Goal: Information Seeking & Learning: Learn about a topic

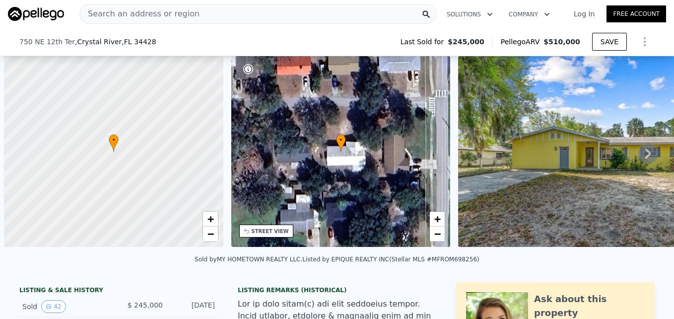
select select "30"
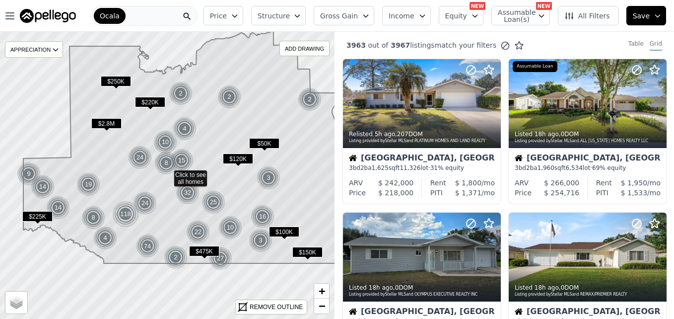
click at [241, 14] on button "Price" at bounding box center [224, 15] width 40 height 19
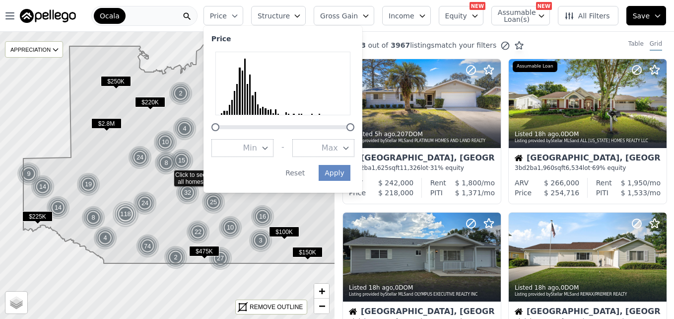
click at [338, 147] on span "Max" at bounding box center [330, 148] width 16 height 12
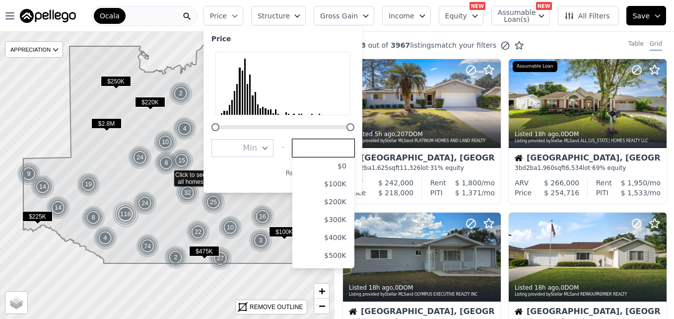
click at [346, 147] on input "number" at bounding box center [323, 148] width 62 height 18
type input "150000"
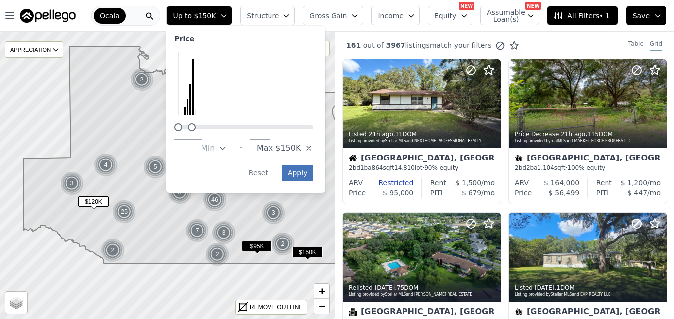
click at [314, 174] on button "Apply" at bounding box center [298, 173] width 32 height 16
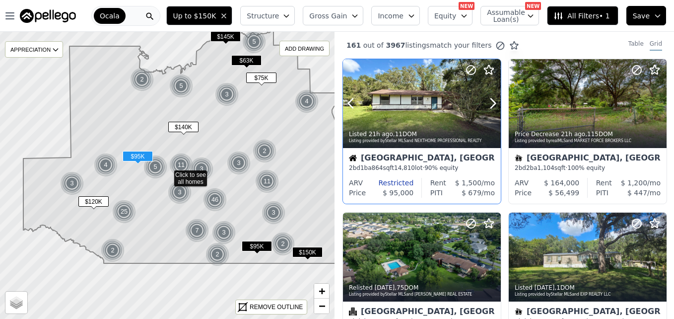
click at [419, 107] on div at bounding box center [422, 103] width 158 height 89
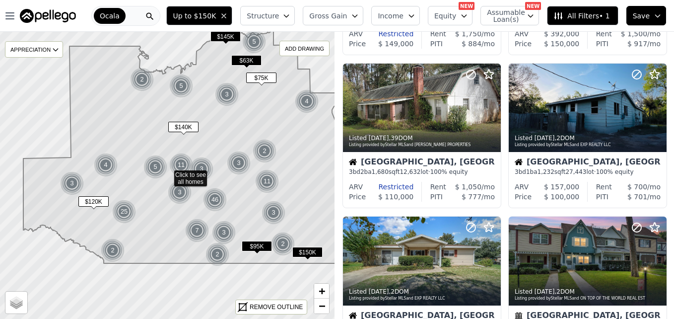
scroll to position [615, 0]
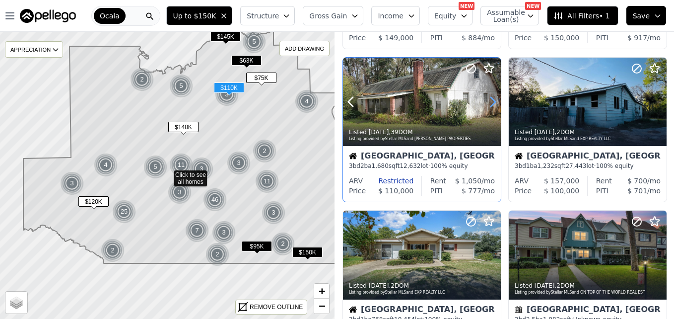
click at [489, 102] on icon at bounding box center [493, 102] width 16 height 16
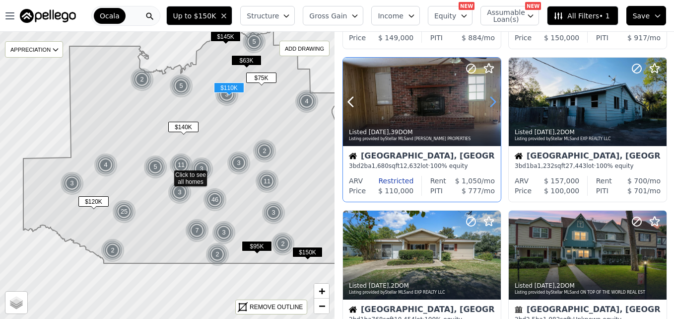
click at [489, 102] on icon at bounding box center [493, 102] width 16 height 16
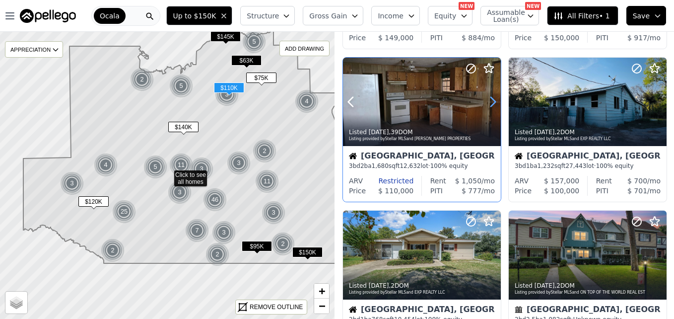
click at [489, 102] on icon at bounding box center [493, 102] width 16 height 16
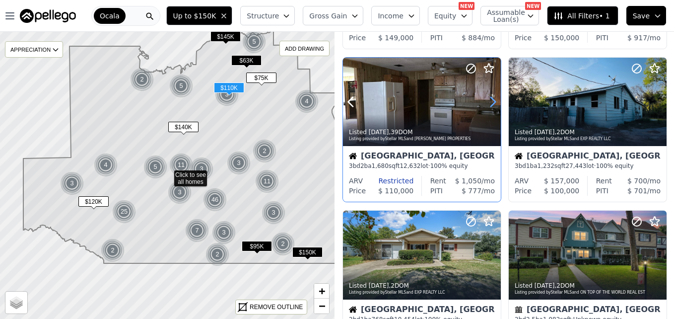
click at [489, 102] on icon at bounding box center [493, 102] width 16 height 16
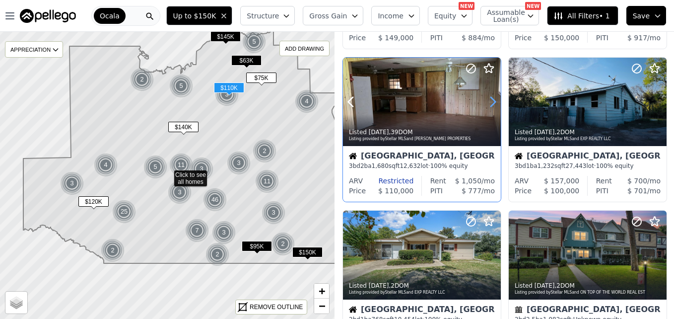
click at [489, 102] on icon at bounding box center [493, 102] width 16 height 16
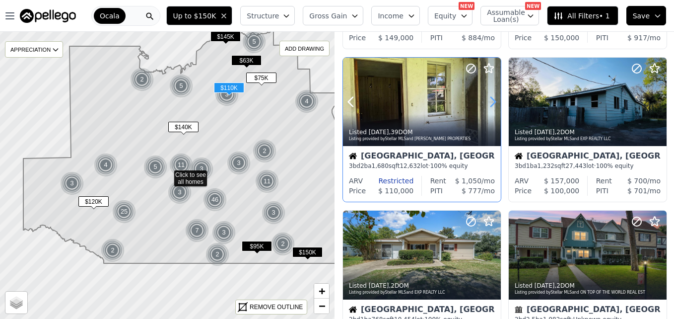
click at [489, 102] on icon at bounding box center [493, 102] width 16 height 16
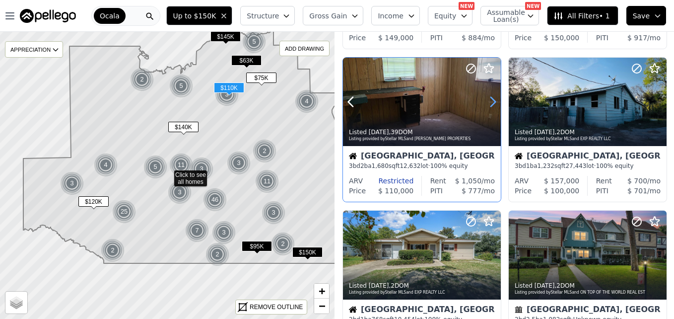
click at [489, 102] on icon at bounding box center [493, 102] width 16 height 16
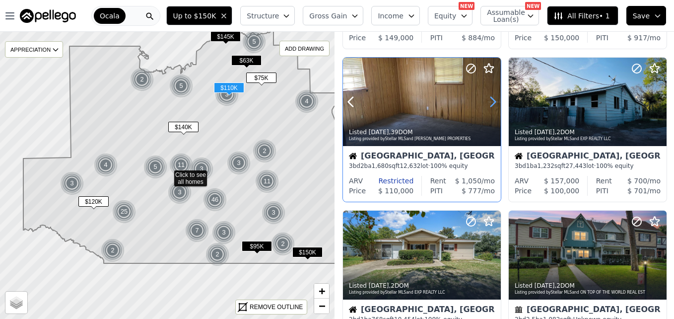
click at [489, 102] on icon at bounding box center [493, 102] width 16 height 16
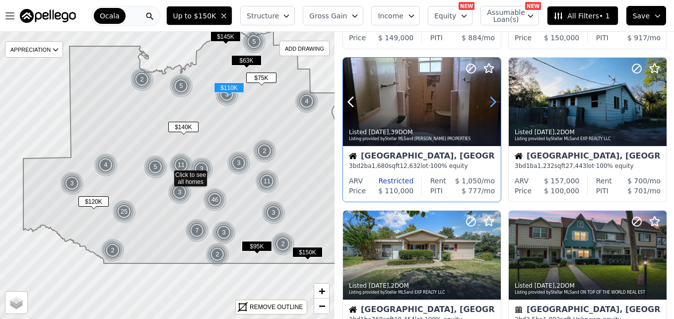
click at [489, 102] on icon at bounding box center [493, 102] width 16 height 16
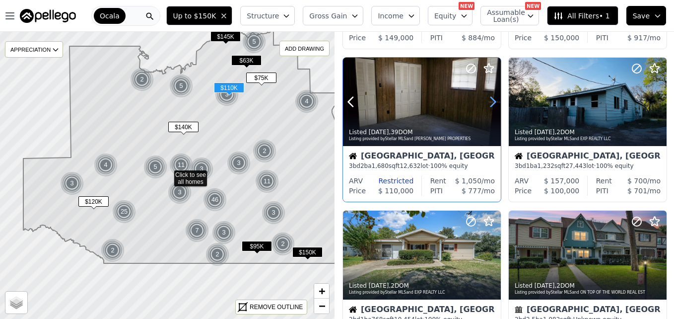
click at [489, 102] on icon at bounding box center [493, 102] width 16 height 16
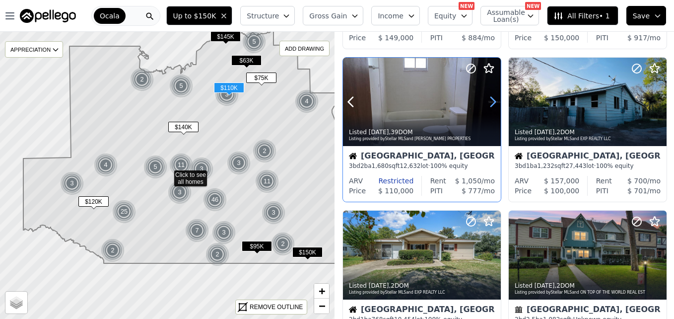
click at [489, 102] on icon at bounding box center [493, 102] width 16 height 16
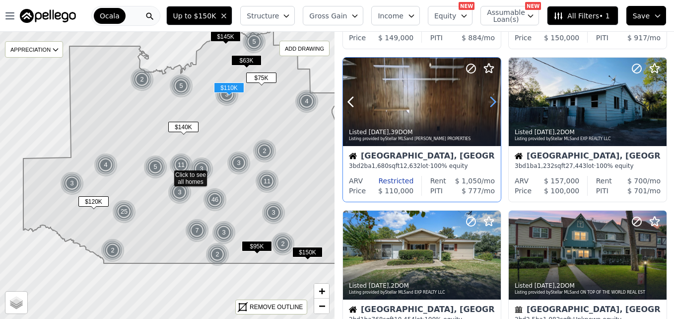
click at [489, 102] on icon at bounding box center [493, 102] width 16 height 16
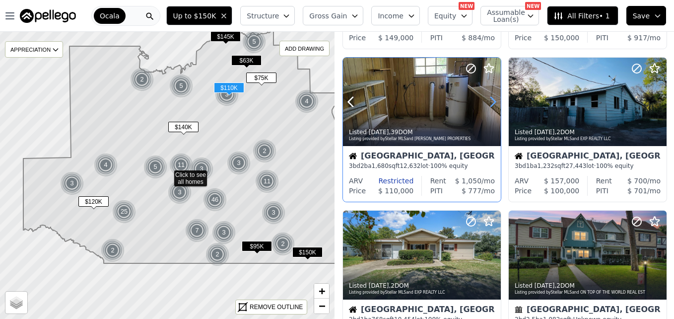
click at [489, 102] on icon at bounding box center [493, 102] width 16 height 16
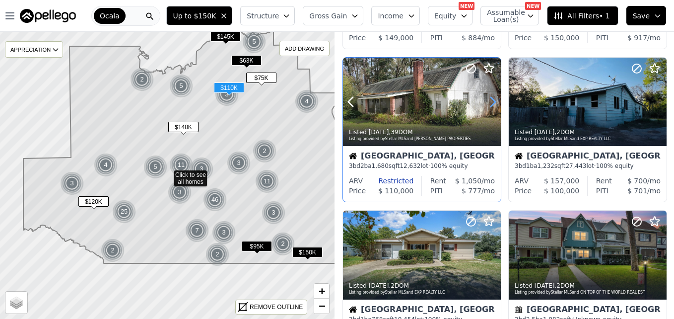
click at [489, 102] on icon at bounding box center [493, 102] width 16 height 16
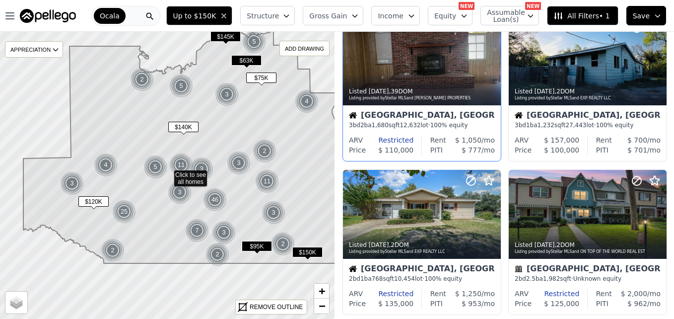
scroll to position [644, 0]
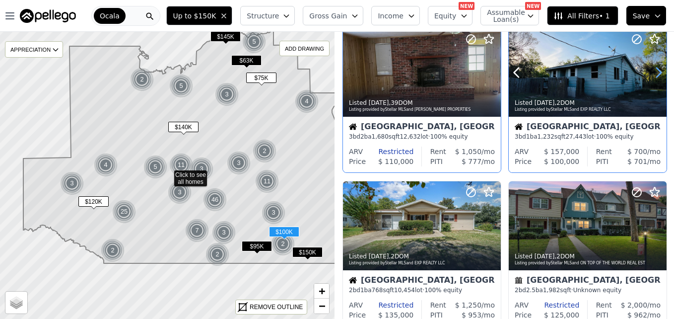
click at [653, 74] on icon at bounding box center [659, 73] width 16 height 16
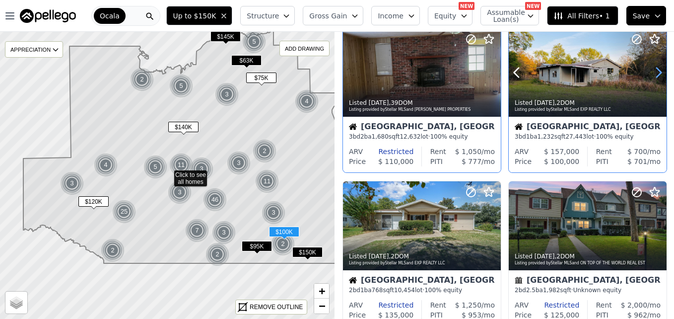
click at [653, 74] on icon at bounding box center [659, 73] width 16 height 16
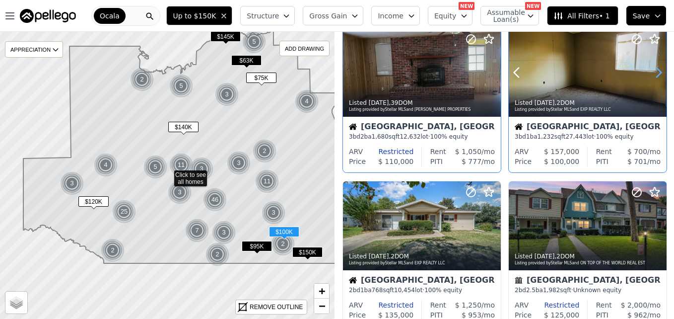
click at [653, 74] on icon at bounding box center [659, 73] width 16 height 16
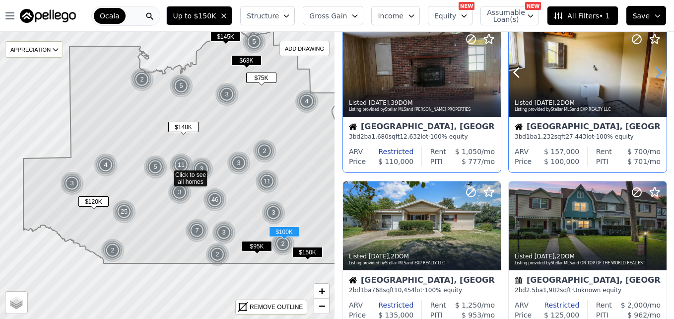
click at [653, 74] on icon at bounding box center [659, 73] width 16 height 16
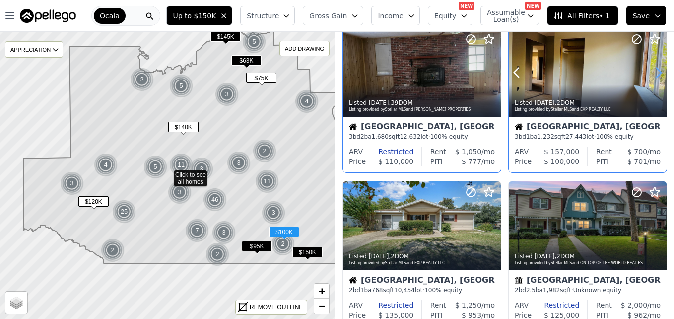
click at [653, 74] on icon at bounding box center [659, 73] width 16 height 16
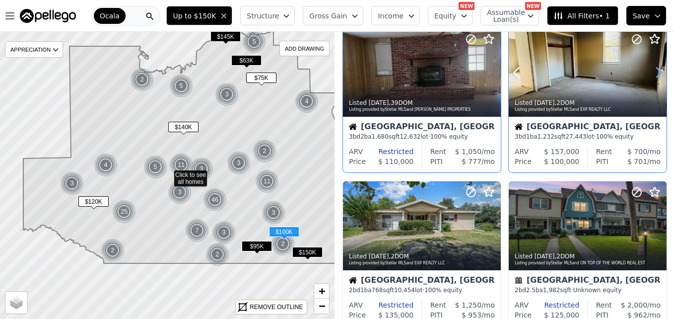
click at [653, 74] on icon at bounding box center [659, 73] width 16 height 16
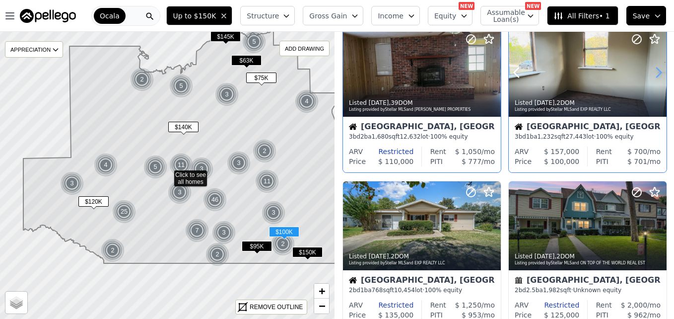
click at [653, 74] on icon at bounding box center [659, 73] width 16 height 16
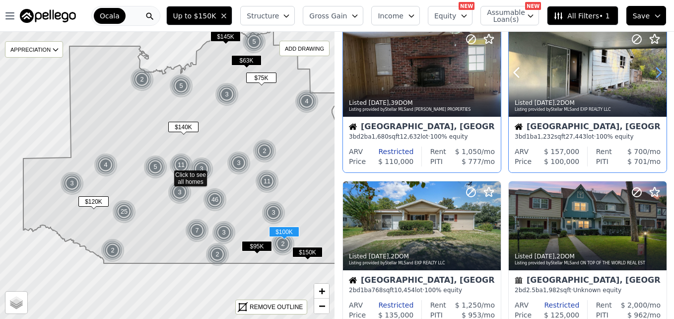
click at [653, 74] on icon at bounding box center [659, 73] width 16 height 16
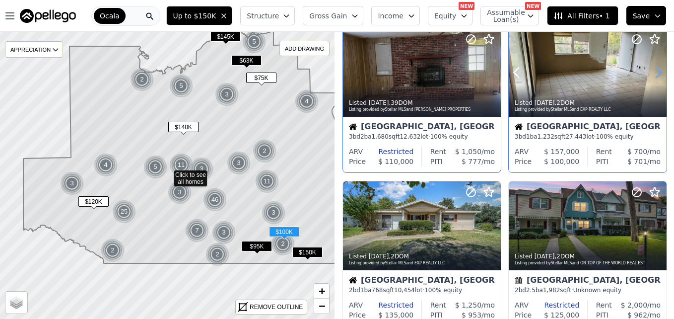
click at [653, 74] on icon at bounding box center [659, 73] width 16 height 16
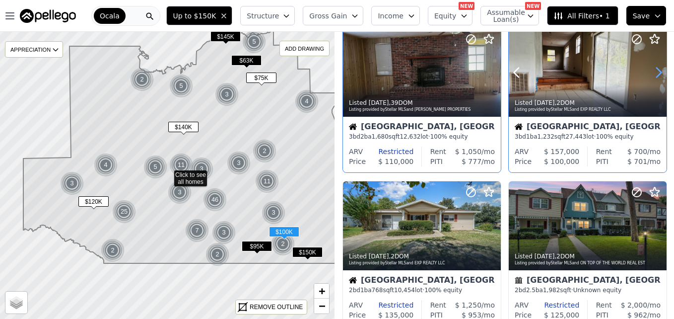
click at [653, 74] on icon at bounding box center [659, 73] width 16 height 16
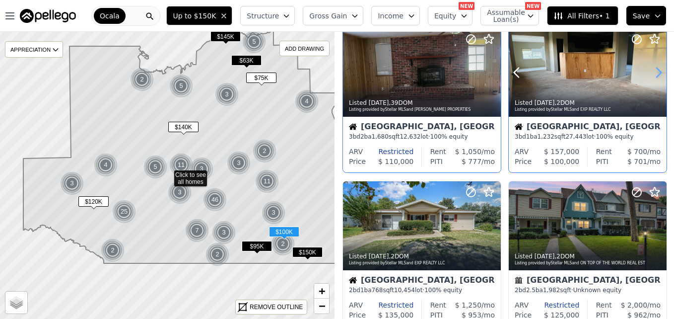
click at [653, 74] on icon at bounding box center [659, 73] width 16 height 16
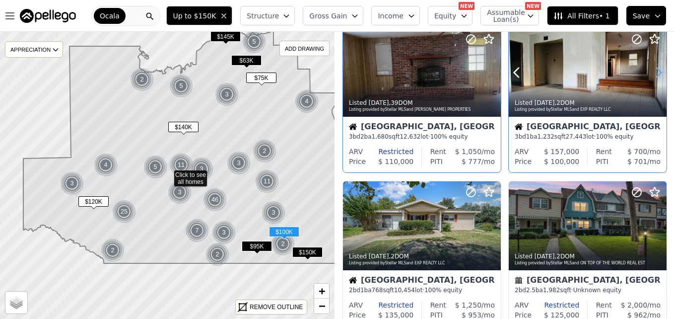
click at [653, 74] on icon at bounding box center [659, 73] width 16 height 16
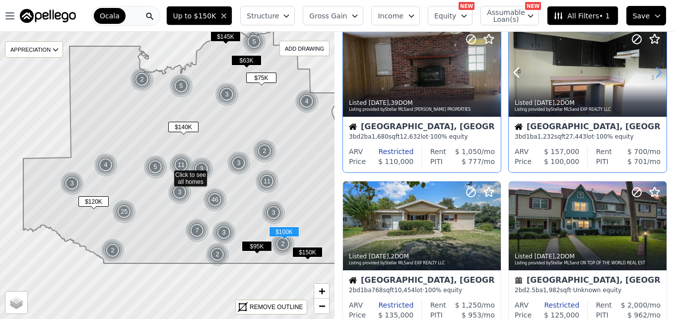
click at [653, 74] on icon at bounding box center [659, 73] width 16 height 16
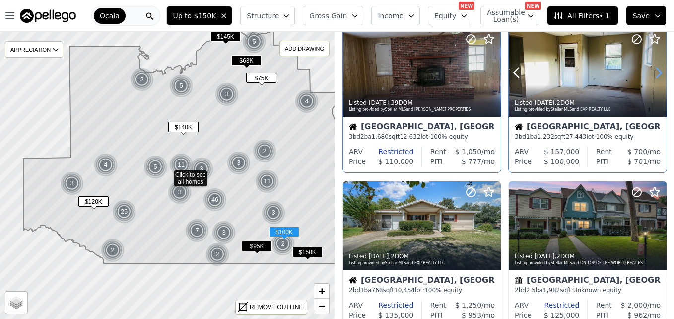
click at [653, 74] on icon at bounding box center [659, 73] width 16 height 16
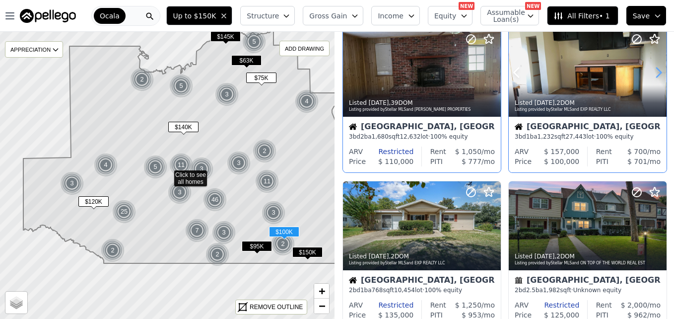
click at [653, 74] on icon at bounding box center [659, 73] width 16 height 16
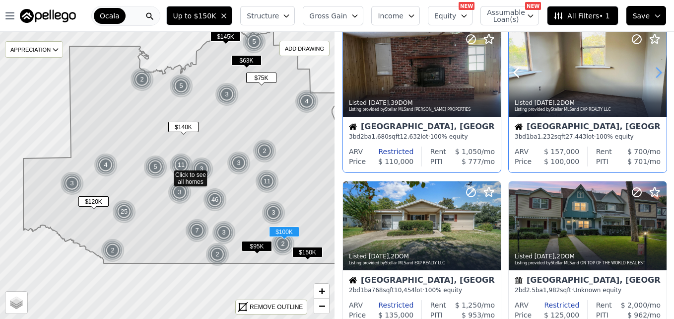
click at [653, 74] on icon at bounding box center [659, 73] width 16 height 16
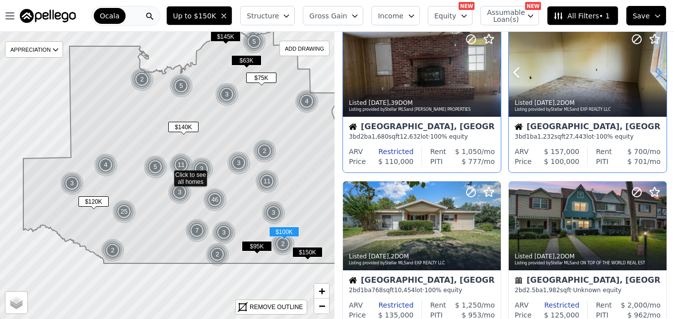
click at [653, 74] on icon at bounding box center [659, 73] width 16 height 16
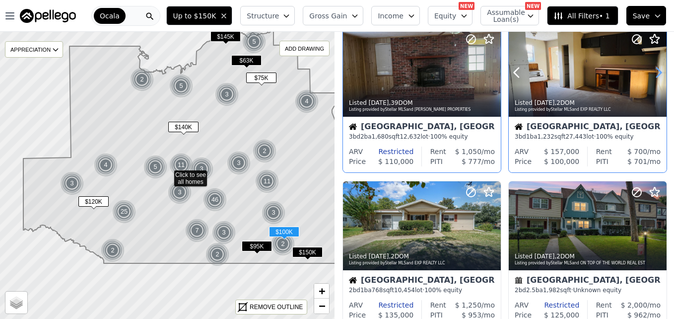
click at [653, 74] on icon at bounding box center [659, 73] width 16 height 16
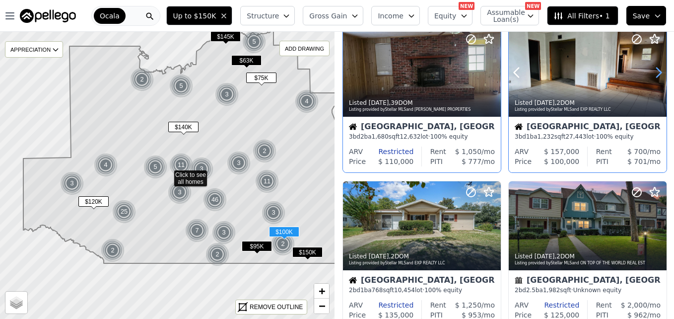
click at [653, 74] on icon at bounding box center [659, 73] width 16 height 16
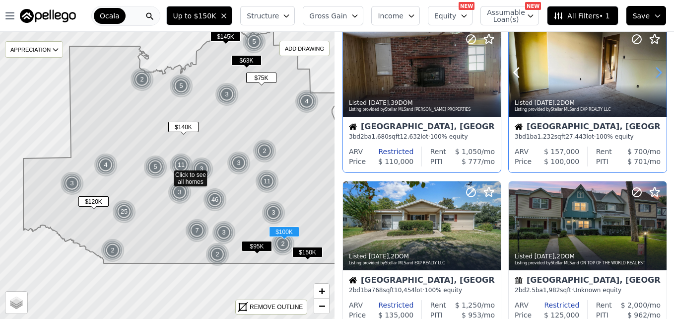
click at [653, 74] on icon at bounding box center [659, 73] width 16 height 16
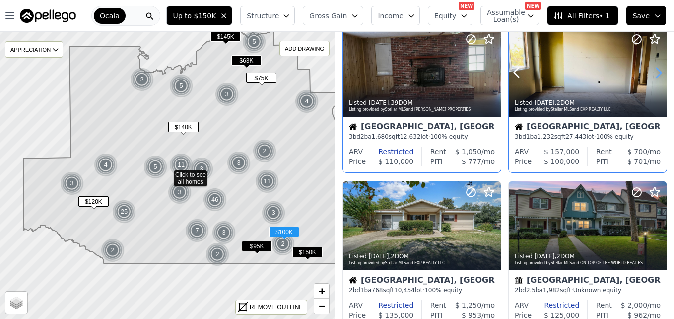
click at [653, 74] on icon at bounding box center [659, 73] width 16 height 16
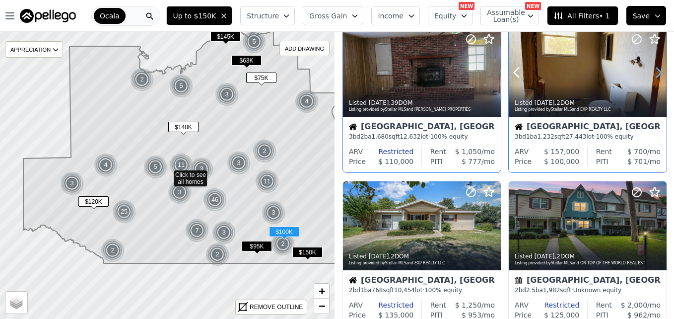
click at [653, 74] on icon at bounding box center [659, 73] width 16 height 16
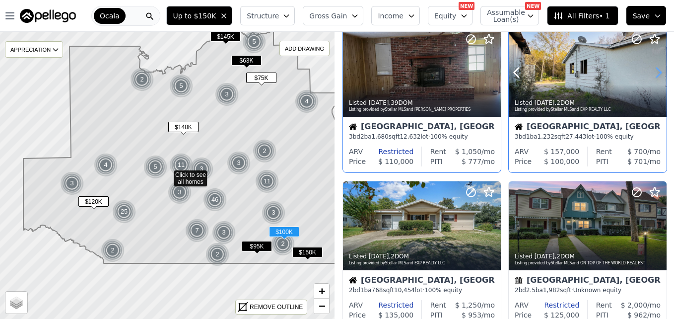
click at [653, 74] on icon at bounding box center [659, 73] width 16 height 16
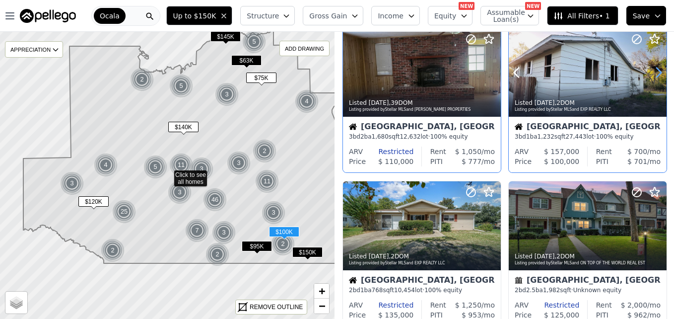
click at [653, 74] on icon at bounding box center [659, 73] width 16 height 16
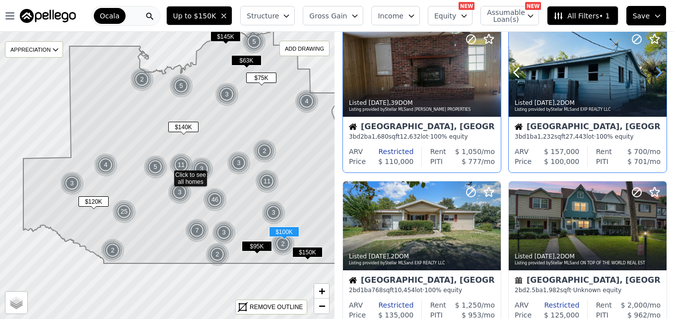
click at [653, 74] on icon at bounding box center [659, 73] width 16 height 16
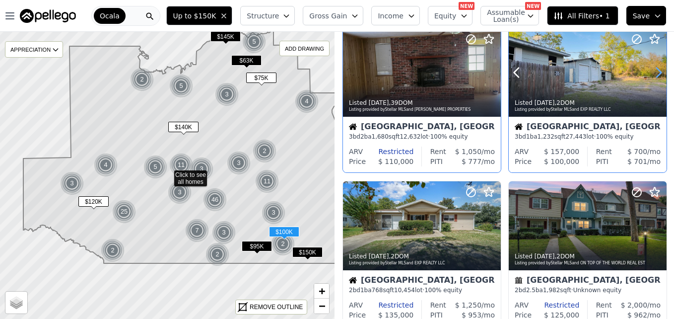
click at [653, 74] on icon at bounding box center [659, 73] width 16 height 16
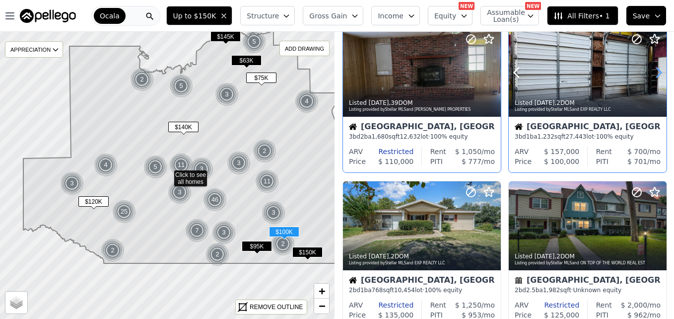
click at [653, 74] on icon at bounding box center [659, 73] width 16 height 16
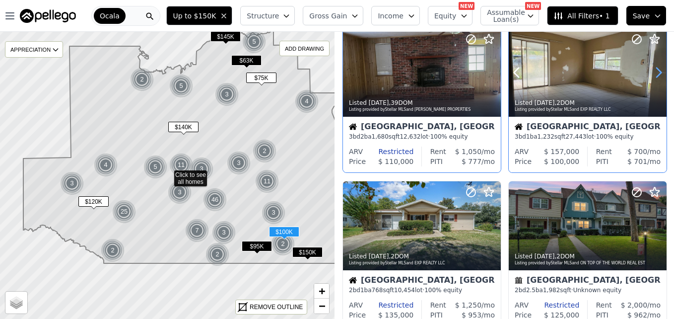
click at [653, 74] on icon at bounding box center [659, 73] width 16 height 16
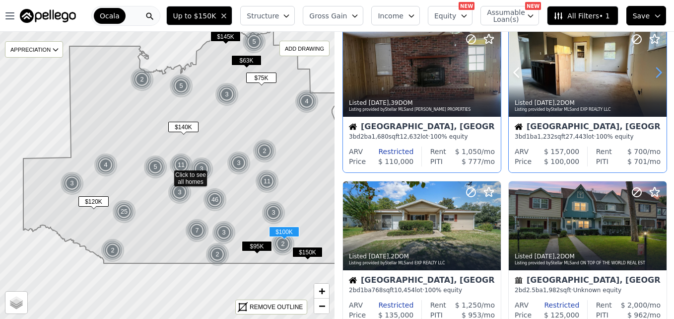
click at [653, 74] on icon at bounding box center [659, 73] width 16 height 16
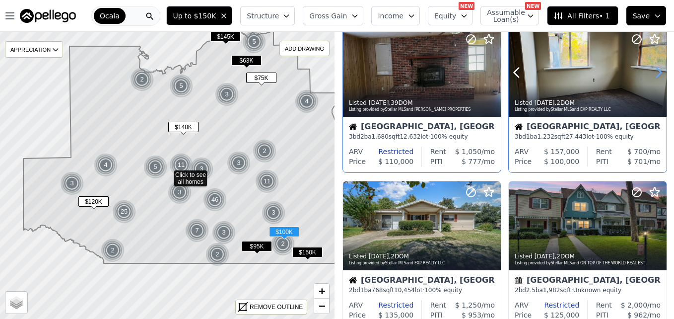
click at [653, 74] on icon at bounding box center [659, 73] width 16 height 16
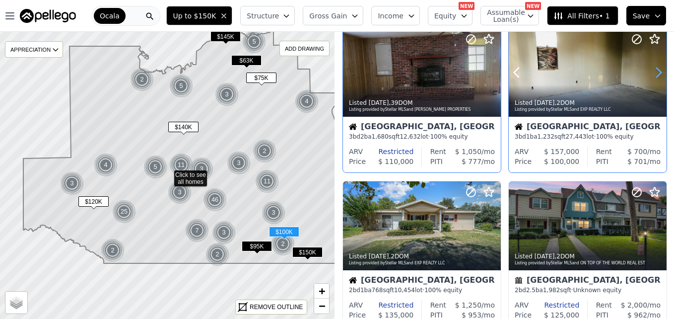
click at [653, 74] on icon at bounding box center [659, 73] width 16 height 16
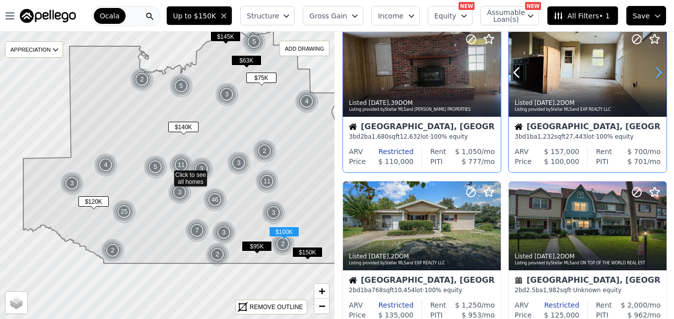
click at [653, 74] on icon at bounding box center [659, 73] width 16 height 16
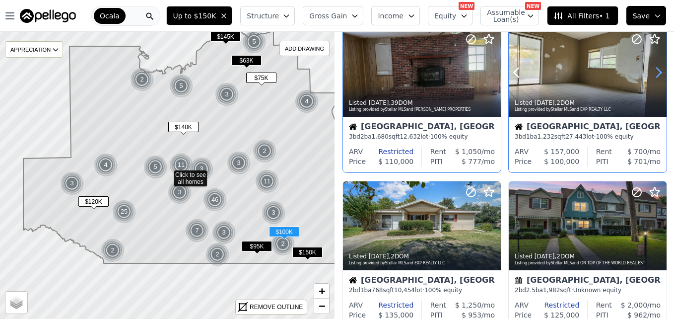
click at [653, 74] on icon at bounding box center [659, 73] width 16 height 16
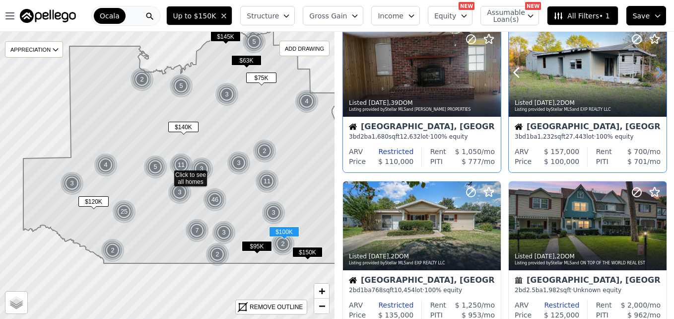
click at [653, 74] on icon at bounding box center [659, 73] width 16 height 16
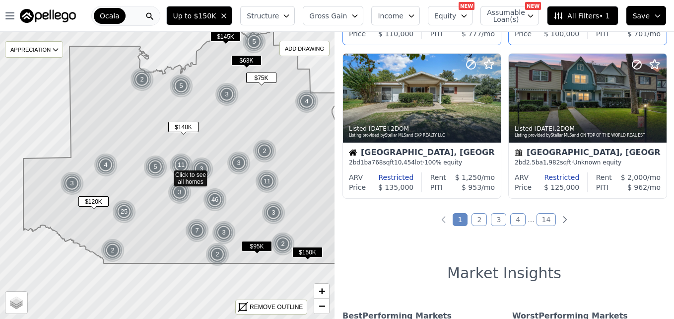
scroll to position [778, 0]
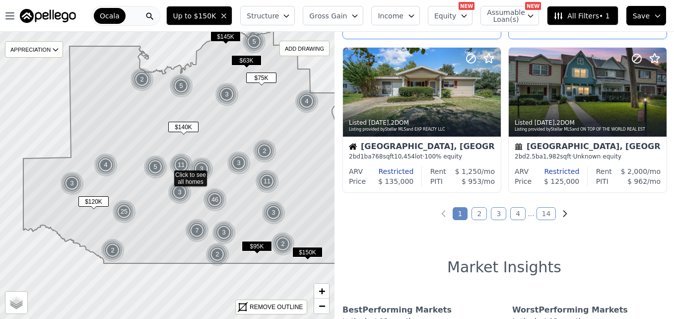
click at [560, 212] on icon "Next page" at bounding box center [565, 213] width 10 height 10
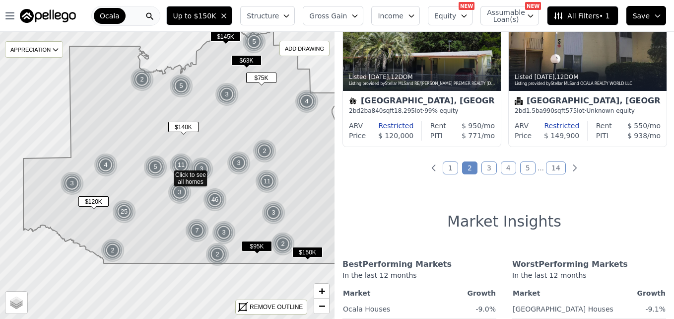
scroll to position [835, 0]
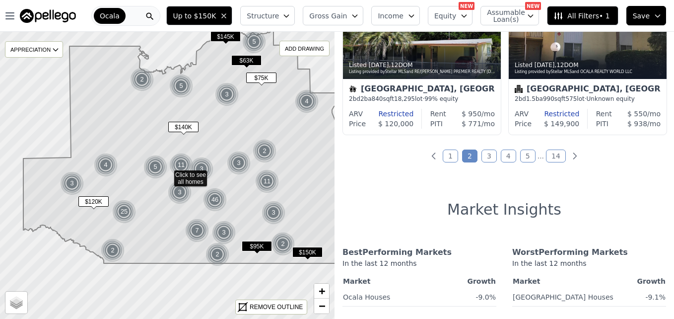
click at [523, 156] on link "5" at bounding box center [527, 155] width 15 height 13
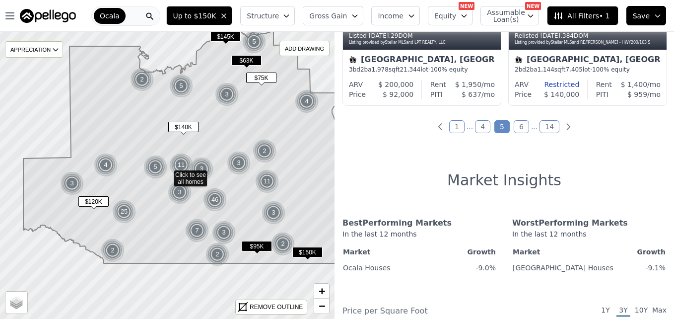
scroll to position [887, 0]
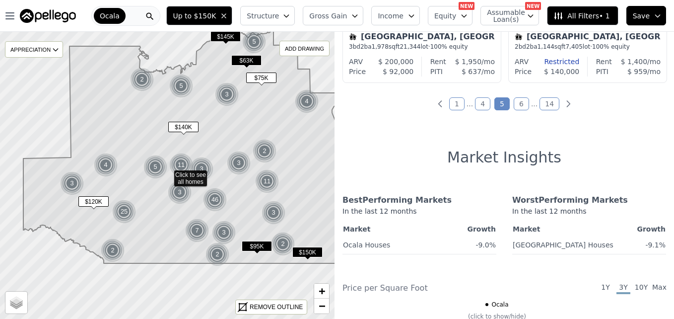
click at [522, 107] on link "6" at bounding box center [521, 103] width 15 height 13
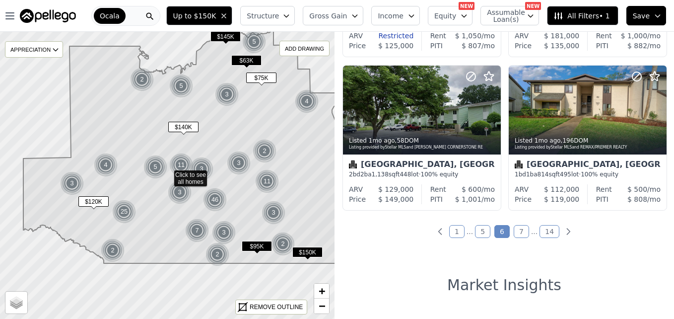
scroll to position [772, 0]
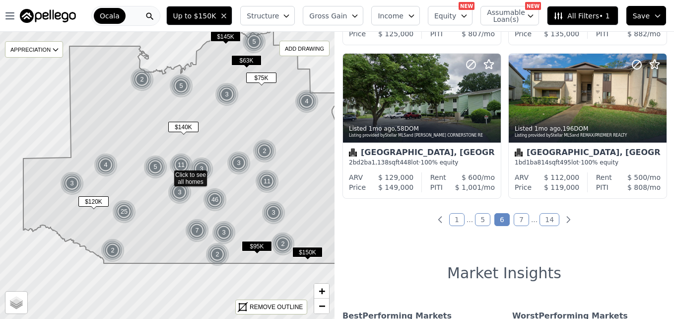
click at [521, 220] on link "7" at bounding box center [521, 219] width 15 height 13
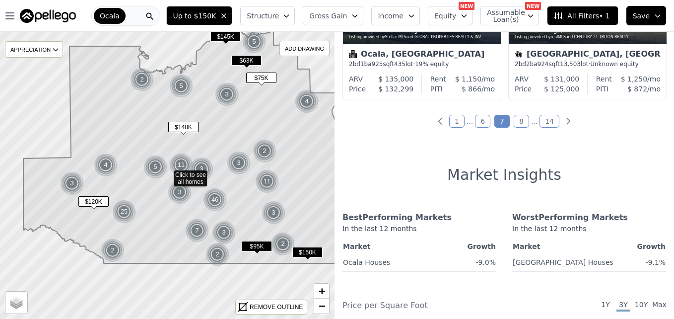
scroll to position [893, 0]
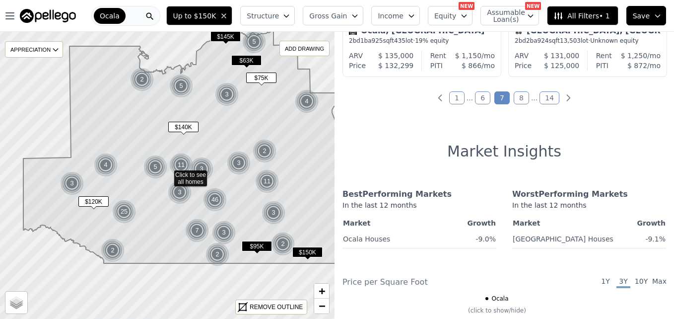
click at [521, 101] on link "8" at bounding box center [521, 97] width 15 height 13
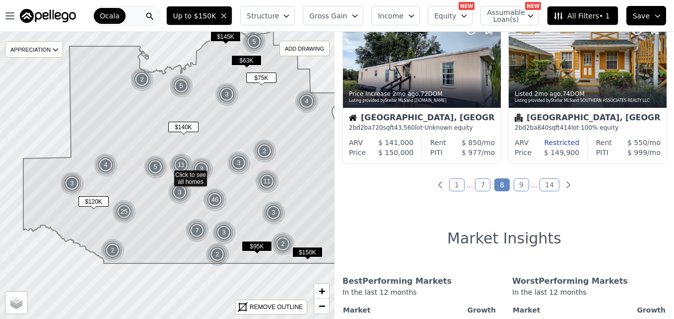
scroll to position [801, 0]
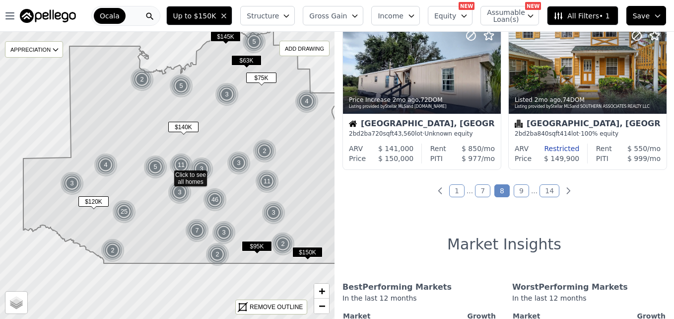
click at [542, 188] on link "14" at bounding box center [550, 190] width 20 height 13
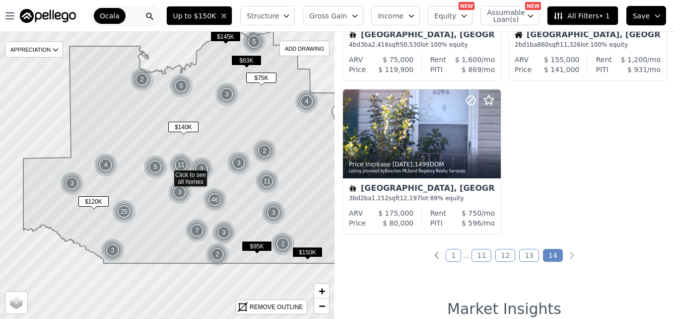
scroll to position [286, 0]
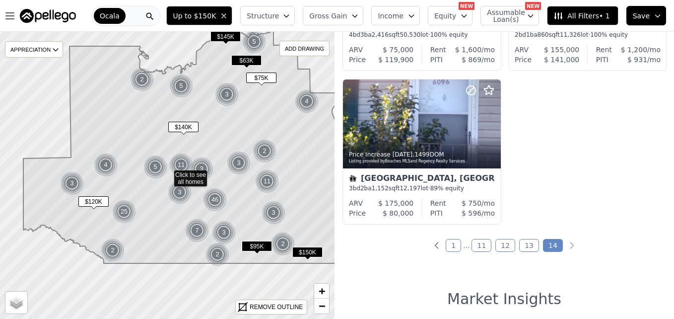
click at [522, 243] on link "13" at bounding box center [529, 245] width 20 height 13
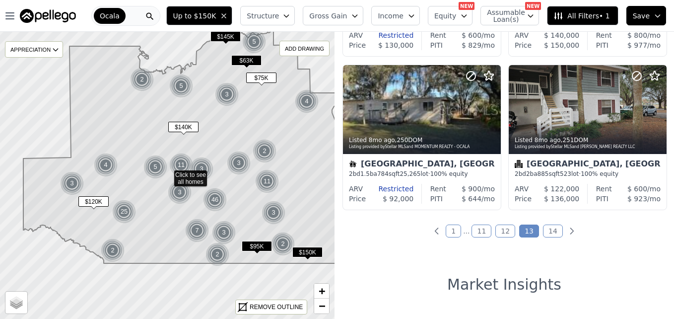
scroll to position [737, 0]
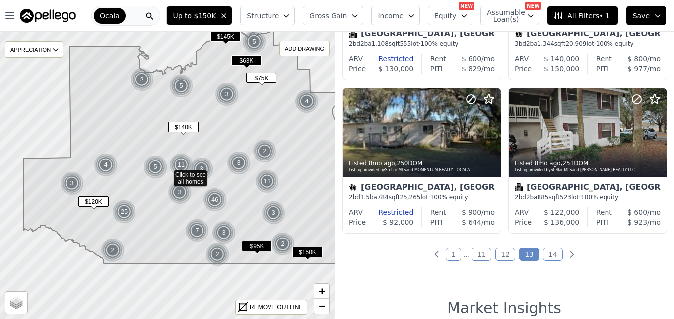
click at [498, 253] on link "12" at bounding box center [505, 254] width 20 height 13
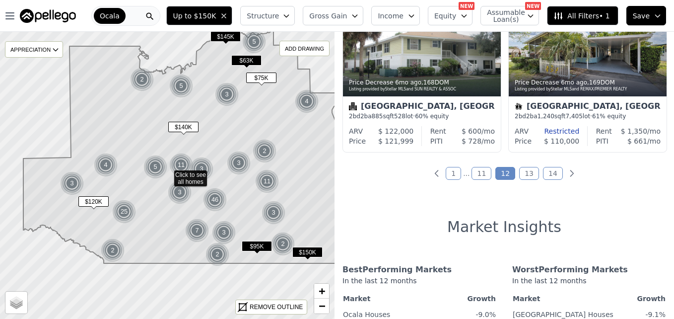
scroll to position [829, 0]
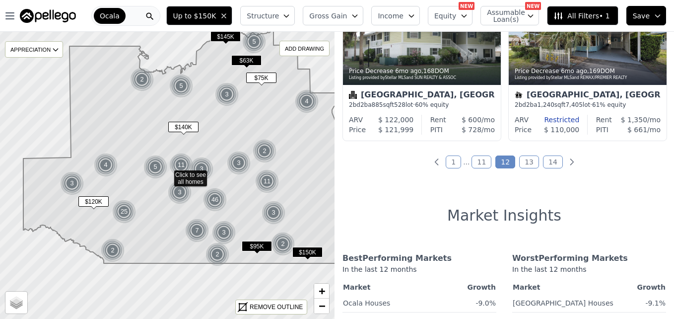
click at [482, 165] on link "11" at bounding box center [482, 161] width 20 height 13
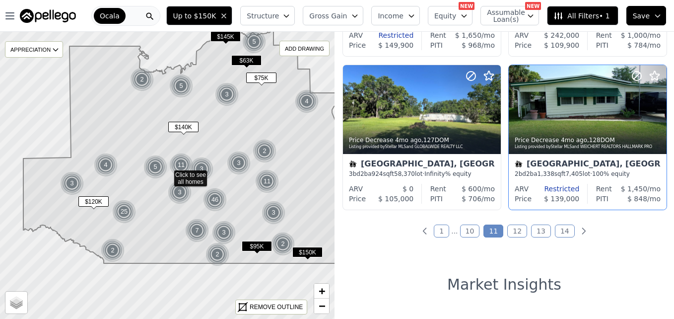
scroll to position [720, 0]
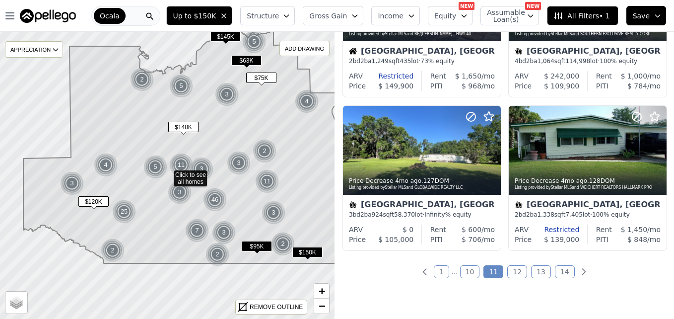
click at [467, 272] on link "10" at bounding box center [470, 271] width 20 height 13
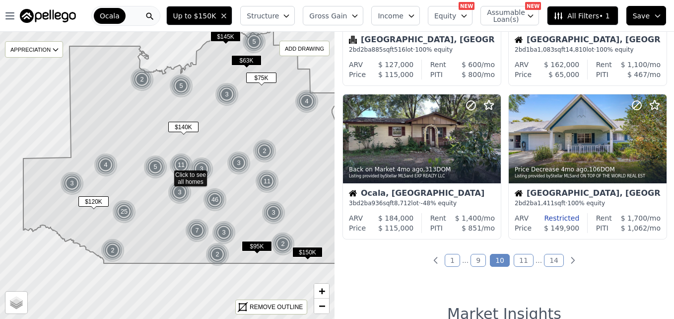
scroll to position [737, 0]
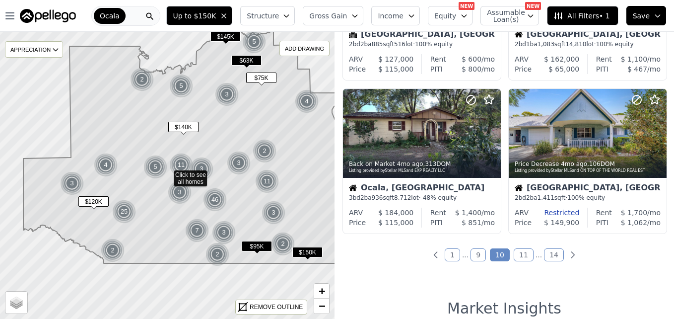
click at [475, 256] on link "9" at bounding box center [478, 254] width 15 height 13
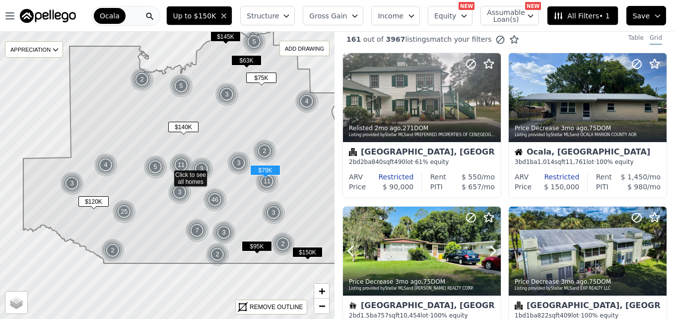
scroll to position [0, 0]
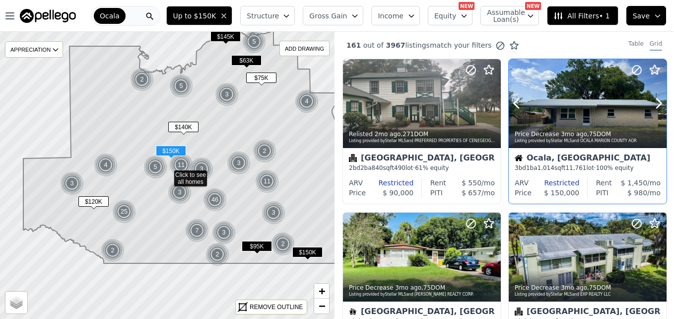
click at [573, 114] on div at bounding box center [588, 103] width 158 height 89
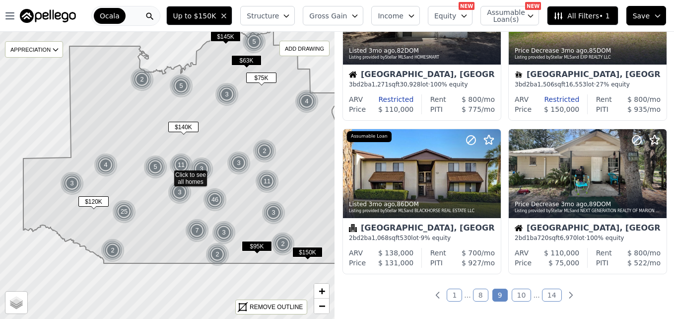
scroll to position [702, 0]
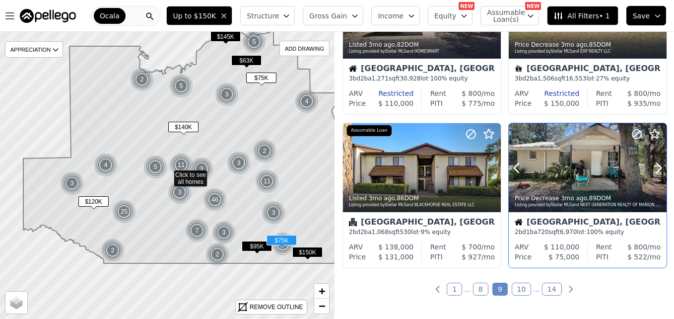
click at [575, 159] on div at bounding box center [588, 167] width 158 height 89
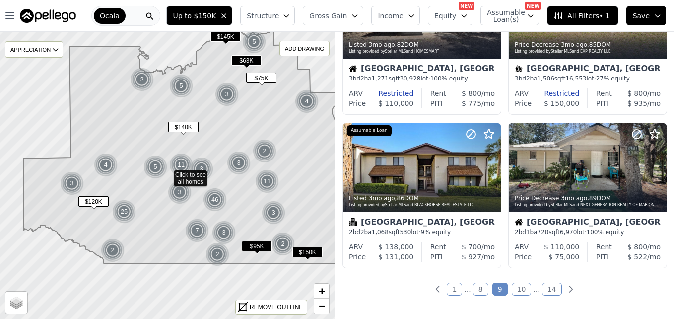
scroll to position [743, 0]
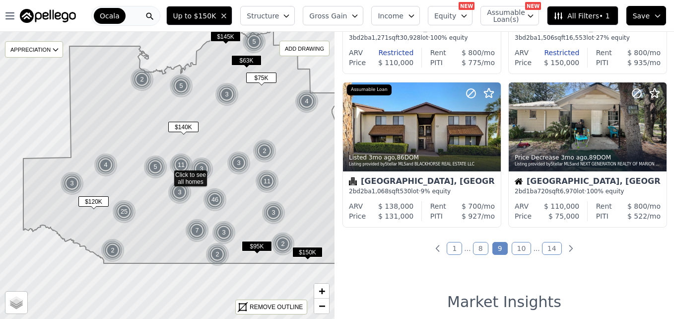
click at [515, 245] on link "10" at bounding box center [522, 248] width 20 height 13
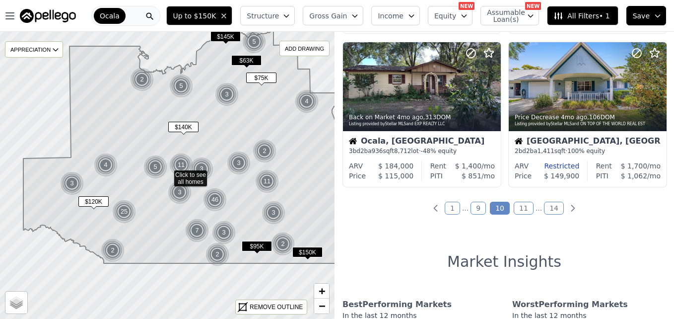
scroll to position [789, 0]
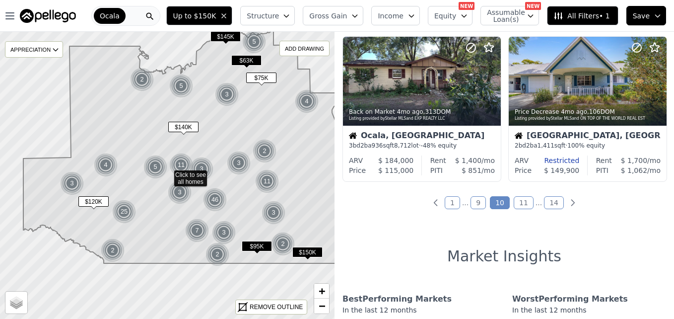
click at [476, 203] on link "9" at bounding box center [478, 202] width 15 height 13
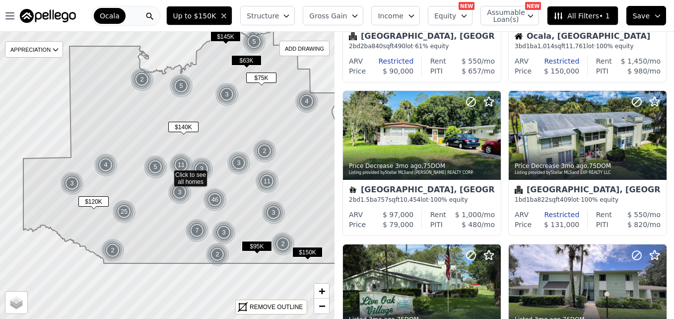
scroll to position [0, 0]
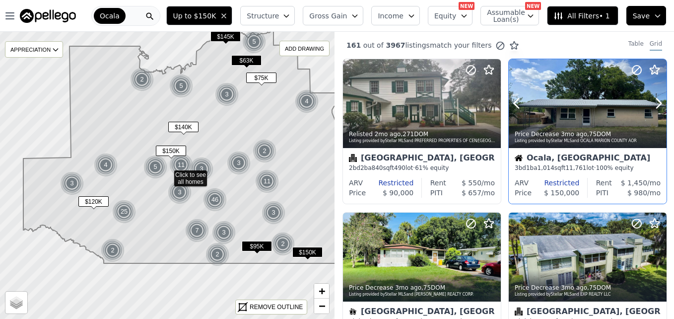
click at [581, 96] on div at bounding box center [588, 103] width 158 height 89
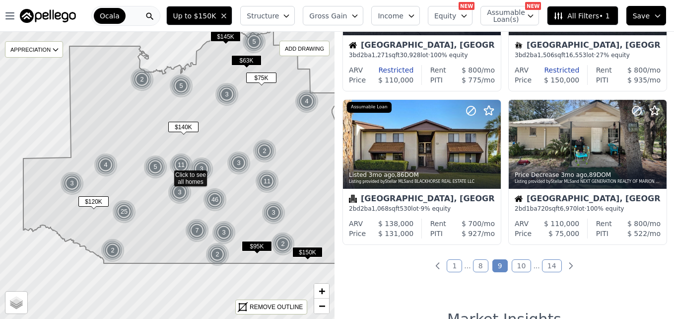
scroll to position [731, 0]
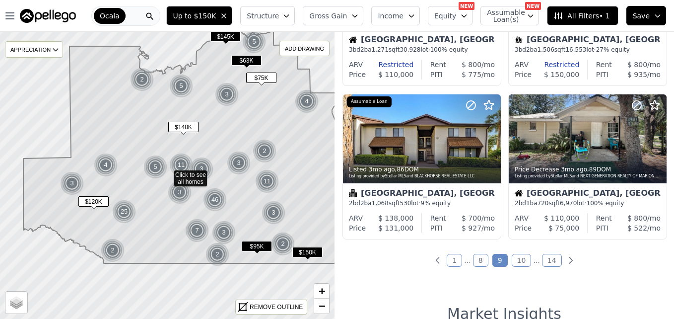
click at [479, 262] on link "8" at bounding box center [480, 260] width 15 height 13
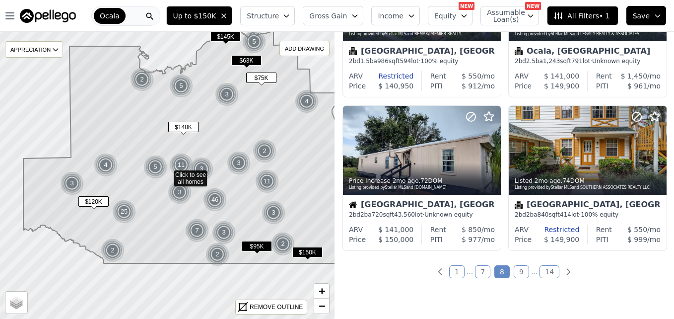
scroll to position [760, 0]
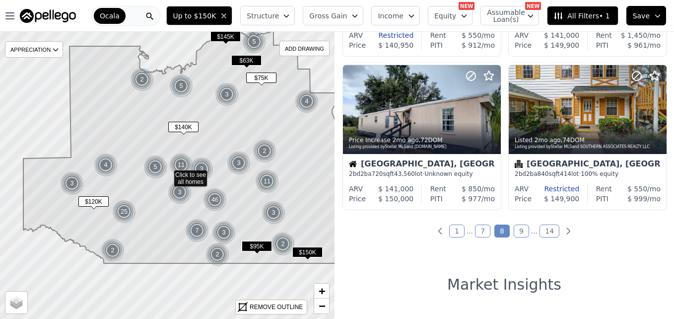
click at [480, 231] on link "7" at bounding box center [482, 230] width 15 height 13
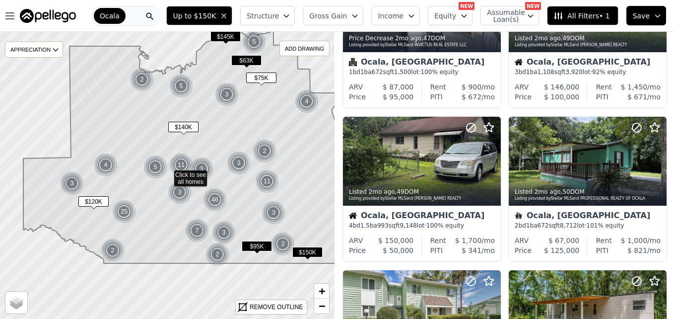
scroll to position [261, 0]
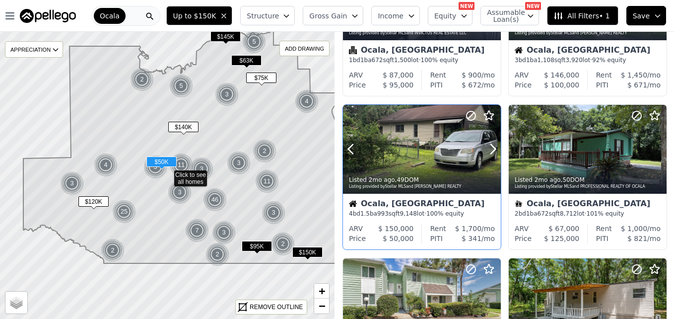
click at [423, 129] on div at bounding box center [422, 149] width 158 height 89
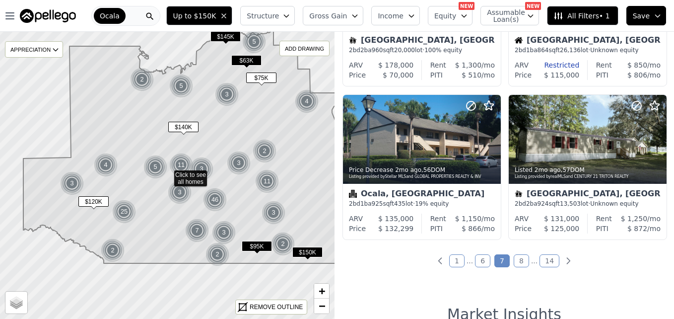
scroll to position [743, 0]
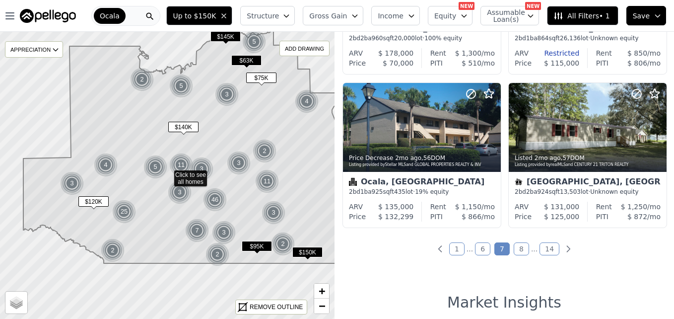
click at [477, 246] on link "6" at bounding box center [482, 248] width 15 height 13
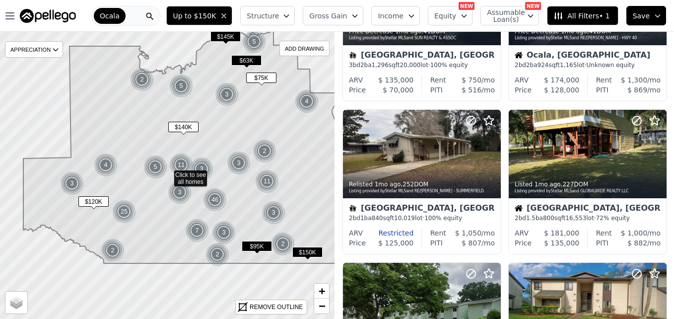
scroll to position [568, 0]
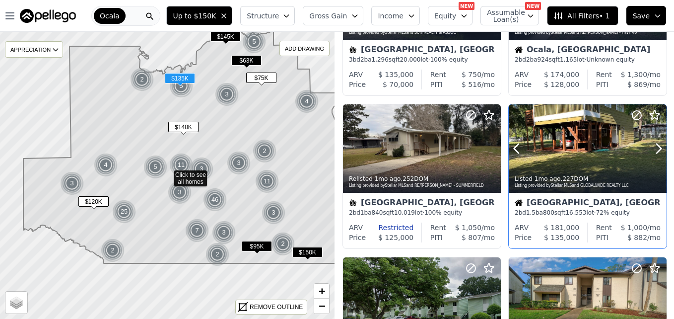
click at [552, 147] on div at bounding box center [588, 148] width 158 height 89
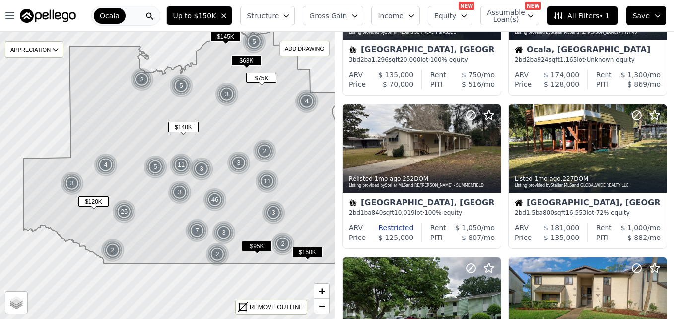
click at [240, 136] on icon at bounding box center [185, 146] width 324 height 233
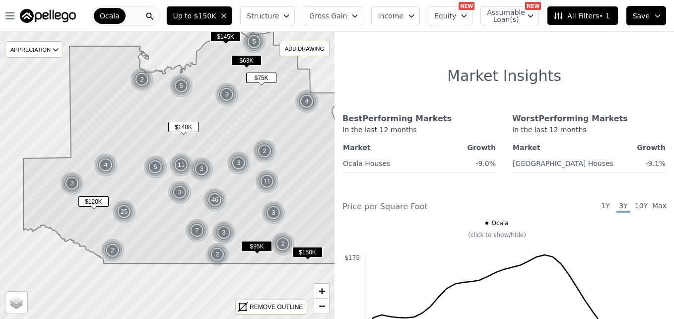
scroll to position [801, 0]
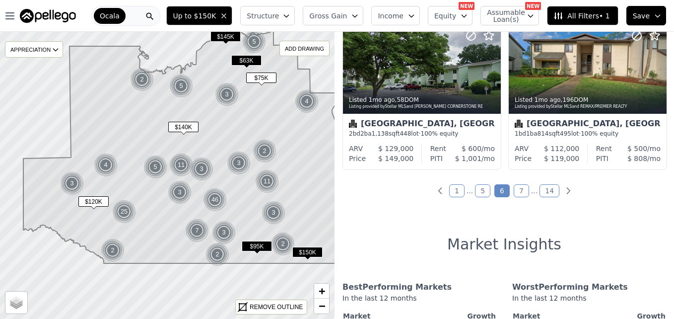
click at [476, 191] on link "5" at bounding box center [482, 190] width 15 height 13
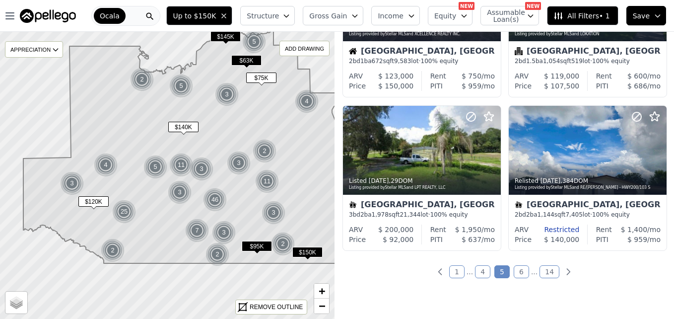
scroll to position [725, 0]
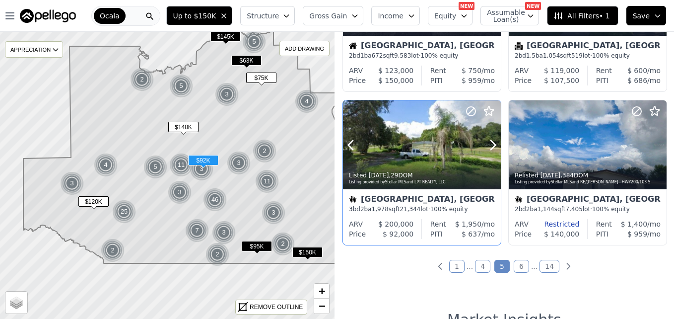
click at [421, 149] on div at bounding box center [422, 144] width 158 height 89
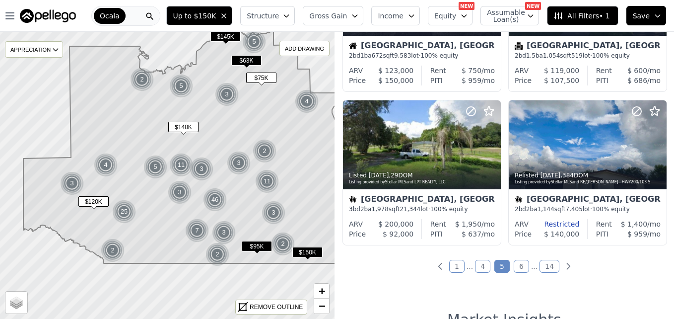
click at [478, 264] on link "4" at bounding box center [482, 266] width 15 height 13
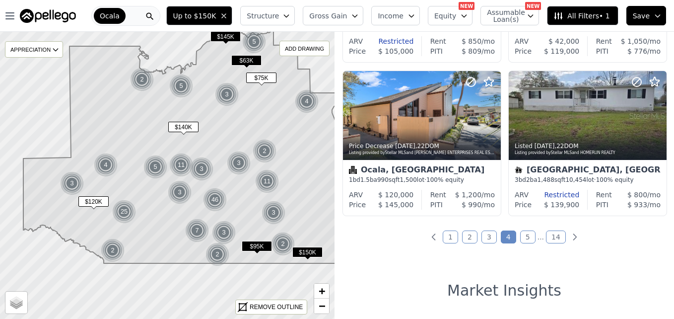
scroll to position [772, 0]
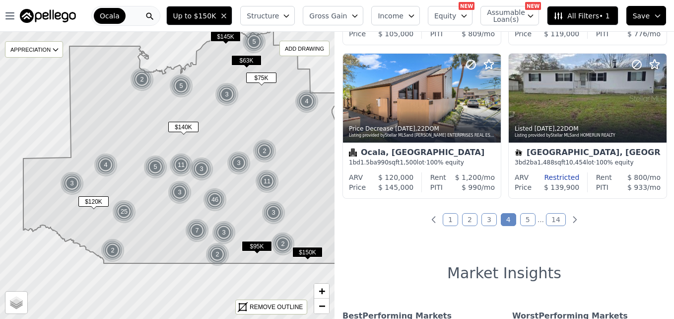
click at [482, 214] on link "3" at bounding box center [488, 219] width 15 height 13
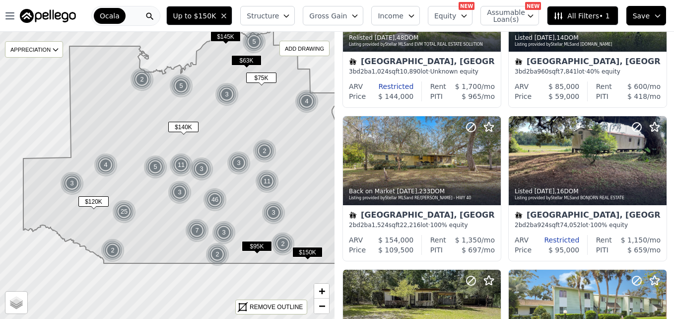
scroll to position [255, 0]
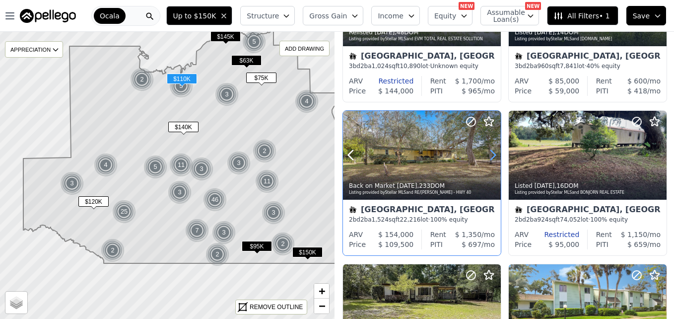
click at [490, 155] on icon at bounding box center [493, 155] width 16 height 16
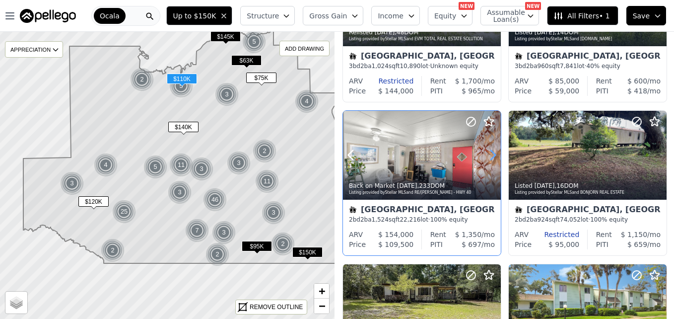
click at [490, 155] on icon at bounding box center [493, 155] width 16 height 16
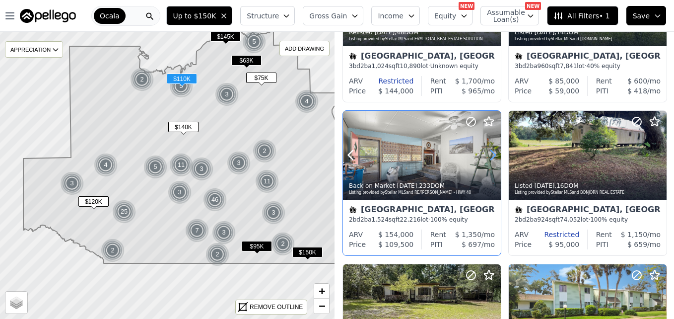
click at [490, 155] on icon at bounding box center [493, 155] width 16 height 16
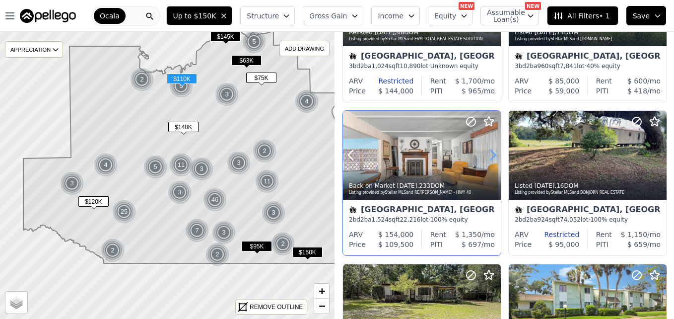
click at [490, 155] on icon at bounding box center [493, 155] width 16 height 16
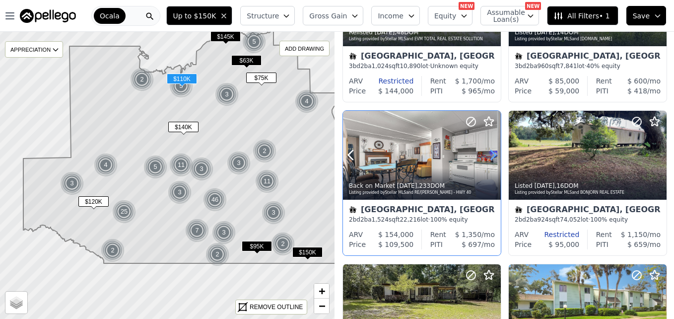
click at [490, 155] on icon at bounding box center [493, 155] width 16 height 16
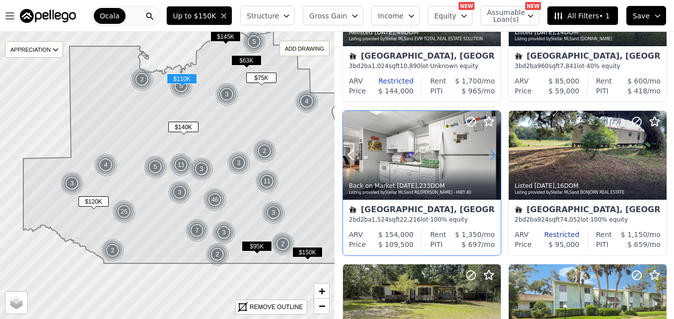
click at [490, 155] on icon at bounding box center [493, 155] width 16 height 16
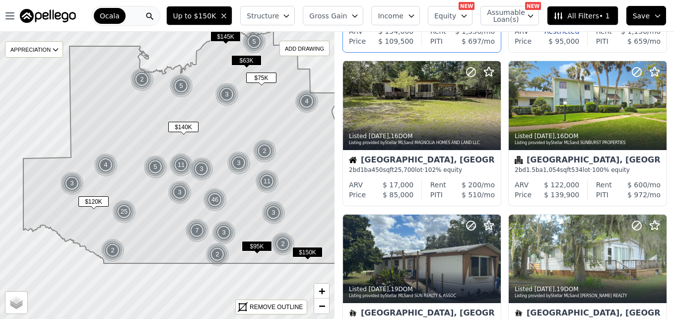
scroll to position [453, 0]
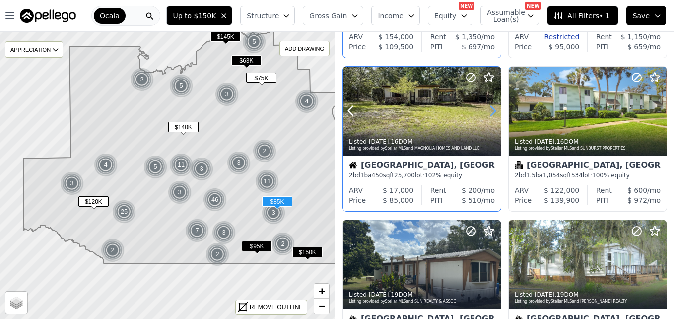
click at [490, 114] on icon at bounding box center [493, 111] width 16 height 16
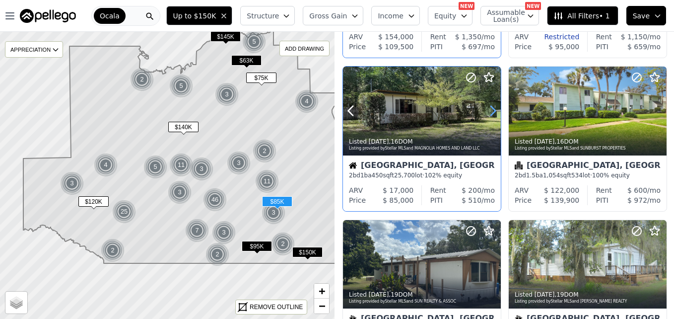
click at [490, 114] on icon at bounding box center [493, 111] width 16 height 16
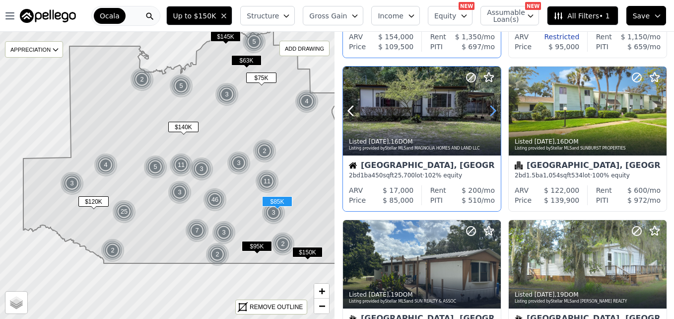
click at [490, 114] on icon at bounding box center [493, 111] width 16 height 16
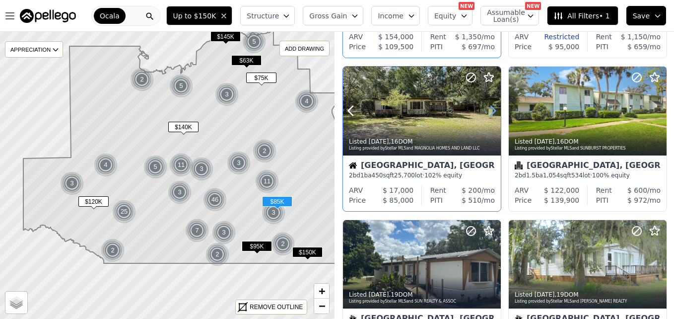
click at [490, 114] on icon at bounding box center [493, 111] width 16 height 16
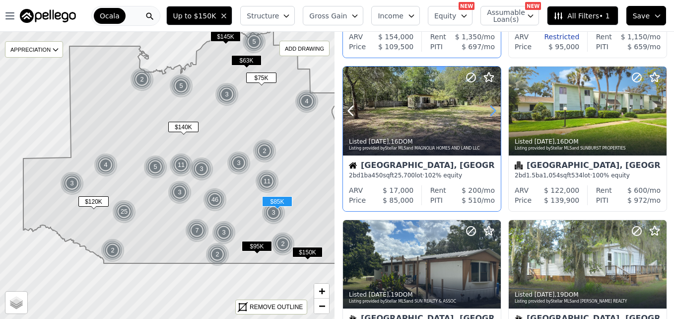
click at [490, 114] on icon at bounding box center [493, 111] width 16 height 16
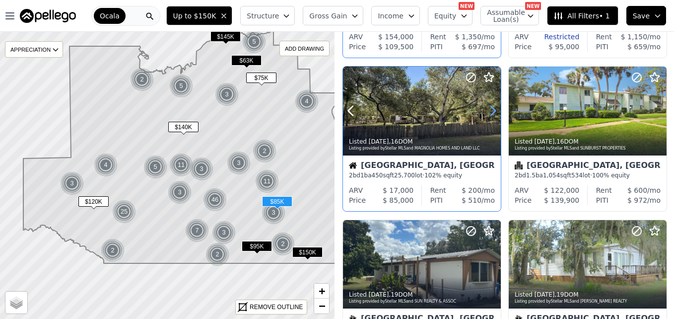
click at [490, 114] on icon at bounding box center [493, 111] width 16 height 16
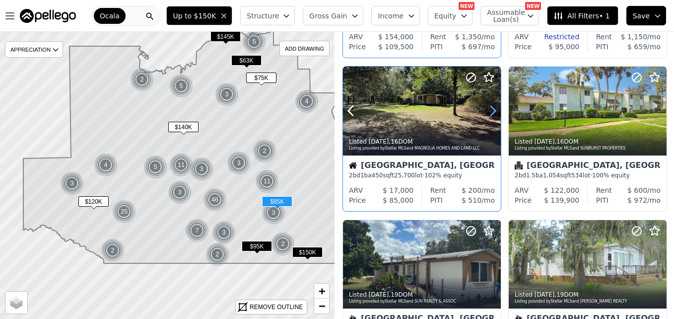
click at [490, 114] on icon at bounding box center [493, 111] width 16 height 16
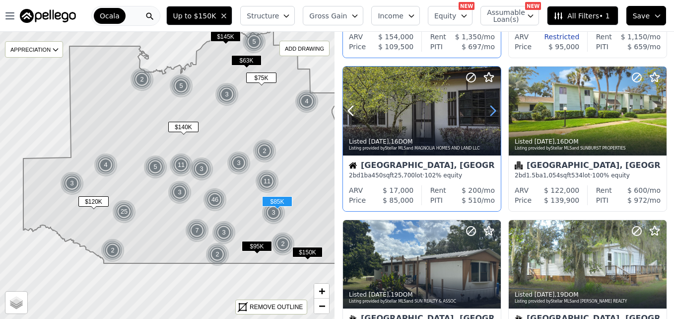
click at [490, 114] on icon at bounding box center [493, 111] width 16 height 16
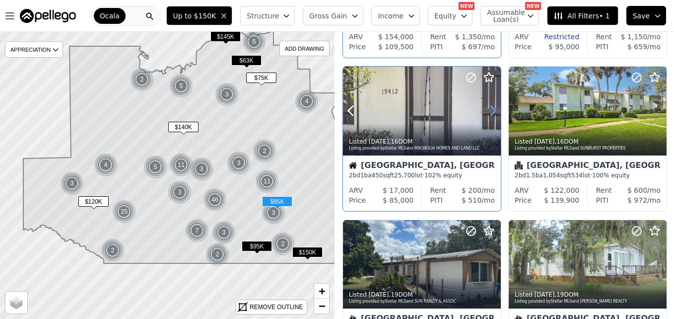
click at [490, 114] on icon at bounding box center [493, 111] width 16 height 16
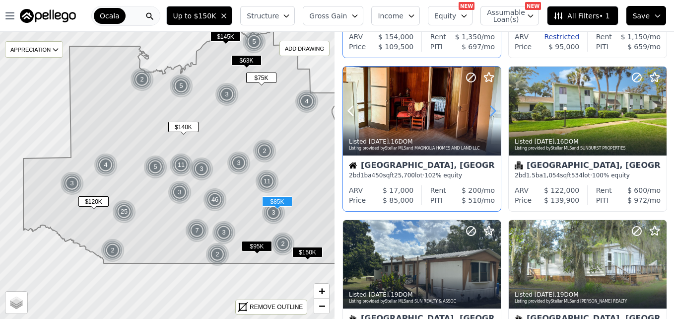
click at [490, 114] on icon at bounding box center [493, 111] width 16 height 16
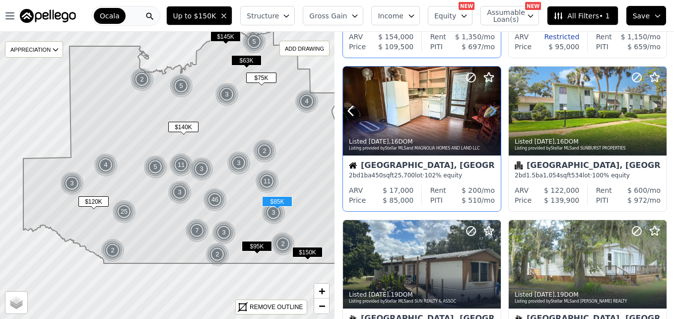
click at [490, 114] on icon at bounding box center [493, 111] width 16 height 16
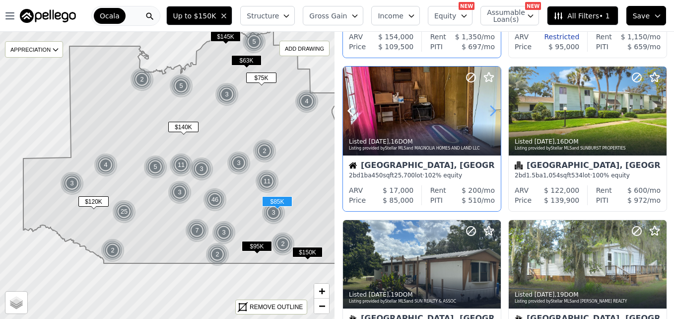
click at [490, 114] on icon at bounding box center [493, 111] width 16 height 16
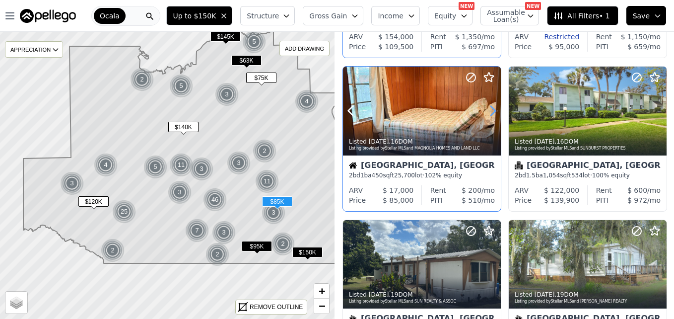
click at [490, 114] on icon at bounding box center [493, 111] width 16 height 16
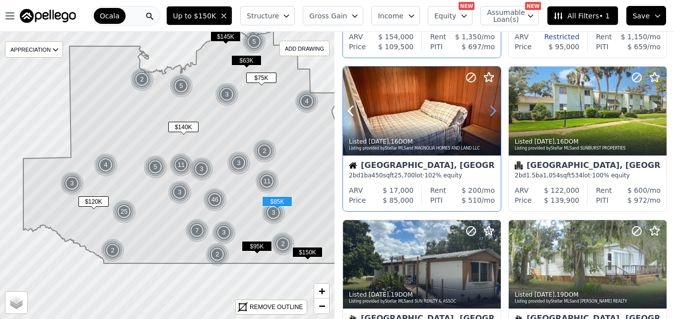
click at [490, 114] on icon at bounding box center [493, 111] width 16 height 16
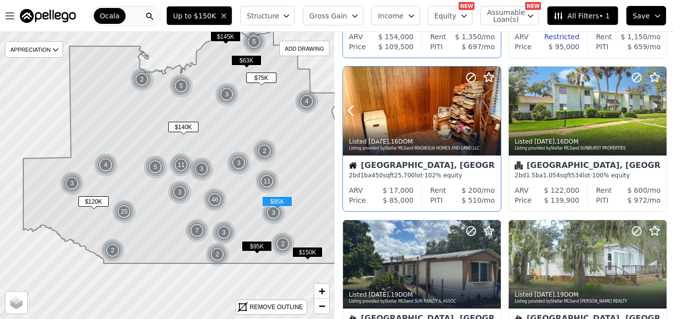
click at [490, 114] on icon at bounding box center [493, 111] width 16 height 16
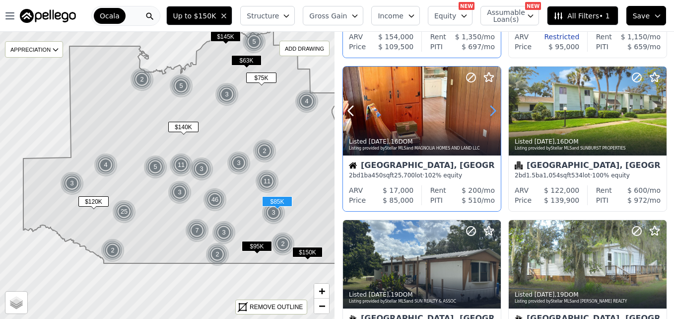
click at [490, 114] on icon at bounding box center [493, 111] width 16 height 16
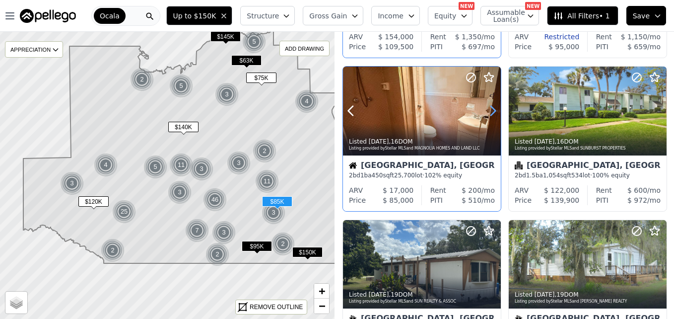
click at [490, 114] on icon at bounding box center [493, 111] width 16 height 16
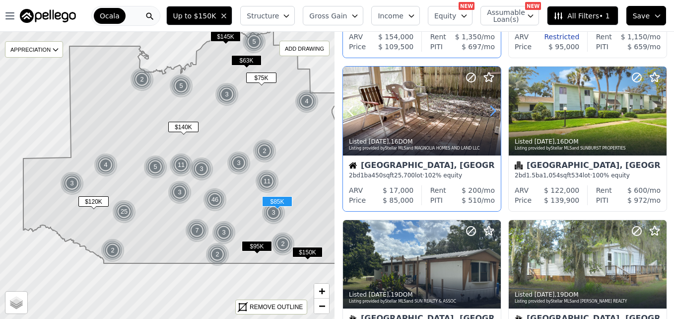
click at [490, 114] on icon at bounding box center [493, 111] width 16 height 16
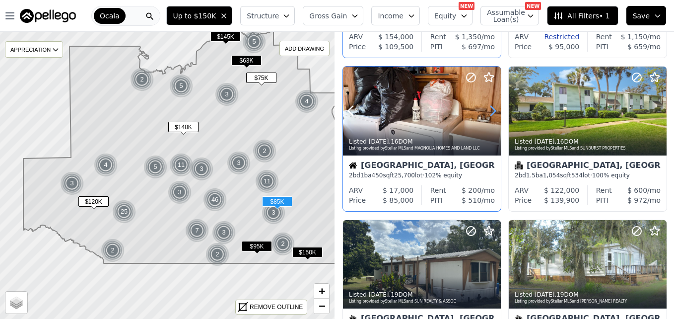
click at [490, 114] on icon at bounding box center [493, 111] width 16 height 16
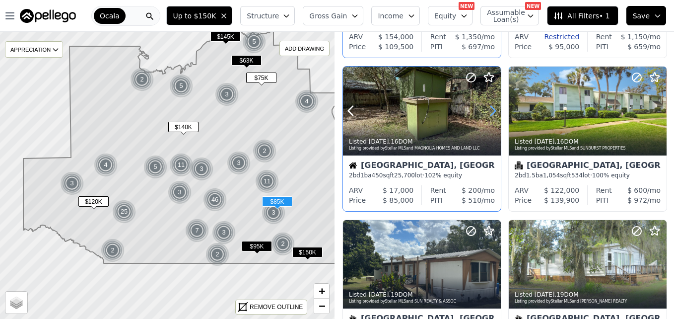
click at [490, 114] on icon at bounding box center [493, 111] width 16 height 16
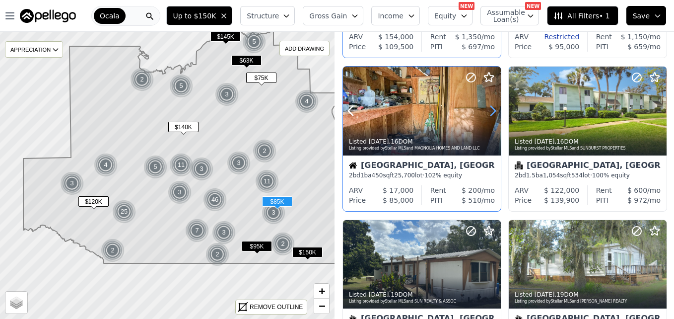
click at [490, 114] on icon at bounding box center [493, 111] width 16 height 16
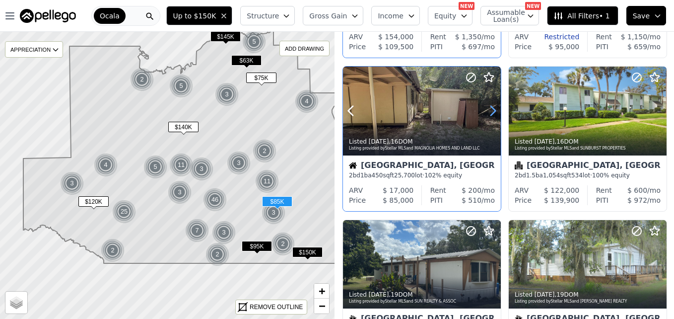
click at [490, 114] on icon at bounding box center [493, 111] width 16 height 16
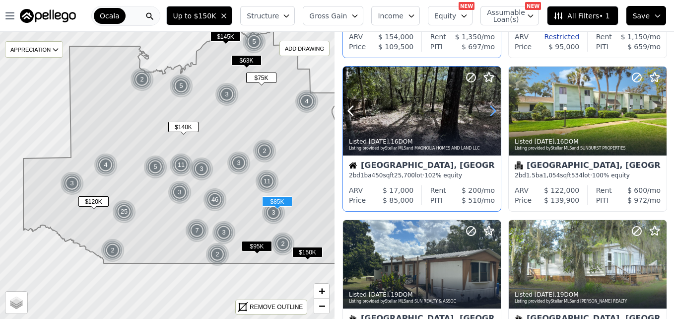
click at [490, 114] on icon at bounding box center [493, 111] width 16 height 16
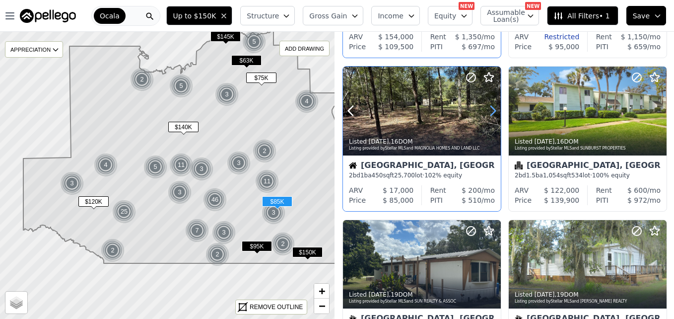
click at [490, 114] on icon at bounding box center [493, 111] width 16 height 16
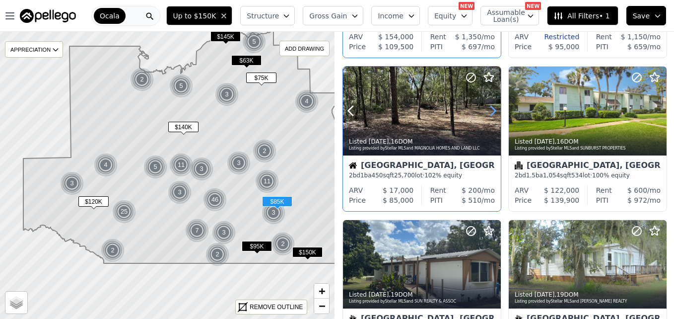
click at [490, 114] on icon at bounding box center [493, 111] width 16 height 16
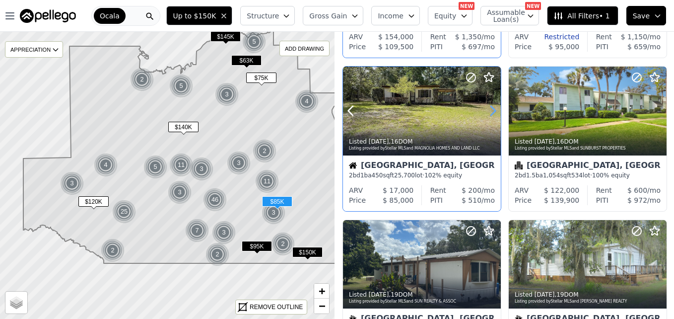
click at [490, 114] on icon at bounding box center [493, 111] width 16 height 16
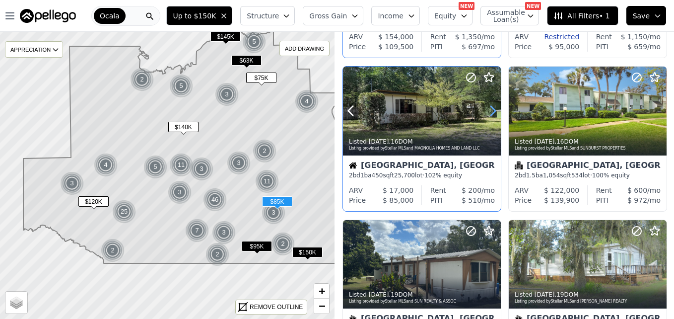
click at [491, 109] on icon at bounding box center [493, 111] width 16 height 16
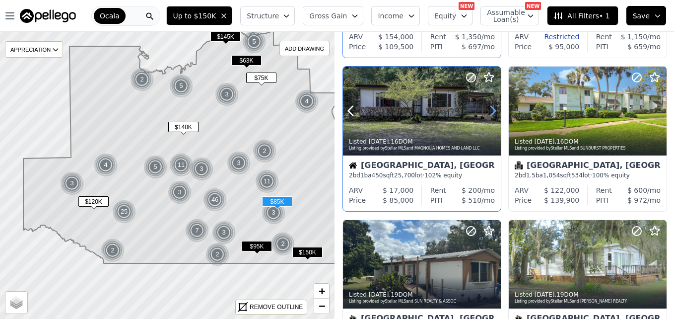
click at [491, 109] on icon at bounding box center [493, 111] width 16 height 16
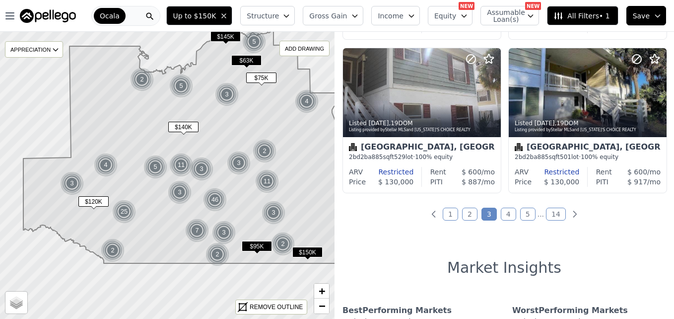
scroll to position [783, 0]
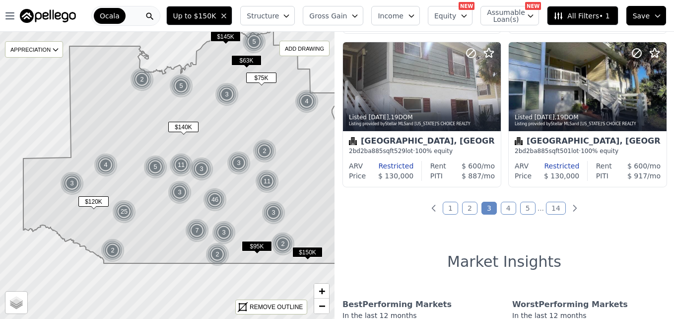
click at [464, 211] on link "2" at bounding box center [469, 208] width 15 height 13
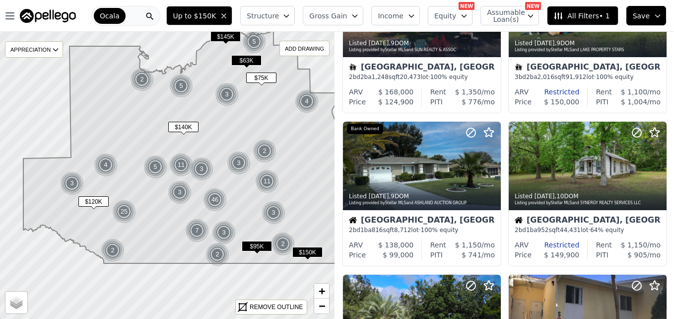
scroll to position [563, 0]
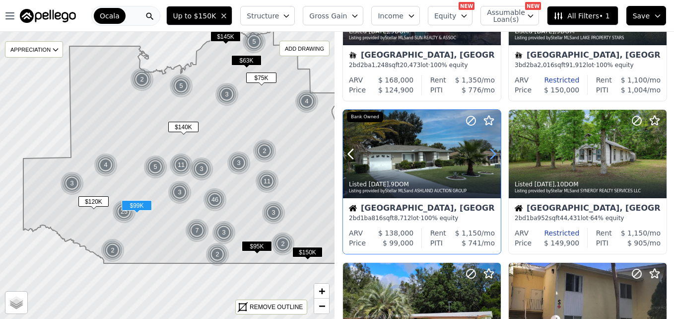
click at [489, 152] on icon at bounding box center [493, 154] width 16 height 16
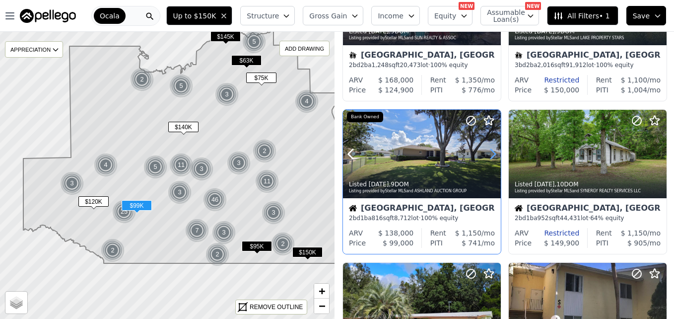
click at [489, 152] on icon at bounding box center [493, 154] width 16 height 16
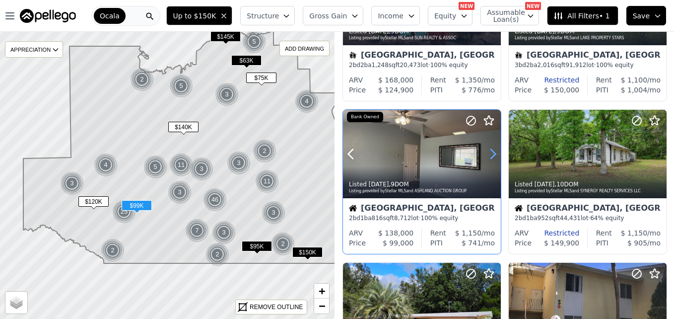
click at [489, 152] on icon at bounding box center [493, 154] width 16 height 16
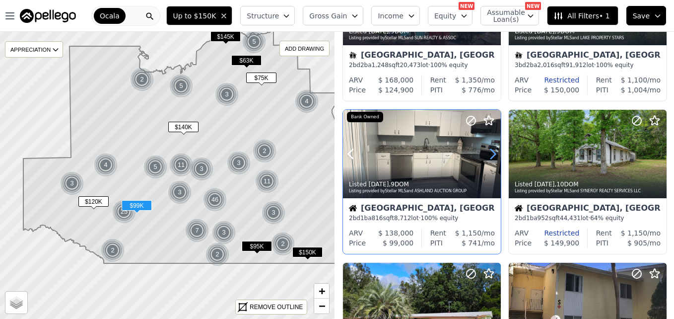
click at [489, 152] on icon at bounding box center [493, 154] width 16 height 16
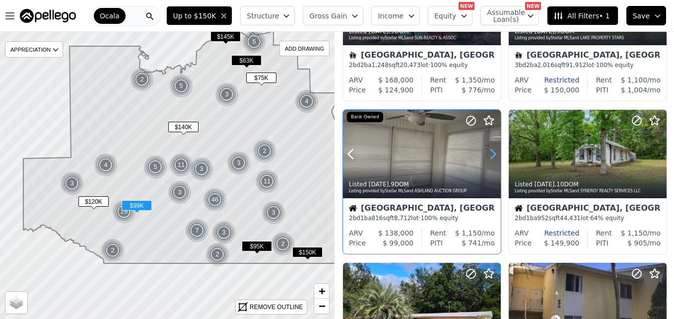
click at [489, 152] on icon at bounding box center [493, 154] width 16 height 16
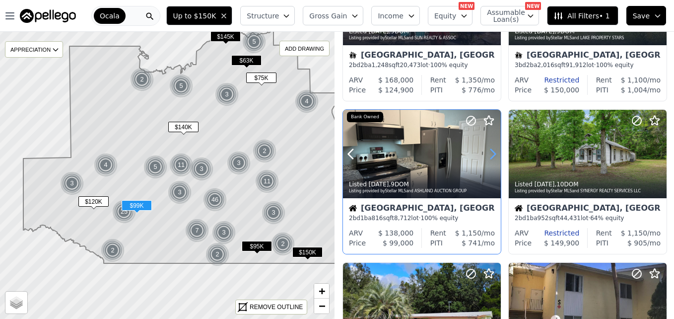
click at [489, 152] on icon at bounding box center [493, 154] width 16 height 16
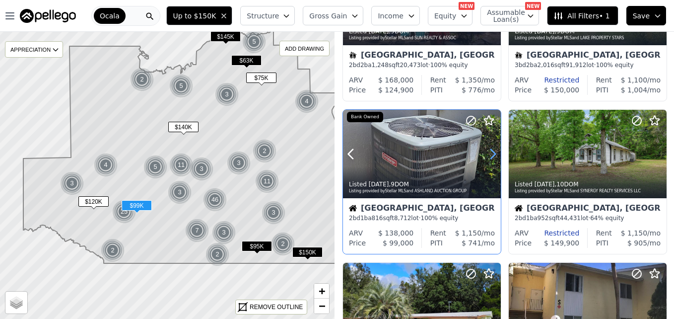
click at [489, 152] on icon at bounding box center [493, 154] width 16 height 16
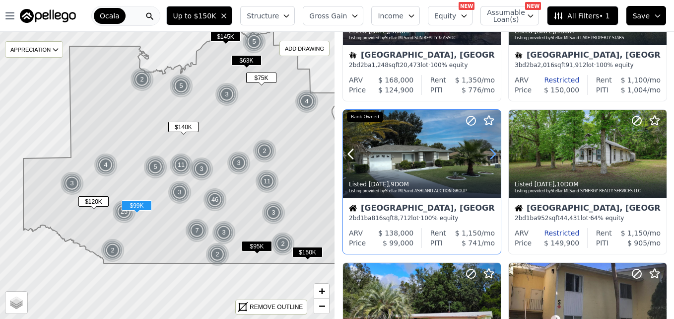
click at [489, 152] on icon at bounding box center [493, 154] width 16 height 16
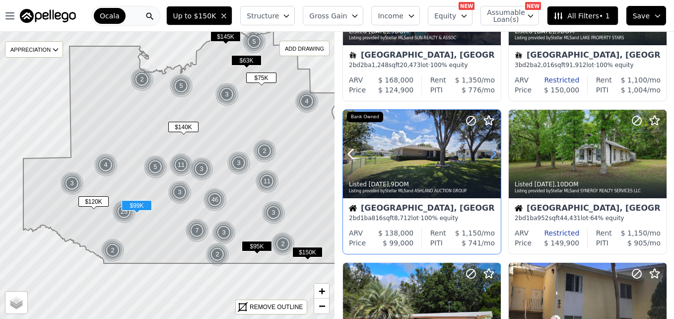
click at [489, 152] on icon at bounding box center [493, 154] width 16 height 16
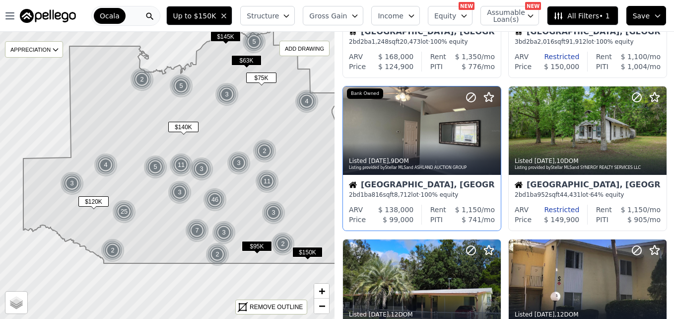
scroll to position [592, 0]
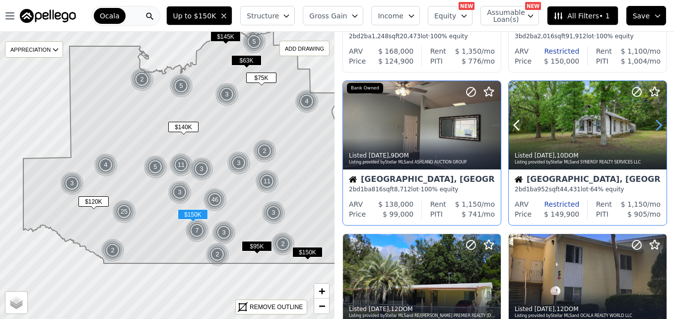
click at [652, 122] on icon at bounding box center [659, 125] width 16 height 16
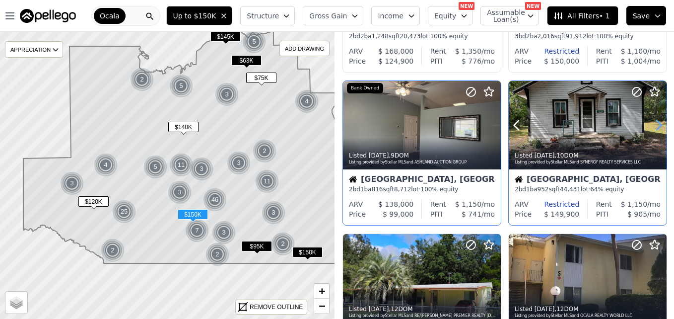
click at [652, 122] on icon at bounding box center [659, 125] width 16 height 16
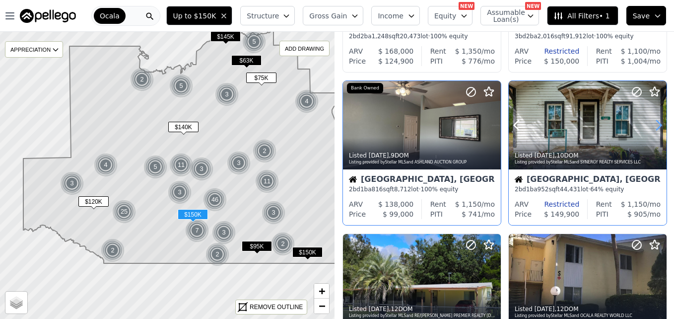
click at [652, 122] on icon at bounding box center [659, 125] width 16 height 16
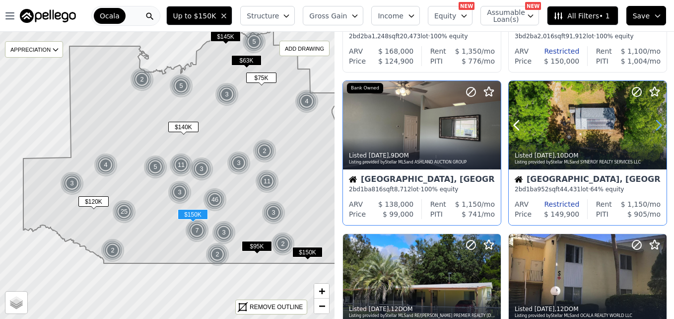
click at [652, 122] on icon at bounding box center [659, 125] width 16 height 16
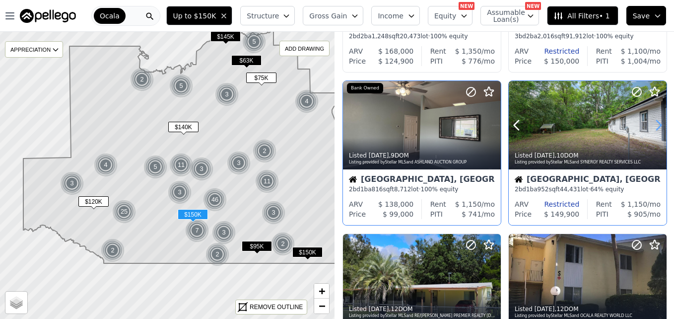
click at [652, 122] on icon at bounding box center [659, 125] width 16 height 16
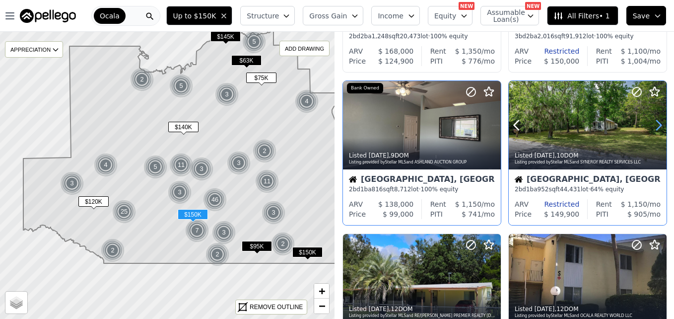
click at [652, 122] on icon at bounding box center [659, 125] width 16 height 16
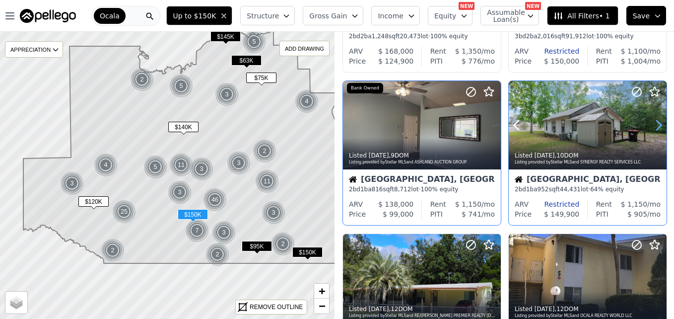
click at [652, 122] on icon at bounding box center [659, 125] width 16 height 16
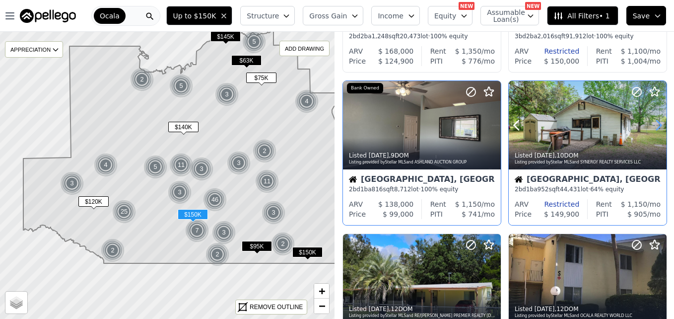
click at [652, 122] on icon at bounding box center [659, 125] width 16 height 16
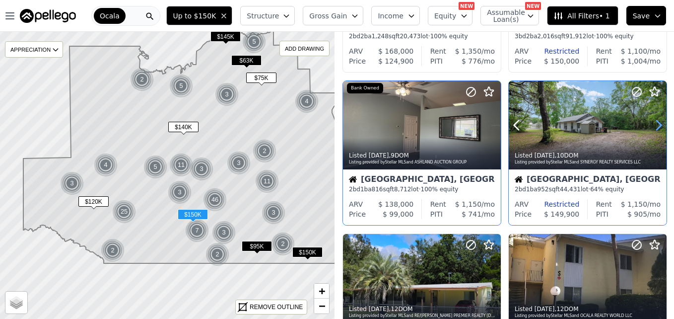
click at [652, 122] on icon at bounding box center [659, 125] width 16 height 16
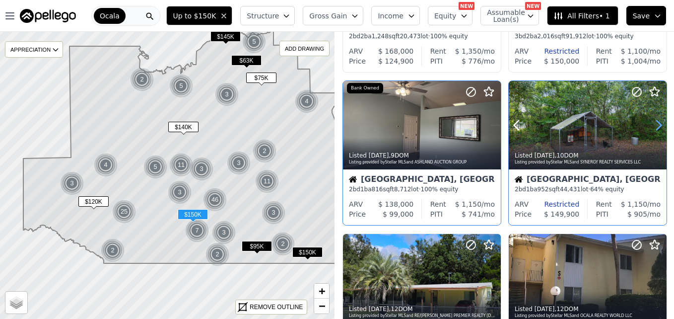
click at [652, 122] on icon at bounding box center [659, 125] width 16 height 16
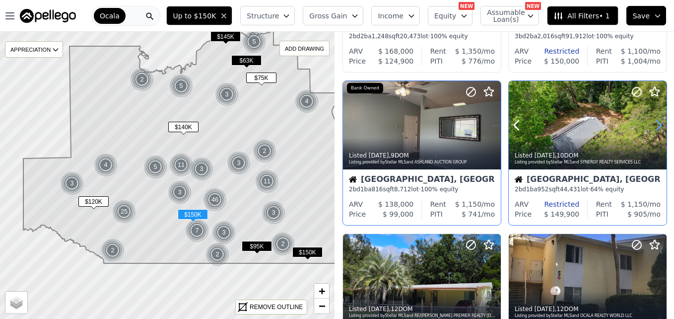
click at [652, 122] on icon at bounding box center [659, 125] width 16 height 16
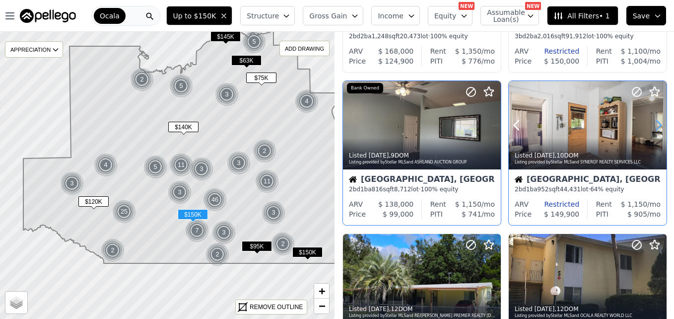
click at [652, 122] on icon at bounding box center [659, 125] width 16 height 16
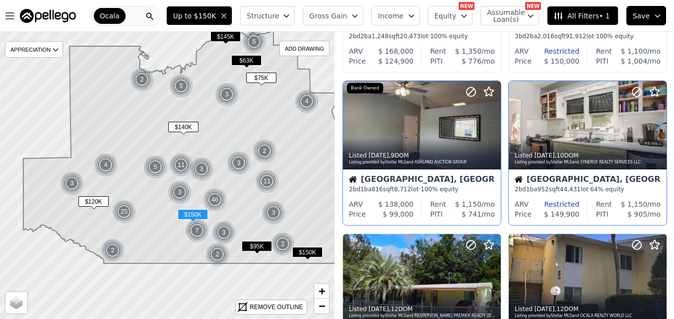
click at [652, 122] on icon at bounding box center [659, 125] width 16 height 16
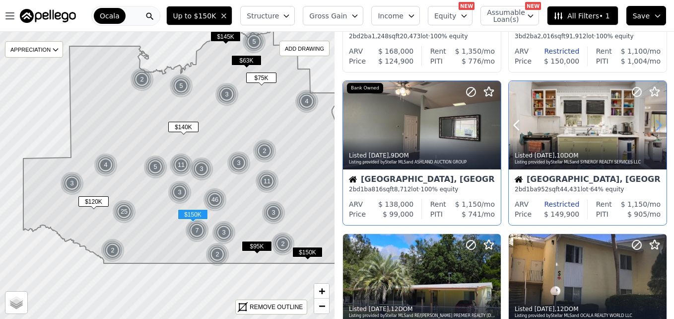
click at [652, 122] on icon at bounding box center [659, 125] width 16 height 16
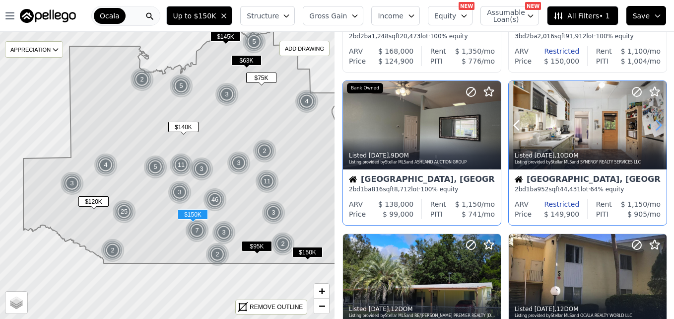
click at [652, 122] on icon at bounding box center [659, 125] width 16 height 16
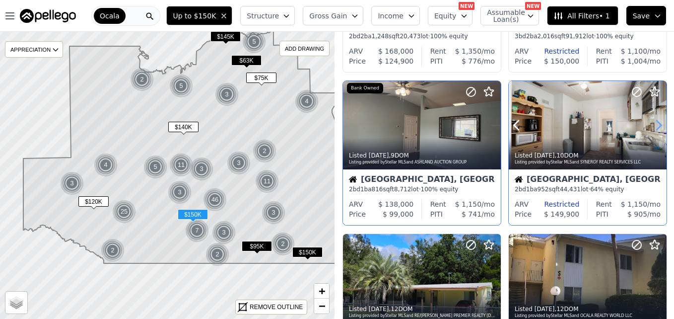
click at [652, 122] on icon at bounding box center [659, 125] width 16 height 16
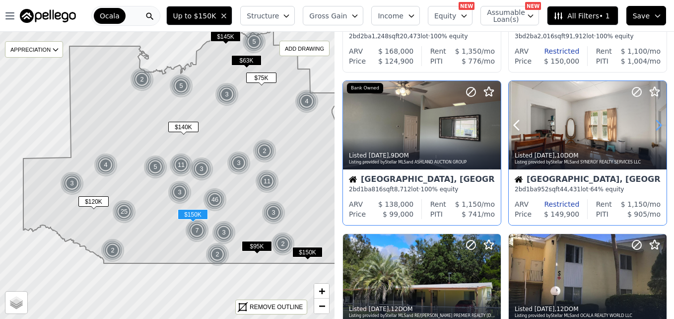
click at [652, 122] on icon at bounding box center [659, 125] width 16 height 16
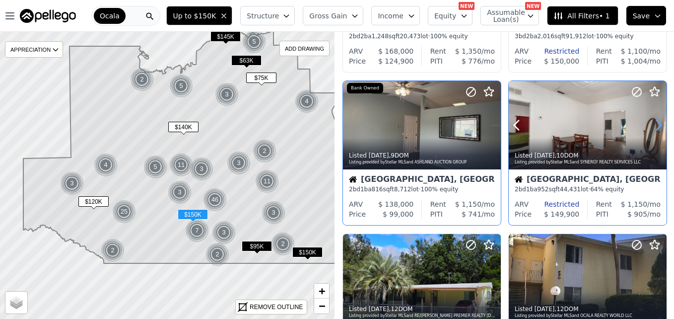
click at [652, 122] on icon at bounding box center [659, 125] width 16 height 16
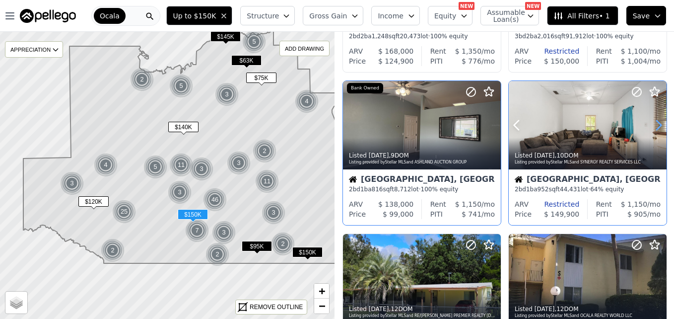
click at [652, 122] on icon at bounding box center [659, 125] width 16 height 16
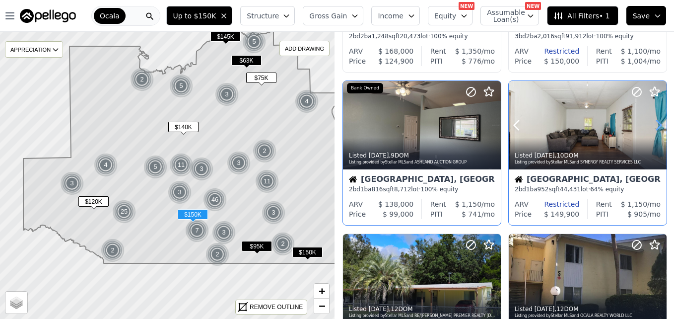
click at [652, 122] on icon at bounding box center [659, 125] width 16 height 16
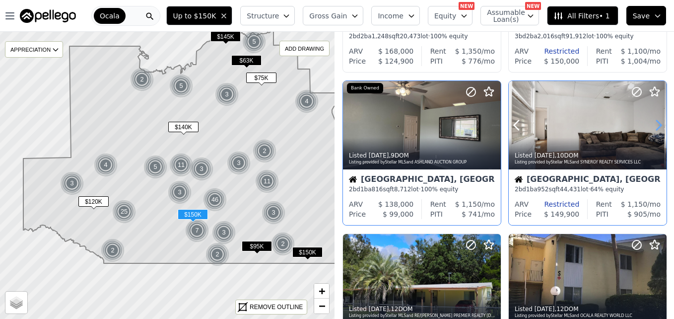
click at [652, 122] on icon at bounding box center [659, 125] width 16 height 16
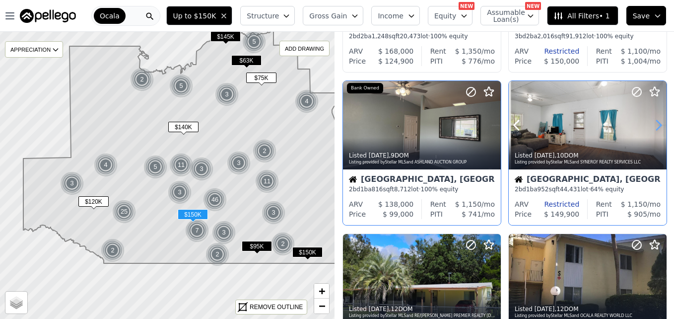
click at [652, 122] on icon at bounding box center [659, 125] width 16 height 16
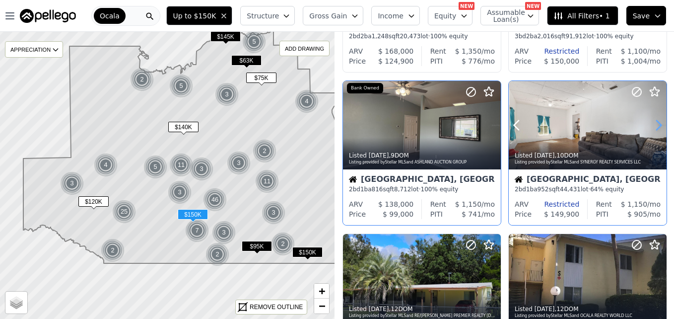
click at [652, 122] on icon at bounding box center [659, 125] width 16 height 16
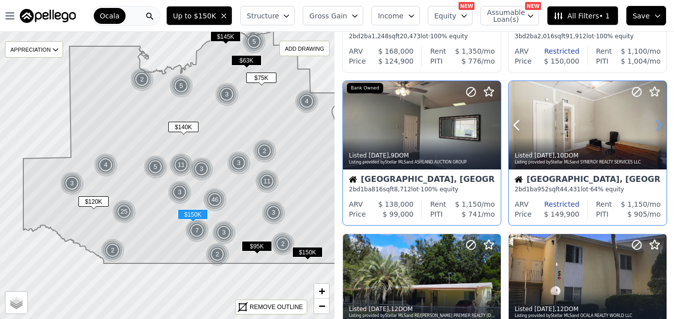
click at [652, 122] on icon at bounding box center [659, 125] width 16 height 16
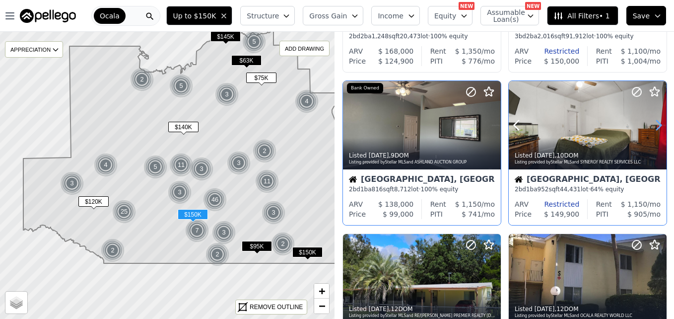
click at [652, 122] on icon at bounding box center [659, 125] width 16 height 16
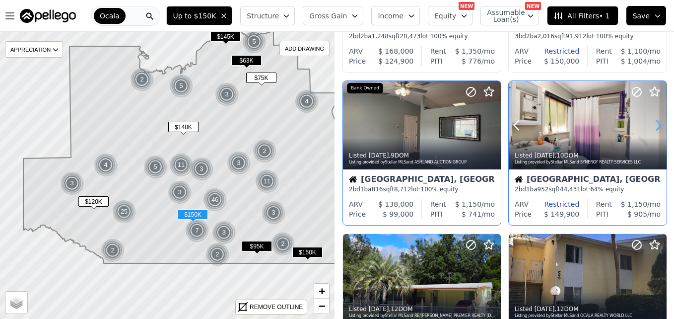
click at [652, 122] on icon at bounding box center [659, 125] width 16 height 16
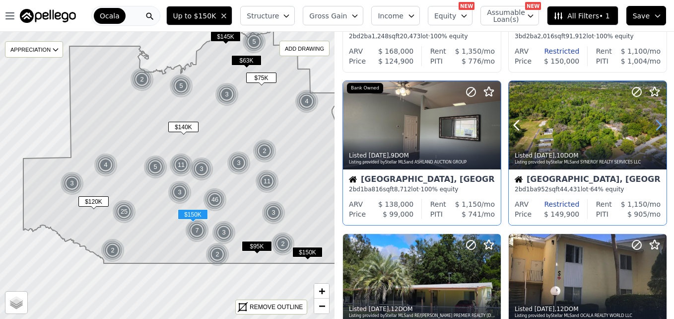
click at [652, 122] on icon at bounding box center [659, 125] width 16 height 16
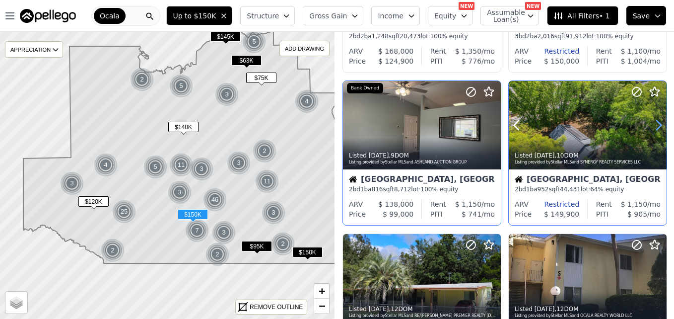
click at [652, 122] on icon at bounding box center [659, 125] width 16 height 16
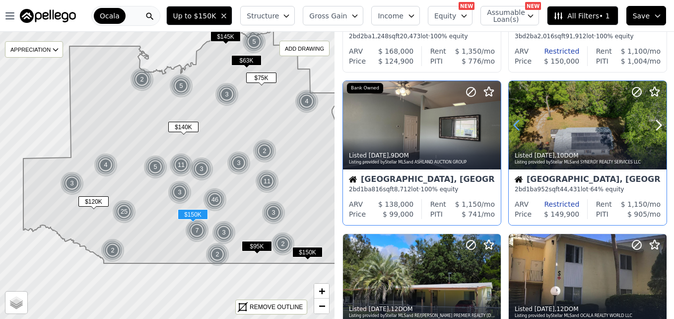
click at [514, 124] on icon at bounding box center [516, 125] width 4 height 9
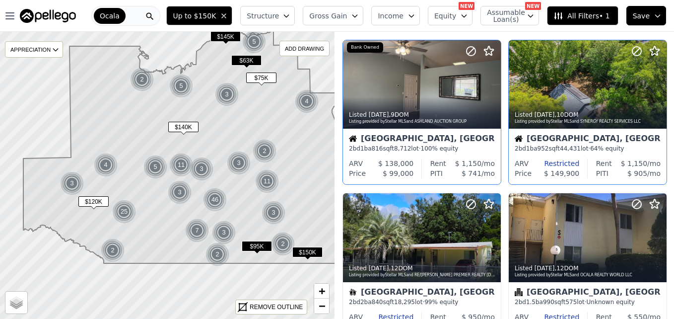
scroll to position [604, 0]
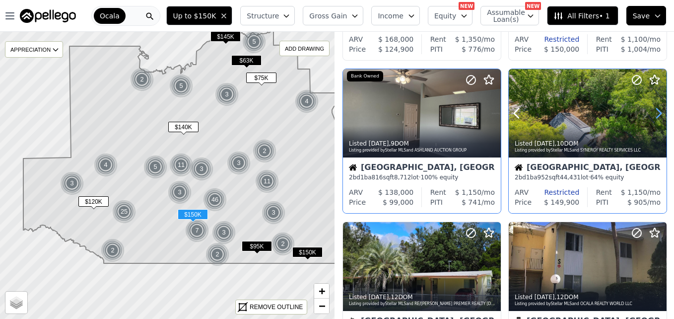
click at [652, 114] on icon at bounding box center [659, 113] width 16 height 16
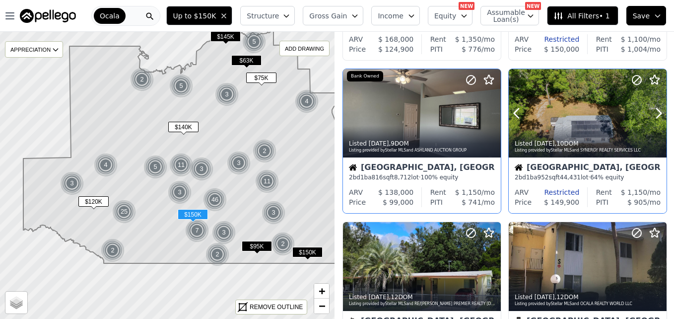
click at [572, 124] on div at bounding box center [588, 113] width 158 height 89
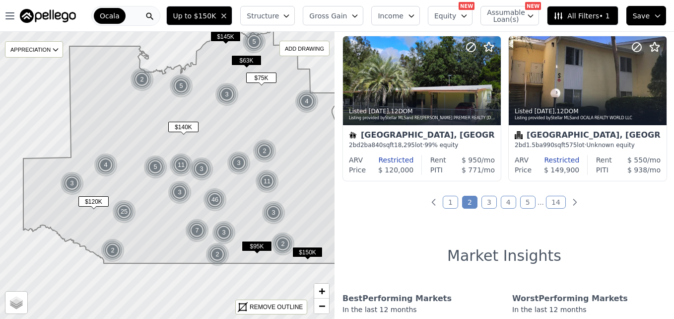
scroll to position [853, 0]
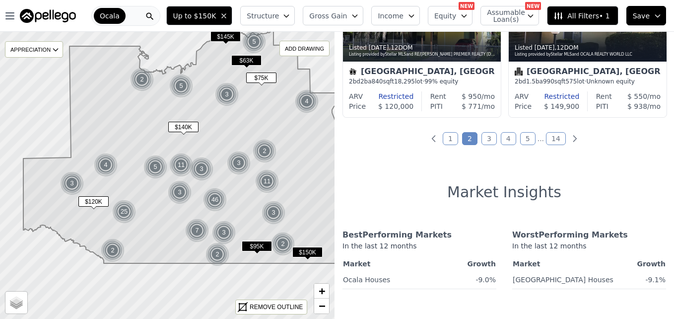
click at [446, 137] on link "1" at bounding box center [450, 138] width 15 height 13
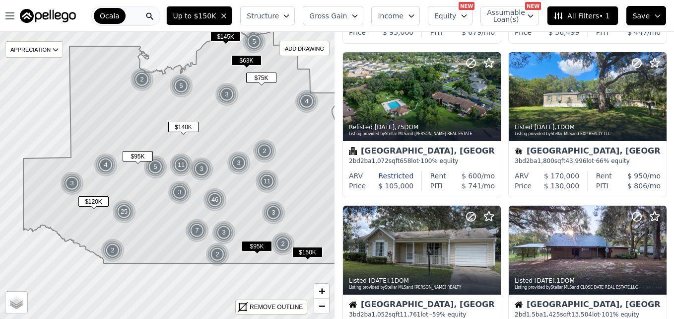
scroll to position [0, 0]
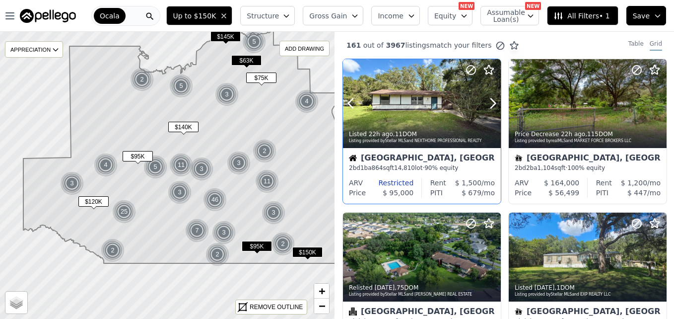
click at [430, 95] on div at bounding box center [422, 103] width 158 height 89
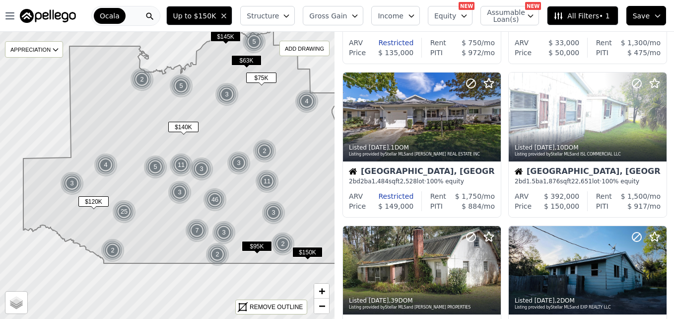
scroll to position [453, 0]
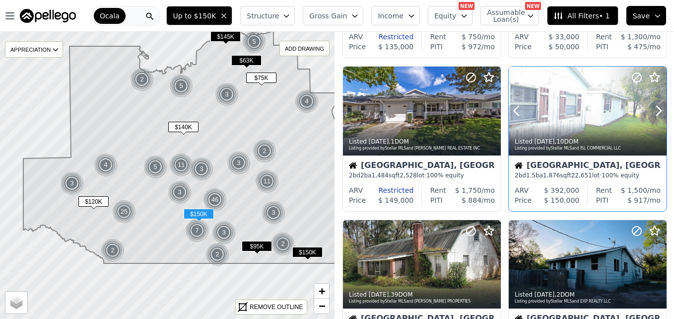
click at [567, 106] on div at bounding box center [588, 111] width 158 height 89
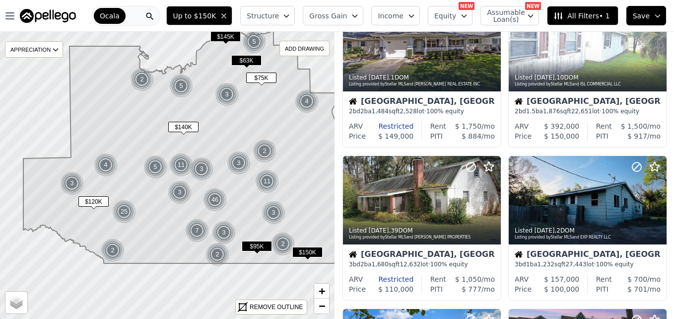
scroll to position [522, 0]
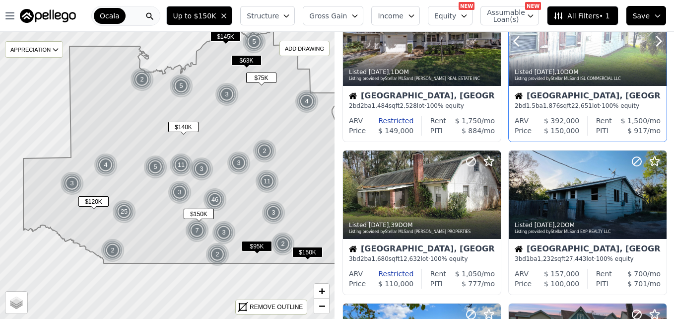
click at [603, 54] on div at bounding box center [588, 63] width 158 height 18
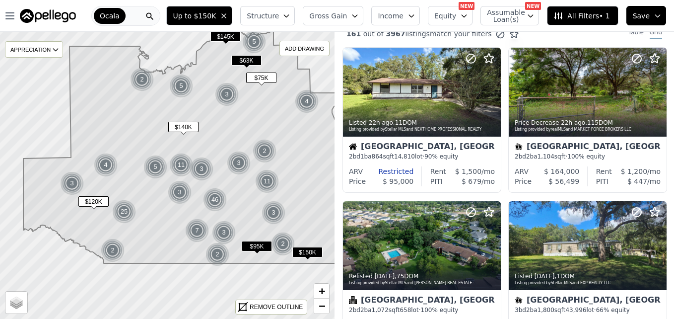
scroll to position [0, 0]
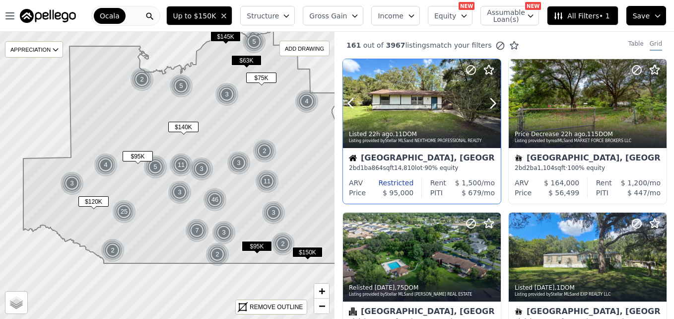
click at [415, 101] on div at bounding box center [422, 103] width 158 height 89
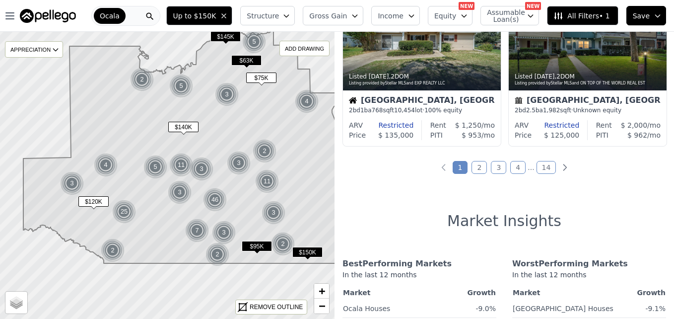
scroll to position [829, 0]
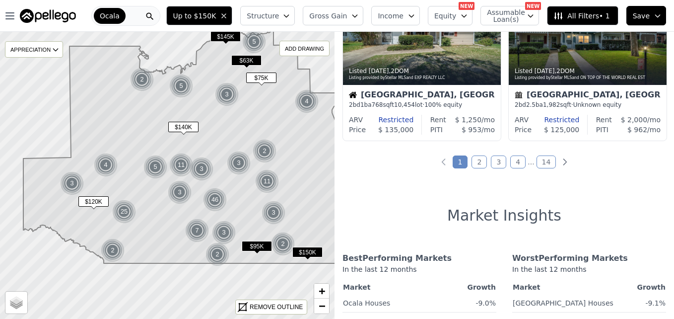
click at [473, 158] on link "2" at bounding box center [479, 161] width 15 height 13
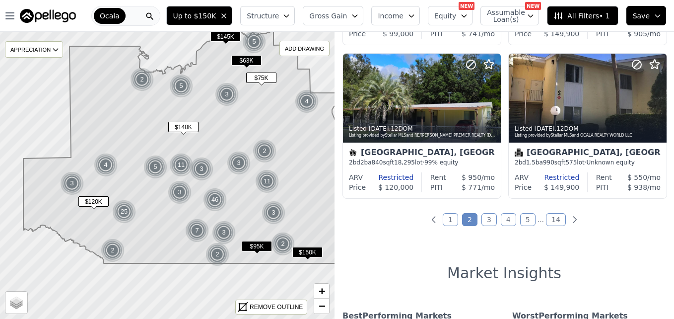
scroll to position [778, 0]
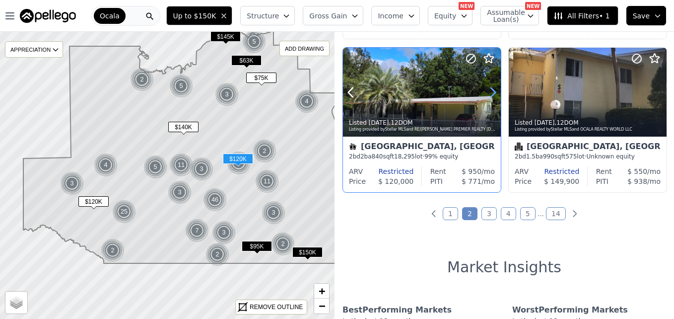
click at [494, 93] on icon at bounding box center [493, 92] width 16 height 16
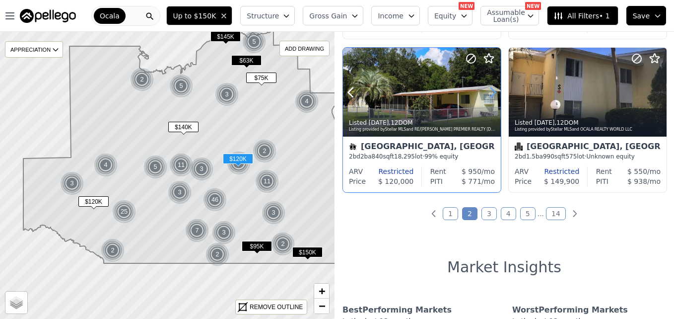
click at [494, 93] on icon at bounding box center [493, 92] width 16 height 16
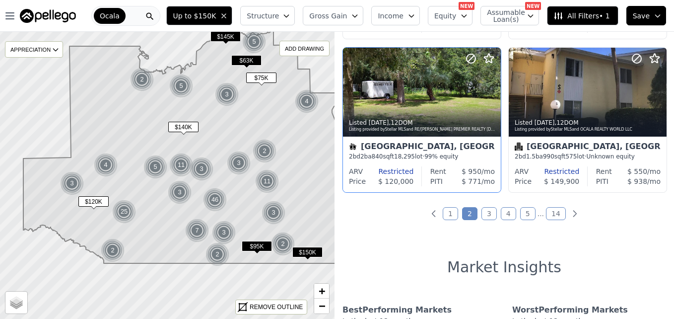
click at [481, 216] on link "3" at bounding box center [488, 213] width 15 height 13
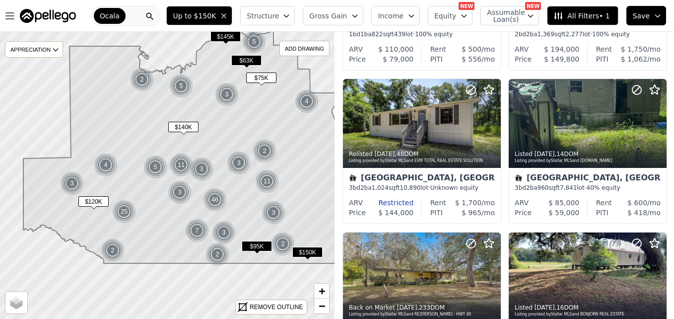
scroll to position [151, 0]
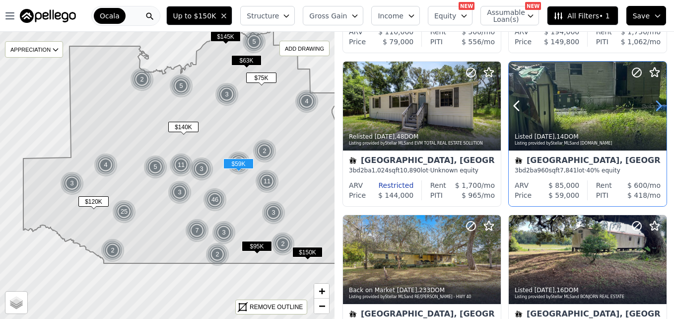
click at [653, 109] on icon at bounding box center [659, 106] width 16 height 16
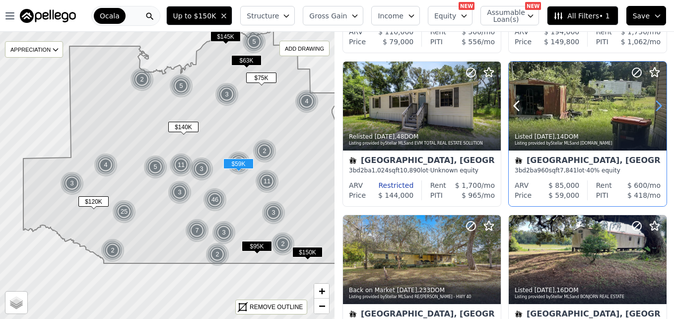
click at [653, 109] on icon at bounding box center [659, 106] width 16 height 16
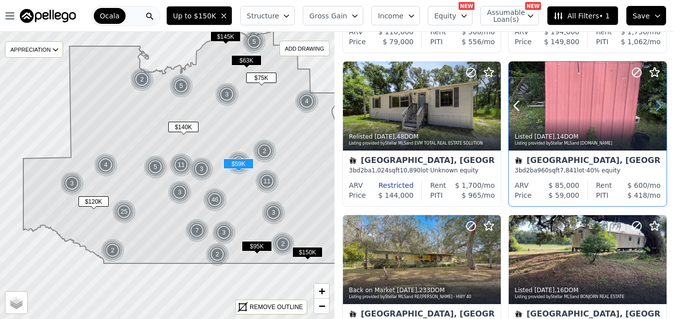
click at [653, 109] on icon at bounding box center [659, 106] width 16 height 16
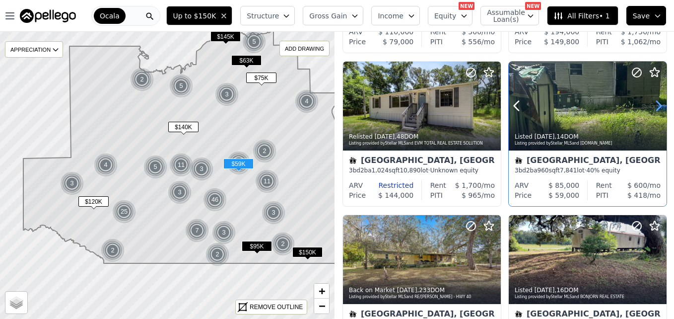
click at [653, 109] on icon at bounding box center [659, 106] width 16 height 16
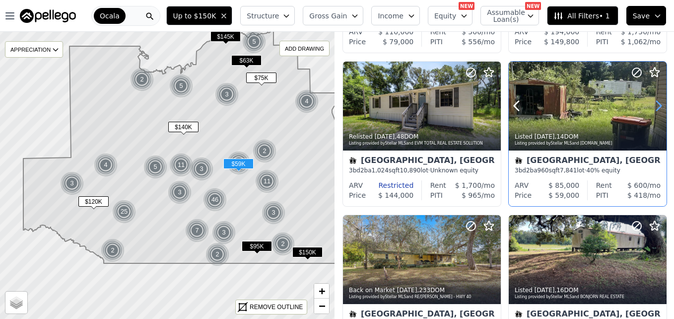
click at [653, 109] on icon at bounding box center [659, 106] width 16 height 16
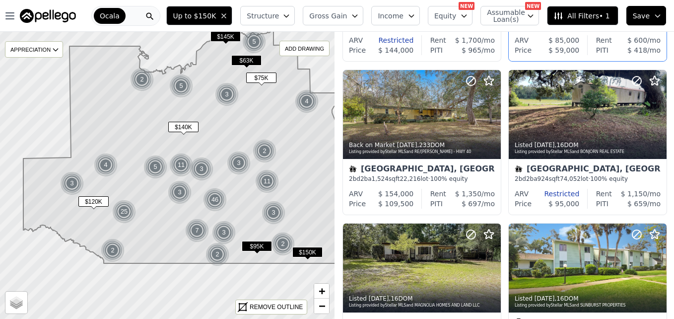
scroll to position [302, 0]
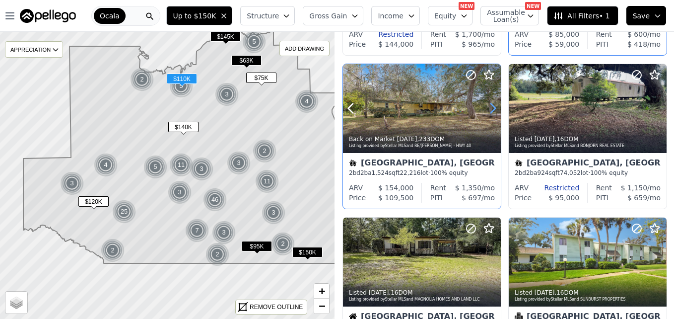
click at [490, 106] on icon at bounding box center [493, 108] width 16 height 16
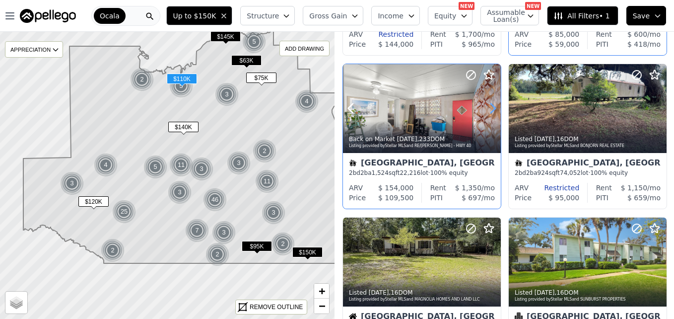
click at [490, 106] on icon at bounding box center [493, 108] width 16 height 16
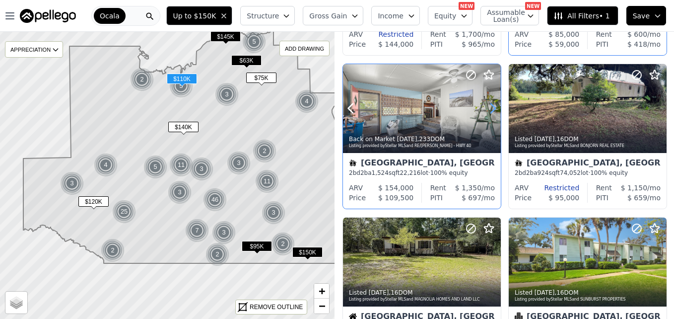
click at [490, 106] on icon at bounding box center [493, 108] width 16 height 16
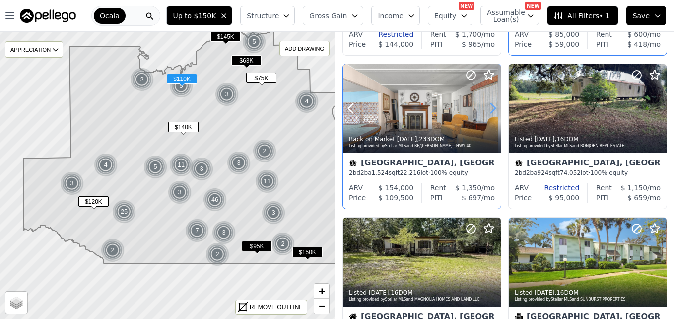
click at [490, 106] on icon at bounding box center [493, 108] width 16 height 16
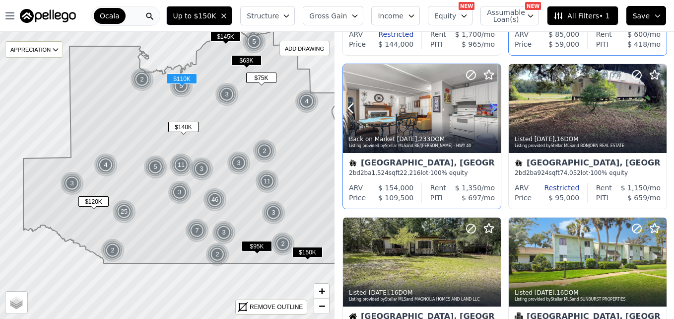
click at [490, 106] on icon at bounding box center [493, 108] width 16 height 16
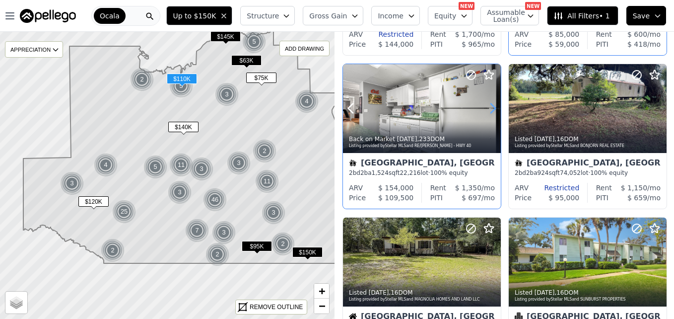
click at [490, 106] on icon at bounding box center [493, 108] width 16 height 16
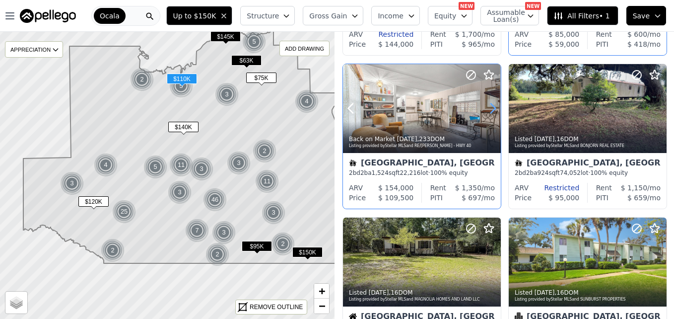
click at [490, 106] on icon at bounding box center [493, 108] width 16 height 16
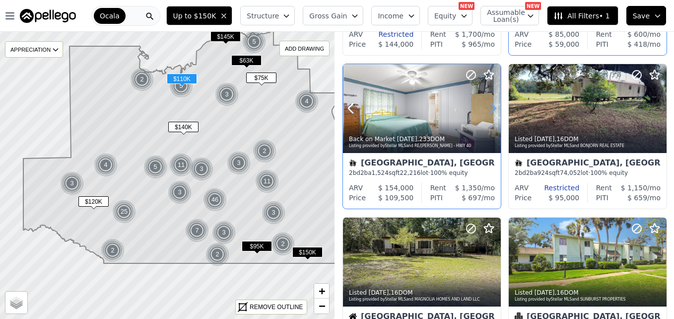
click at [490, 106] on icon at bounding box center [493, 108] width 16 height 16
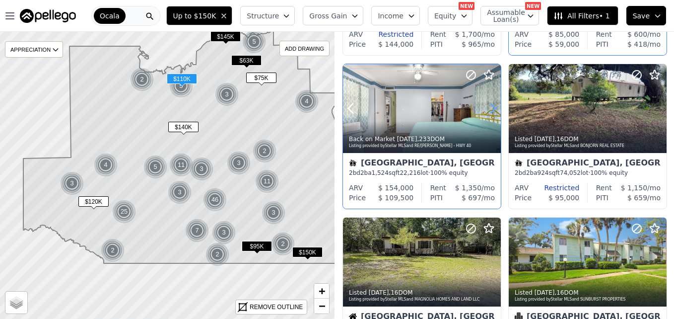
click at [490, 106] on icon at bounding box center [493, 108] width 16 height 16
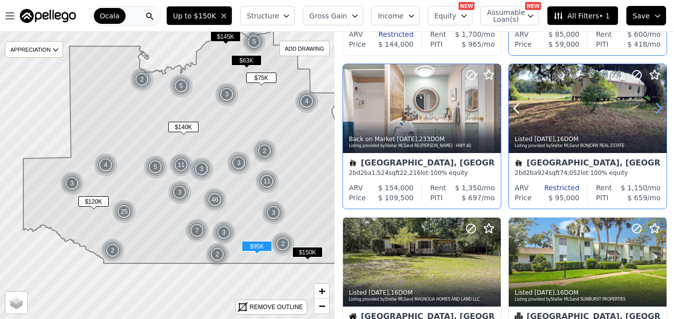
click at [651, 107] on icon at bounding box center [659, 108] width 16 height 16
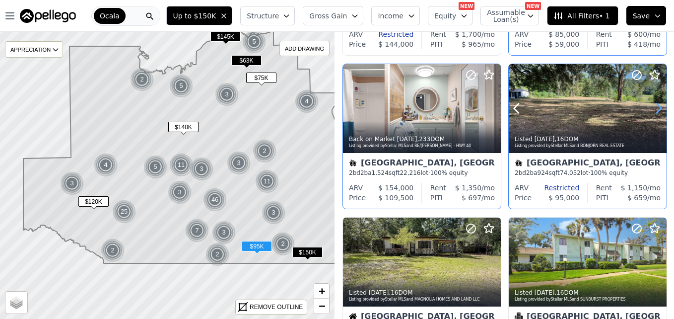
click at [651, 107] on icon at bounding box center [659, 108] width 16 height 16
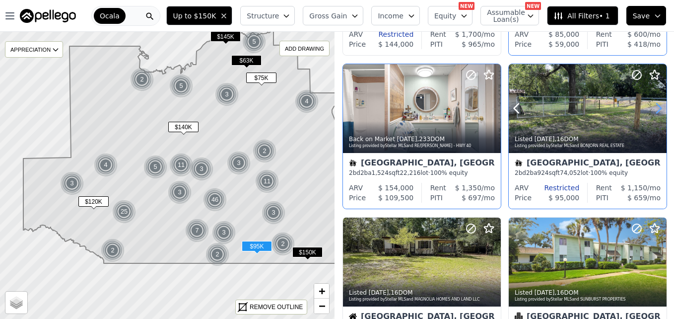
click at [651, 107] on icon at bounding box center [659, 108] width 16 height 16
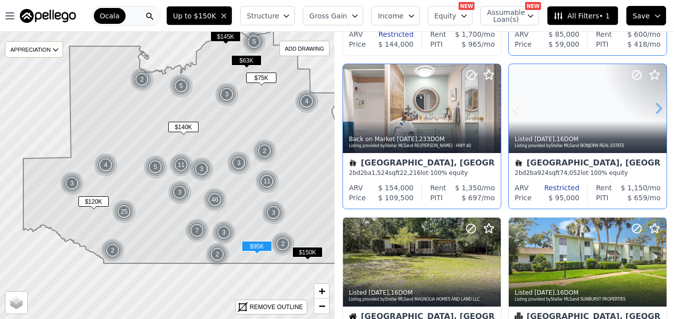
click at [651, 107] on icon at bounding box center [659, 108] width 16 height 16
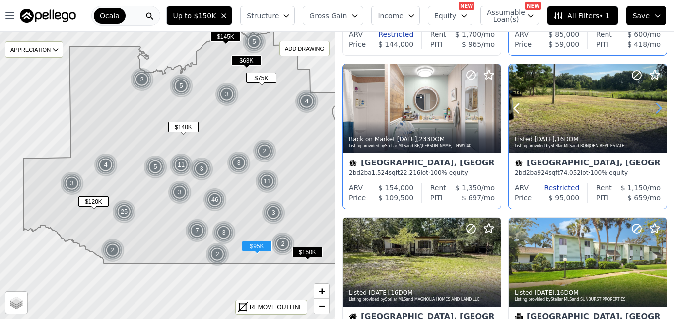
click at [651, 107] on icon at bounding box center [659, 108] width 16 height 16
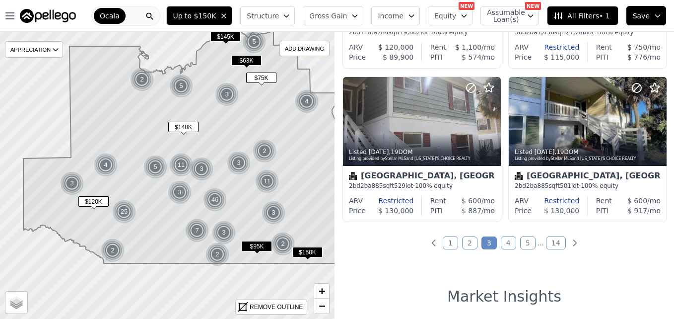
scroll to position [754, 0]
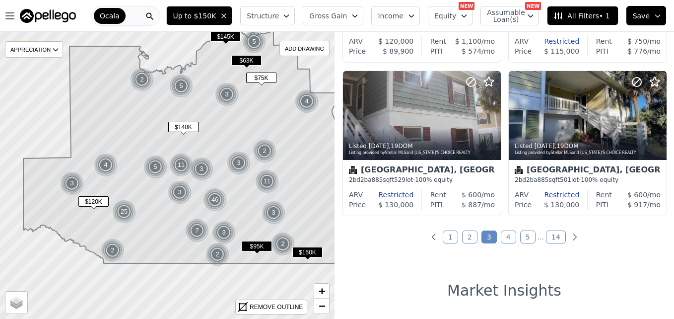
click at [506, 236] on link "4" at bounding box center [508, 236] width 15 height 13
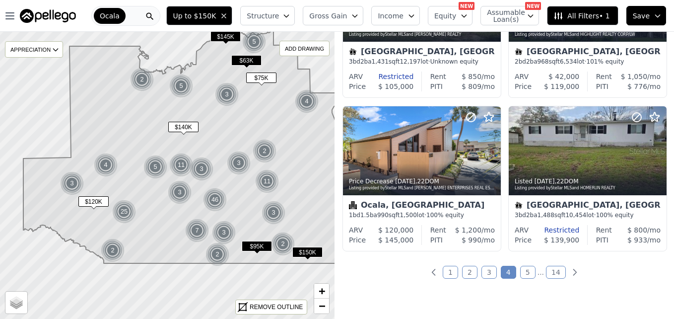
scroll to position [725, 0]
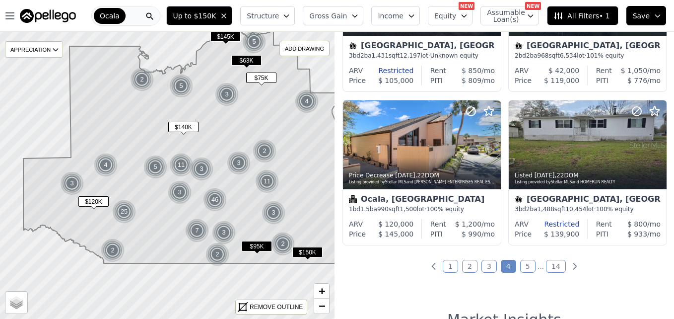
click at [525, 260] on link "5" at bounding box center [527, 266] width 15 height 13
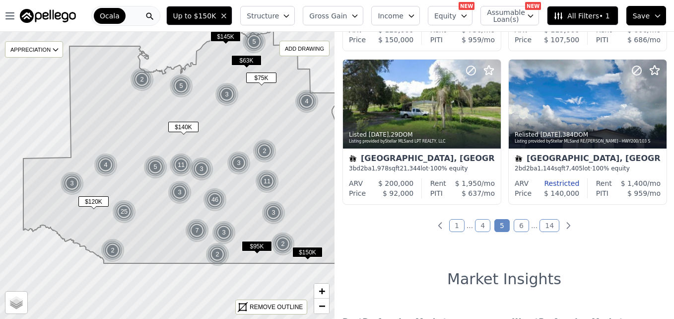
scroll to position [748, 0]
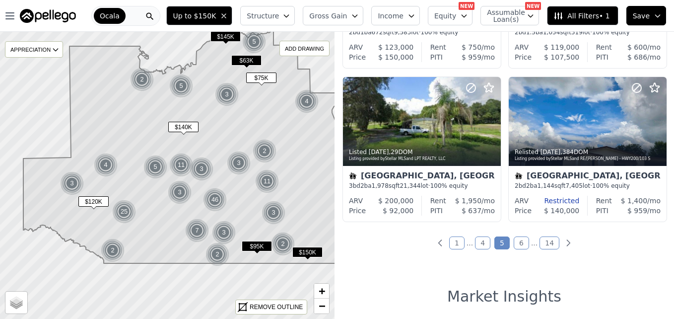
click at [514, 242] on link "6" at bounding box center [521, 242] width 15 height 13
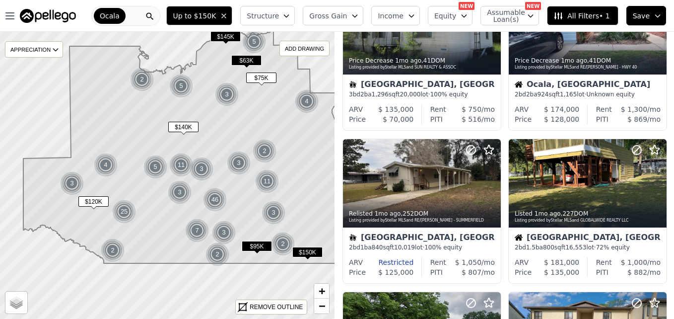
scroll to position [540, 0]
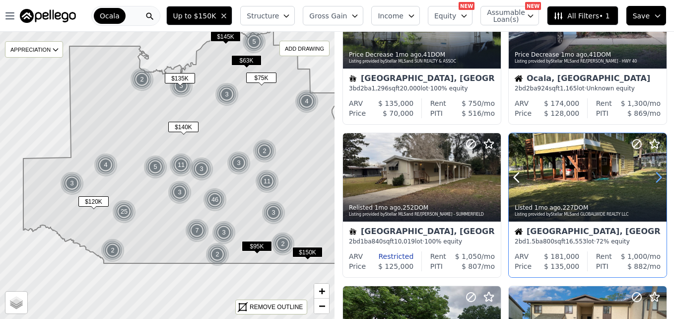
click at [657, 176] on icon at bounding box center [659, 177] width 4 height 9
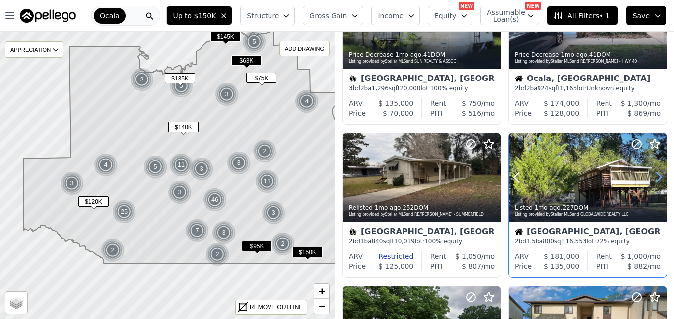
click at [657, 176] on icon at bounding box center [659, 177] width 4 height 9
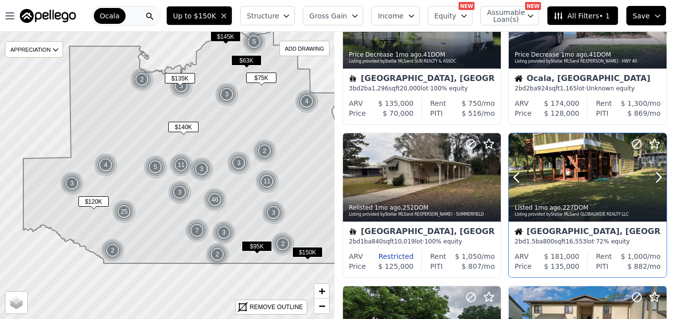
click at [599, 170] on div at bounding box center [588, 177] width 158 height 89
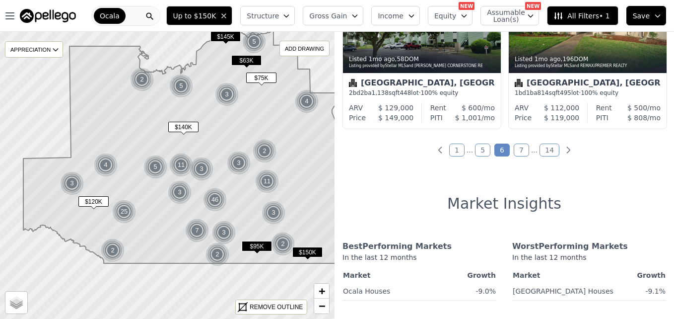
scroll to position [835, 0]
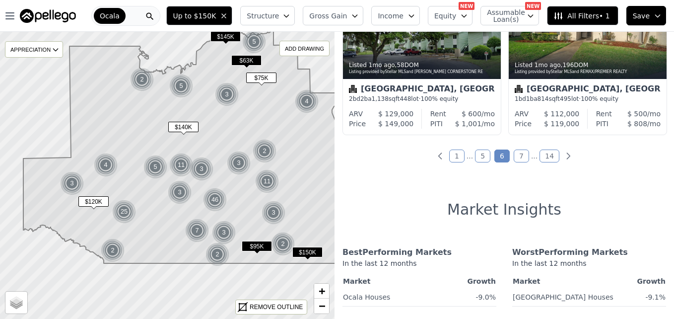
click at [518, 155] on link "7" at bounding box center [521, 155] width 15 height 13
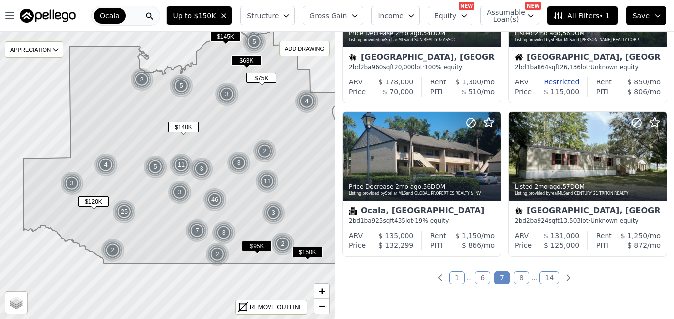
scroll to position [771, 0]
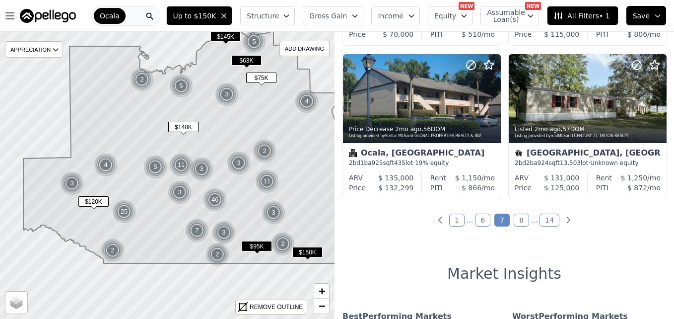
click at [515, 218] on link "8" at bounding box center [521, 219] width 15 height 13
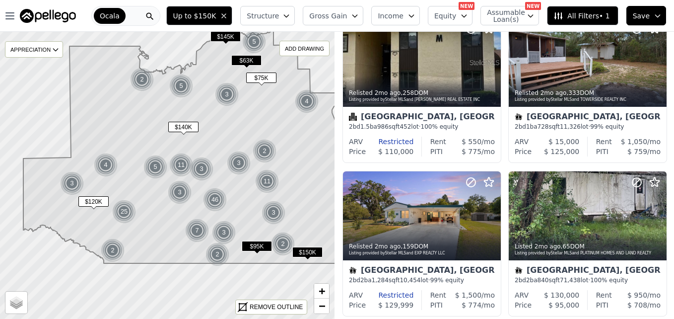
scroll to position [0, 0]
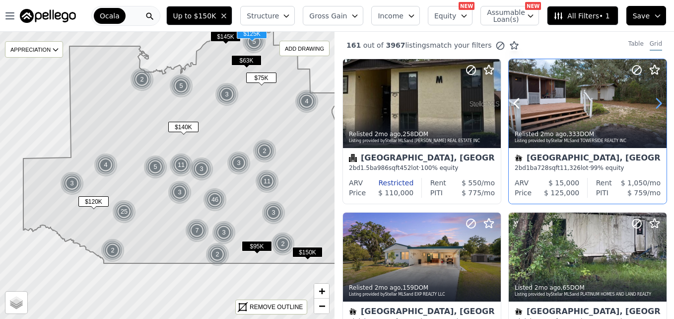
click at [653, 103] on icon at bounding box center [659, 103] width 16 height 16
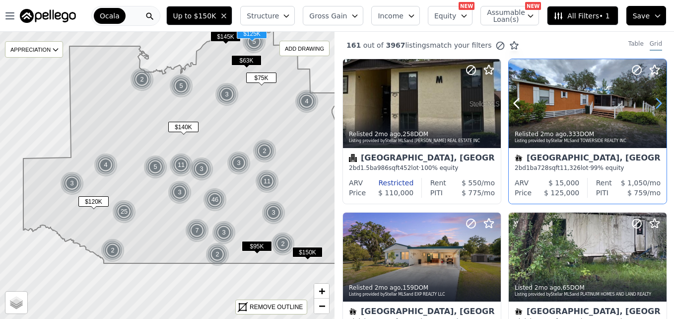
click at [653, 103] on icon at bounding box center [659, 103] width 16 height 16
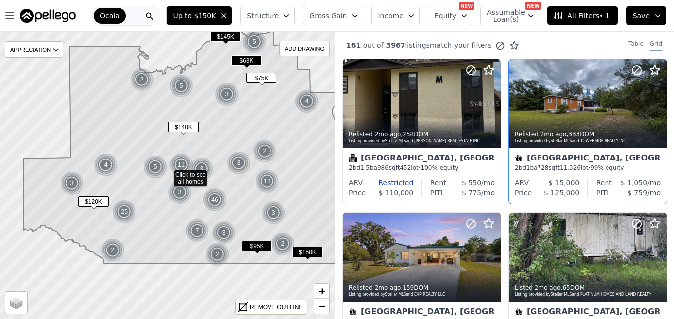
click at [36, 107] on icon at bounding box center [167, 174] width 405 height 347
click at [36, 107] on div at bounding box center [168, 175] width 402 height 344
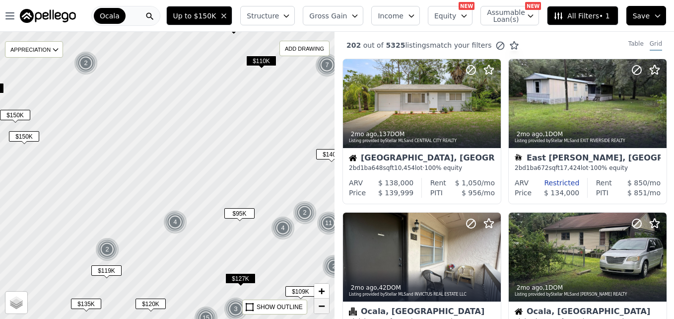
click at [319, 307] on span "−" at bounding box center [322, 305] width 6 height 12
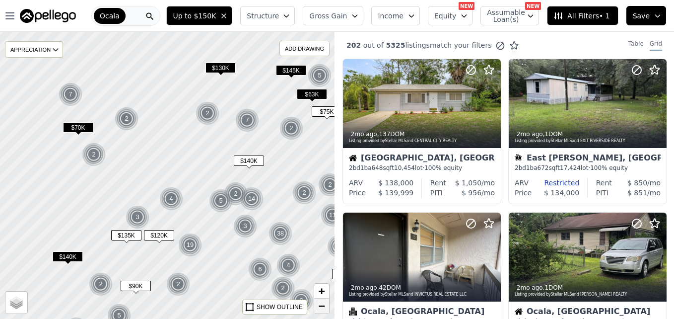
click at [319, 307] on span "−" at bounding box center [322, 305] width 6 height 12
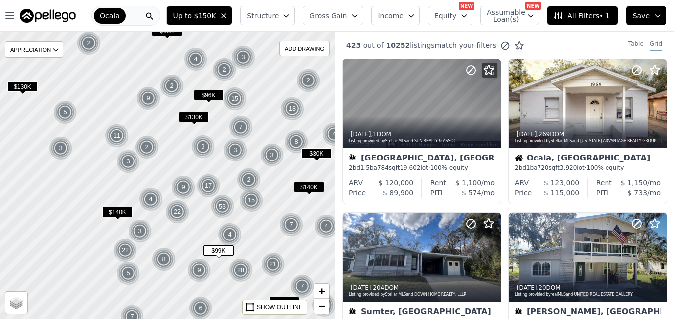
click at [172, 85] on div "2" at bounding box center [172, 86] width 24 height 24
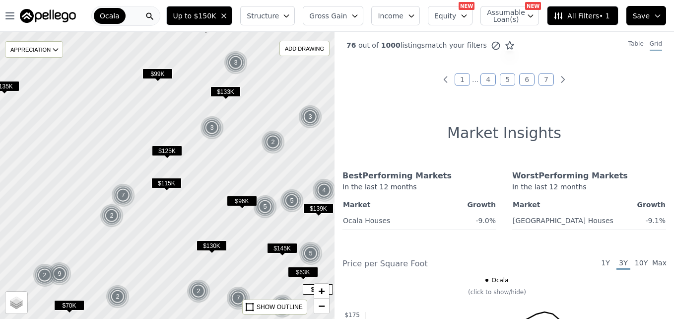
click at [166, 184] on span "$115K" at bounding box center [166, 183] width 30 height 10
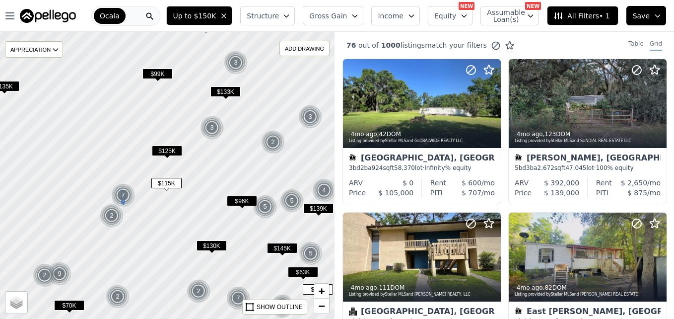
click at [125, 197] on img at bounding box center [123, 195] width 24 height 24
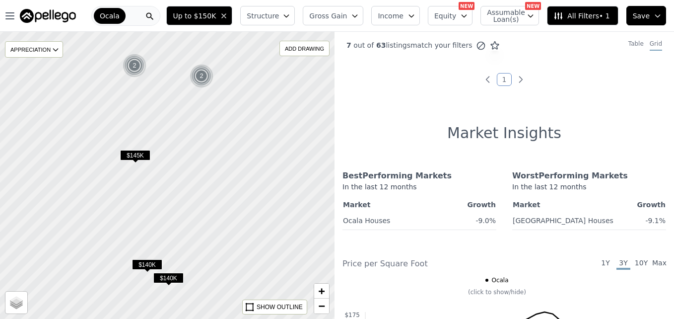
click at [140, 157] on span "$145K" at bounding box center [135, 155] width 30 height 10
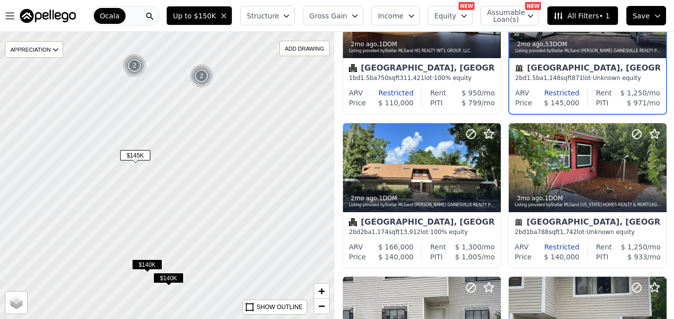
scroll to position [100, 0]
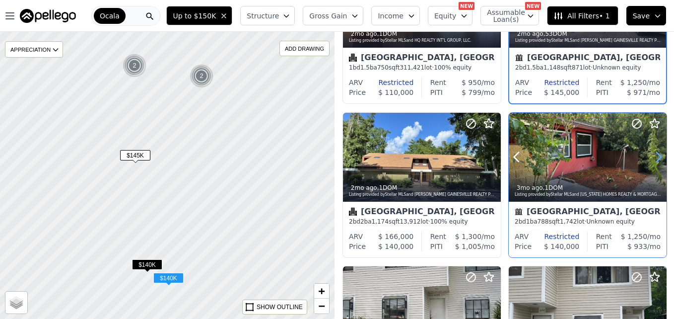
click at [656, 158] on icon at bounding box center [659, 157] width 16 height 16
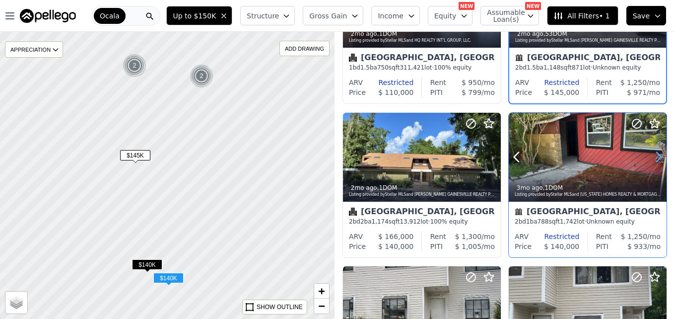
click at [656, 158] on icon at bounding box center [659, 157] width 16 height 16
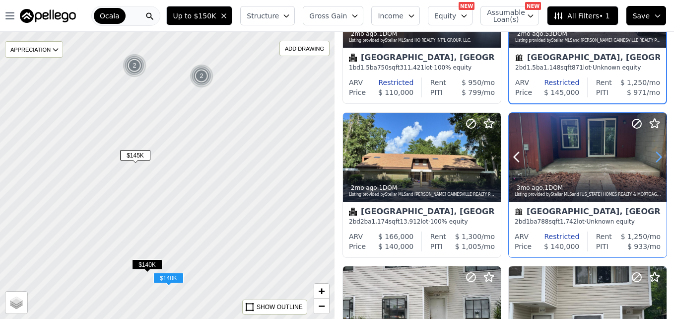
click at [656, 158] on icon at bounding box center [659, 157] width 16 height 16
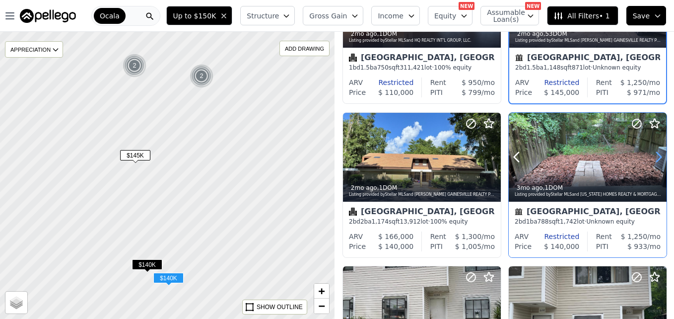
click at [656, 158] on icon at bounding box center [659, 157] width 16 height 16
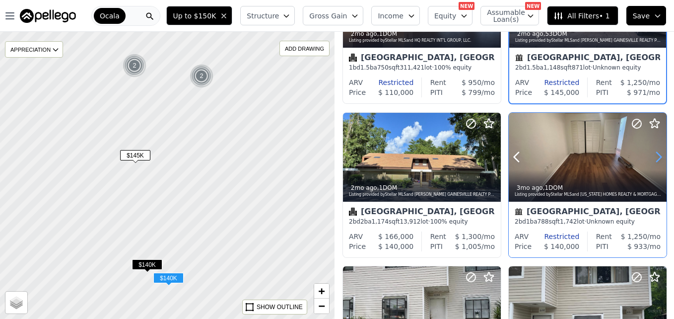
click at [656, 158] on icon at bounding box center [659, 157] width 16 height 16
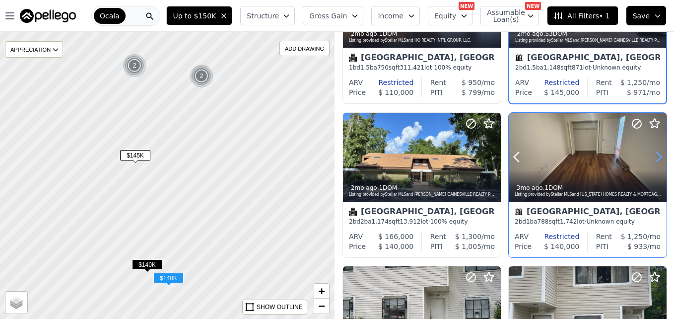
click at [656, 158] on icon at bounding box center [659, 157] width 16 height 16
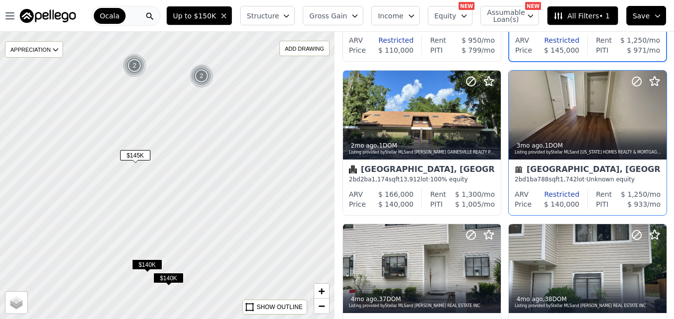
scroll to position [90, 0]
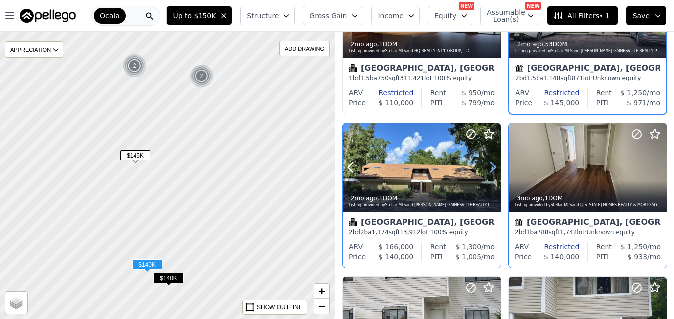
click at [492, 168] on icon at bounding box center [493, 167] width 16 height 16
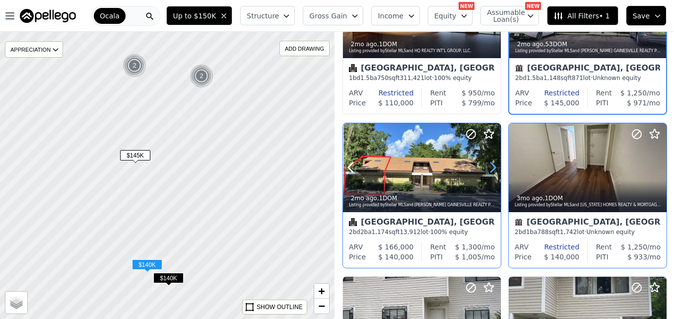
click at [492, 168] on icon at bounding box center [493, 167] width 16 height 16
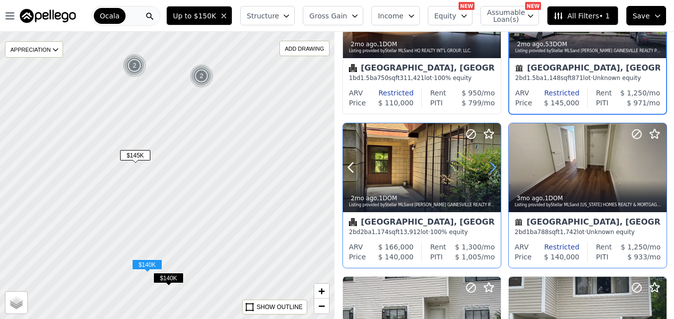
click at [487, 165] on icon at bounding box center [493, 167] width 16 height 16
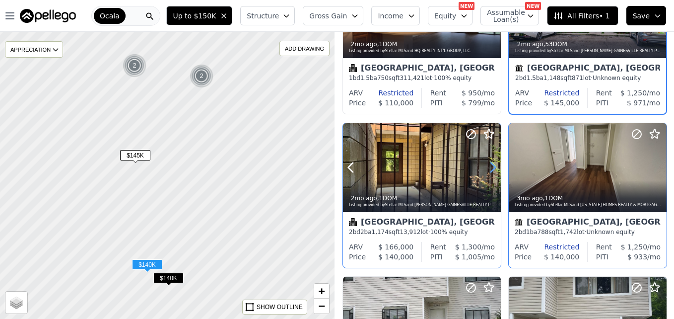
click at [487, 165] on icon at bounding box center [493, 167] width 16 height 16
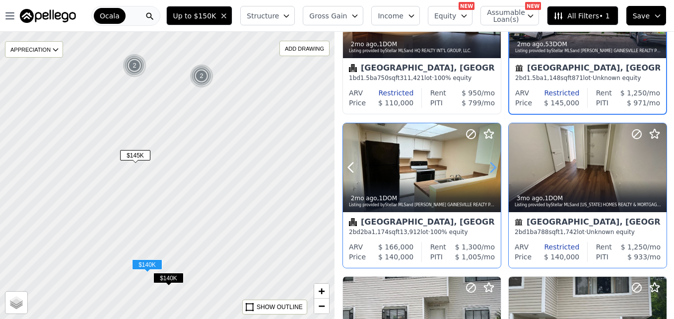
click at [487, 165] on icon at bounding box center [493, 167] width 16 height 16
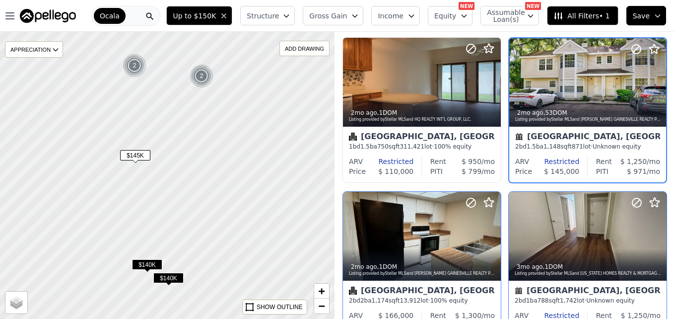
scroll to position [0, 0]
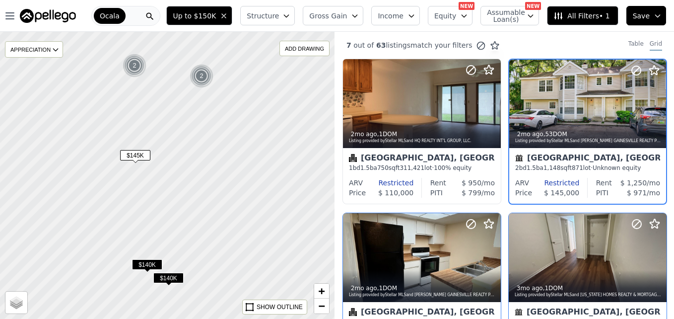
click at [141, 70] on img at bounding box center [135, 66] width 24 height 24
click at [141, 70] on div at bounding box center [168, 175] width 402 height 344
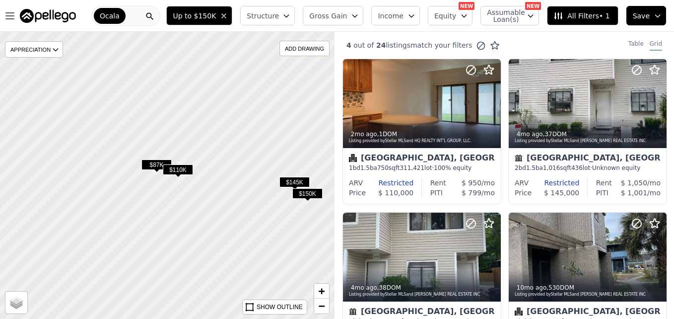
drag, startPoint x: 141, startPoint y: 70, endPoint x: 153, endPoint y: 163, distance: 93.1
click at [153, 163] on span "$87K" at bounding box center [156, 164] width 30 height 10
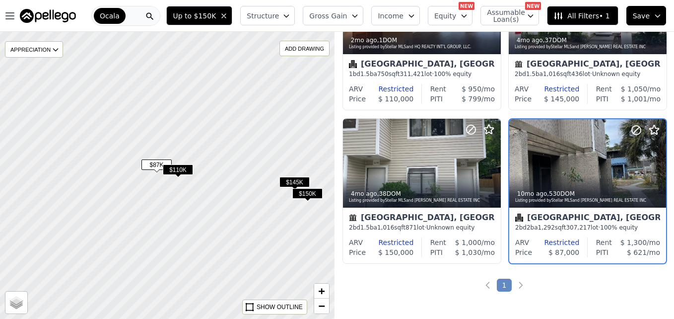
click at [175, 167] on span "$110K" at bounding box center [178, 169] width 30 height 10
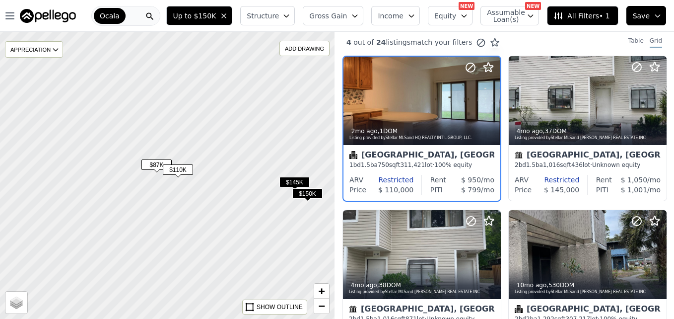
scroll to position [0, 0]
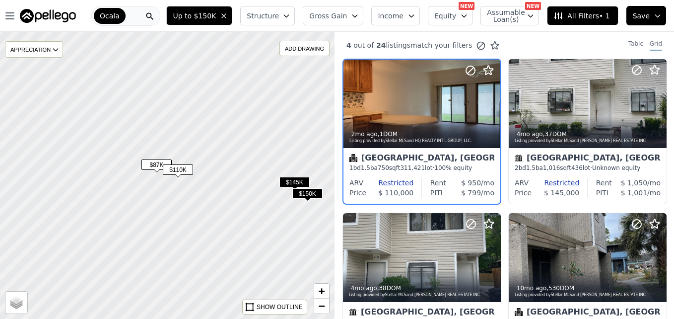
click at [288, 180] on span "$145K" at bounding box center [294, 182] width 30 height 10
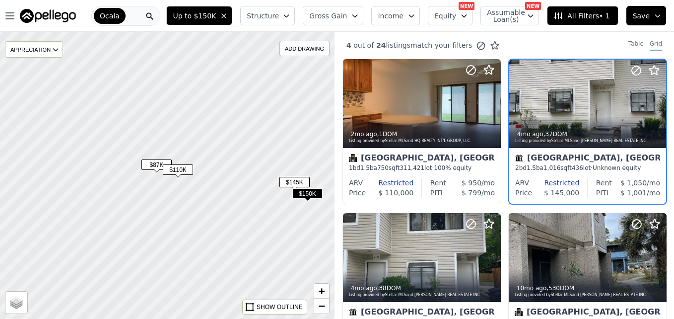
click at [308, 191] on span "$150K" at bounding box center [307, 193] width 30 height 10
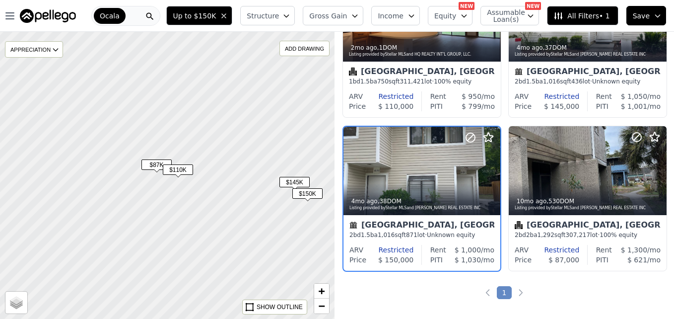
scroll to position [94, 0]
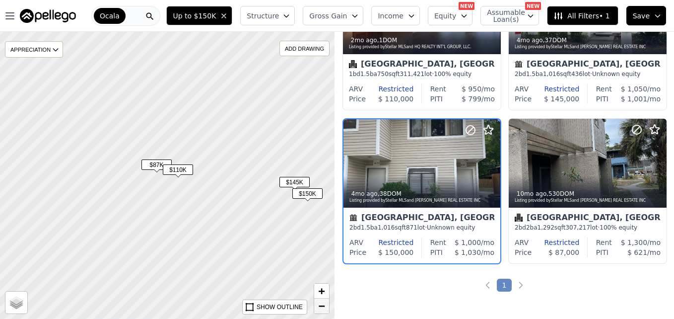
click at [320, 306] on span "−" at bounding box center [322, 305] width 6 height 12
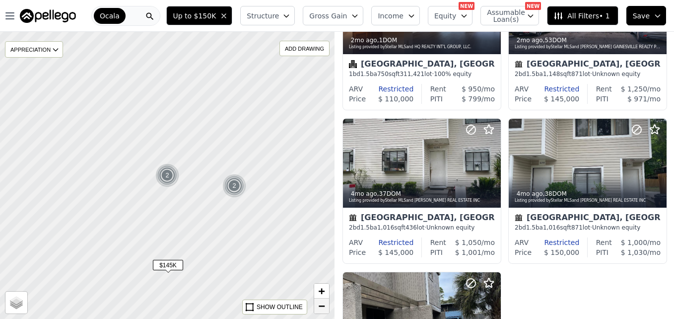
click at [320, 306] on span "−" at bounding box center [322, 305] width 6 height 12
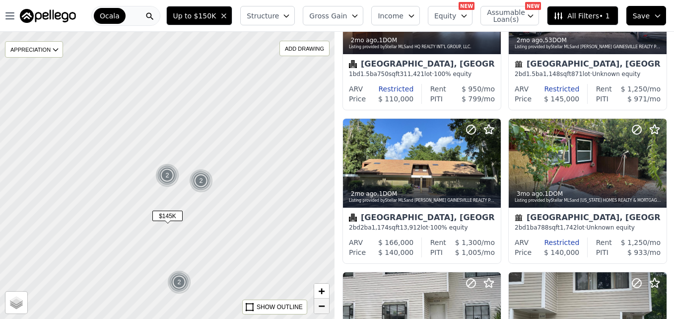
click at [321, 301] on span "−" at bounding box center [322, 305] width 6 height 12
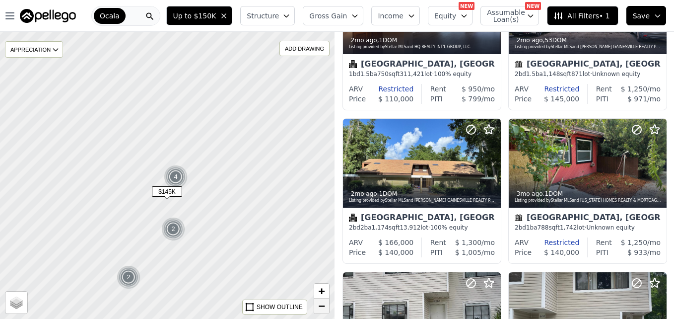
click at [324, 302] on span "−" at bounding box center [322, 305] width 6 height 12
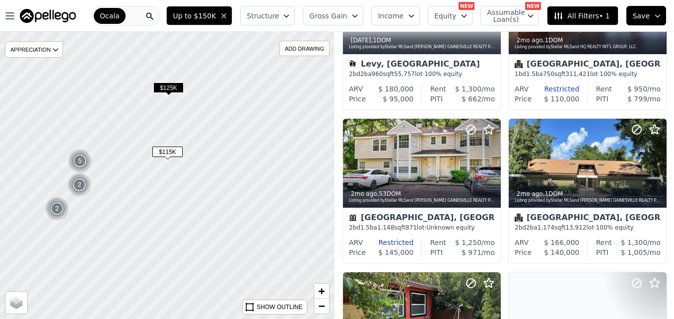
drag, startPoint x: 291, startPoint y: 219, endPoint x: 201, endPoint y: 201, distance: 92.2
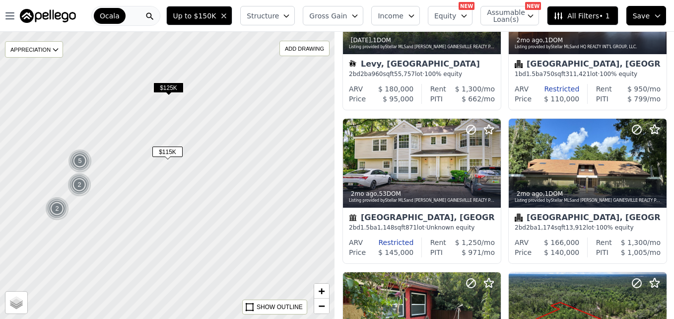
click at [201, 201] on div at bounding box center [168, 175] width 402 height 344
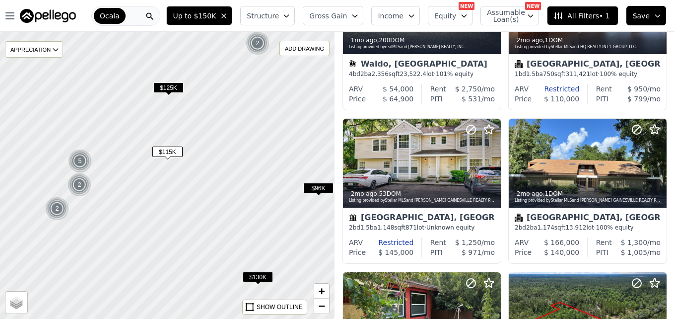
click at [256, 277] on span "$130K" at bounding box center [258, 277] width 30 height 10
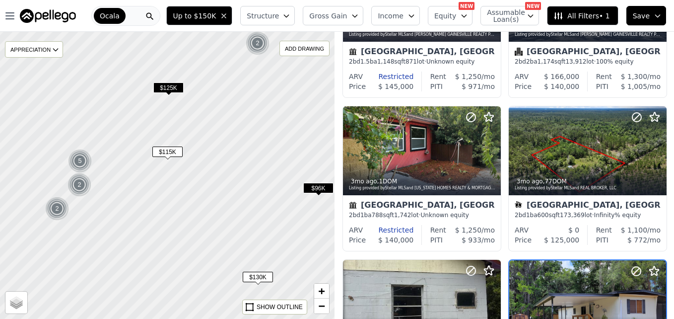
scroll to position [401, 0]
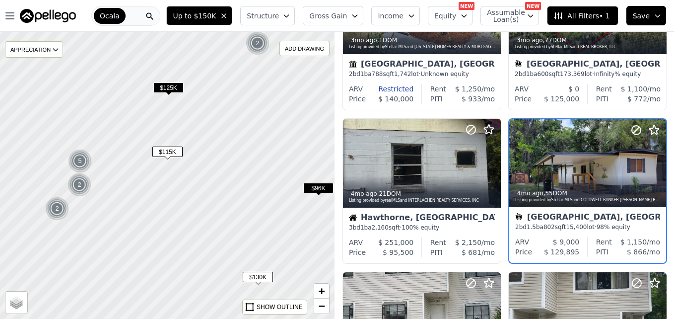
click at [320, 187] on span "$96K" at bounding box center [318, 188] width 30 height 10
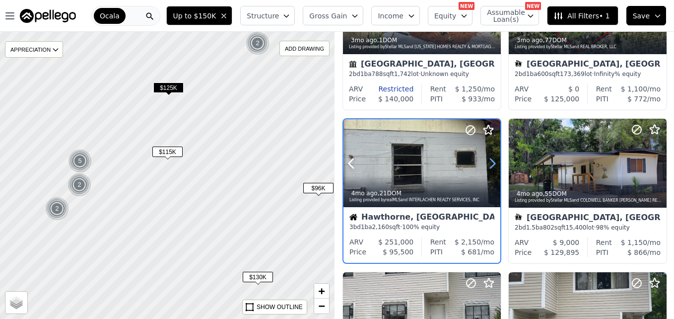
click at [489, 159] on icon at bounding box center [492, 163] width 16 height 16
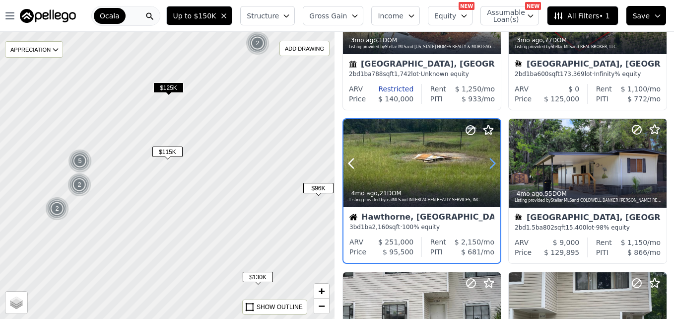
click at [489, 159] on icon at bounding box center [492, 163] width 16 height 16
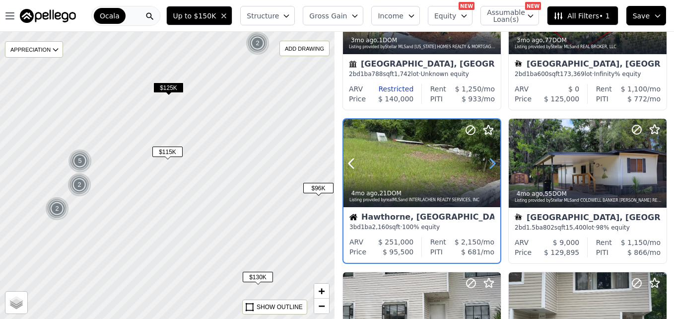
click at [489, 159] on icon at bounding box center [492, 163] width 16 height 16
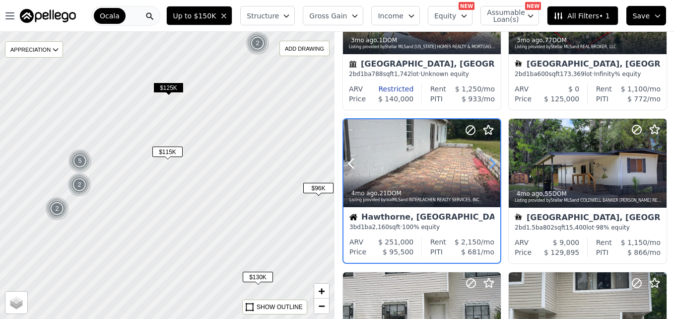
click at [489, 159] on icon at bounding box center [492, 163] width 16 height 16
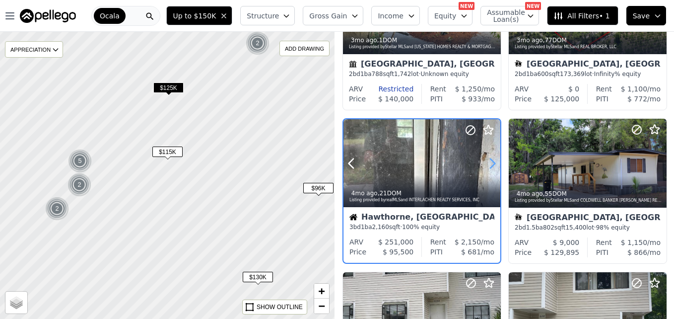
click at [489, 159] on icon at bounding box center [492, 163] width 16 height 16
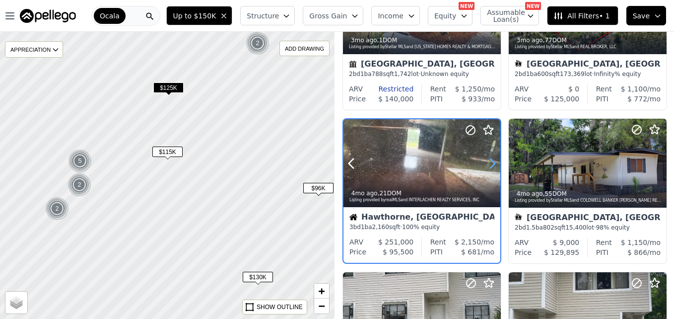
click at [489, 159] on icon at bounding box center [492, 163] width 16 height 16
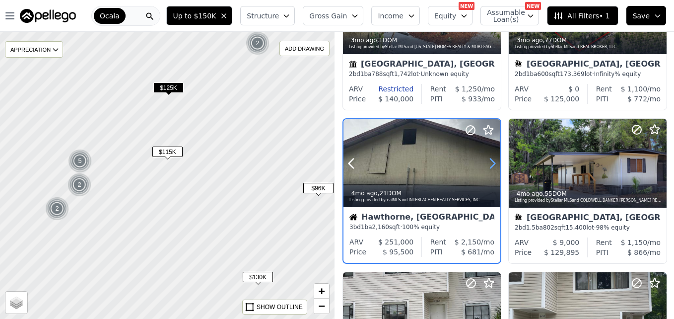
click at [489, 159] on icon at bounding box center [492, 163] width 16 height 16
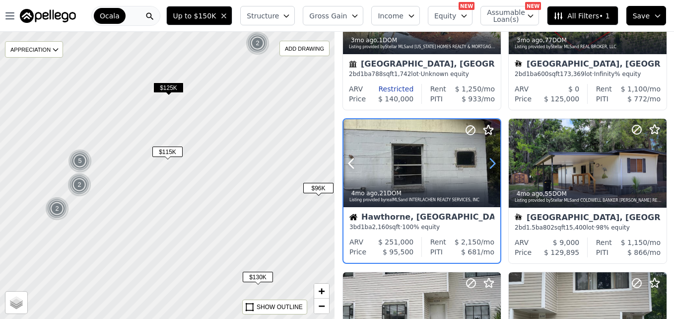
click at [489, 159] on icon at bounding box center [492, 163] width 16 height 16
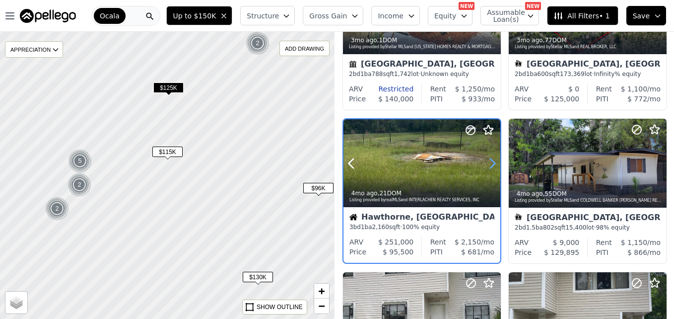
click at [489, 159] on icon at bounding box center [492, 163] width 16 height 16
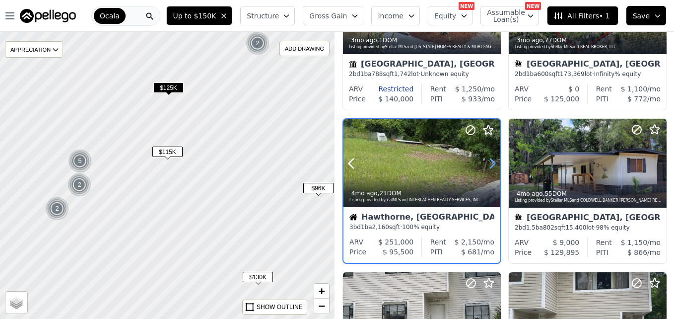
click at [489, 159] on icon at bounding box center [492, 163] width 16 height 16
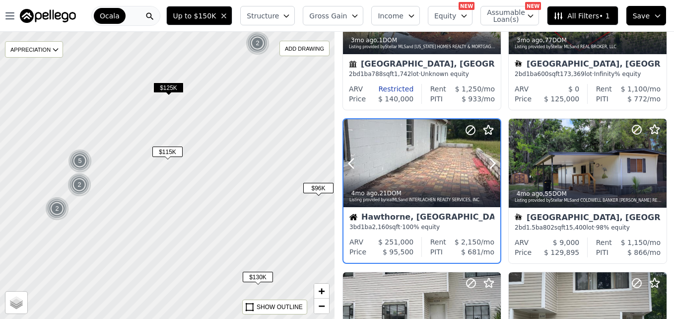
click at [435, 167] on div at bounding box center [421, 163] width 157 height 88
click at [319, 310] on span "−" at bounding box center [322, 305] width 6 height 12
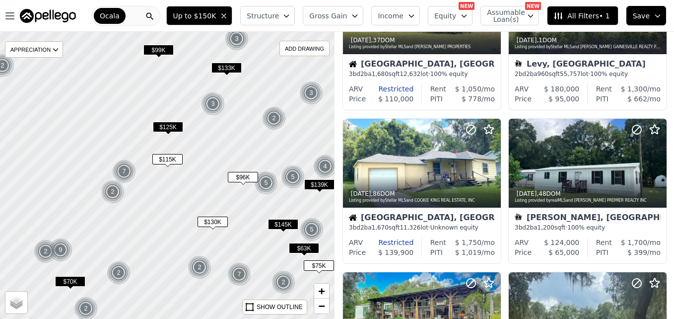
click at [311, 263] on span "$75K" at bounding box center [319, 265] width 30 height 10
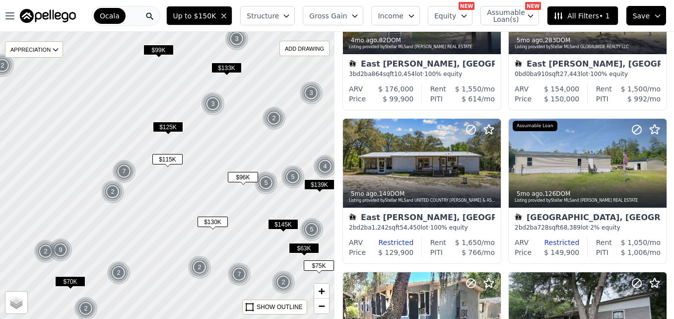
scroll to position [707, 0]
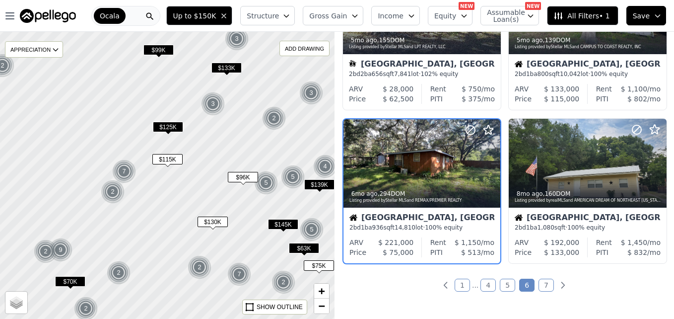
click at [305, 249] on span "$63K" at bounding box center [304, 248] width 30 height 10
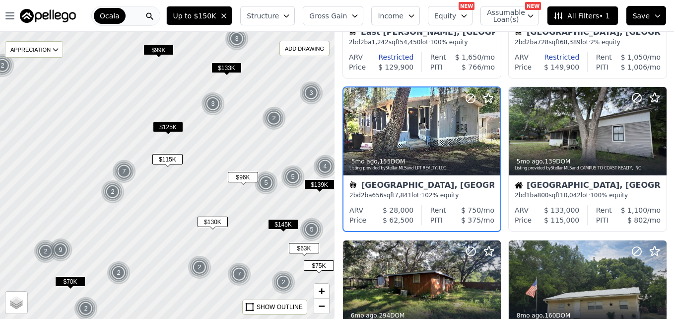
scroll to position [553, 0]
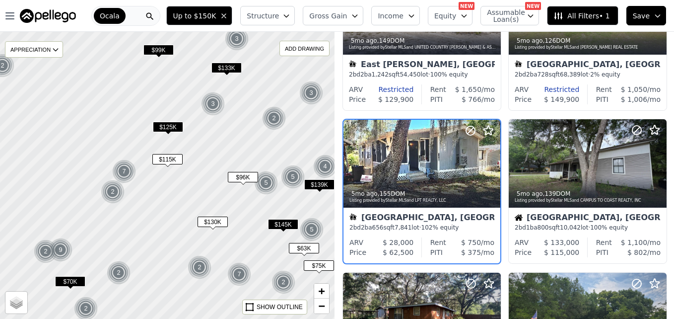
click at [290, 227] on span "$145K" at bounding box center [283, 224] width 30 height 10
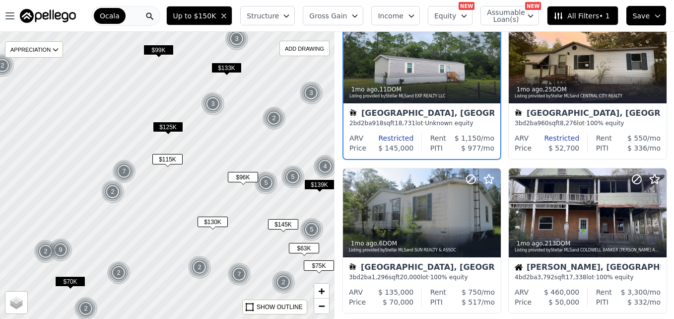
scroll to position [670, 0]
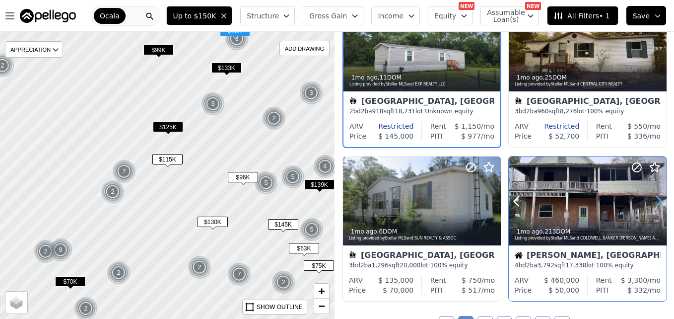
click at [651, 200] on icon at bounding box center [659, 201] width 16 height 16
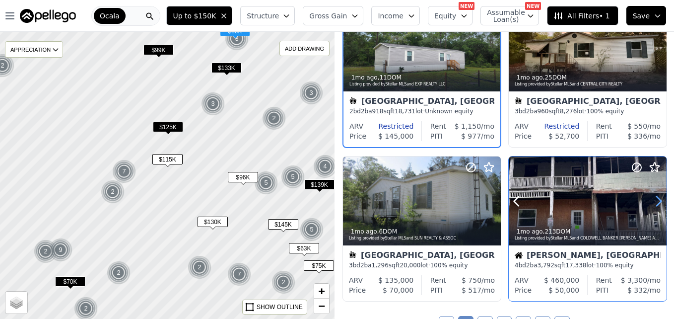
click at [651, 200] on icon at bounding box center [659, 201] width 16 height 16
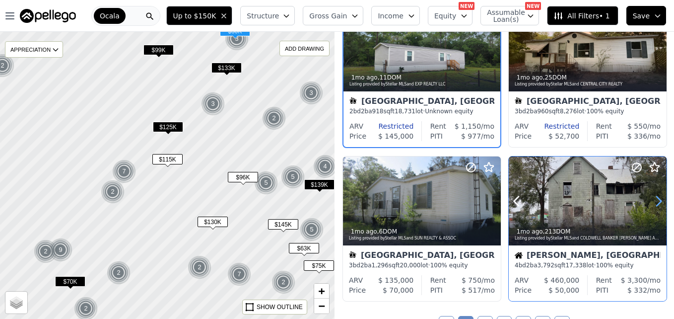
click at [651, 200] on icon at bounding box center [659, 201] width 16 height 16
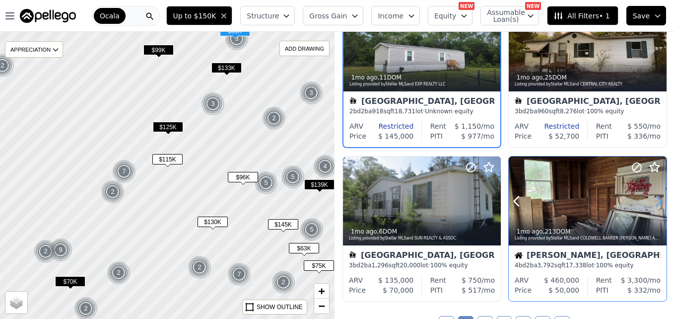
click at [651, 200] on icon at bounding box center [659, 201] width 16 height 16
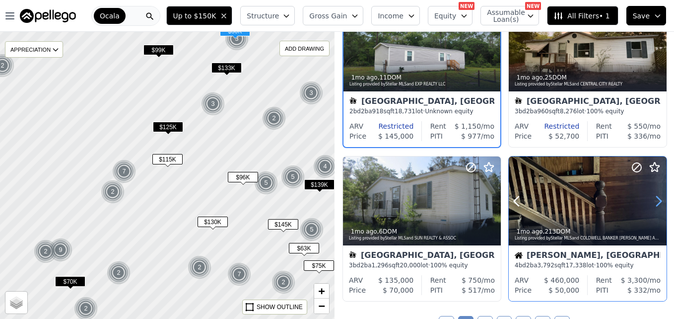
click at [651, 200] on icon at bounding box center [659, 201] width 16 height 16
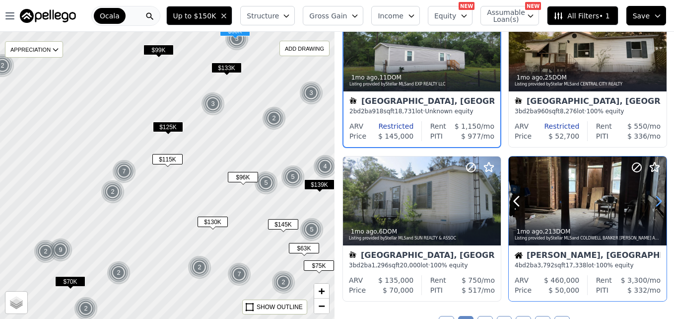
click at [651, 200] on icon at bounding box center [659, 201] width 16 height 16
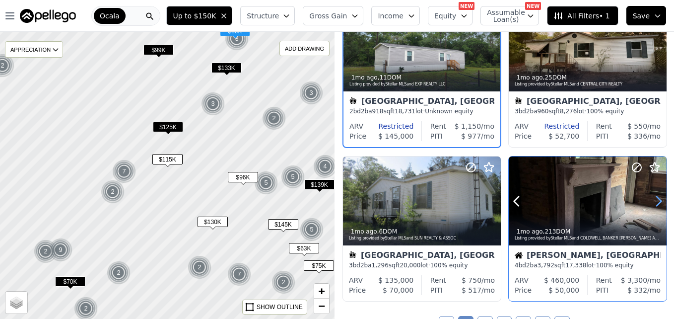
click at [651, 200] on icon at bounding box center [659, 201] width 16 height 16
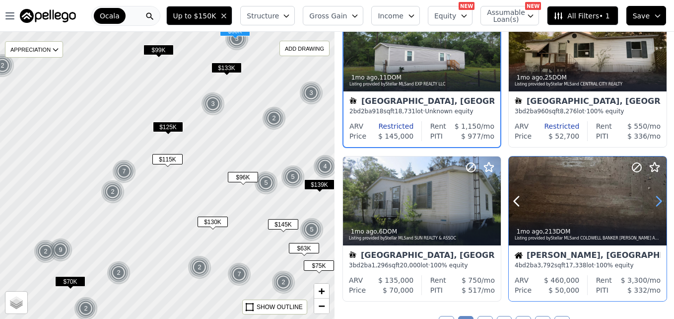
click at [651, 200] on icon at bounding box center [659, 201] width 16 height 16
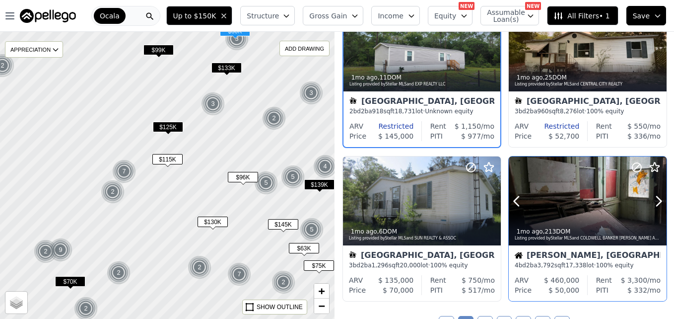
click at [580, 208] on div at bounding box center [588, 200] width 158 height 89
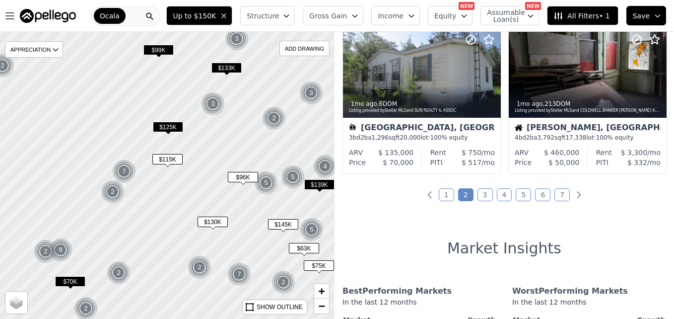
scroll to position [815, 0]
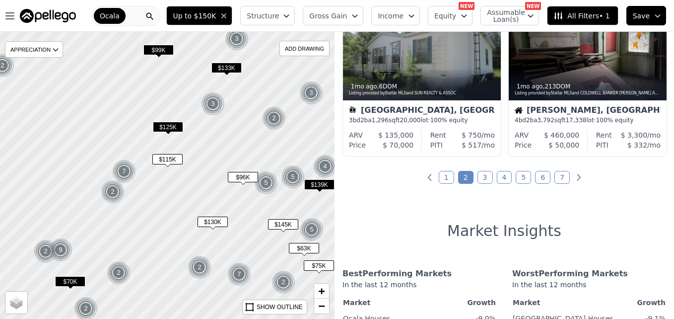
click at [319, 317] on div at bounding box center [168, 175] width 402 height 344
click at [320, 307] on span "−" at bounding box center [322, 305] width 6 height 12
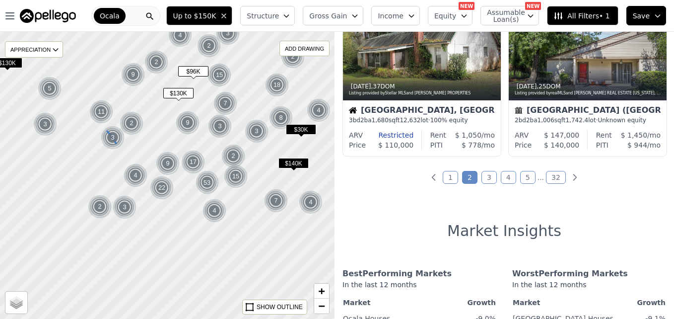
drag, startPoint x: 116, startPoint y: 250, endPoint x: 104, endPoint y: 148, distance: 101.9
click at [104, 148] on img at bounding box center [113, 138] width 24 height 24
click at [132, 180] on img at bounding box center [136, 175] width 24 height 24
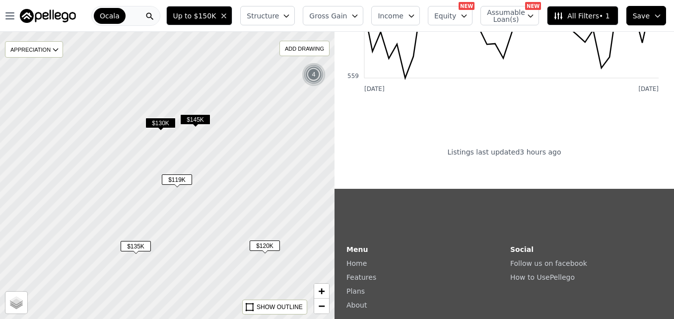
click at [197, 121] on span "$145K" at bounding box center [195, 119] width 30 height 10
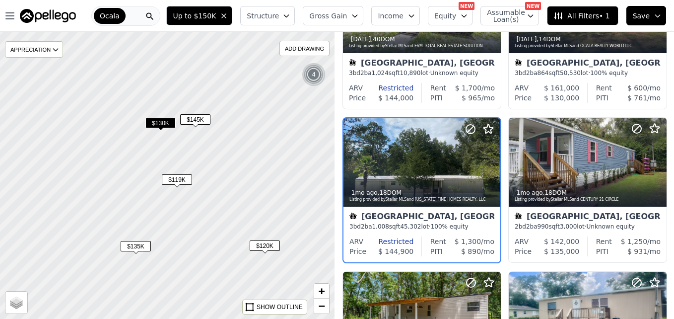
scroll to position [94, 0]
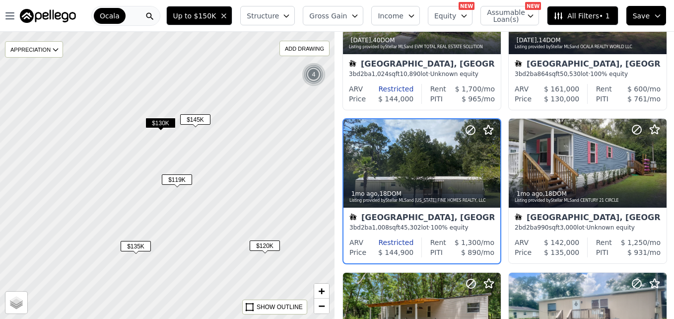
click at [157, 125] on span "$130K" at bounding box center [160, 123] width 30 height 10
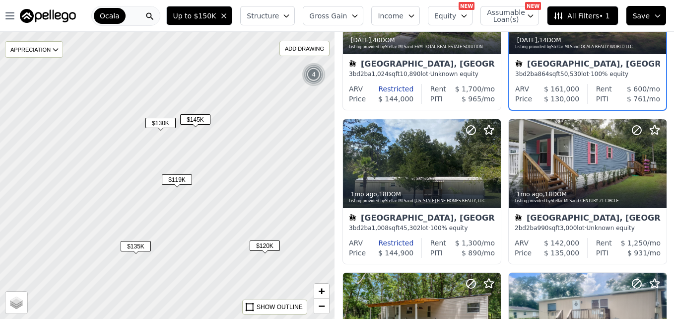
scroll to position [0, 0]
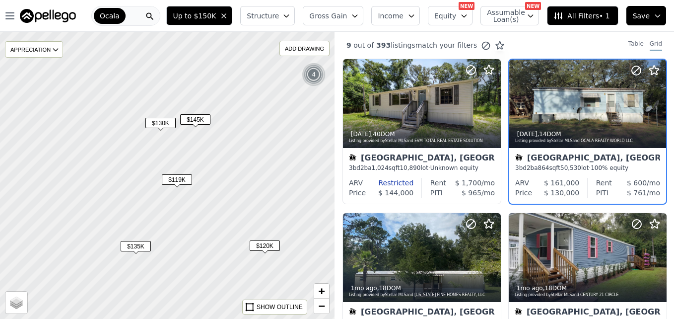
click at [176, 183] on span "$119K" at bounding box center [177, 179] width 30 height 10
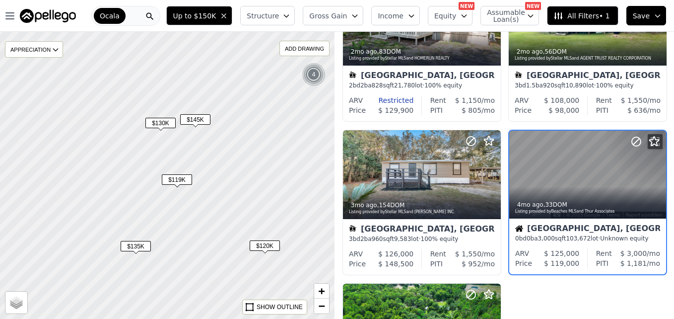
scroll to position [401, 0]
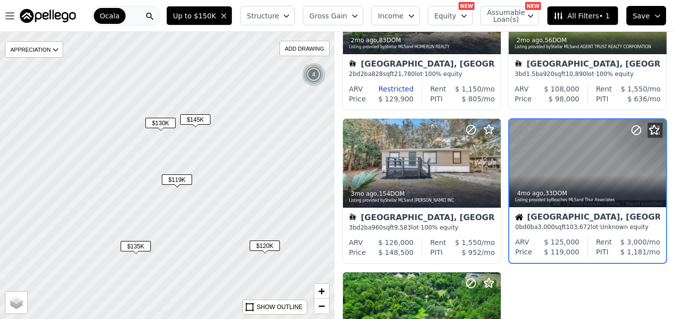
click at [136, 245] on span "$135K" at bounding box center [136, 246] width 30 height 10
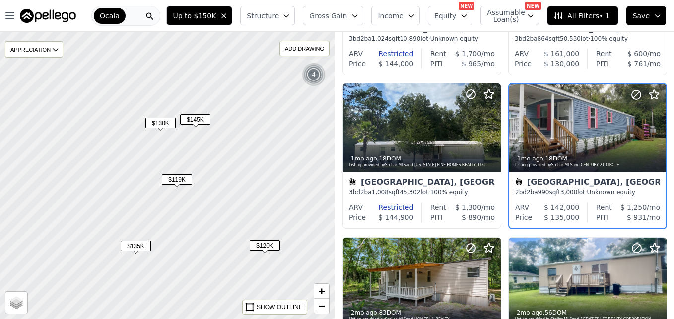
scroll to position [94, 0]
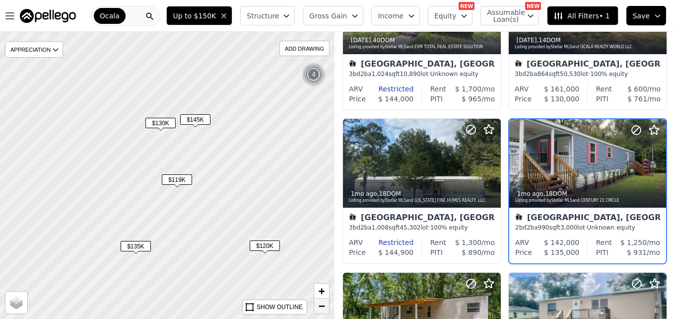
click at [319, 308] on span "−" at bounding box center [322, 305] width 6 height 12
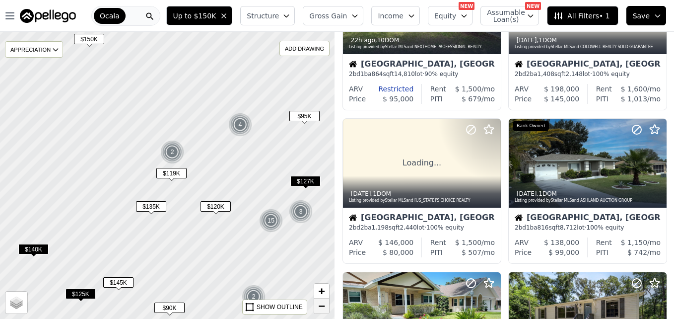
scroll to position [401, 0]
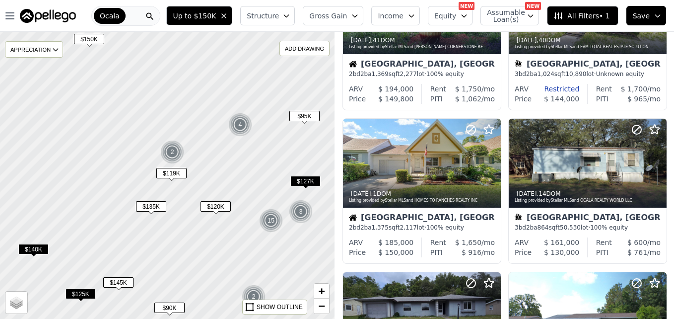
click at [42, 248] on span "$140K" at bounding box center [33, 249] width 30 height 10
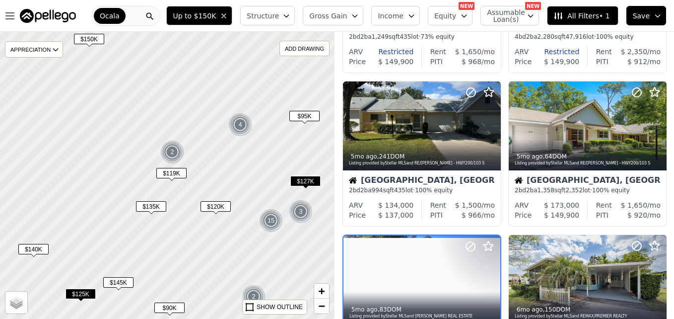
scroll to position [553, 0]
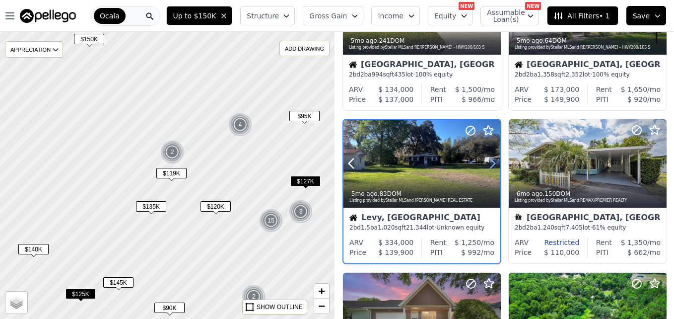
click at [489, 166] on icon at bounding box center [492, 163] width 16 height 16
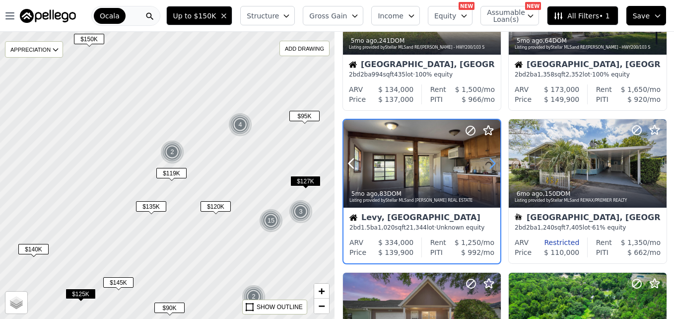
click at [489, 166] on icon at bounding box center [492, 163] width 16 height 16
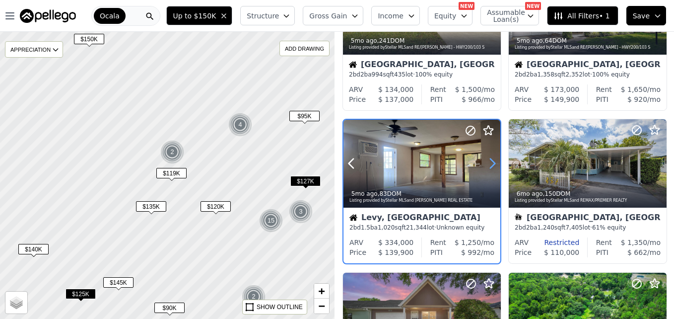
click at [489, 166] on icon at bounding box center [492, 163] width 16 height 16
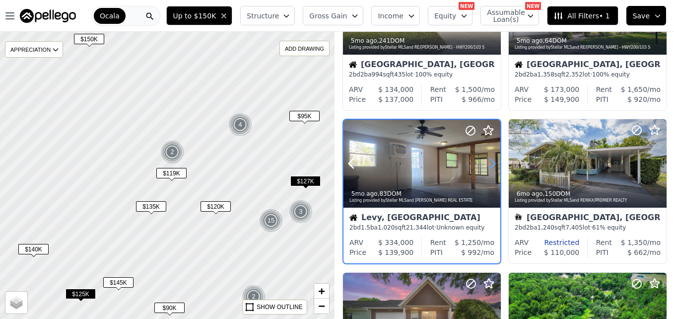
click at [489, 166] on icon at bounding box center [492, 163] width 16 height 16
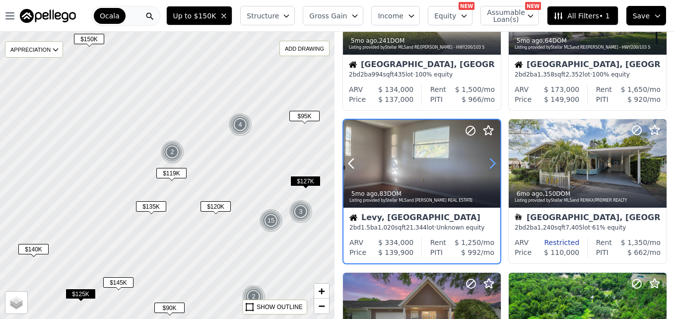
click at [489, 166] on icon at bounding box center [492, 163] width 16 height 16
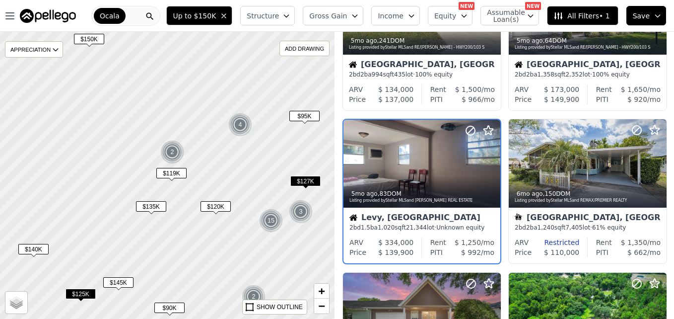
click at [127, 281] on span "$145K" at bounding box center [118, 282] width 30 height 10
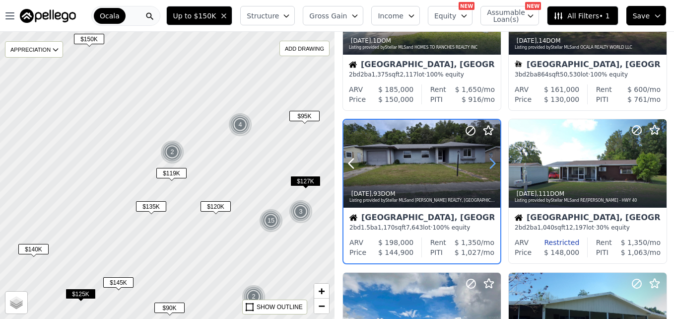
click at [491, 159] on icon at bounding box center [492, 163] width 4 height 9
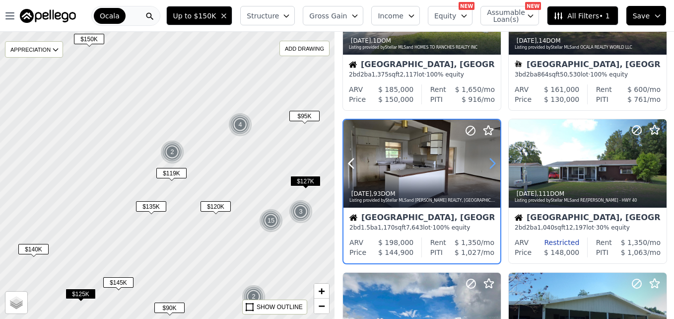
click at [491, 159] on icon at bounding box center [492, 163] width 4 height 9
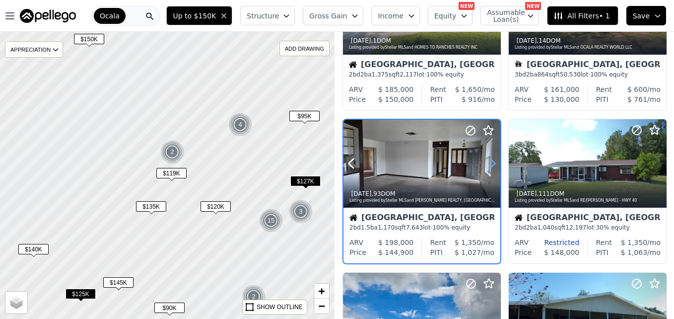
click at [491, 159] on icon at bounding box center [492, 163] width 4 height 9
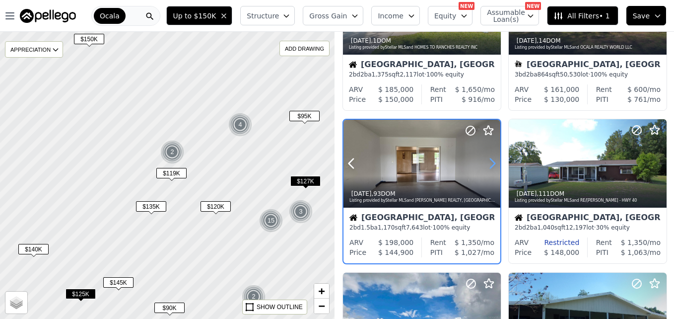
click at [491, 159] on icon at bounding box center [492, 163] width 4 height 9
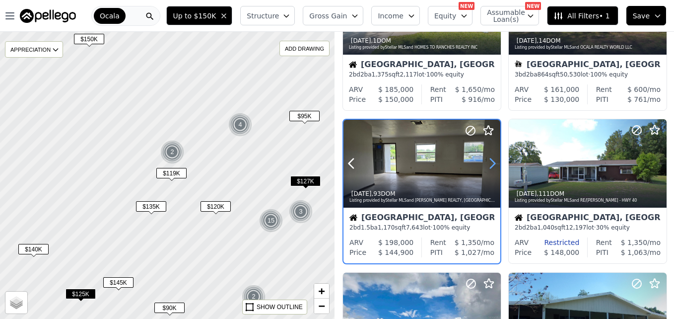
click at [491, 159] on icon at bounding box center [492, 163] width 4 height 9
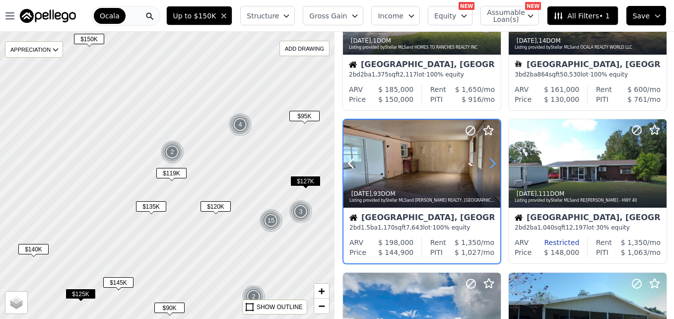
click at [491, 159] on icon at bounding box center [492, 163] width 4 height 9
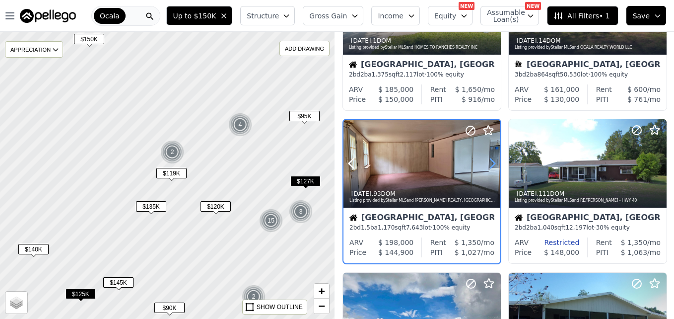
click at [491, 159] on icon at bounding box center [492, 163] width 4 height 9
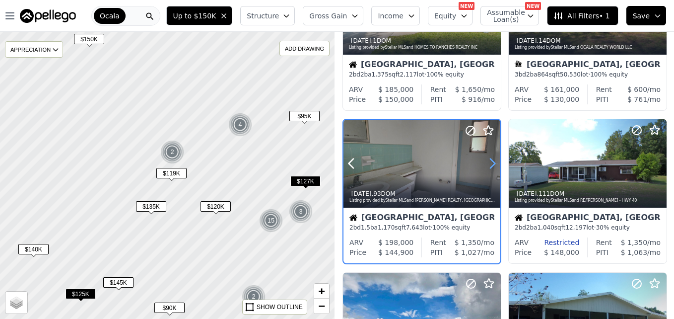
click at [491, 159] on icon at bounding box center [492, 163] width 4 height 9
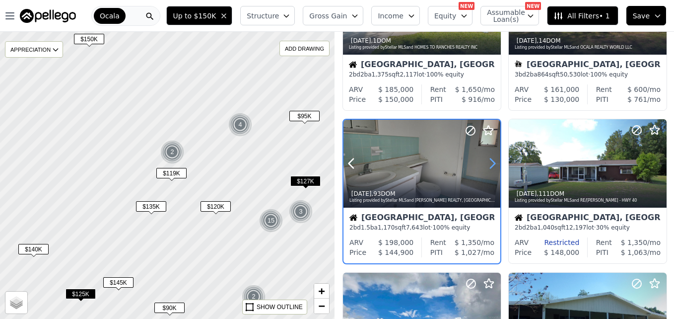
click at [491, 159] on icon at bounding box center [492, 163] width 4 height 9
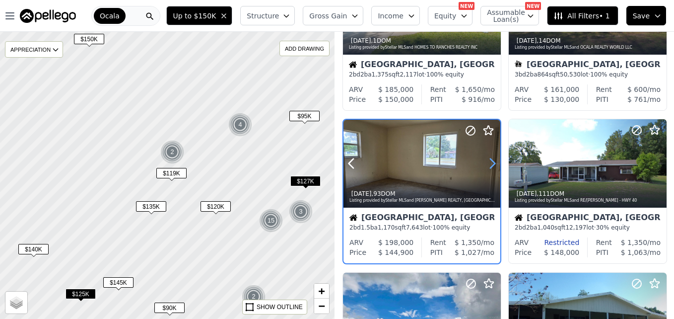
click at [491, 159] on icon at bounding box center [492, 163] width 4 height 9
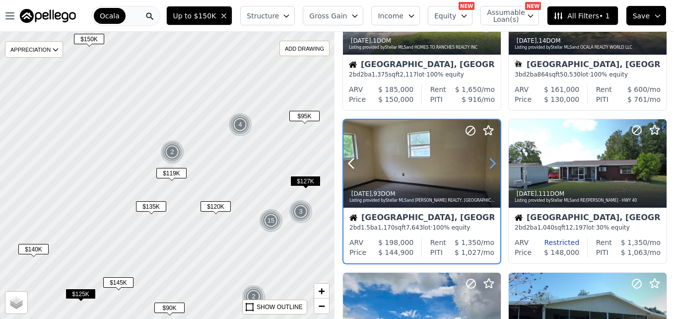
click at [491, 159] on icon at bounding box center [492, 163] width 4 height 9
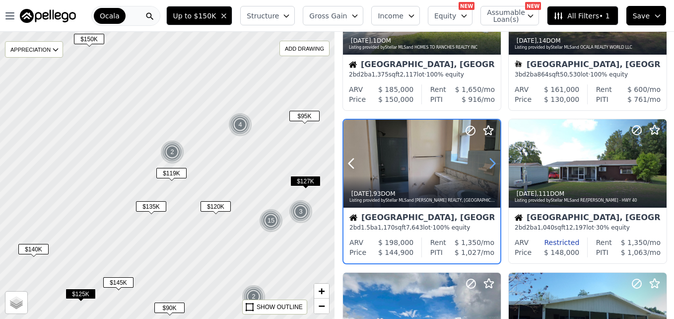
click at [491, 159] on icon at bounding box center [492, 163] width 4 height 9
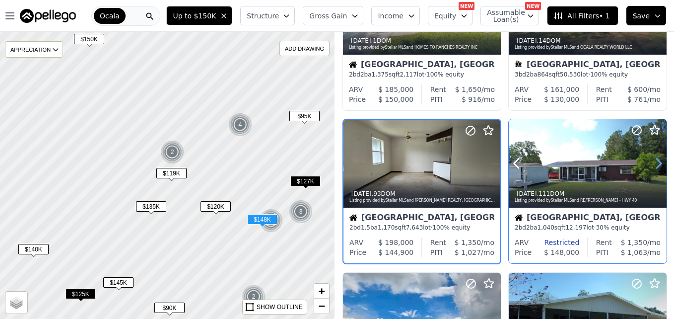
click at [652, 165] on icon at bounding box center [659, 163] width 16 height 16
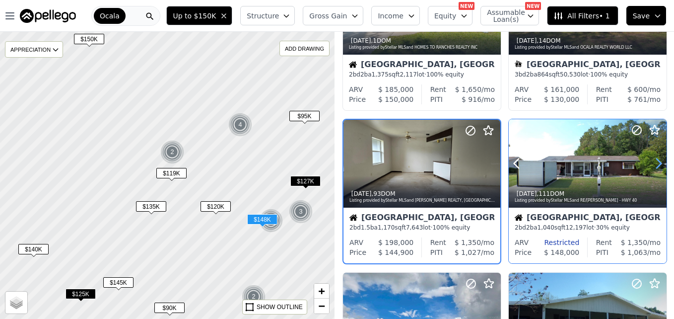
click at [652, 165] on icon at bounding box center [659, 163] width 16 height 16
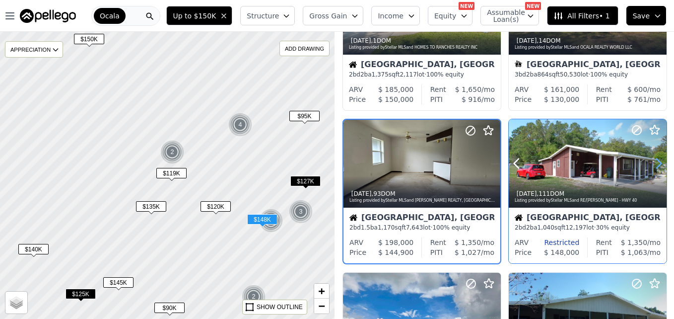
click at [652, 165] on icon at bounding box center [659, 163] width 16 height 16
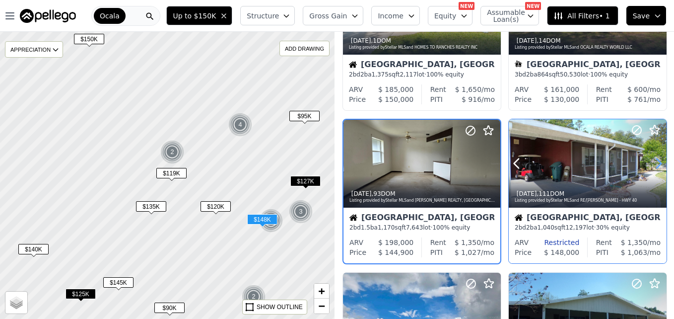
click at [652, 165] on icon at bounding box center [659, 163] width 16 height 16
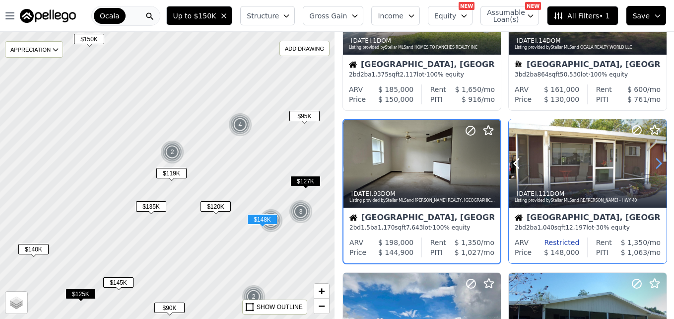
click at [652, 165] on icon at bounding box center [659, 163] width 16 height 16
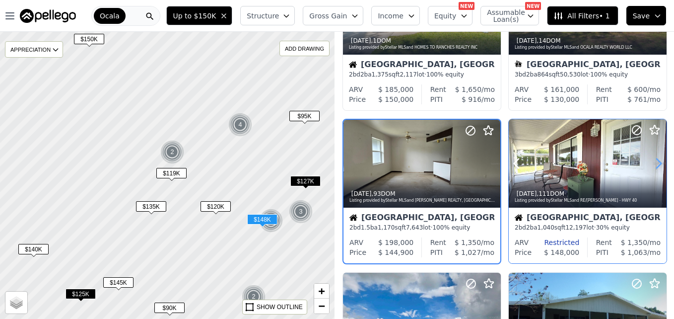
click at [652, 165] on icon at bounding box center [659, 163] width 16 height 16
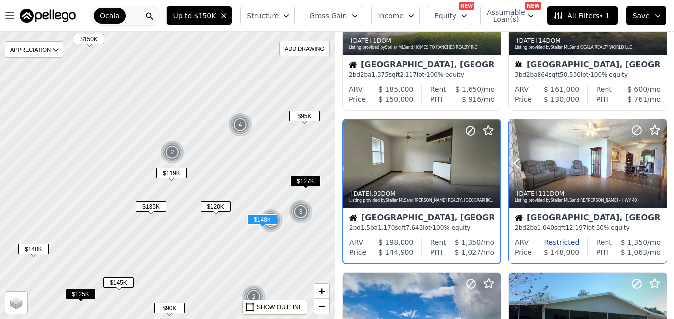
click at [652, 165] on icon at bounding box center [659, 163] width 16 height 16
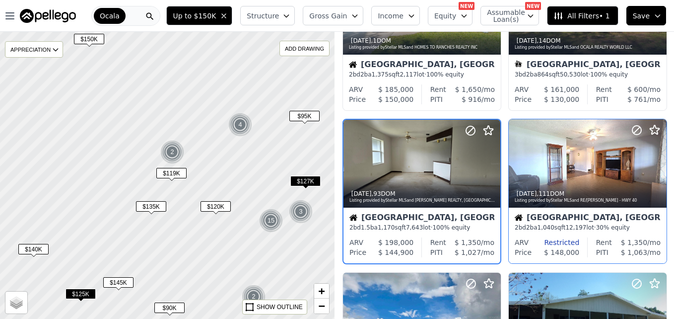
click at [158, 211] on span "$135K" at bounding box center [151, 206] width 30 height 10
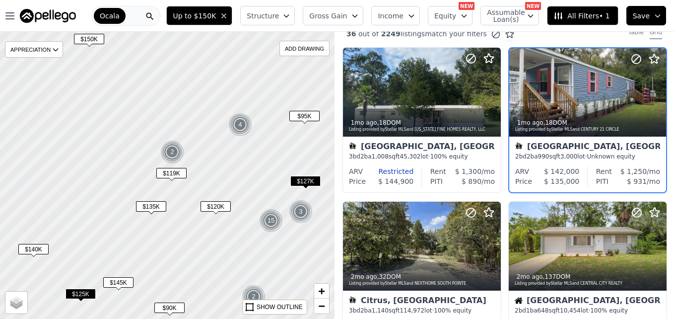
scroll to position [0, 0]
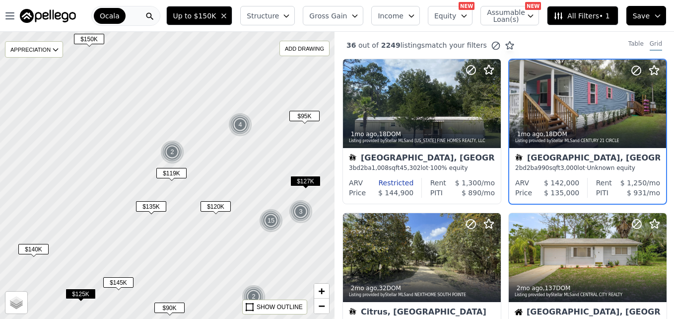
click at [39, 249] on span "$140K" at bounding box center [33, 249] width 30 height 10
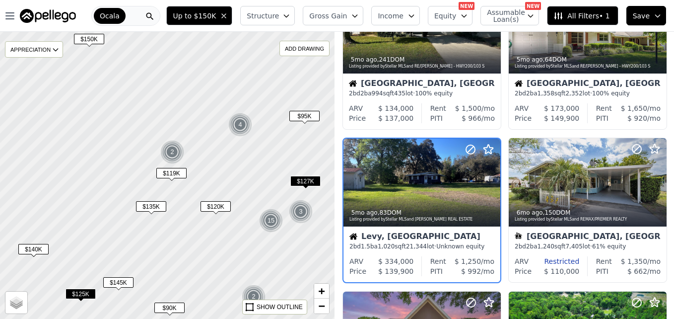
scroll to position [553, 0]
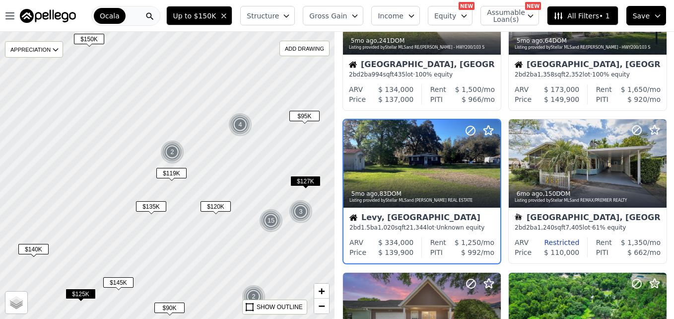
click at [39, 249] on span "$140K" at bounding box center [33, 249] width 30 height 10
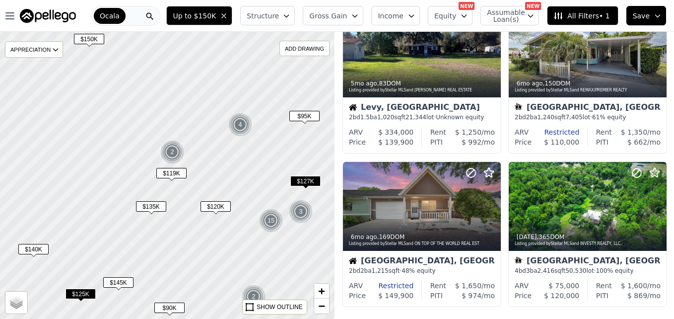
scroll to position [676, 0]
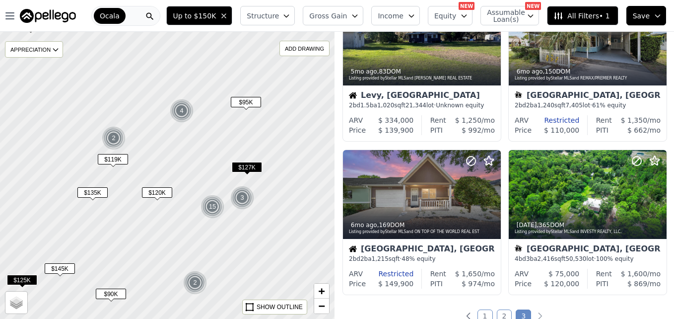
drag, startPoint x: 251, startPoint y: 241, endPoint x: 192, endPoint y: 226, distance: 60.4
click at [192, 226] on div at bounding box center [168, 175] width 402 height 344
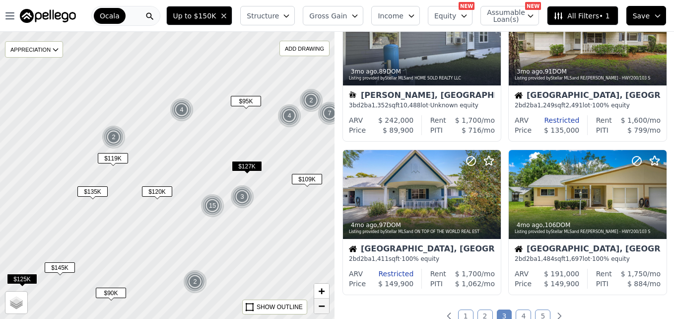
click at [319, 312] on link "−" at bounding box center [321, 305] width 15 height 15
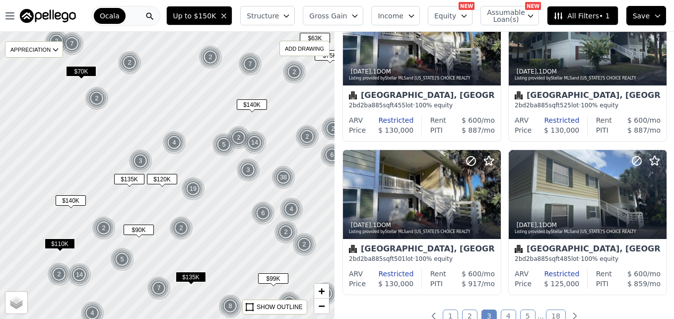
click at [208, 171] on div at bounding box center [168, 175] width 402 height 344
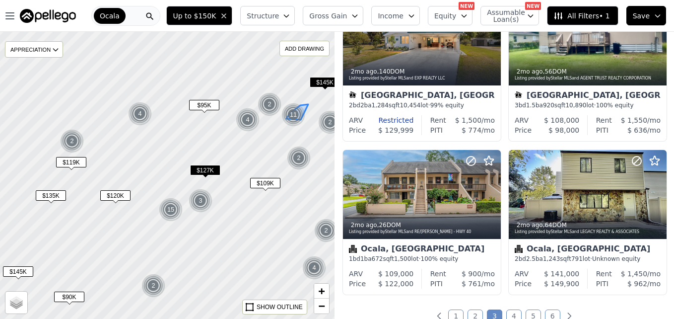
click at [292, 115] on div "11" at bounding box center [293, 115] width 24 height 24
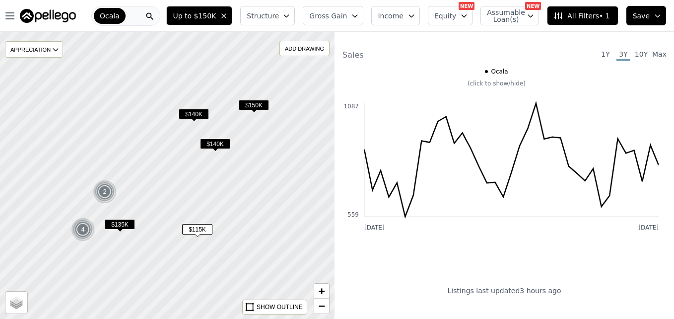
click at [190, 110] on span "$140K" at bounding box center [194, 114] width 30 height 10
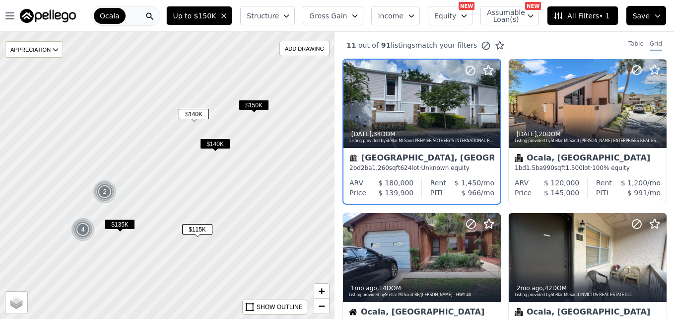
click at [211, 144] on span "$140K" at bounding box center [215, 143] width 30 height 10
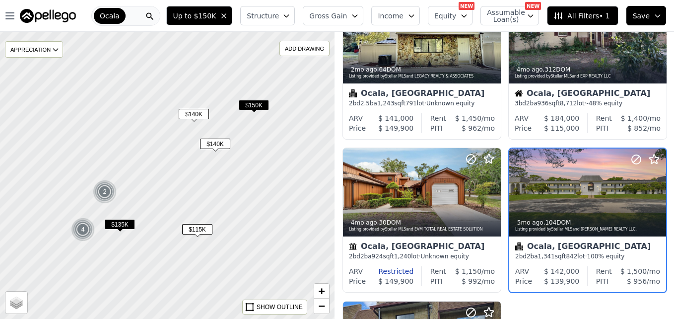
scroll to position [553, 0]
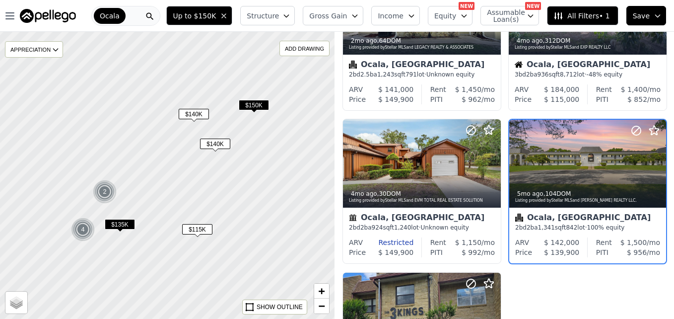
click at [260, 103] on span "$150K" at bounding box center [254, 105] width 30 height 10
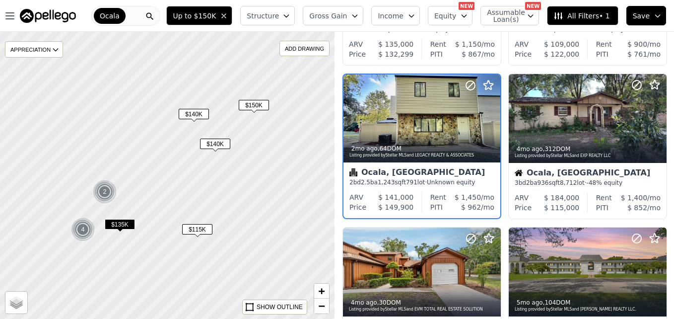
scroll to position [401, 0]
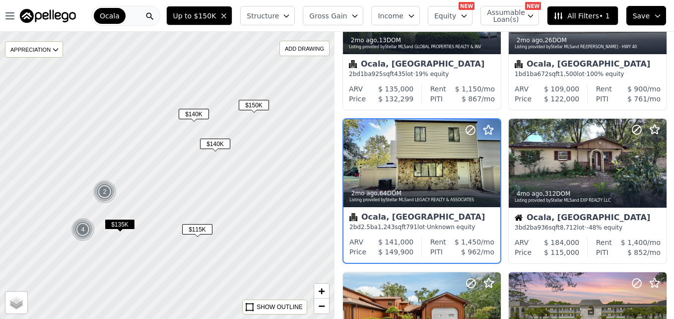
click at [198, 231] on span "$115K" at bounding box center [197, 229] width 30 height 10
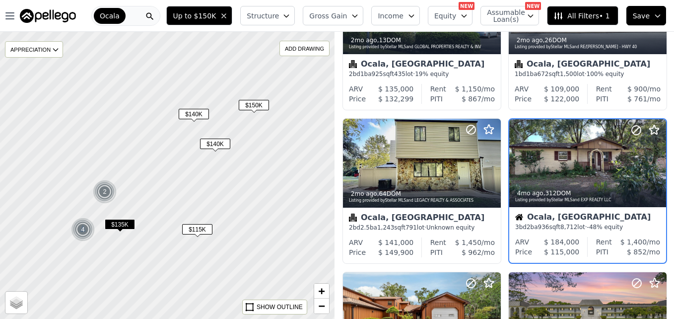
click at [79, 233] on img at bounding box center [83, 229] width 24 height 24
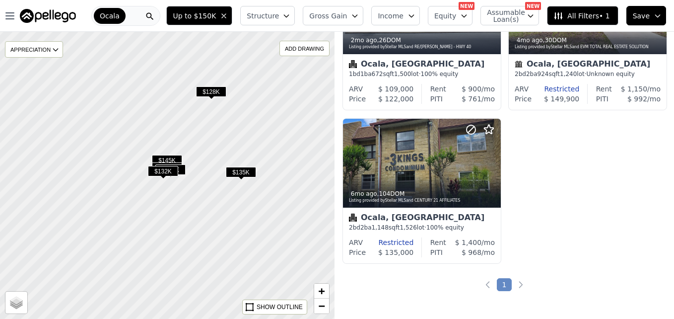
scroll to position [247, 0]
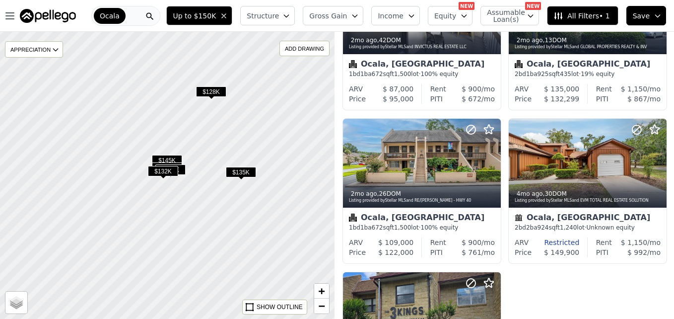
click at [179, 156] on span "$145K" at bounding box center [167, 160] width 30 height 10
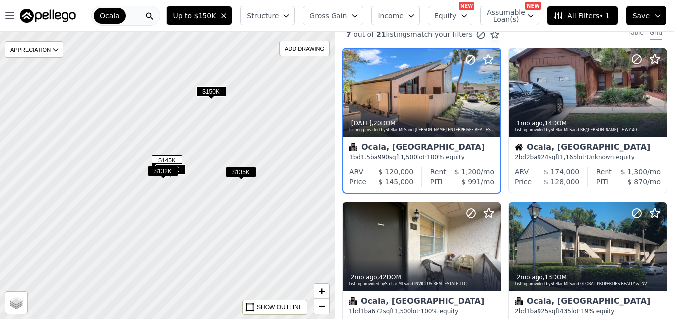
scroll to position [0, 0]
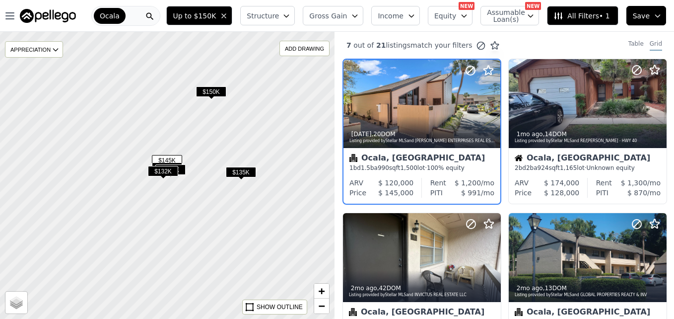
click at [167, 167] on span "$132K" at bounding box center [163, 171] width 30 height 10
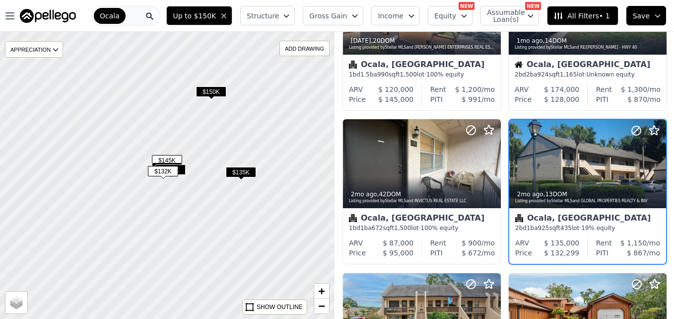
scroll to position [94, 0]
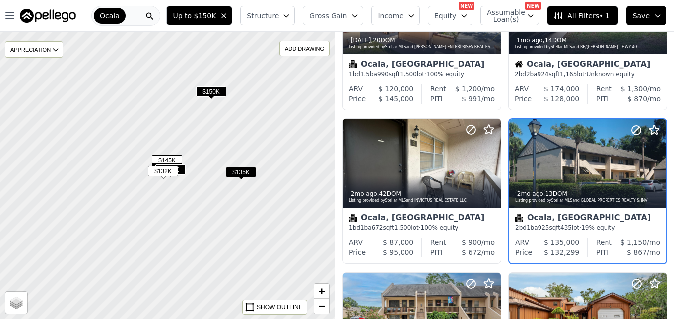
click at [182, 168] on span "$122K" at bounding box center [170, 169] width 30 height 10
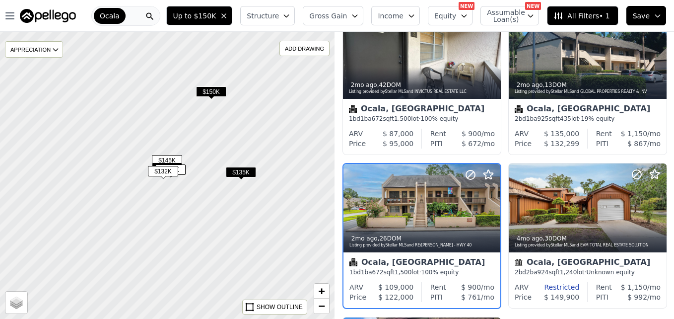
scroll to position [247, 0]
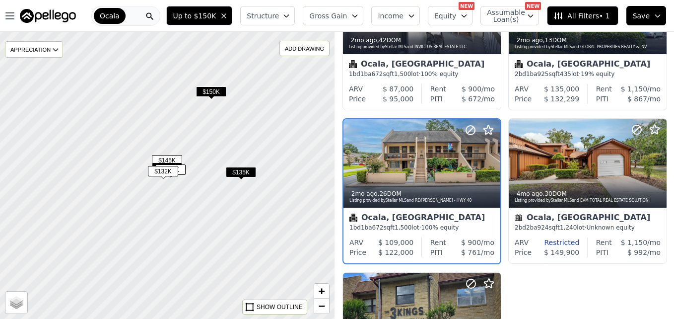
click at [218, 97] on div "$150K" at bounding box center [211, 93] width 30 height 14
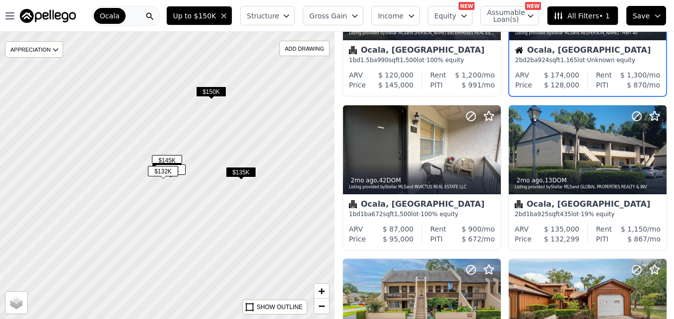
scroll to position [0, 0]
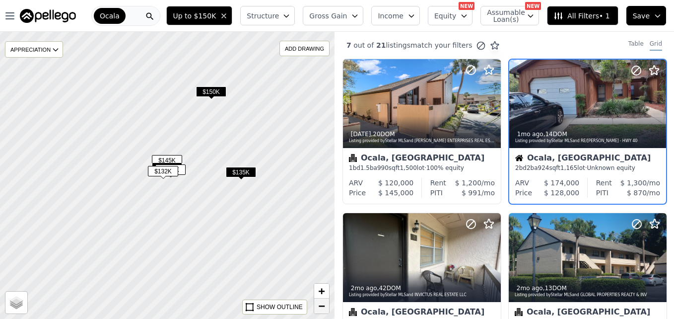
click at [321, 308] on span "−" at bounding box center [322, 305] width 6 height 12
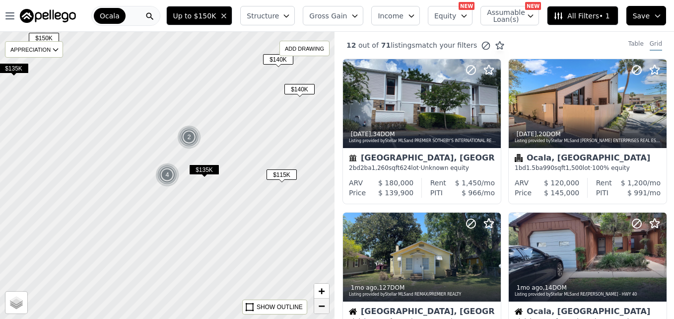
click at [321, 308] on span "−" at bounding box center [322, 305] width 6 height 12
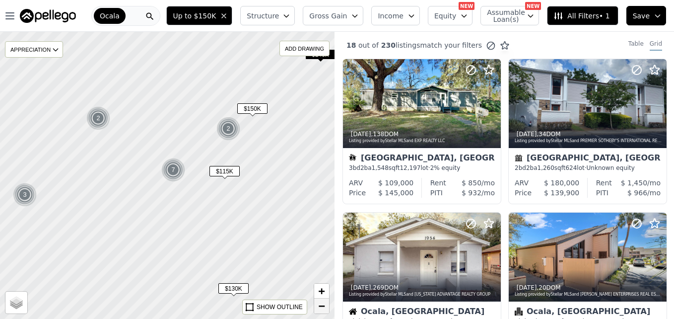
click at [321, 308] on span "−" at bounding box center [322, 305] width 6 height 12
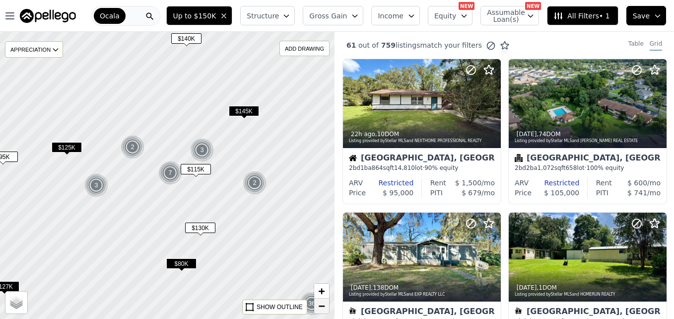
click at [323, 303] on span "−" at bounding box center [322, 305] width 6 height 12
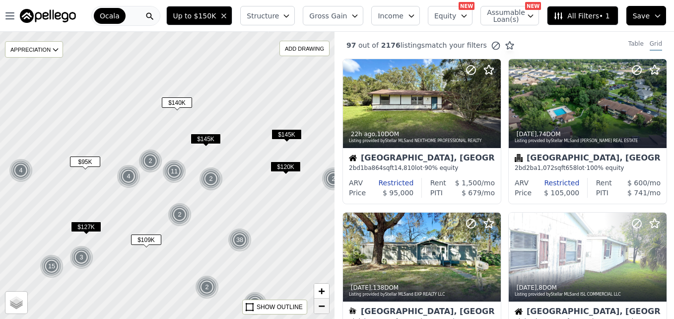
click at [320, 305] on span "−" at bounding box center [322, 305] width 6 height 12
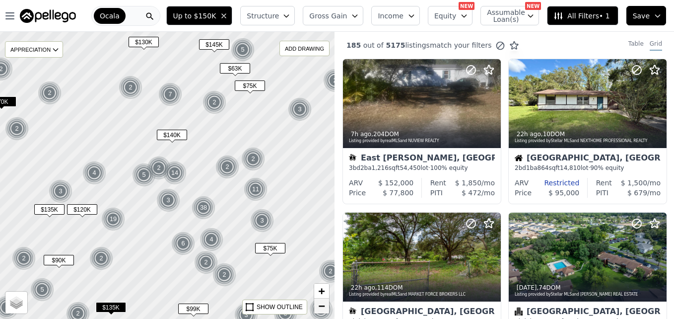
click at [320, 305] on span "−" at bounding box center [322, 305] width 6 height 12
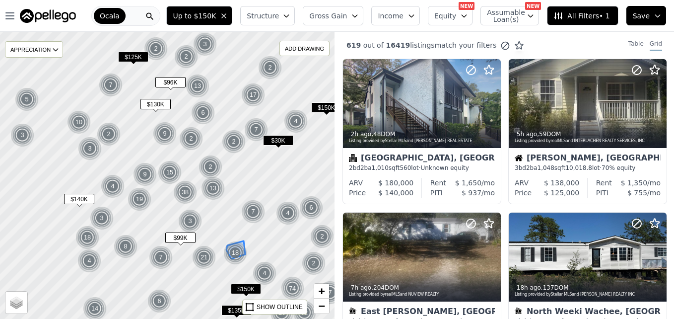
click at [234, 251] on div "18" at bounding box center [235, 253] width 24 height 24
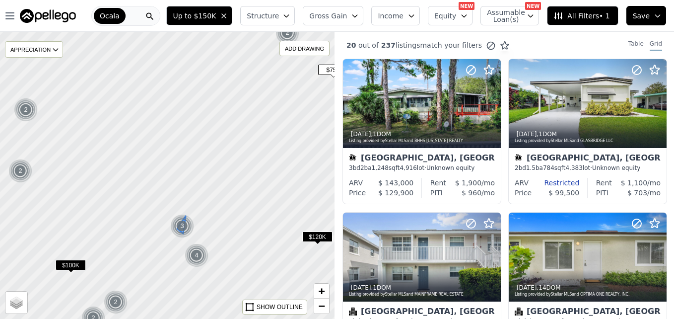
click at [184, 229] on div "3" at bounding box center [182, 226] width 24 height 24
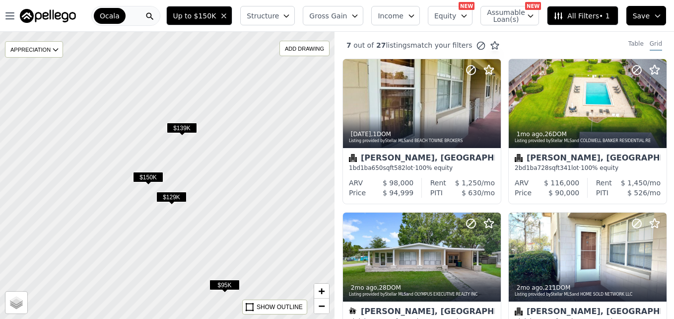
click at [189, 130] on span "$139K" at bounding box center [182, 128] width 30 height 10
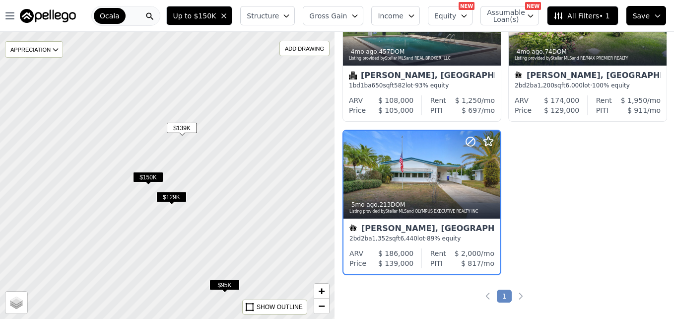
scroll to position [401, 0]
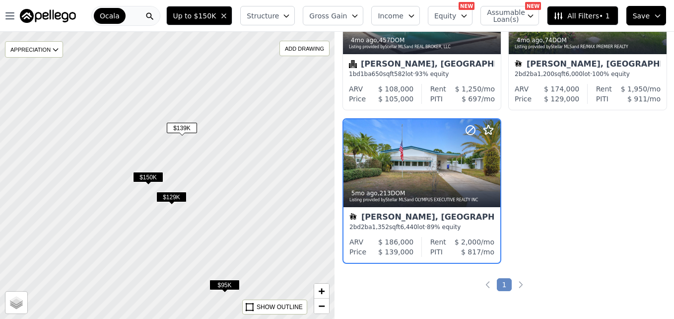
click at [151, 177] on span "$150K" at bounding box center [148, 177] width 30 height 10
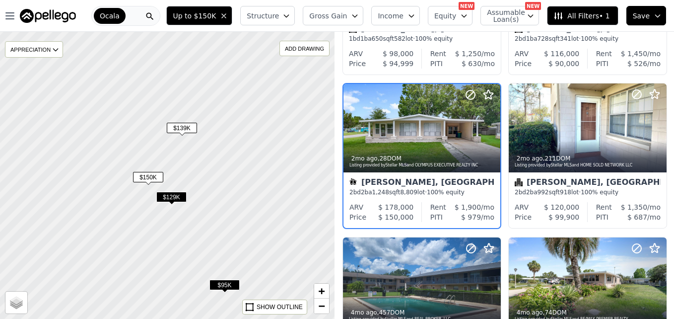
scroll to position [94, 0]
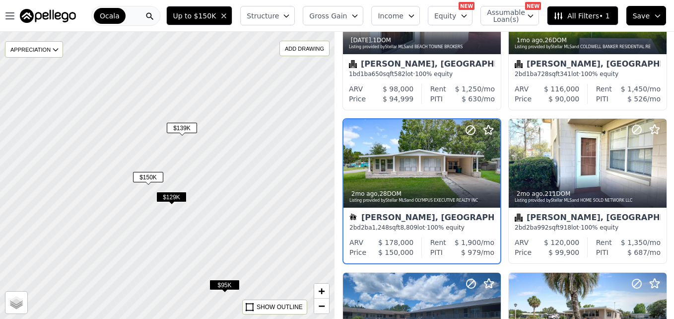
click at [167, 196] on span "$129K" at bounding box center [171, 197] width 30 height 10
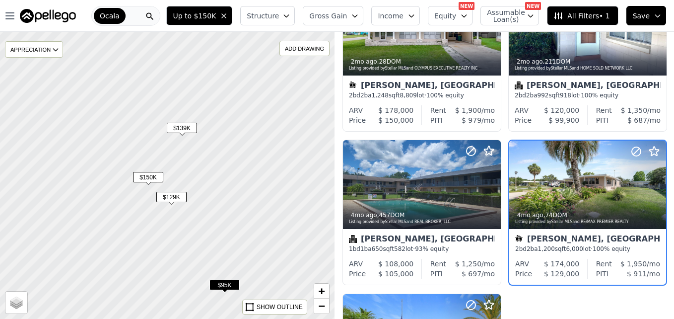
scroll to position [247, 0]
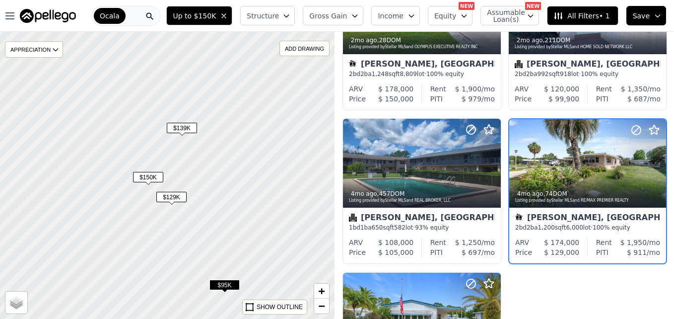
click at [240, 287] on div at bounding box center [168, 175] width 402 height 344
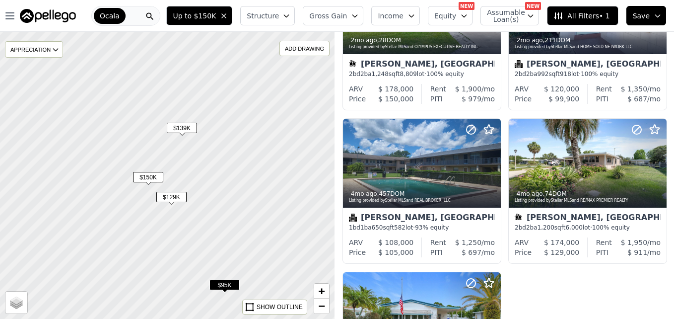
click at [225, 289] on span "$95K" at bounding box center [224, 284] width 30 height 10
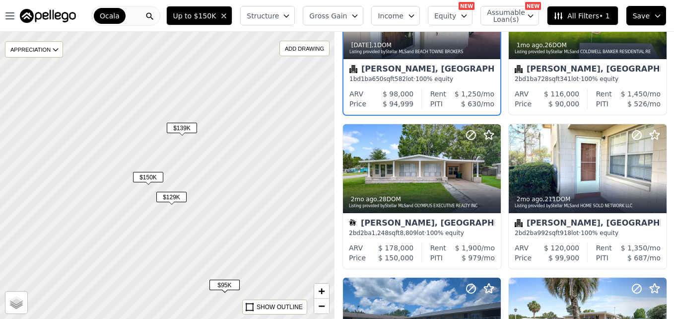
scroll to position [0, 0]
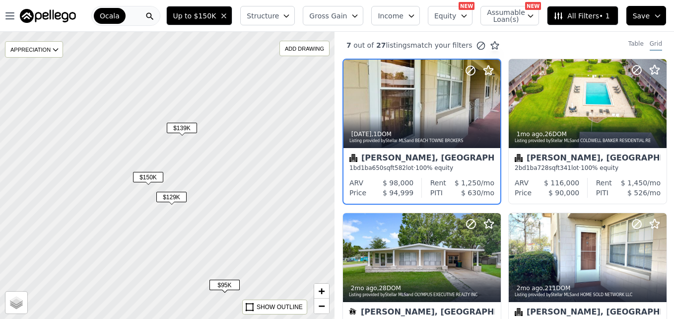
click at [225, 289] on span "$95K" at bounding box center [224, 284] width 30 height 10
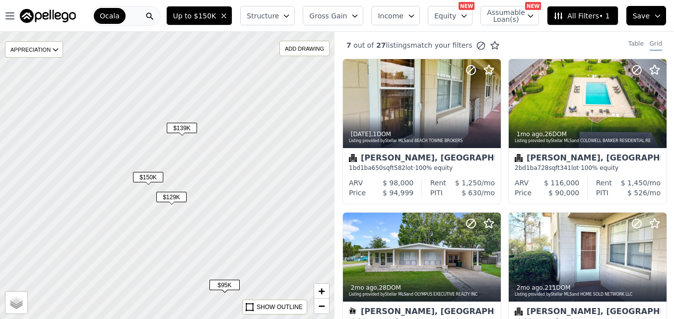
click at [225, 285] on span "$95K" at bounding box center [224, 284] width 30 height 10
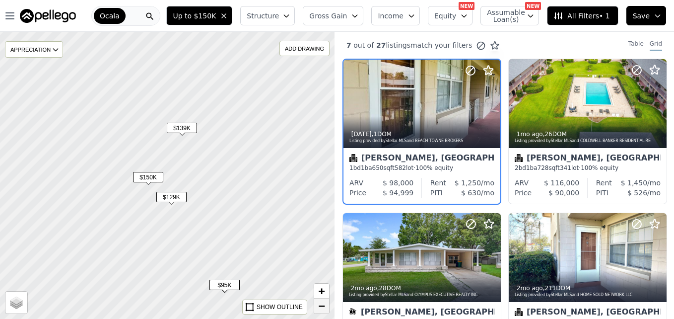
click at [326, 303] on link "−" at bounding box center [321, 305] width 15 height 15
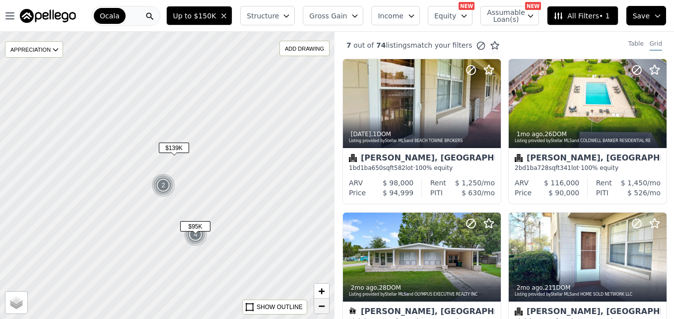
click at [326, 304] on link "−" at bounding box center [321, 305] width 15 height 15
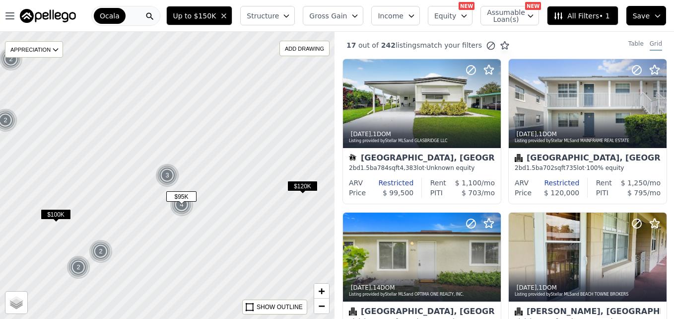
click at [60, 217] on span "$100K" at bounding box center [56, 214] width 30 height 10
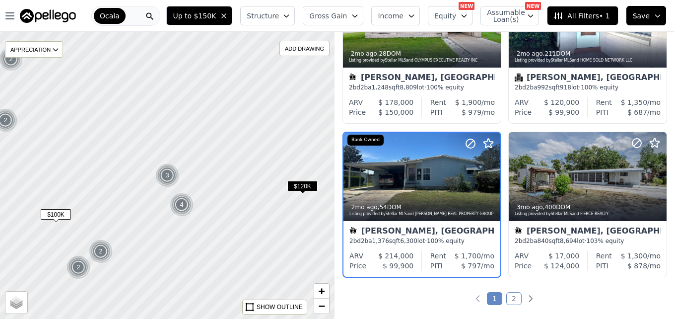
scroll to position [707, 0]
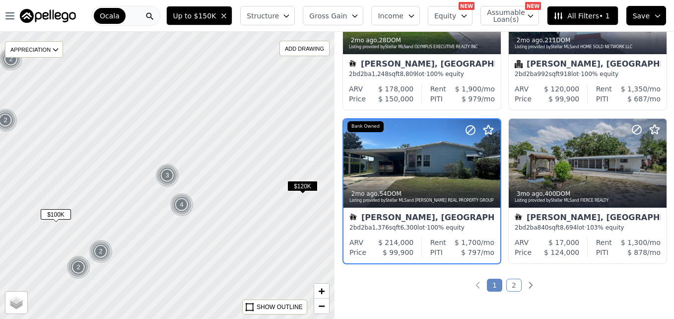
click at [101, 253] on div "2" at bounding box center [101, 251] width 24 height 24
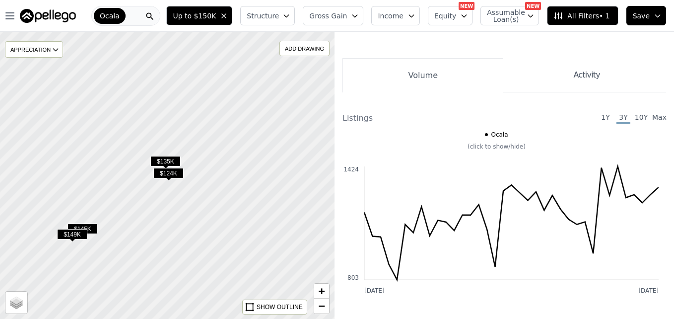
scroll to position [94, 0]
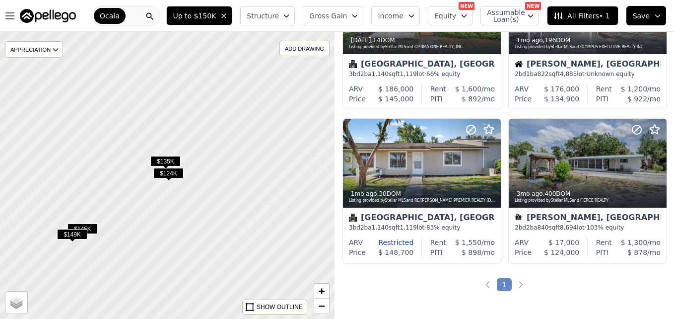
click at [177, 162] on span "$135K" at bounding box center [165, 161] width 30 height 10
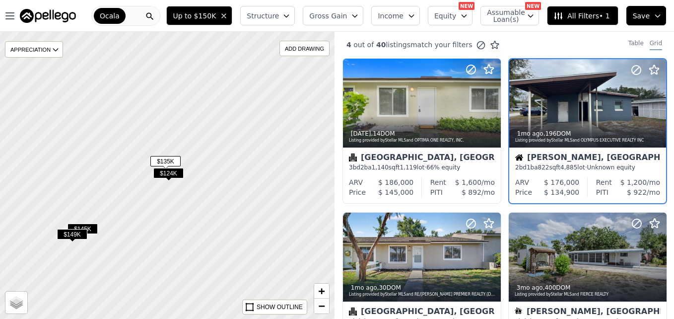
scroll to position [0, 0]
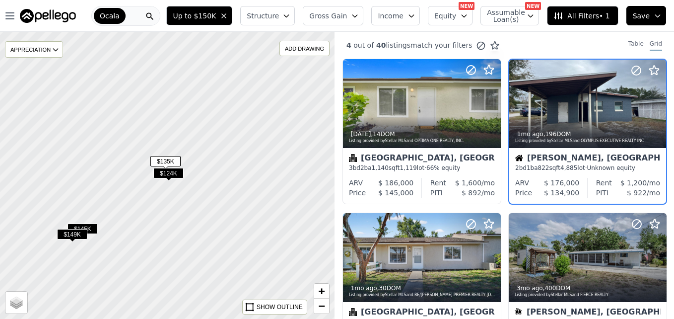
click at [172, 177] on span "$124K" at bounding box center [168, 173] width 30 height 10
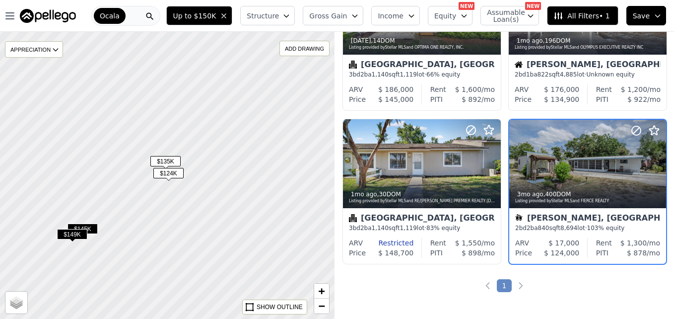
scroll to position [94, 0]
click at [93, 227] on span "$145K" at bounding box center [83, 228] width 30 height 10
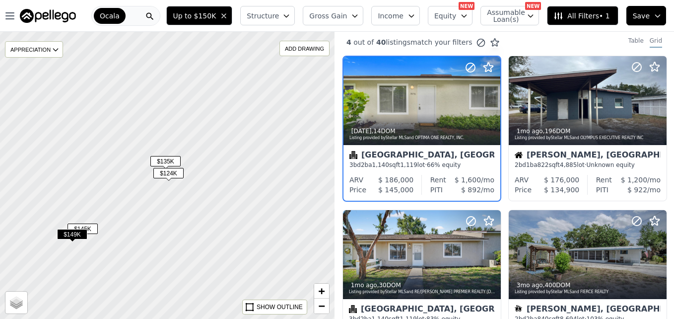
scroll to position [0, 0]
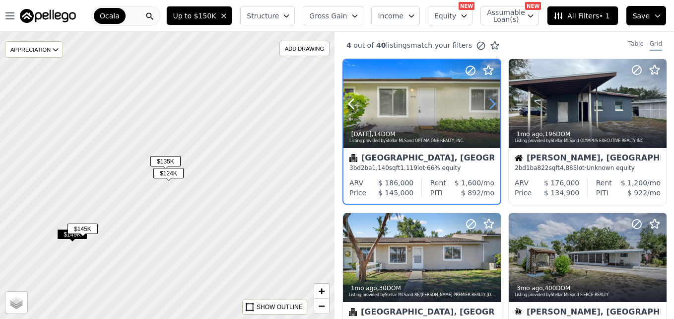
click at [489, 105] on icon at bounding box center [492, 104] width 16 height 16
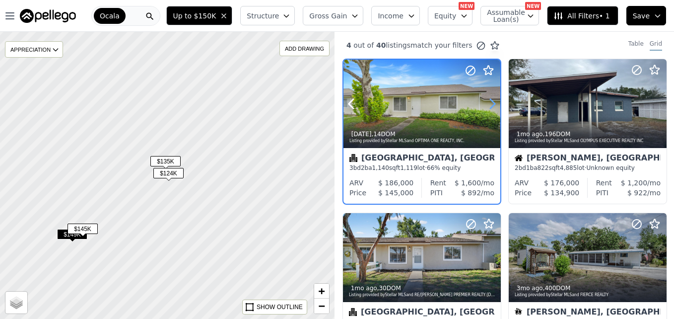
click at [489, 105] on icon at bounding box center [492, 104] width 16 height 16
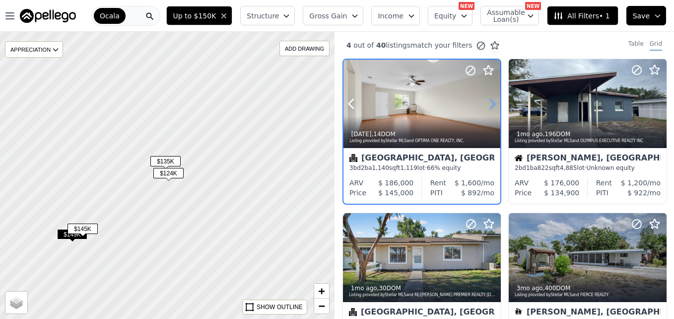
click at [489, 105] on icon at bounding box center [492, 104] width 16 height 16
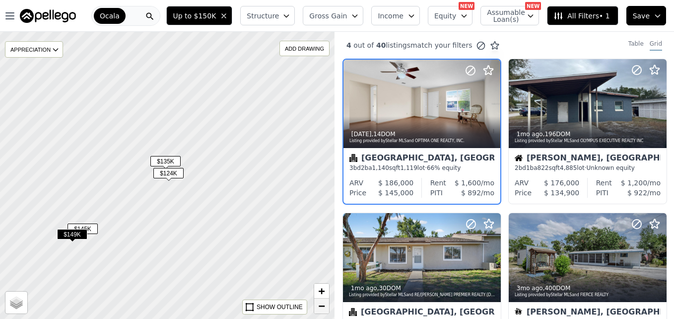
click at [319, 305] on span "−" at bounding box center [322, 305] width 6 height 12
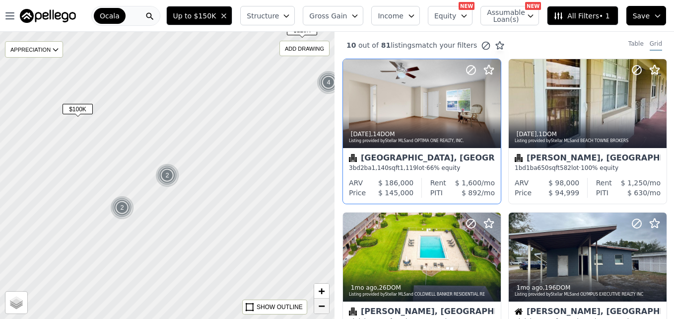
click at [319, 305] on span "−" at bounding box center [322, 305] width 6 height 12
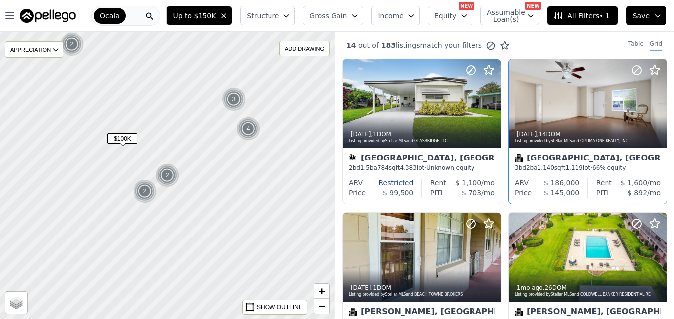
click at [129, 138] on span "$100K" at bounding box center [122, 138] width 30 height 10
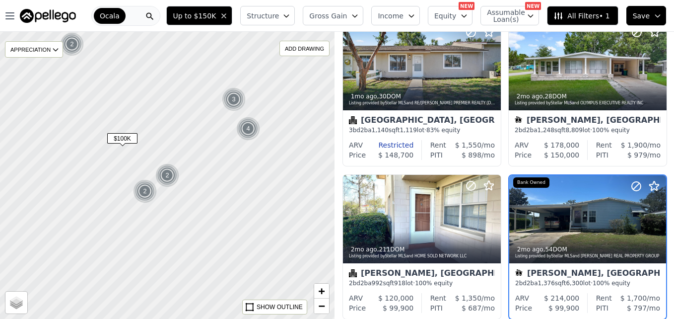
scroll to position [553, 0]
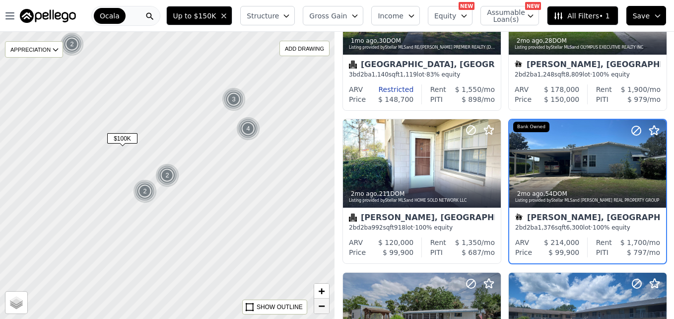
click at [317, 306] on link "−" at bounding box center [321, 305] width 15 height 15
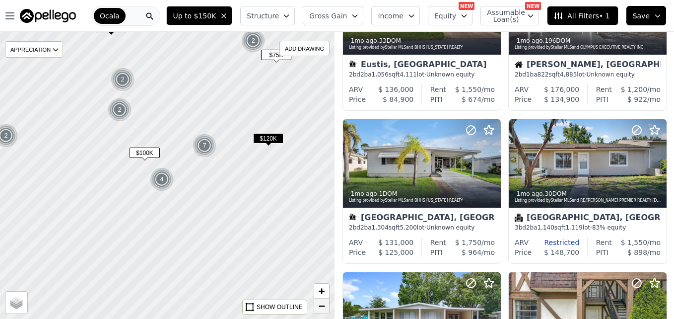
scroll to position [707, 0]
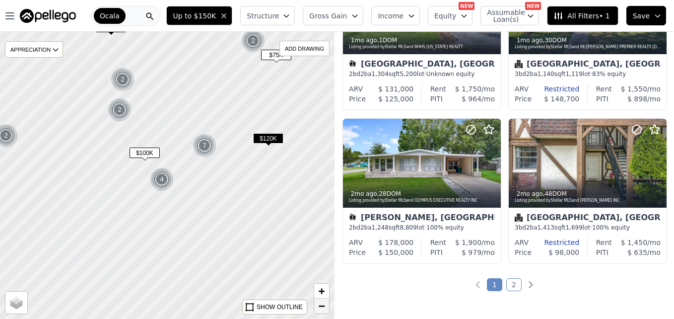
click at [317, 306] on link "−" at bounding box center [321, 305] width 15 height 15
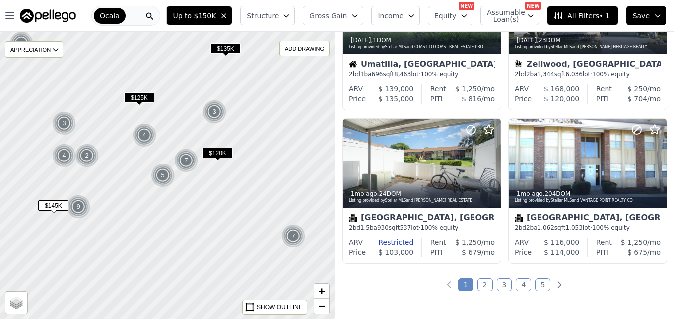
click at [221, 153] on span "$120K" at bounding box center [218, 152] width 30 height 10
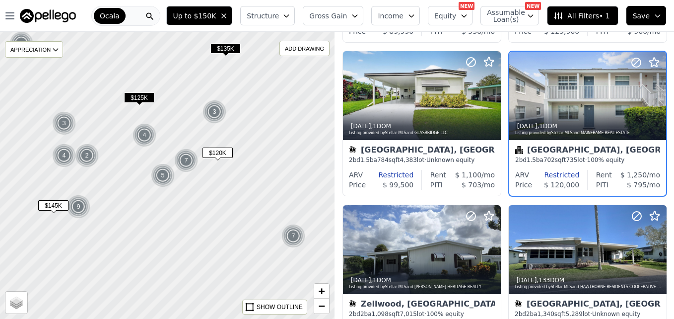
scroll to position [94, 0]
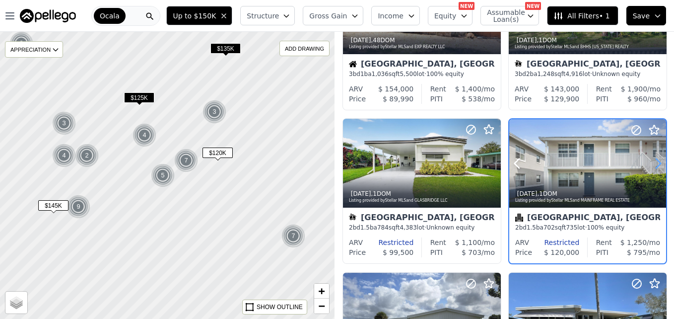
click at [655, 162] on icon at bounding box center [658, 163] width 16 height 16
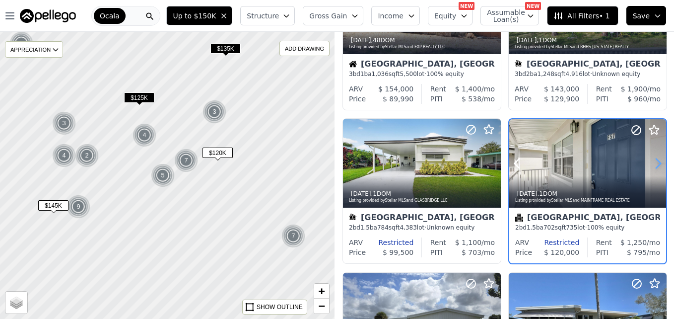
click at [655, 162] on icon at bounding box center [658, 163] width 16 height 16
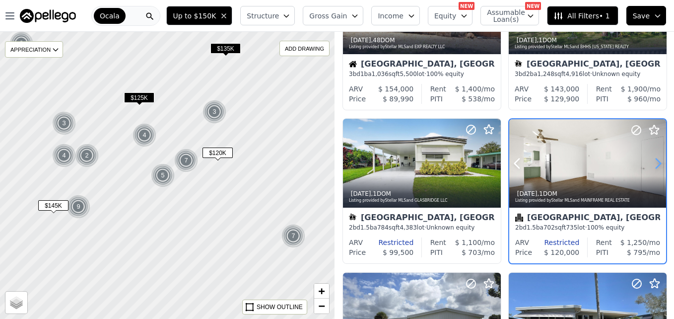
click at [655, 162] on icon at bounding box center [658, 163] width 16 height 16
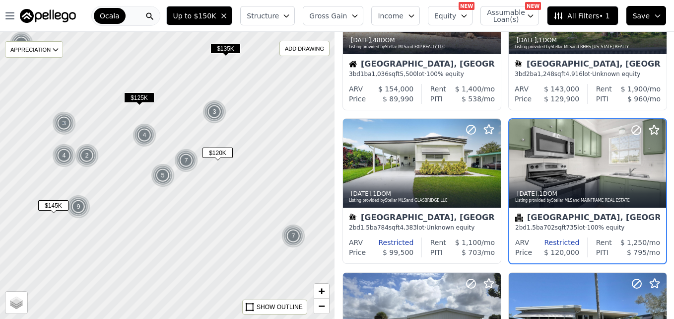
click at [61, 123] on img at bounding box center [64, 123] width 24 height 24
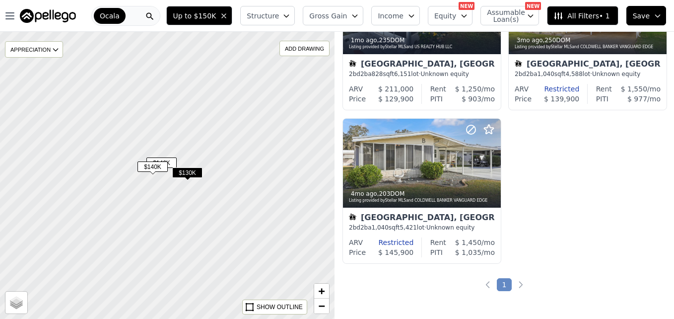
click at [171, 164] on span "$146K" at bounding box center [161, 162] width 30 height 10
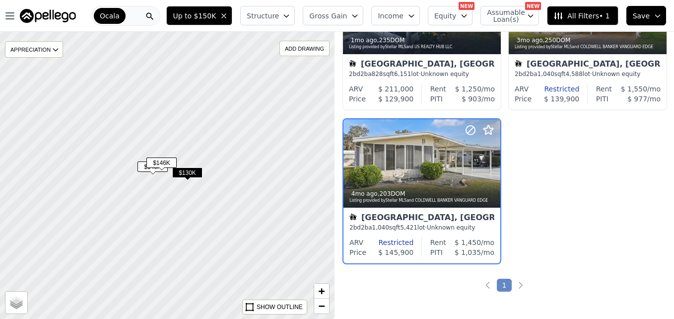
click at [164, 160] on span "$146K" at bounding box center [161, 162] width 30 height 10
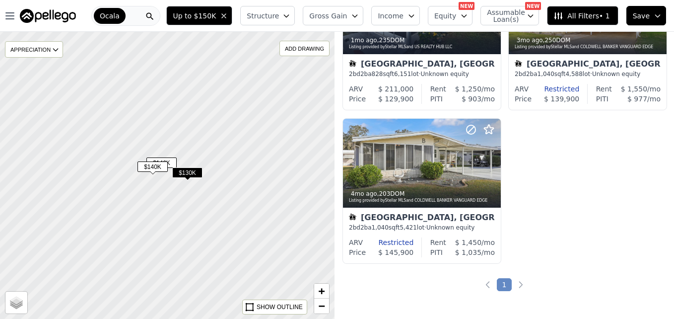
click at [154, 165] on span "$140K" at bounding box center [152, 166] width 30 height 10
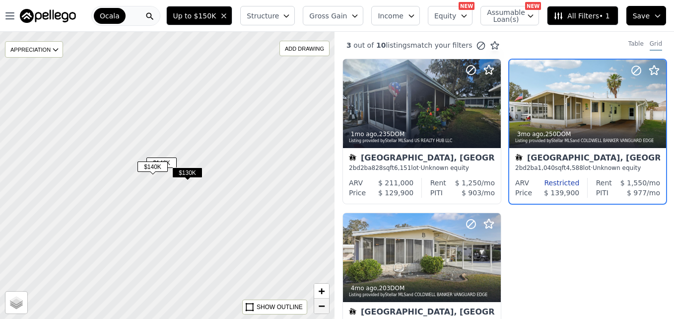
click at [319, 304] on span "−" at bounding box center [322, 305] width 6 height 12
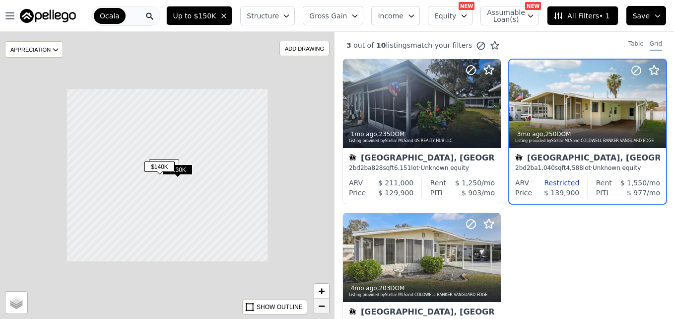
click at [319, 304] on span "−" at bounding box center [322, 305] width 6 height 12
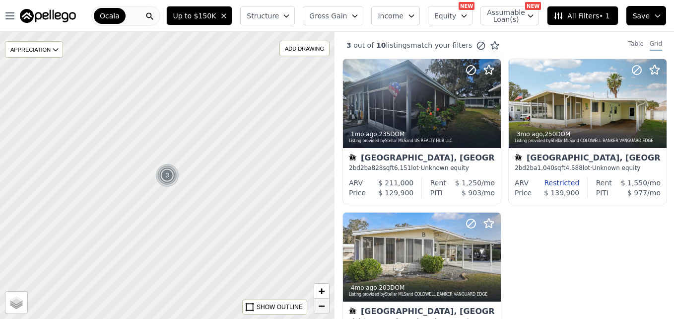
click at [319, 304] on span "−" at bounding box center [322, 305] width 6 height 12
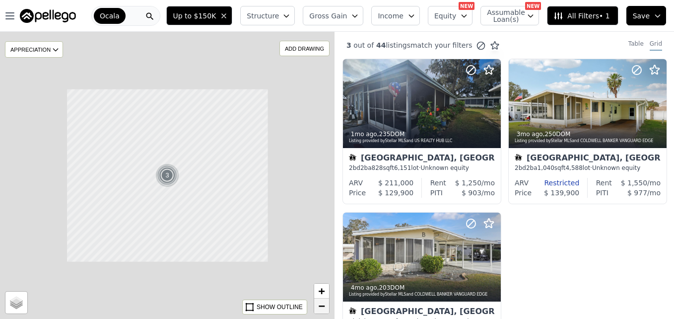
click at [319, 304] on span "−" at bounding box center [322, 305] width 6 height 12
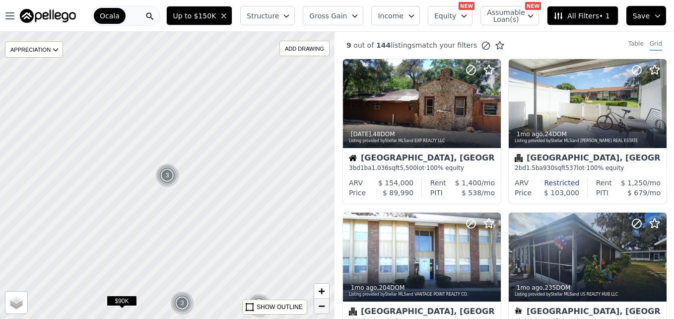
click at [319, 304] on span "−" at bounding box center [322, 305] width 6 height 12
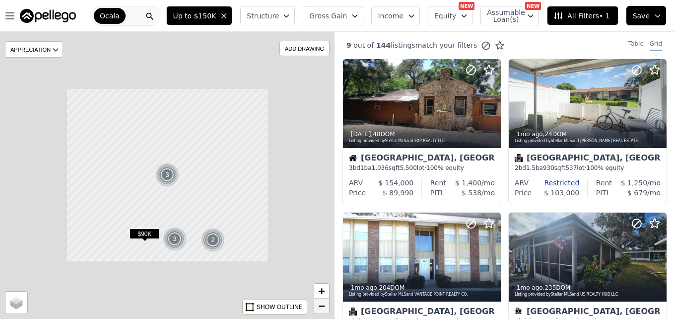
click at [319, 304] on span "−" at bounding box center [322, 305] width 6 height 12
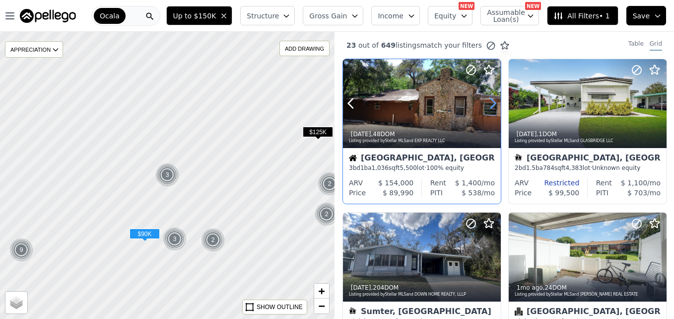
click at [490, 99] on icon at bounding box center [493, 103] width 16 height 16
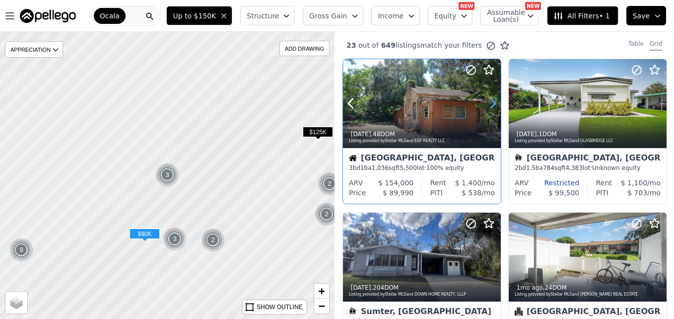
click at [490, 99] on icon at bounding box center [493, 103] width 16 height 16
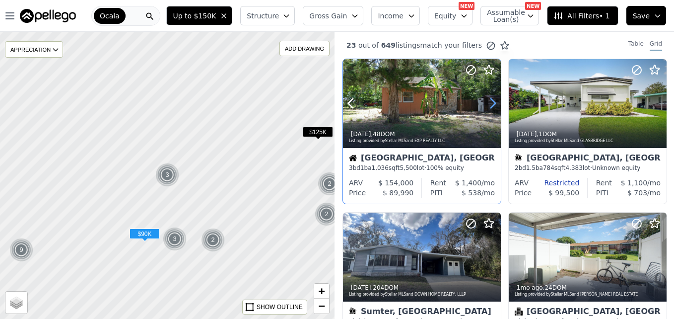
click at [490, 99] on icon at bounding box center [493, 103] width 16 height 16
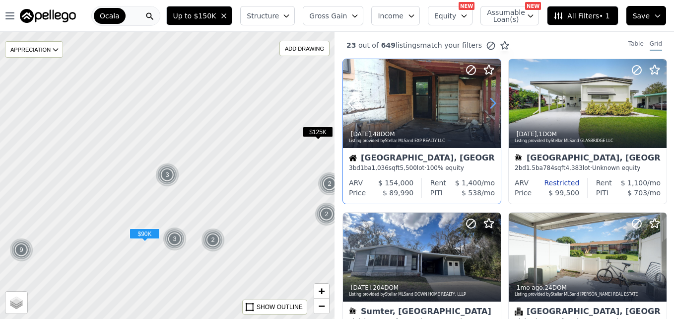
click at [490, 99] on icon at bounding box center [493, 103] width 16 height 16
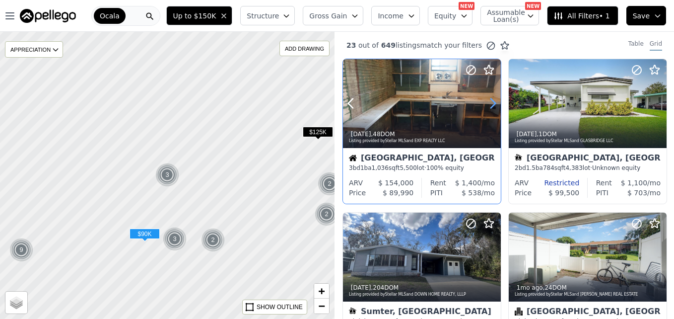
click at [490, 99] on icon at bounding box center [493, 103] width 16 height 16
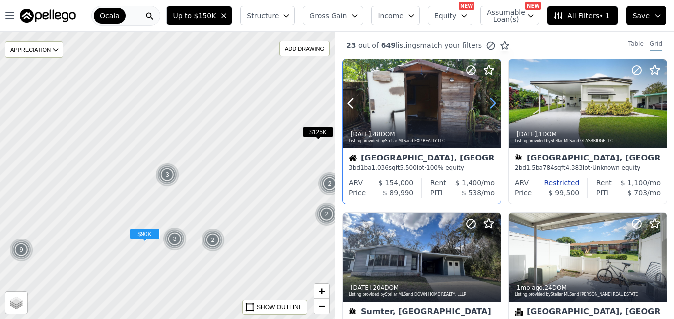
click at [490, 99] on icon at bounding box center [493, 103] width 16 height 16
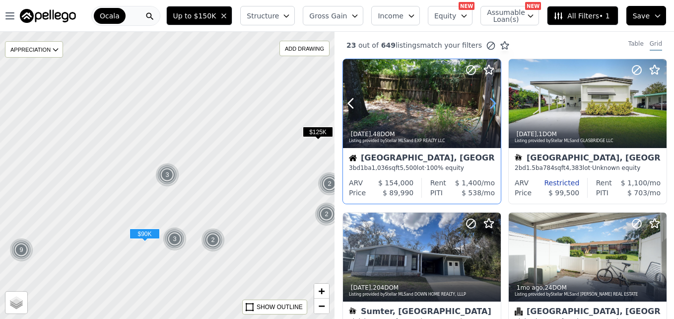
click at [490, 99] on icon at bounding box center [493, 103] width 16 height 16
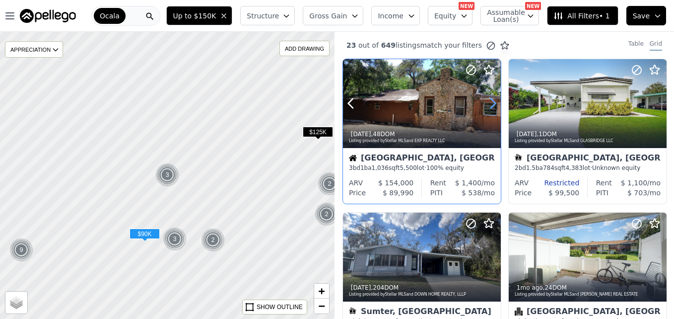
click at [490, 99] on icon at bounding box center [493, 103] width 16 height 16
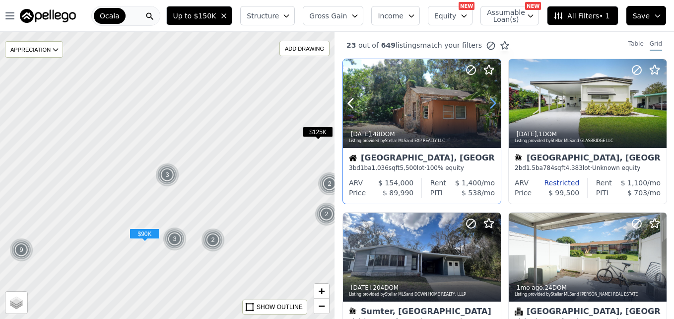
click at [490, 99] on icon at bounding box center [493, 103] width 16 height 16
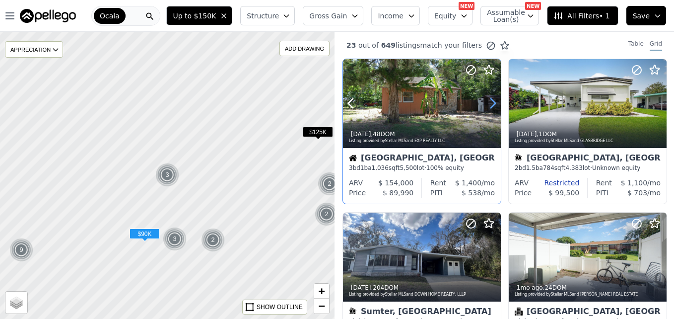
click at [490, 99] on icon at bounding box center [493, 103] width 16 height 16
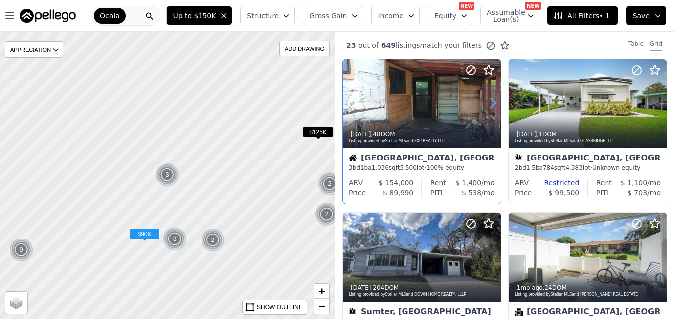
click at [490, 99] on icon at bounding box center [493, 103] width 16 height 16
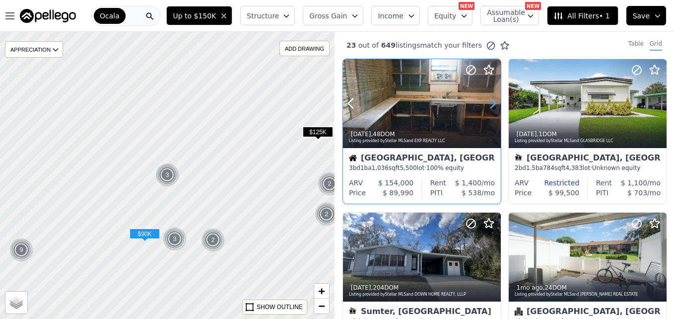
click at [490, 99] on icon at bounding box center [493, 103] width 16 height 16
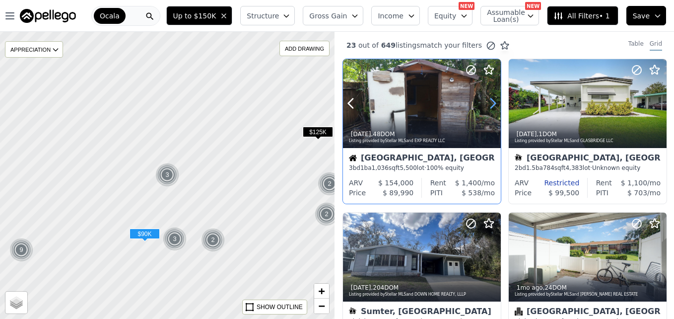
click at [490, 99] on icon at bounding box center [493, 103] width 16 height 16
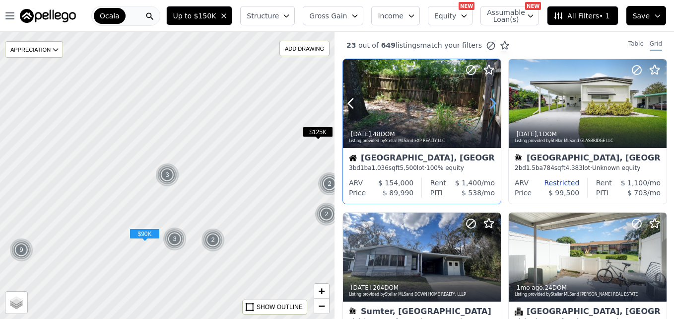
click at [490, 99] on icon at bounding box center [493, 103] width 16 height 16
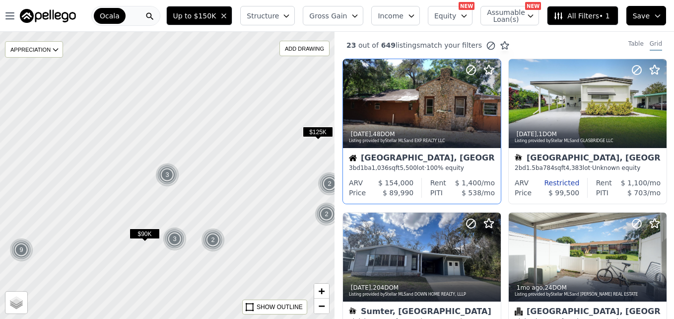
click at [220, 150] on div at bounding box center [168, 175] width 402 height 344
click at [319, 304] on span "−" at bounding box center [322, 305] width 6 height 12
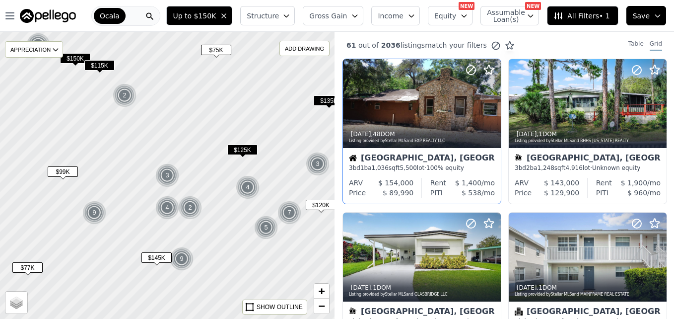
click at [123, 95] on div "2" at bounding box center [125, 95] width 24 height 24
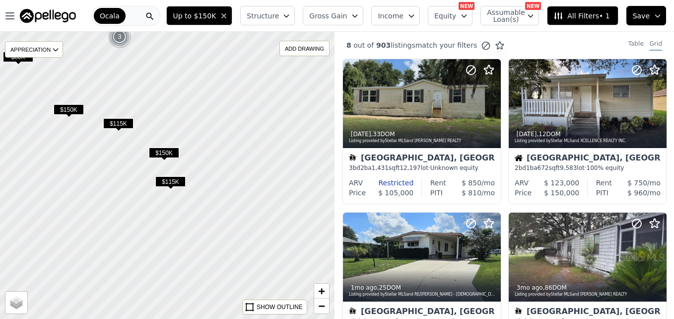
click at [167, 155] on span "$150K" at bounding box center [164, 152] width 30 height 10
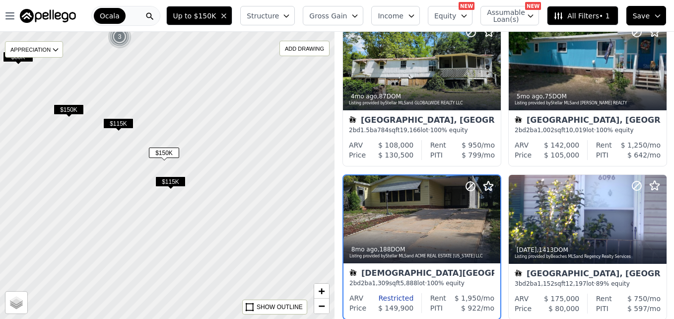
scroll to position [401, 0]
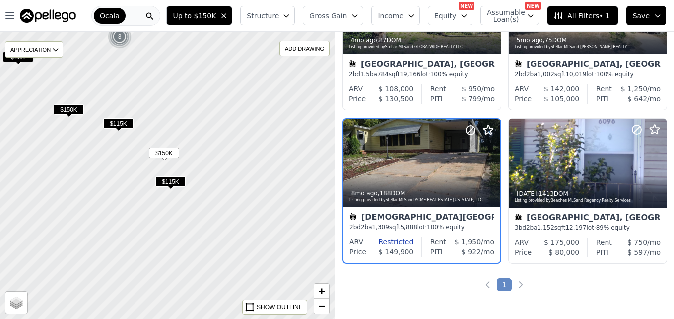
click at [170, 182] on span "$115K" at bounding box center [170, 181] width 30 height 10
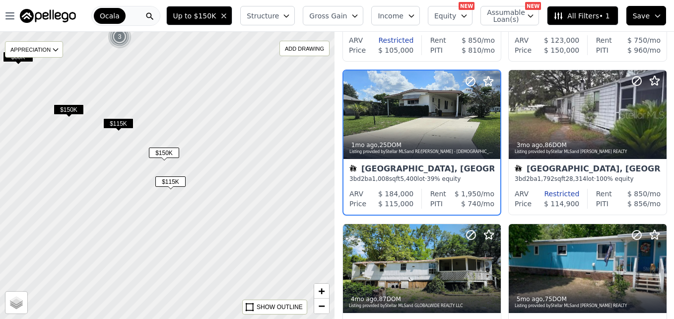
scroll to position [94, 0]
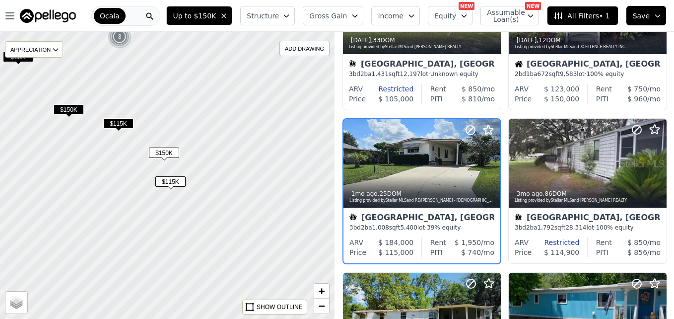
click at [124, 122] on span "$115K" at bounding box center [118, 123] width 30 height 10
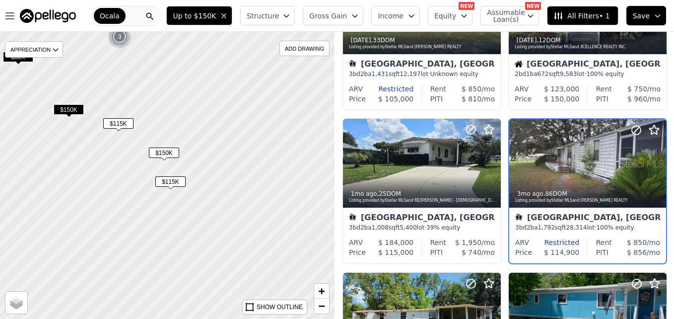
click at [75, 111] on span "$150K" at bounding box center [69, 109] width 30 height 10
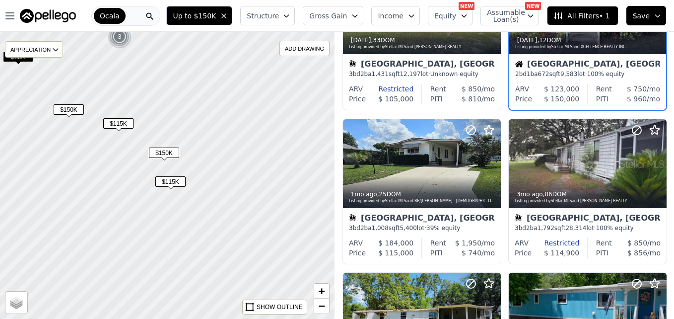
scroll to position [0, 0]
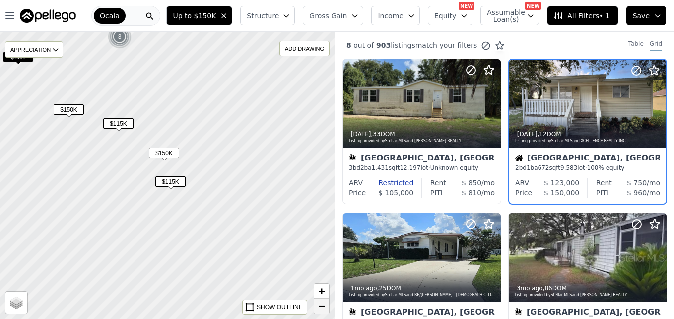
click at [320, 305] on span "−" at bounding box center [322, 305] width 6 height 12
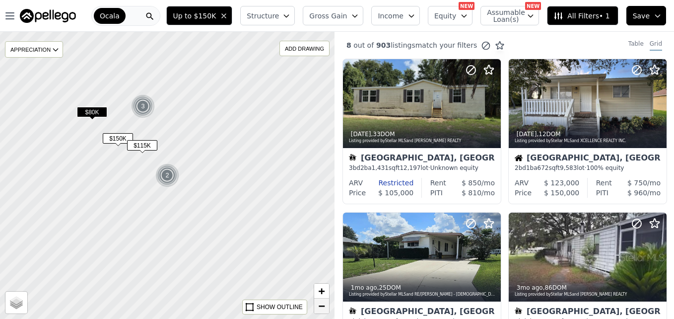
click at [320, 305] on span "−" at bounding box center [322, 305] width 6 height 12
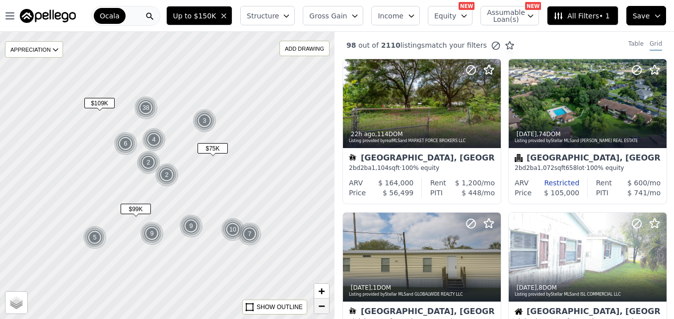
click at [320, 305] on span "−" at bounding box center [322, 305] width 6 height 12
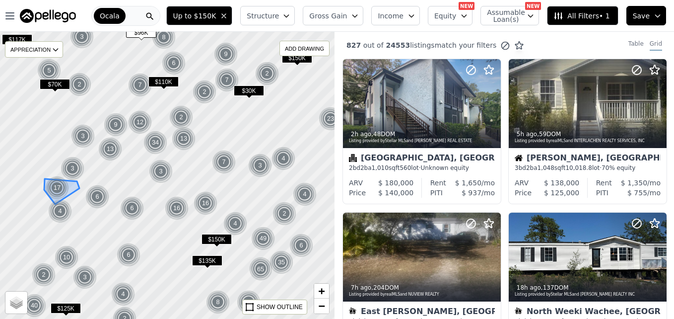
click at [62, 187] on img at bounding box center [57, 188] width 24 height 24
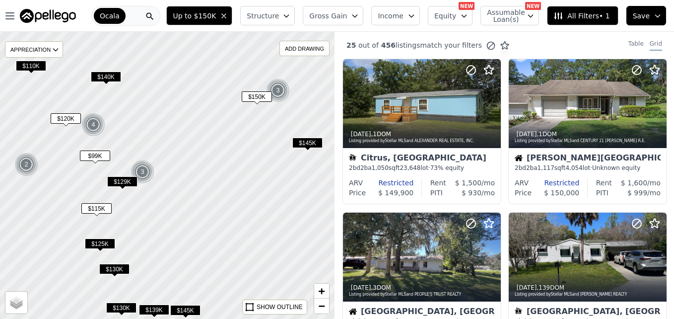
click at [69, 123] on span "$120K" at bounding box center [66, 118] width 30 height 10
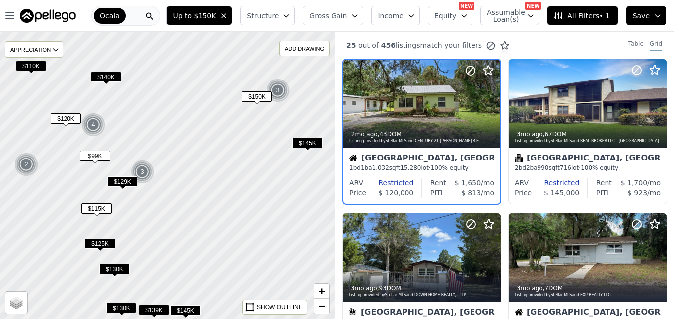
click at [69, 115] on span "$120K" at bounding box center [66, 118] width 30 height 10
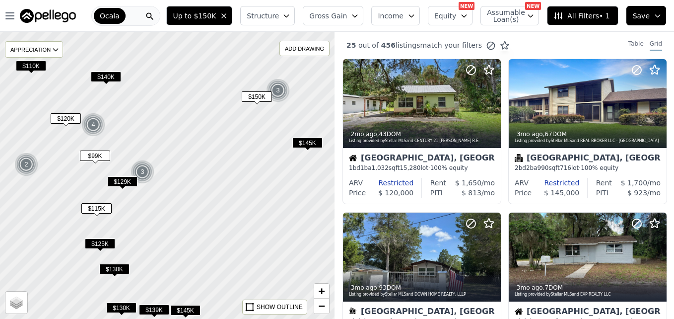
click at [69, 115] on span "$120K" at bounding box center [66, 118] width 30 height 10
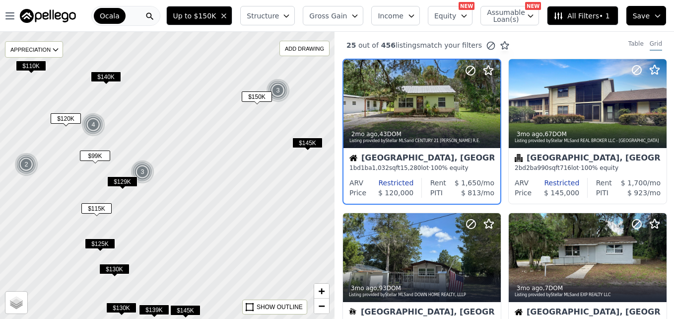
click at [93, 155] on span "$99K" at bounding box center [95, 155] width 30 height 10
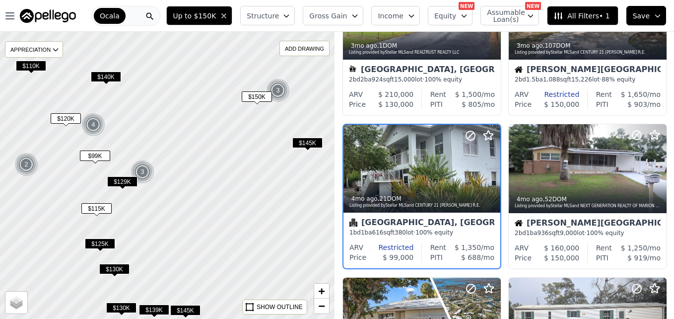
scroll to position [401, 0]
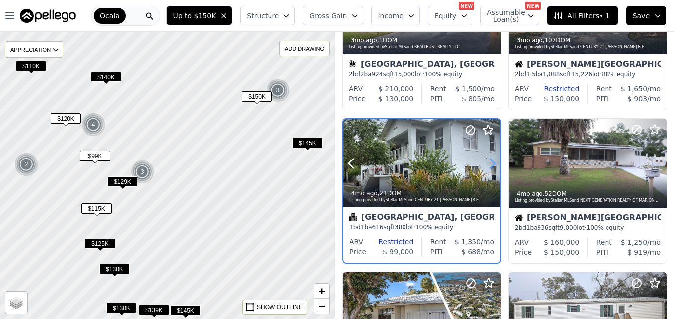
click at [494, 164] on icon at bounding box center [492, 162] width 4 height 9
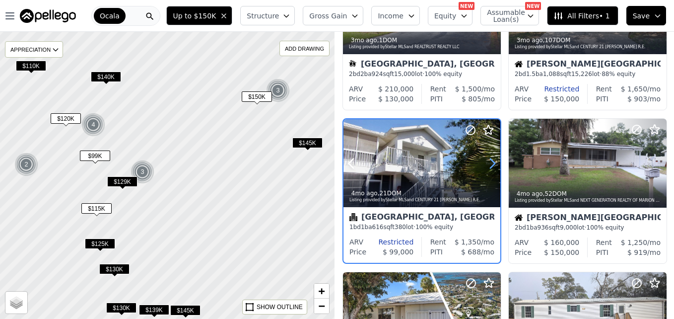
click at [494, 164] on icon at bounding box center [492, 162] width 4 height 9
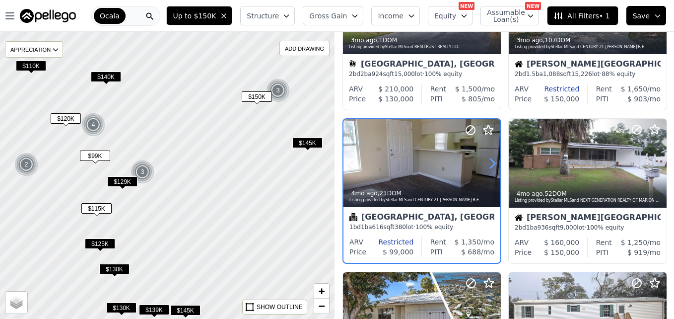
click at [494, 164] on icon at bounding box center [492, 162] width 4 height 9
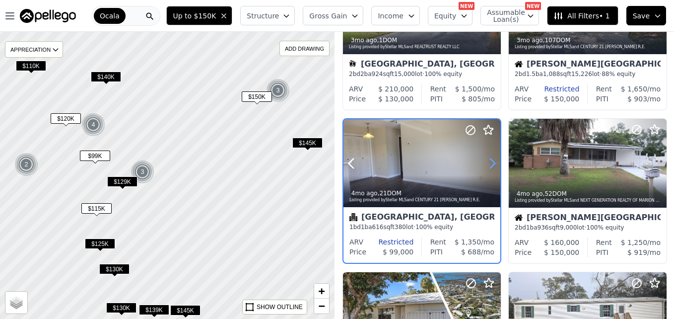
click at [494, 164] on icon at bounding box center [492, 162] width 4 height 9
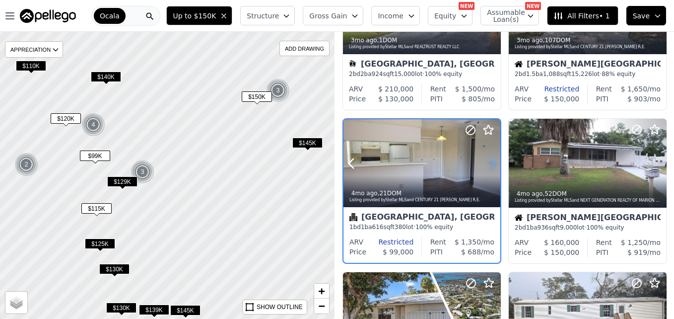
click at [494, 164] on icon at bounding box center [492, 162] width 4 height 9
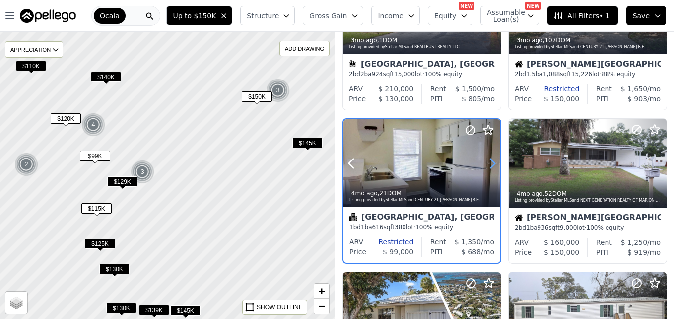
click at [494, 164] on icon at bounding box center [492, 162] width 4 height 9
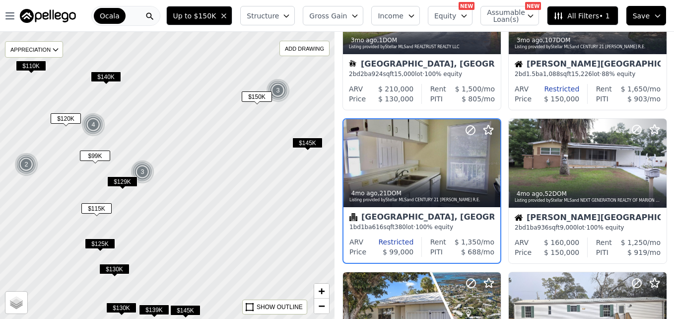
click at [100, 206] on span "$115K" at bounding box center [96, 208] width 30 height 10
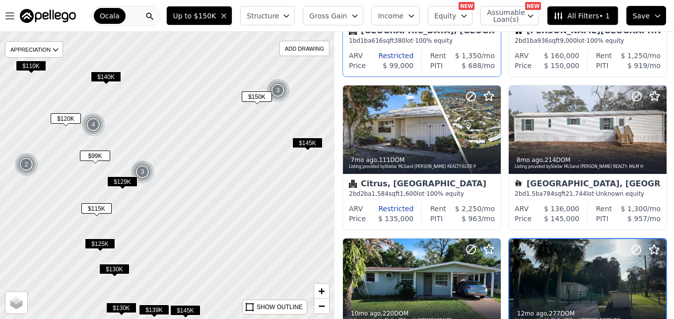
scroll to position [707, 0]
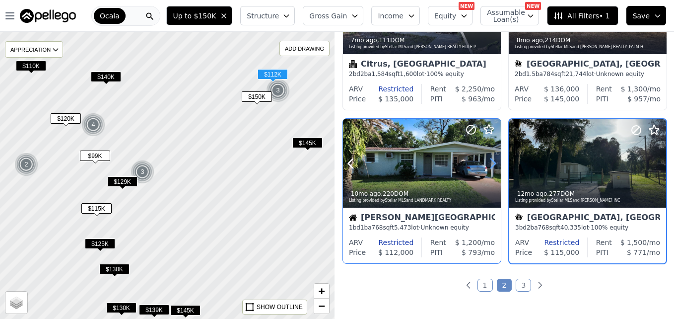
click at [493, 158] on icon at bounding box center [493, 163] width 16 height 16
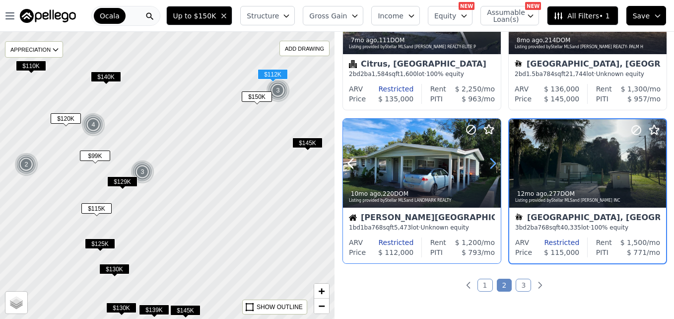
click at [493, 158] on icon at bounding box center [493, 163] width 16 height 16
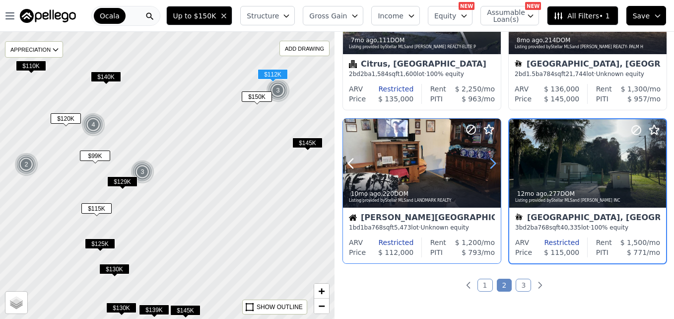
click at [493, 158] on icon at bounding box center [493, 163] width 16 height 16
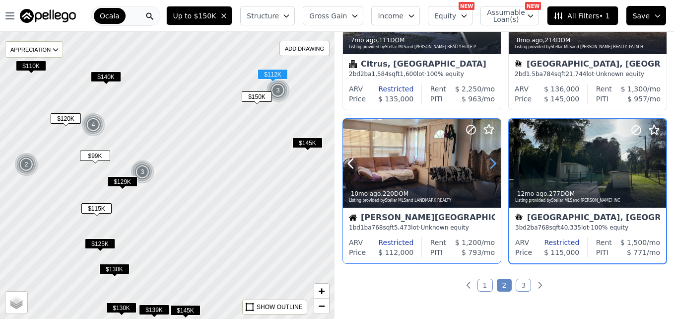
click at [493, 158] on icon at bounding box center [493, 163] width 16 height 16
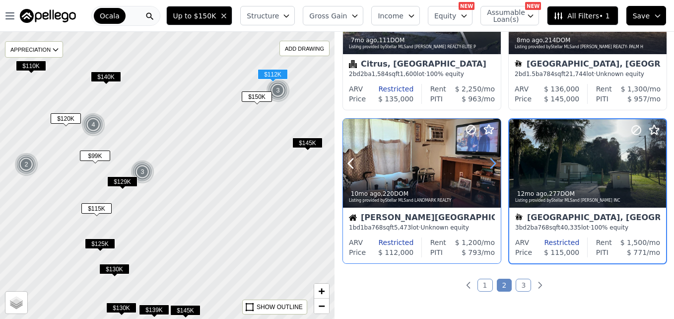
click at [493, 158] on icon at bounding box center [493, 163] width 16 height 16
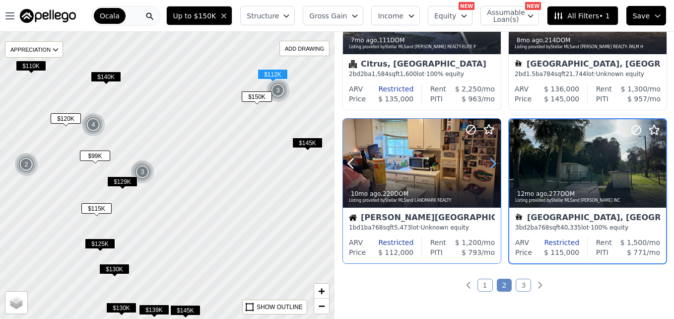
click at [493, 158] on icon at bounding box center [493, 163] width 16 height 16
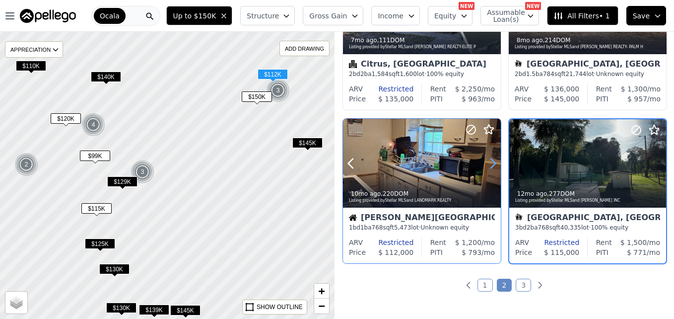
click at [493, 158] on icon at bounding box center [493, 163] width 16 height 16
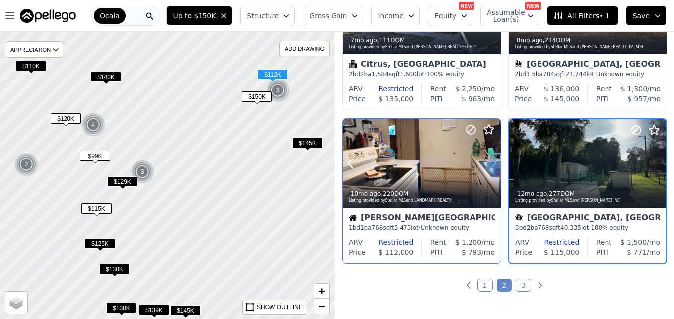
click at [493, 158] on icon at bounding box center [493, 163] width 16 height 16
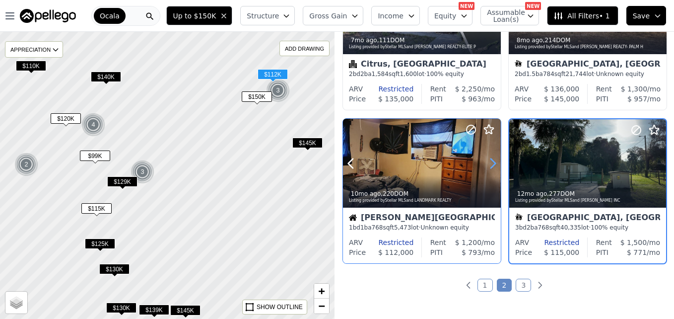
click at [493, 158] on icon at bounding box center [493, 163] width 16 height 16
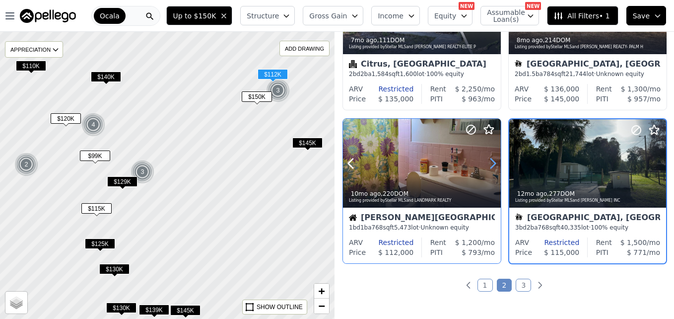
click at [493, 158] on icon at bounding box center [493, 163] width 16 height 16
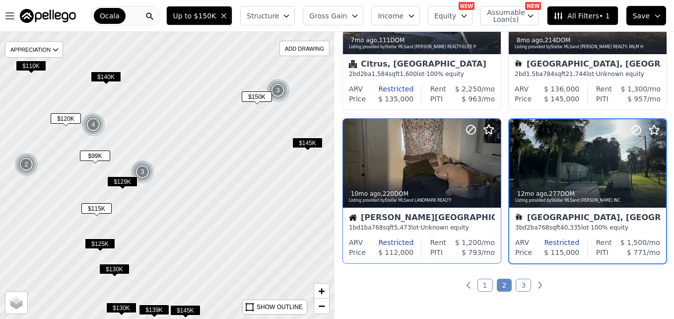
click at [98, 213] on span "$115K" at bounding box center [96, 208] width 30 height 10
click at [98, 208] on span "$115K" at bounding box center [96, 208] width 30 height 10
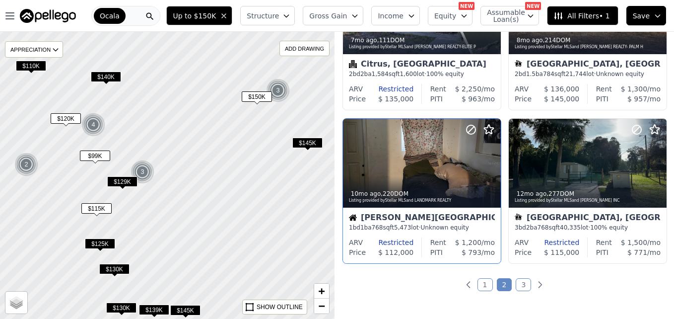
click at [99, 241] on span "$125K" at bounding box center [100, 243] width 30 height 10
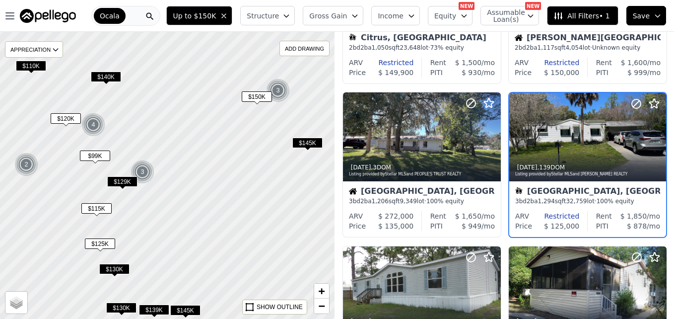
scroll to position [94, 0]
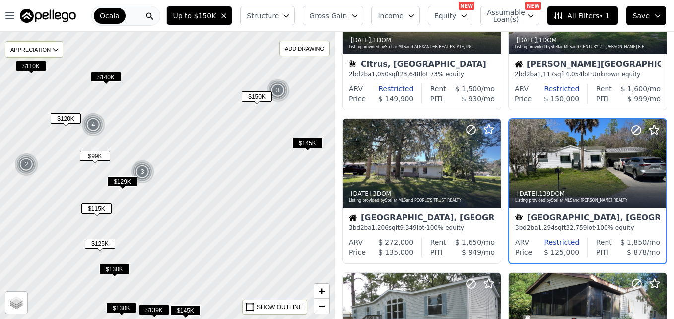
click at [124, 308] on span "$130K" at bounding box center [121, 307] width 30 height 10
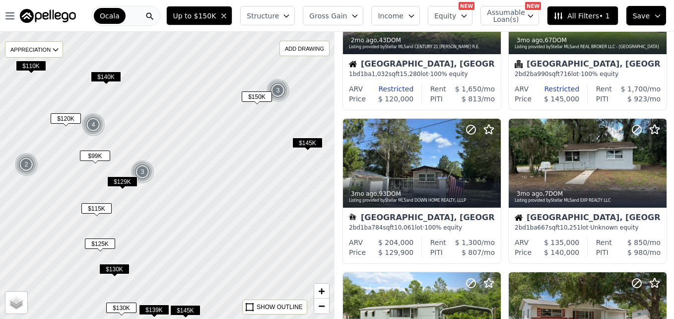
click at [153, 310] on span "$139K" at bounding box center [154, 309] width 30 height 10
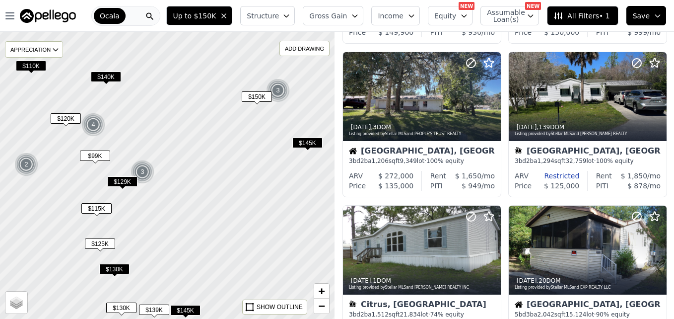
scroll to position [401, 0]
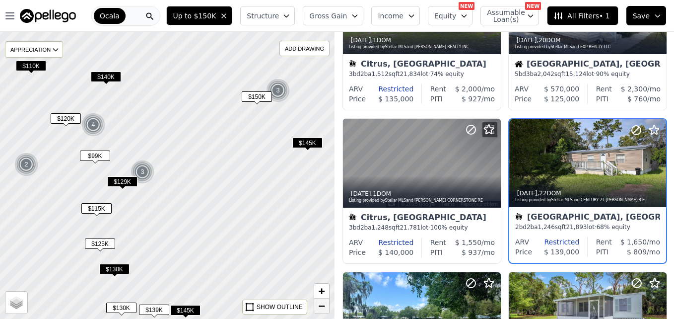
click at [326, 301] on link "−" at bounding box center [321, 305] width 15 height 15
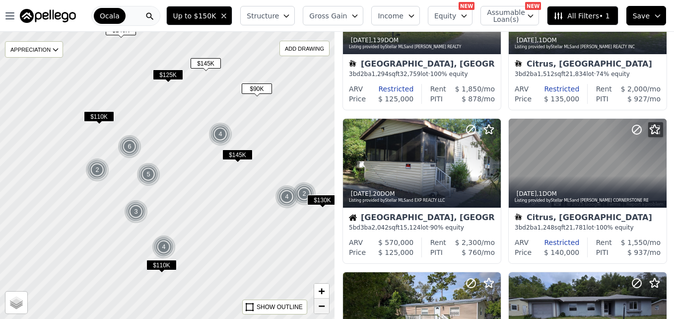
click at [326, 301] on link "−" at bounding box center [321, 305] width 15 height 15
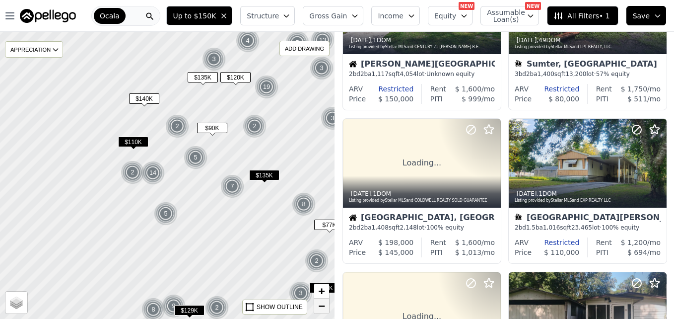
scroll to position [860, 0]
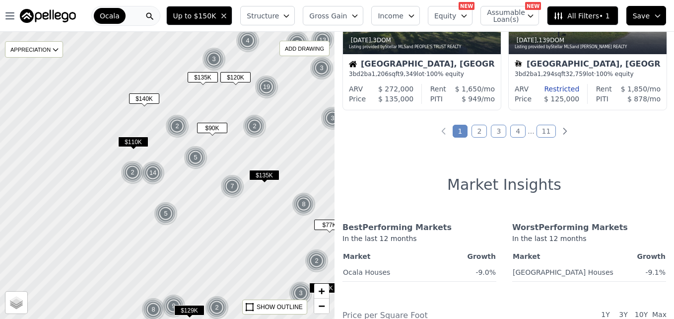
click at [154, 99] on span "$140K" at bounding box center [144, 98] width 30 height 10
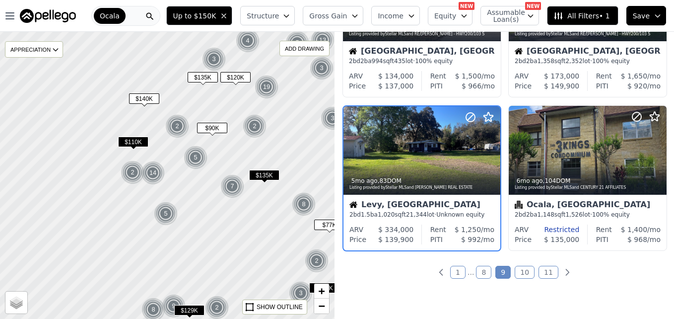
scroll to position [707, 0]
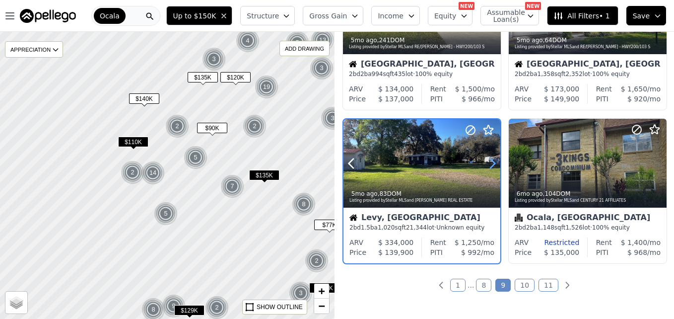
click at [491, 158] on icon at bounding box center [492, 163] width 16 height 16
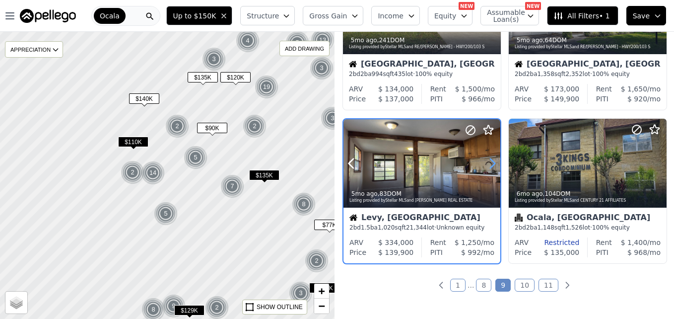
click at [491, 158] on icon at bounding box center [492, 163] width 16 height 16
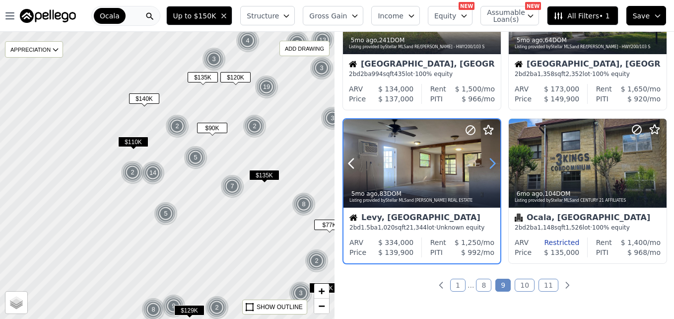
click at [491, 158] on icon at bounding box center [492, 163] width 16 height 16
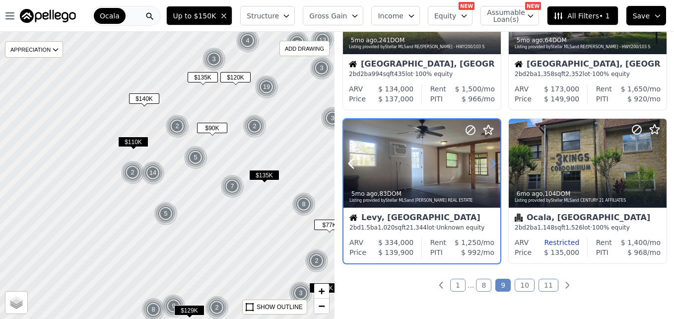
click at [491, 158] on icon at bounding box center [492, 163] width 16 height 16
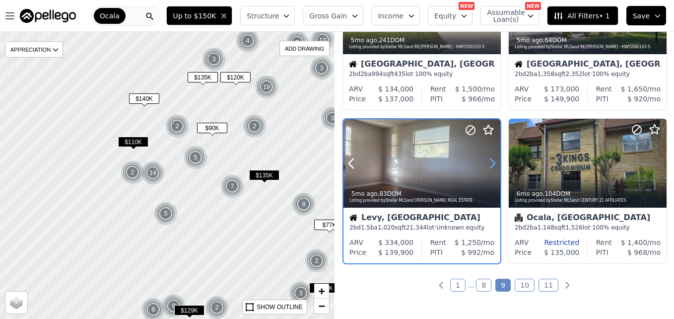
click at [491, 158] on icon at bounding box center [492, 163] width 16 height 16
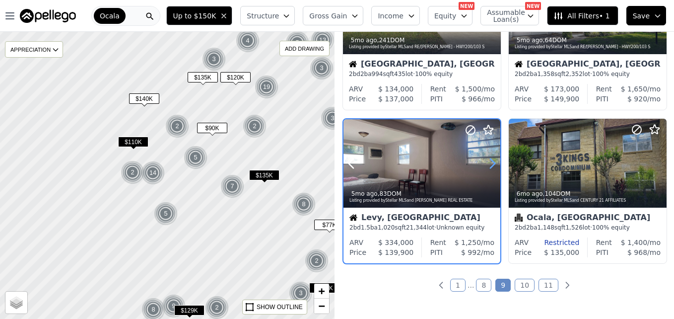
click at [491, 158] on icon at bounding box center [492, 163] width 16 height 16
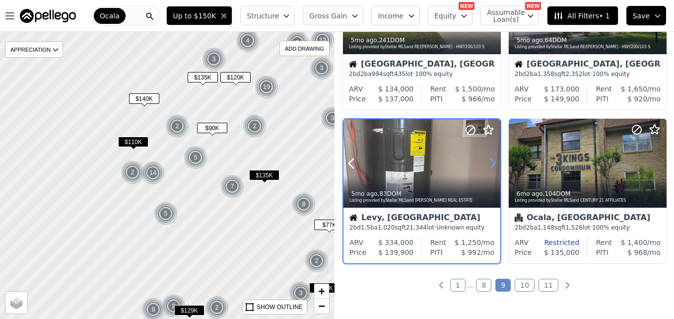
click at [491, 158] on icon at bounding box center [492, 163] width 16 height 16
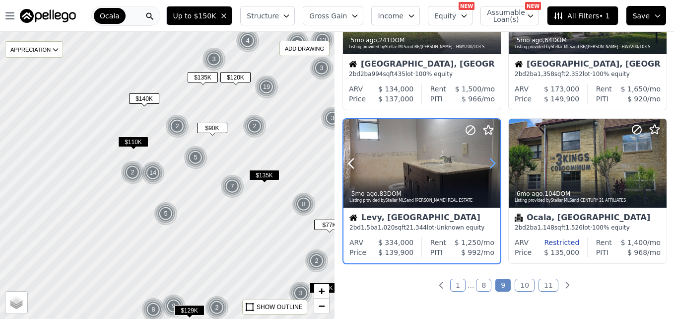
click at [491, 158] on icon at bounding box center [492, 163] width 16 height 16
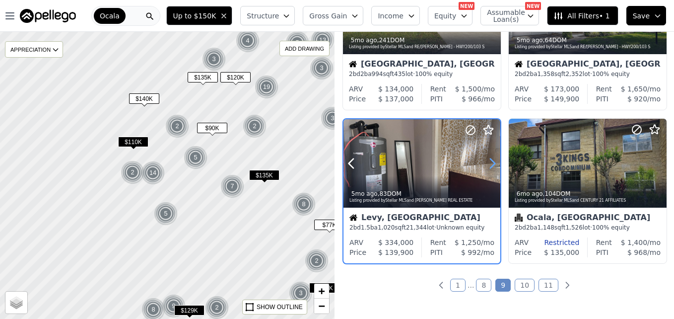
click at [491, 158] on icon at bounding box center [492, 163] width 16 height 16
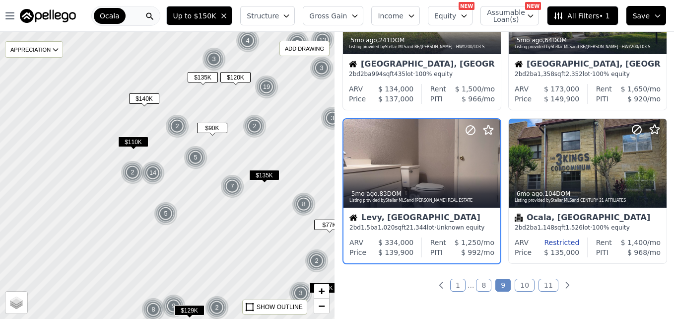
click at [144, 241] on div at bounding box center [168, 175] width 402 height 344
click at [323, 302] on span "−" at bounding box center [322, 305] width 6 height 12
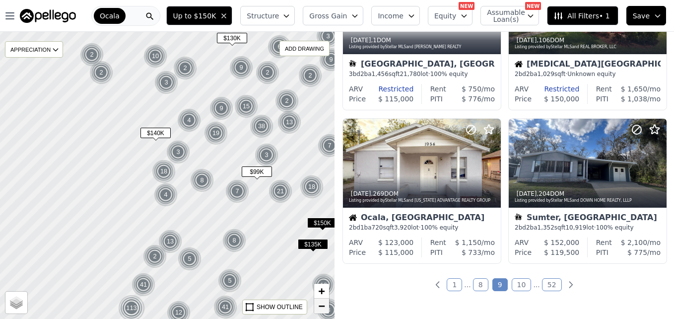
click at [323, 303] on span "−" at bounding box center [322, 305] width 6 height 12
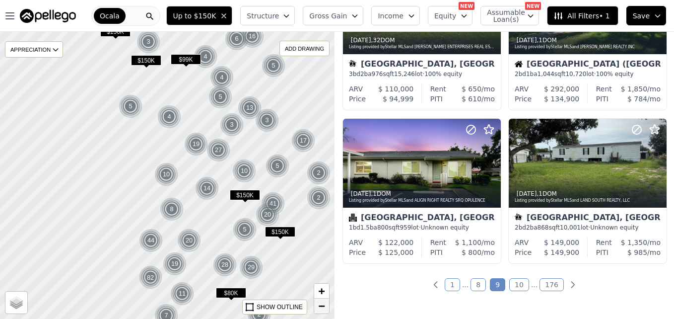
click at [324, 307] on span "−" at bounding box center [322, 305] width 6 height 12
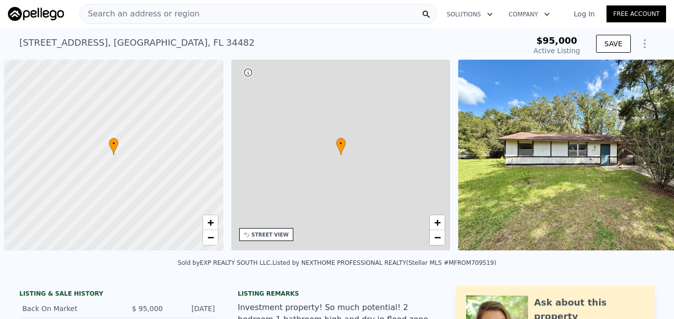
scroll to position [0, 4]
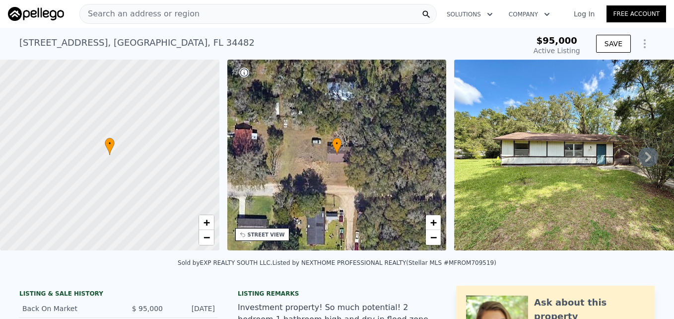
click at [640, 161] on icon at bounding box center [648, 157] width 20 height 20
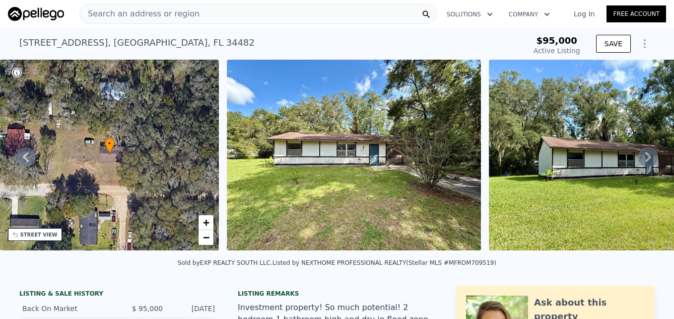
click at [640, 161] on icon at bounding box center [648, 157] width 20 height 20
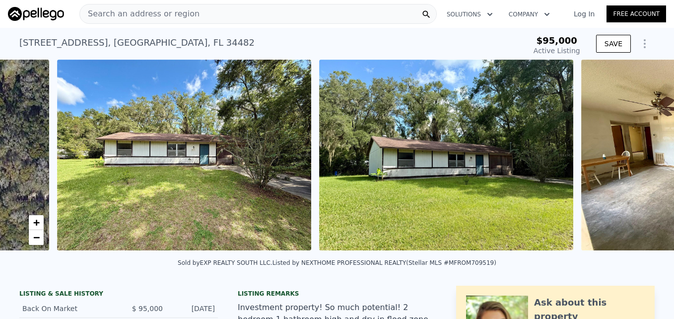
scroll to position [0, 454]
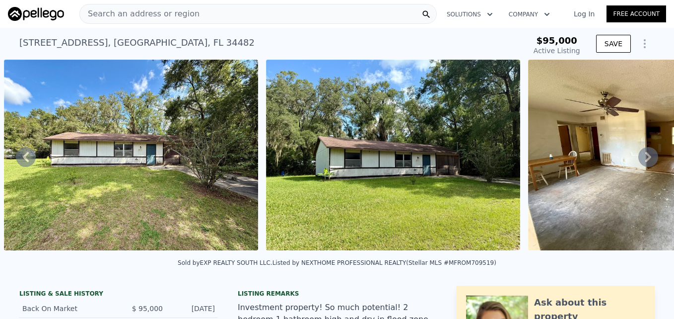
click at [640, 161] on icon at bounding box center [648, 157] width 20 height 20
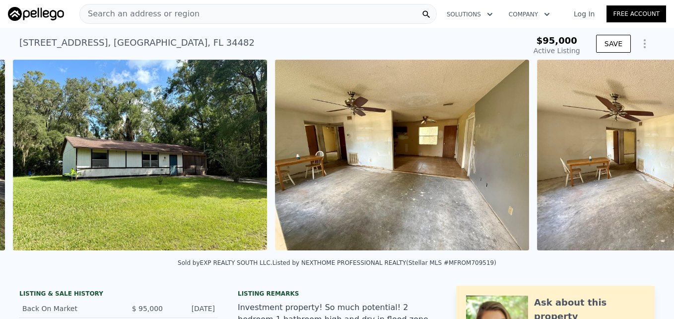
scroll to position [0, 716]
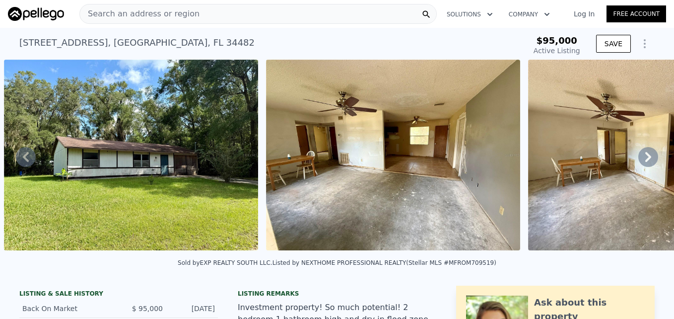
click at [640, 161] on icon at bounding box center [648, 157] width 20 height 20
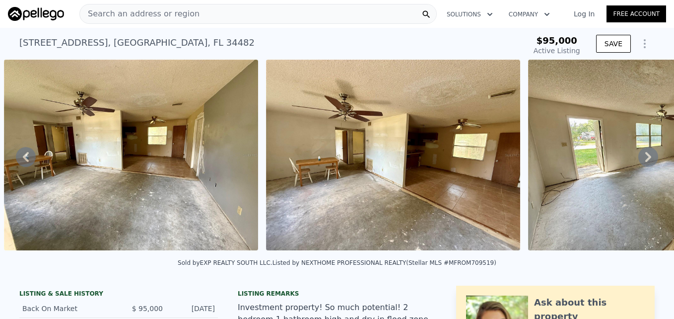
click at [640, 161] on icon at bounding box center [648, 157] width 20 height 20
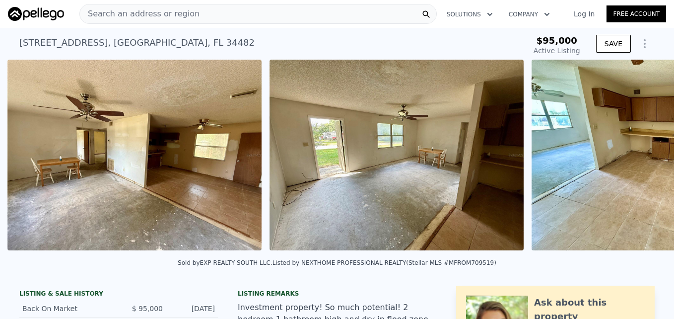
scroll to position [0, 1240]
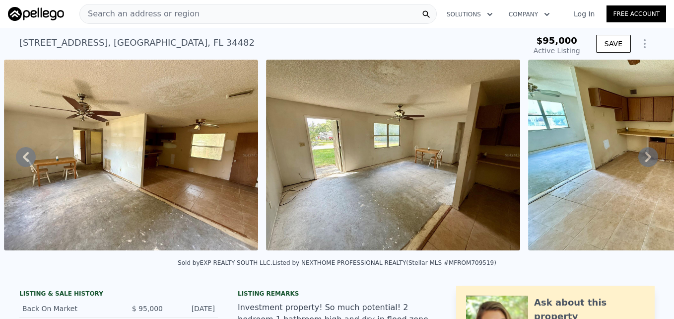
click at [640, 161] on icon at bounding box center [648, 157] width 20 height 20
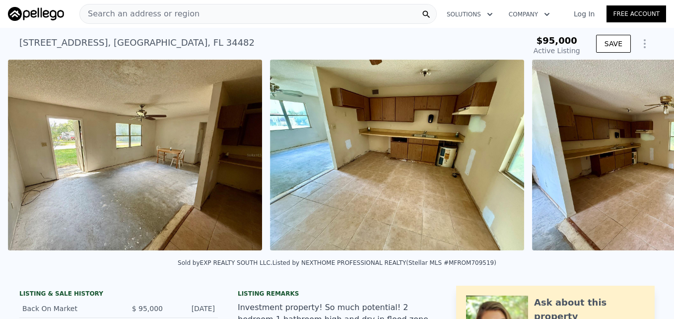
scroll to position [0, 1502]
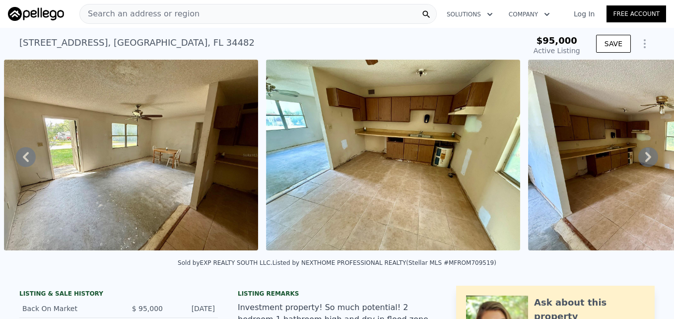
click at [640, 161] on icon at bounding box center [648, 157] width 20 height 20
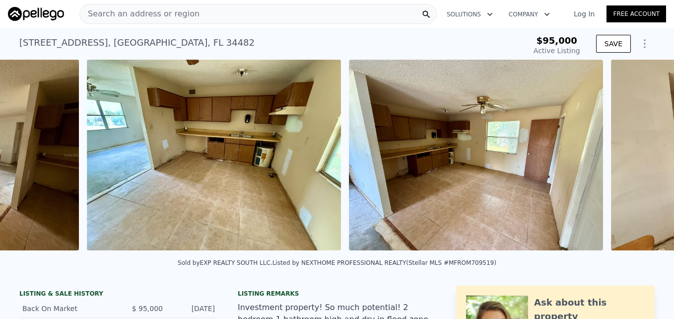
scroll to position [0, 1765]
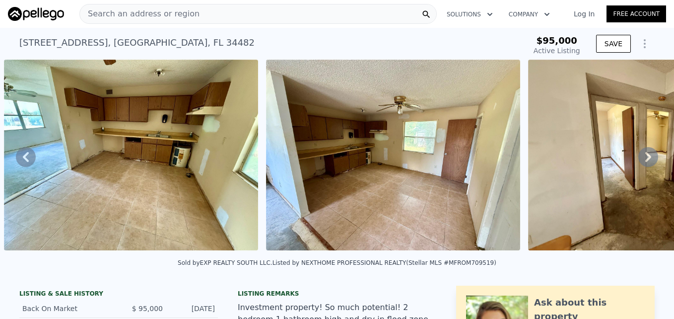
click at [640, 161] on icon at bounding box center [648, 157] width 20 height 20
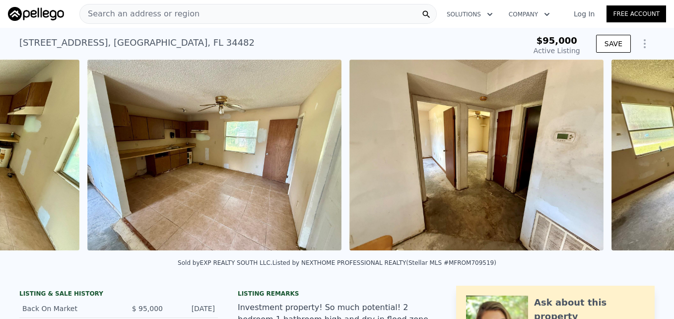
scroll to position [0, 2027]
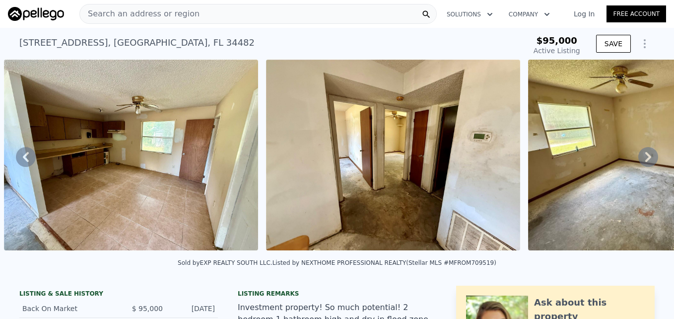
click at [640, 161] on icon at bounding box center [648, 157] width 20 height 20
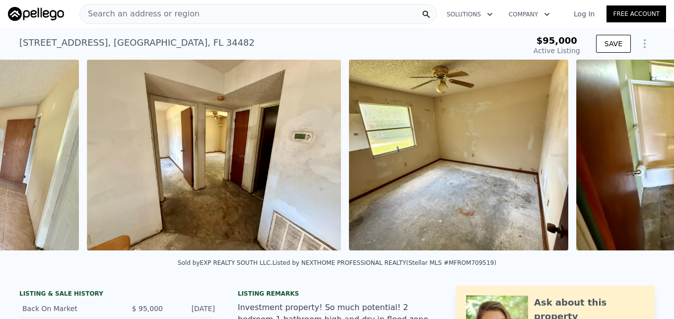
scroll to position [0, 2289]
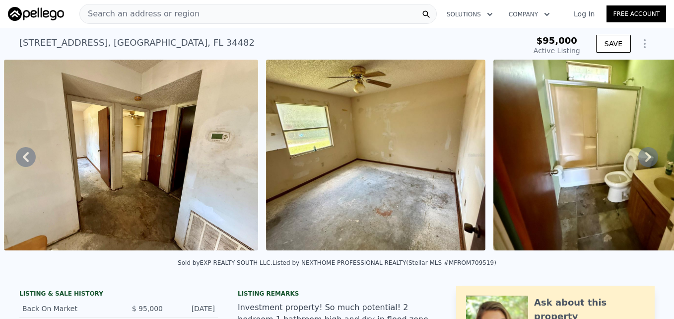
click at [640, 161] on icon at bounding box center [648, 157] width 20 height 20
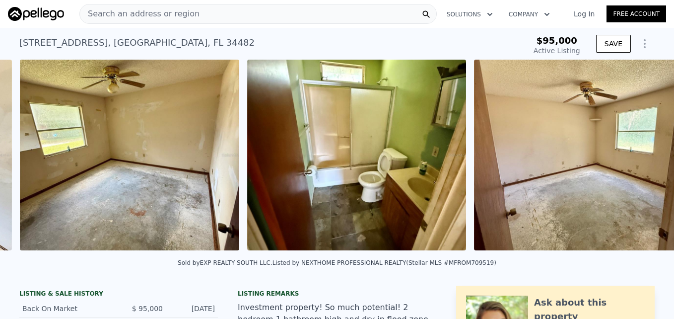
scroll to position [0, 2551]
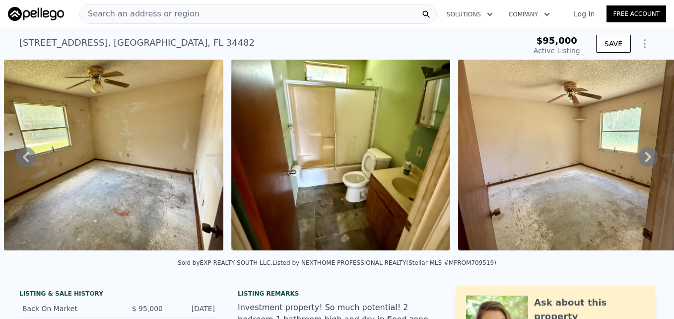
click at [640, 161] on icon at bounding box center [648, 157] width 20 height 20
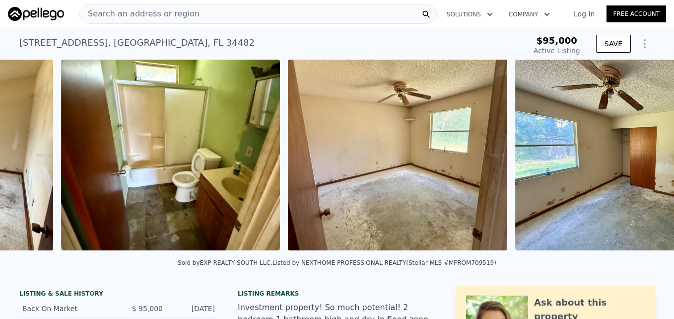
scroll to position [0, 2778]
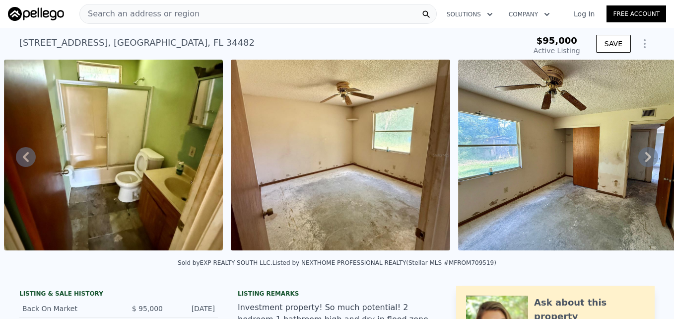
click at [640, 161] on icon at bounding box center [648, 157] width 20 height 20
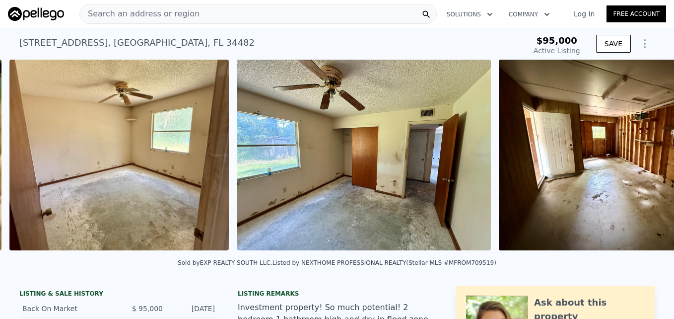
scroll to position [0, 3005]
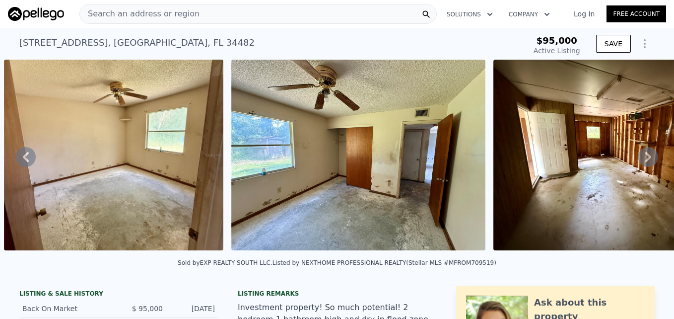
click at [640, 161] on icon at bounding box center [648, 157] width 20 height 20
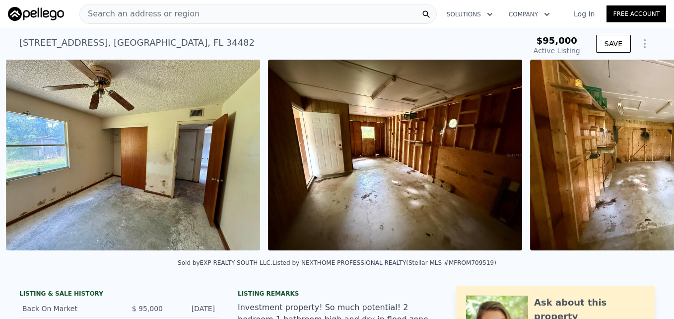
scroll to position [0, 3232]
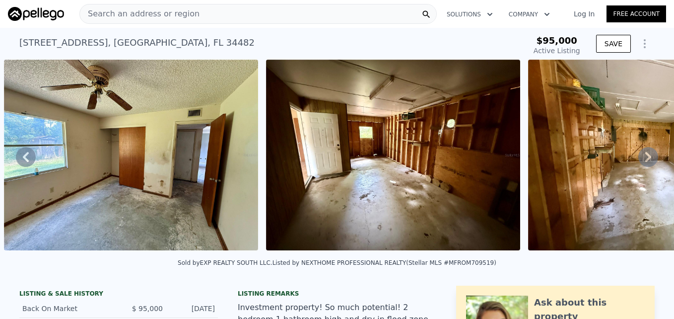
click at [640, 161] on icon at bounding box center [648, 157] width 20 height 20
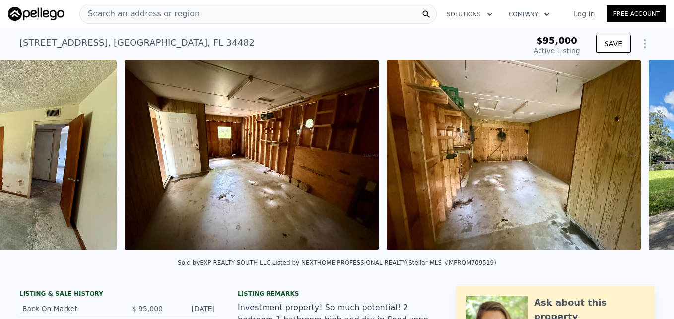
scroll to position [0, 3494]
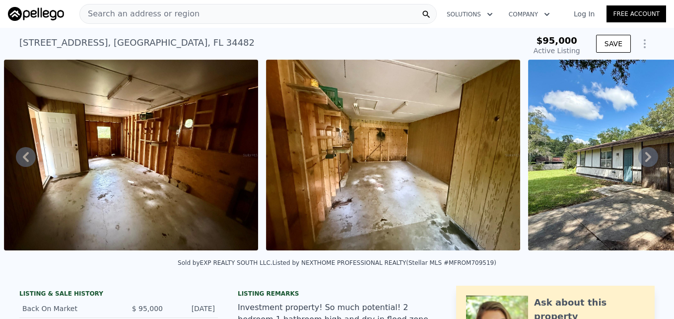
click at [640, 161] on icon at bounding box center [648, 157] width 20 height 20
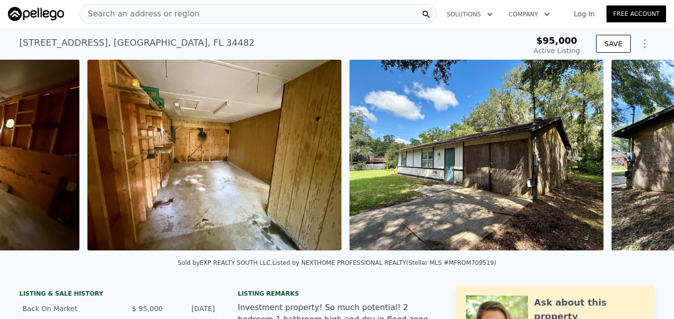
scroll to position [0, 3756]
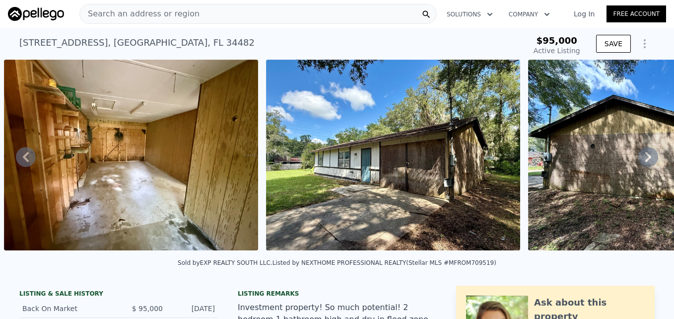
click at [640, 161] on icon at bounding box center [648, 157] width 20 height 20
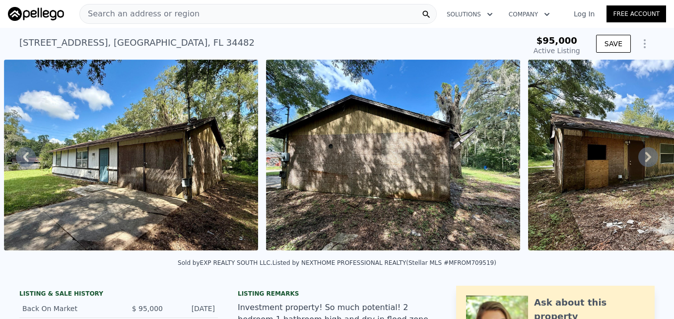
click at [640, 161] on icon at bounding box center [648, 157] width 20 height 20
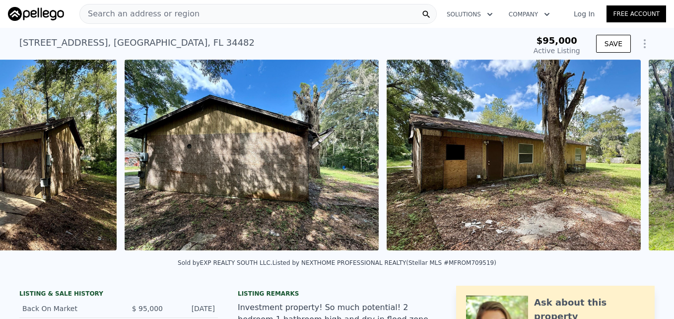
scroll to position [0, 4281]
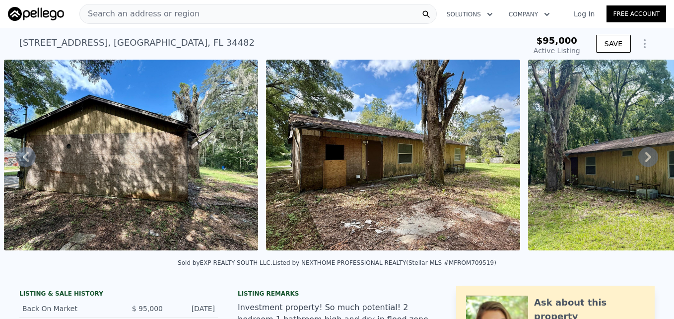
click at [640, 161] on icon at bounding box center [648, 157] width 20 height 20
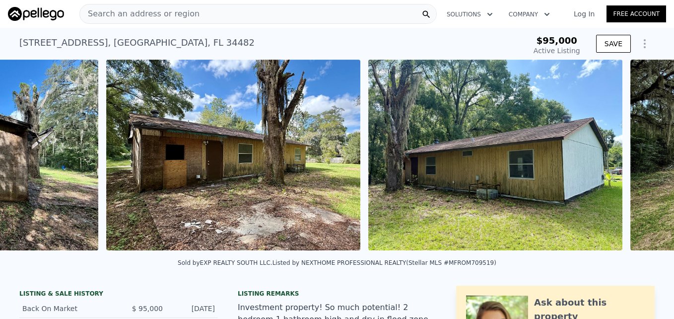
scroll to position [0, 4543]
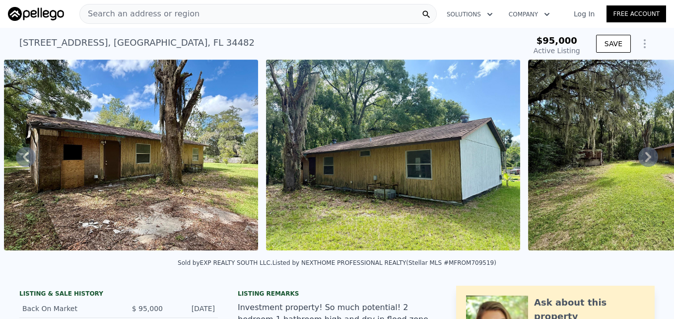
click at [640, 161] on icon at bounding box center [648, 157] width 20 height 20
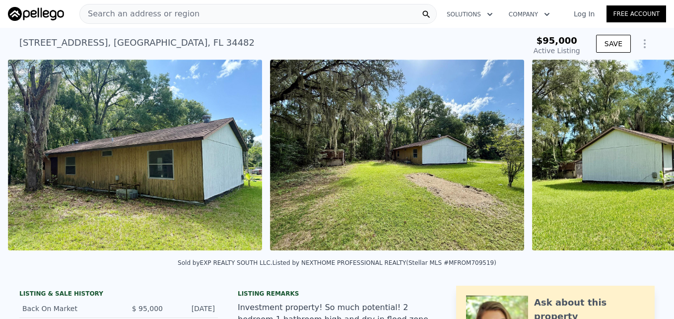
scroll to position [0, 4805]
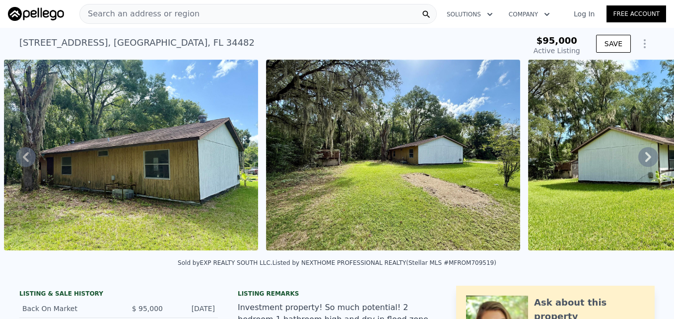
click at [640, 161] on icon at bounding box center [648, 157] width 20 height 20
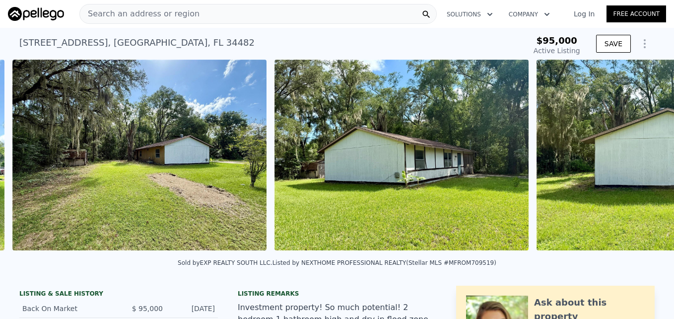
scroll to position [0, 5067]
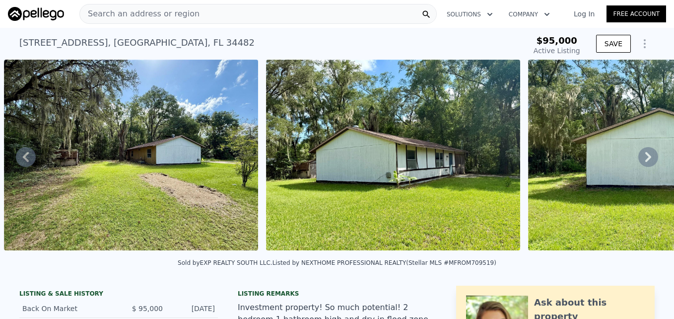
click at [640, 161] on icon at bounding box center [648, 157] width 20 height 20
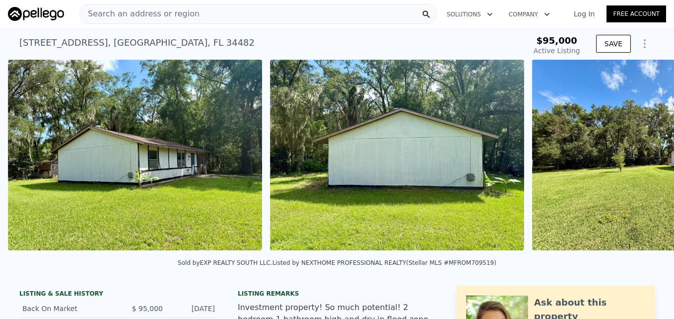
scroll to position [0, 5329]
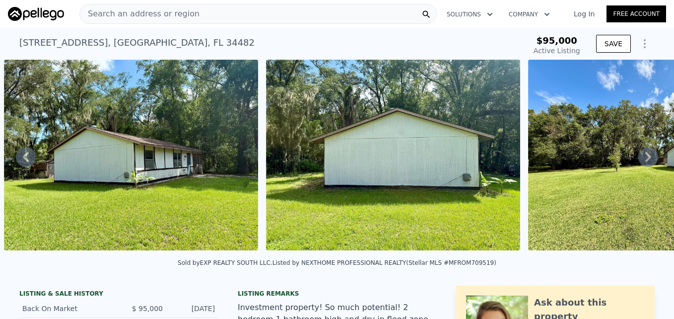
click at [640, 161] on icon at bounding box center [648, 157] width 20 height 20
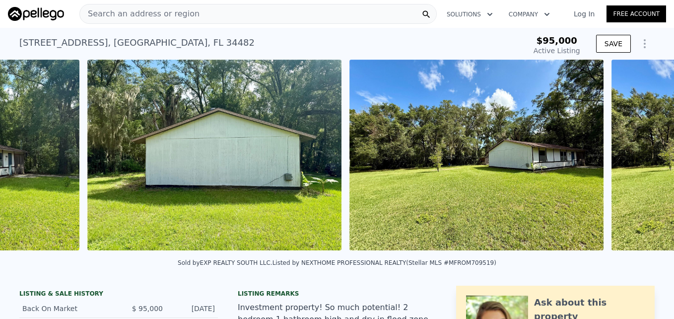
scroll to position [0, 5591]
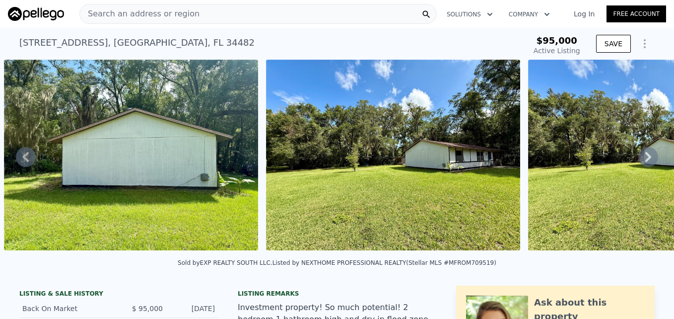
click at [640, 161] on icon at bounding box center [648, 157] width 20 height 20
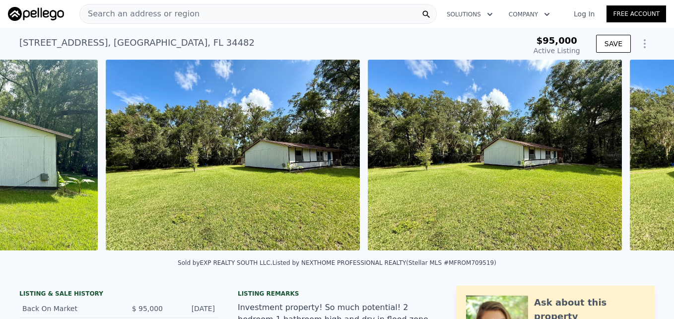
scroll to position [0, 5853]
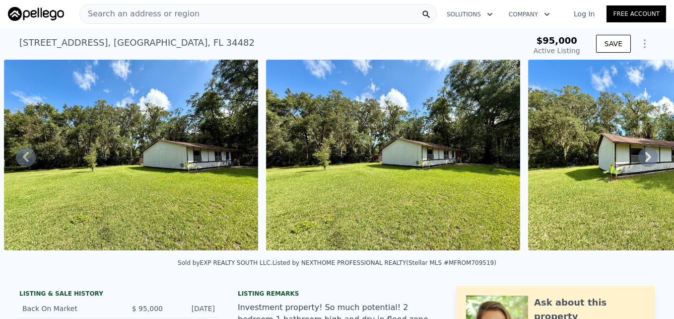
click at [640, 161] on icon at bounding box center [648, 157] width 20 height 20
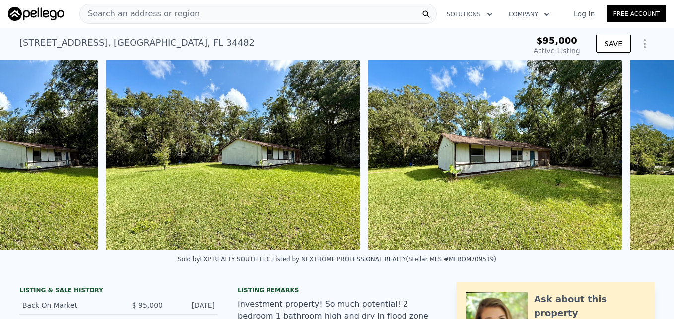
scroll to position [0, 6115]
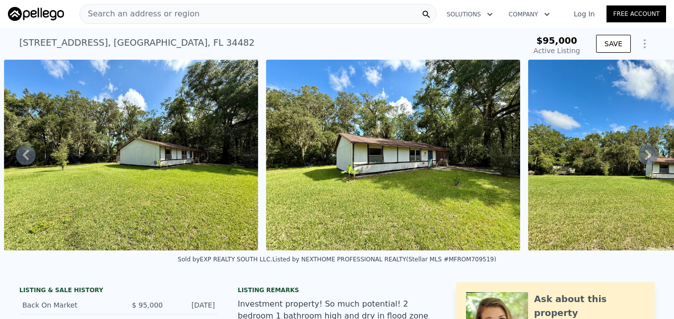
click at [645, 160] on icon at bounding box center [648, 155] width 6 height 10
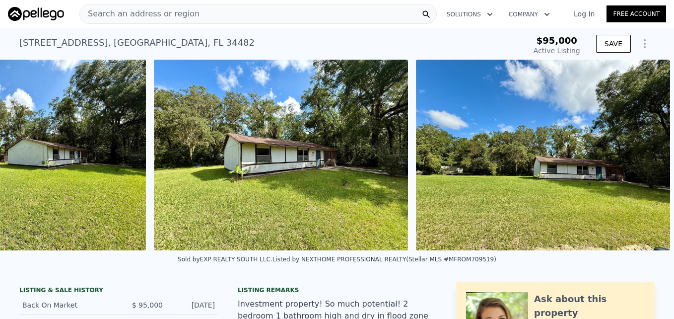
scroll to position [0, 6235]
click at [640, 161] on img at bounding box center [543, 155] width 254 height 191
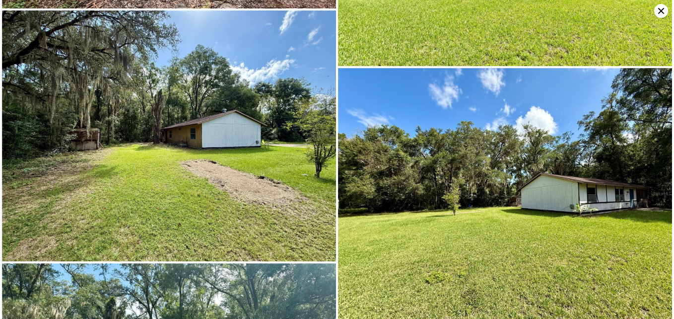
scroll to position [3311, 0]
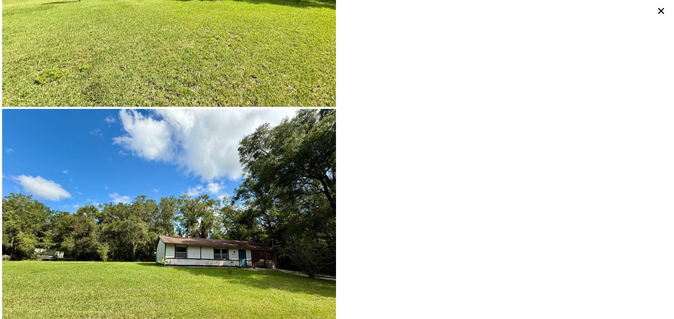
click at [664, 13] on icon at bounding box center [661, 11] width 6 height 6
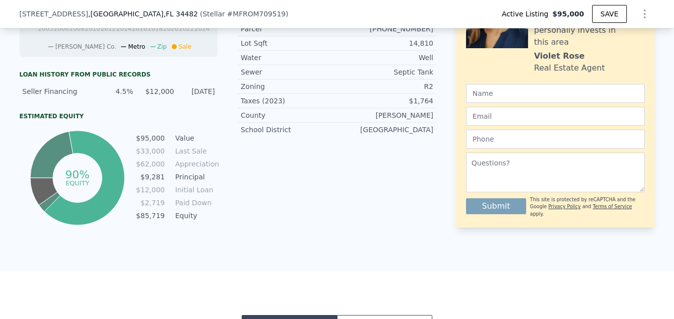
scroll to position [0, 0]
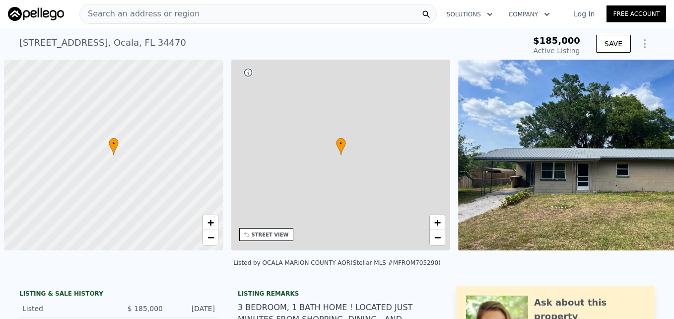
scroll to position [0, 4]
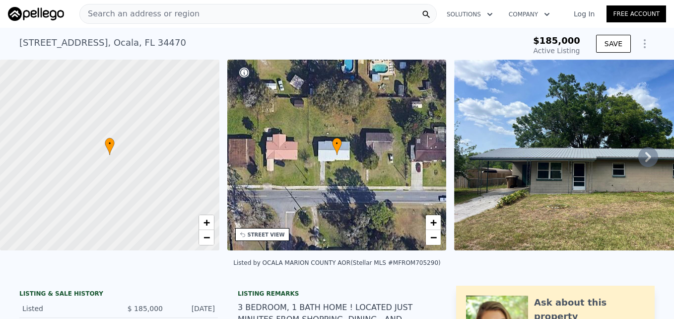
type input "-$ 159,404"
click at [646, 159] on icon at bounding box center [648, 157] width 20 height 20
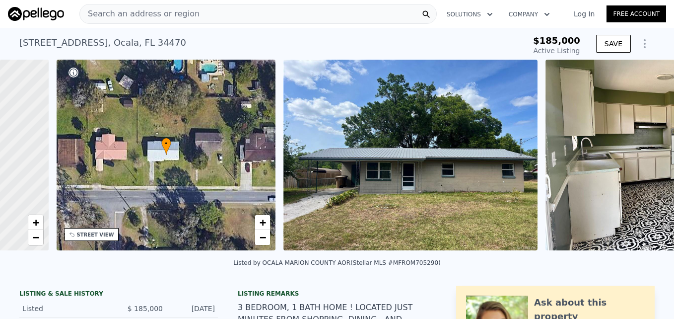
scroll to position [0, 231]
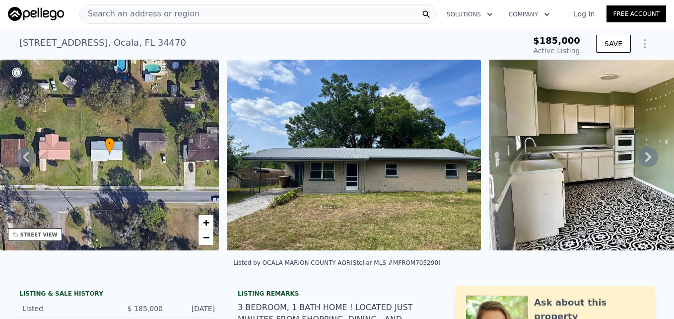
click at [646, 159] on icon at bounding box center [648, 157] width 20 height 20
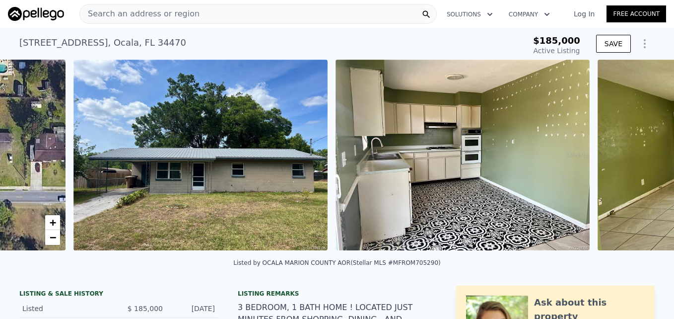
scroll to position [0, 454]
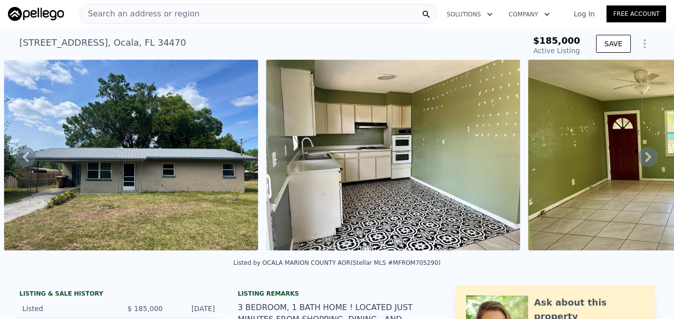
click at [646, 159] on icon at bounding box center [648, 157] width 20 height 20
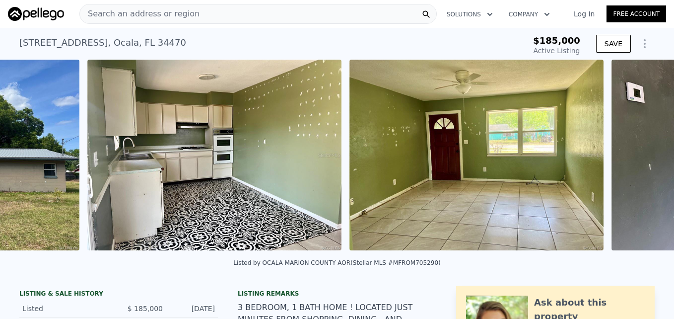
scroll to position [0, 716]
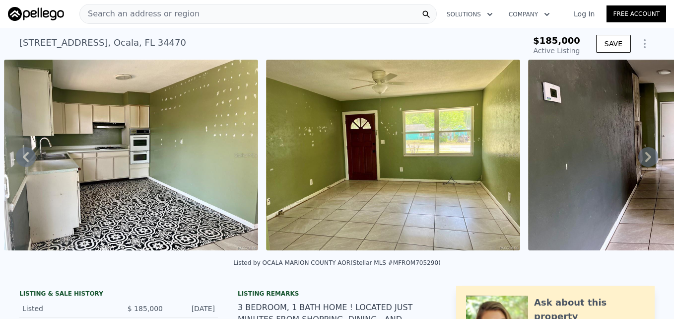
click at [646, 159] on icon at bounding box center [648, 157] width 20 height 20
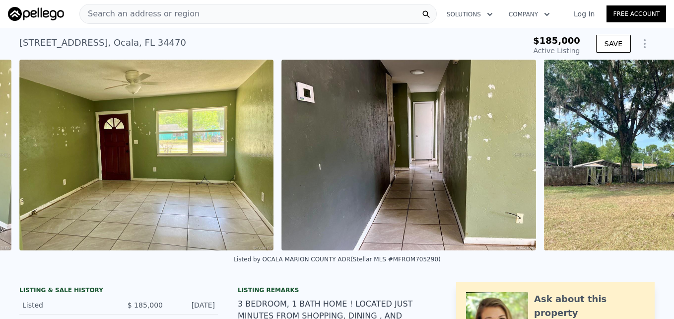
scroll to position [0, 978]
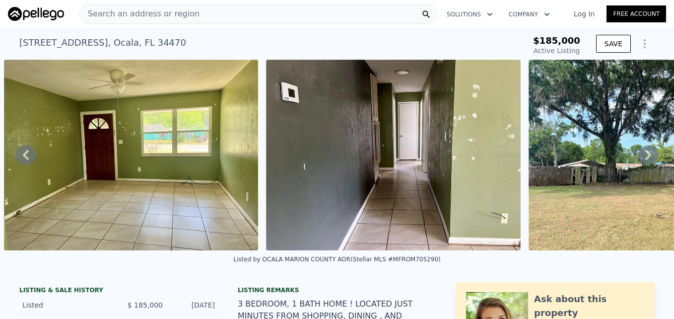
click at [646, 159] on icon at bounding box center [648, 155] width 20 height 20
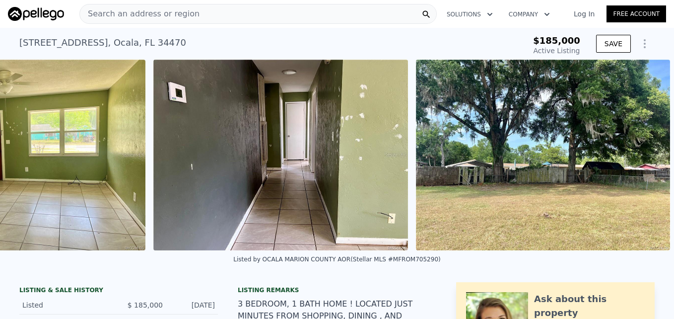
scroll to position [0, 1098]
click at [646, 159] on img at bounding box center [543, 155] width 254 height 191
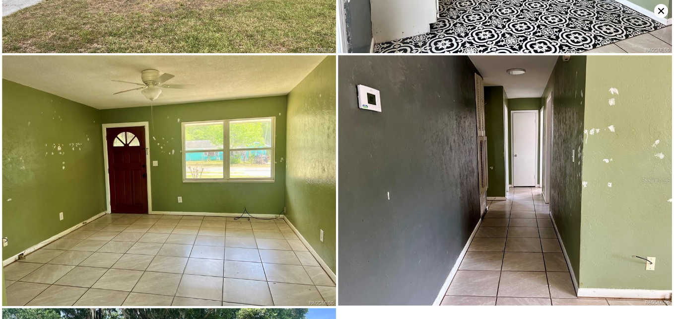
scroll to position [428, 0]
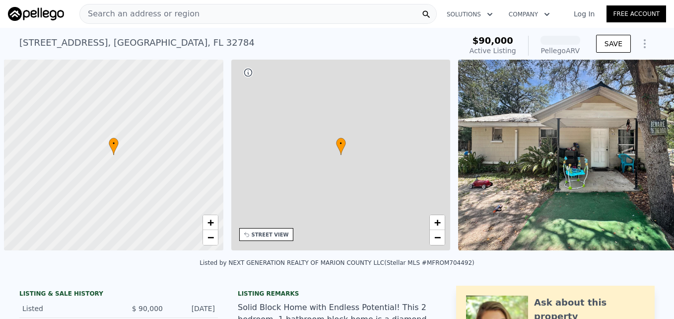
scroll to position [0, 4]
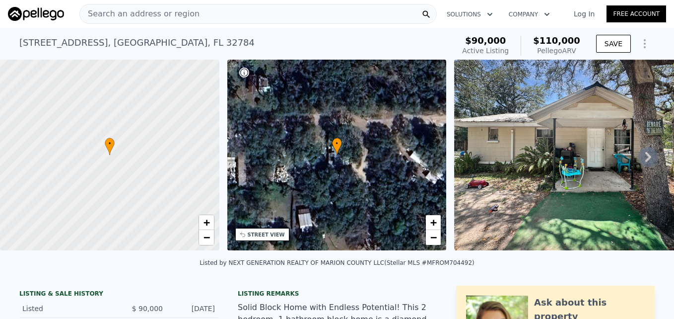
click at [638, 165] on icon at bounding box center [648, 157] width 20 height 20
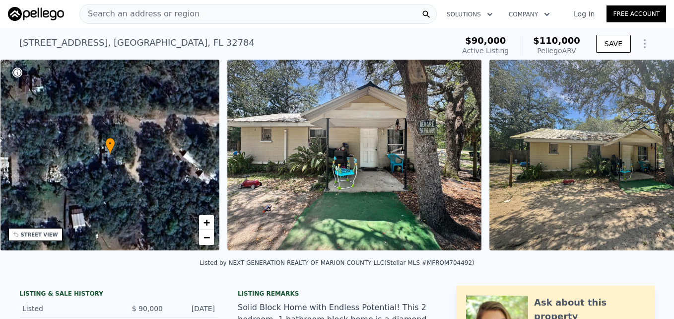
scroll to position [0, 231]
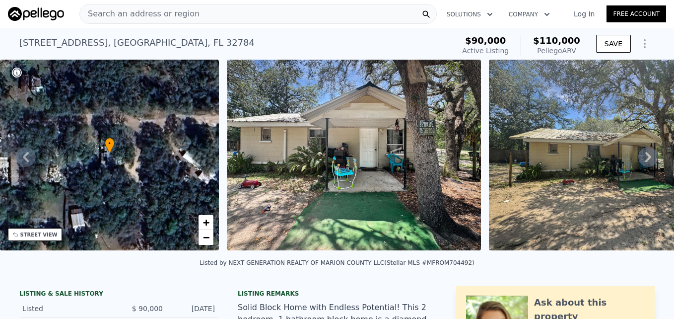
click at [638, 165] on icon at bounding box center [648, 157] width 20 height 20
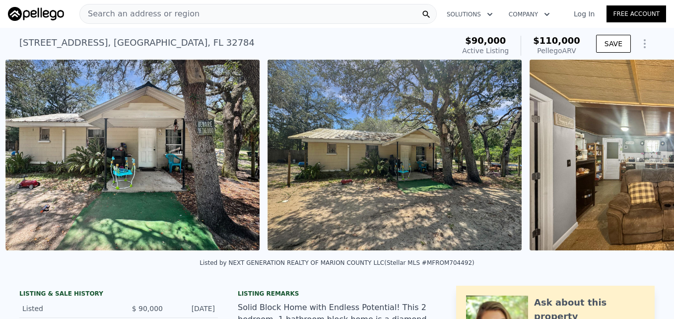
scroll to position [0, 454]
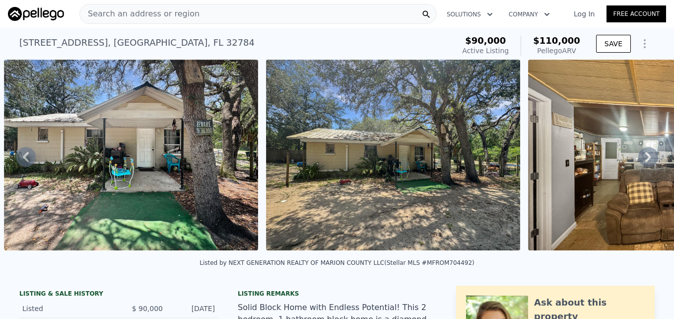
click at [638, 165] on icon at bounding box center [648, 157] width 20 height 20
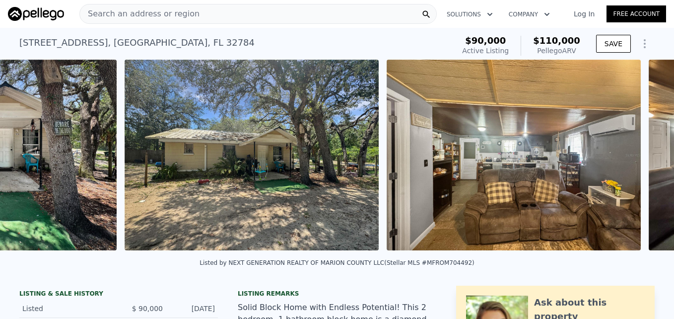
scroll to position [0, 716]
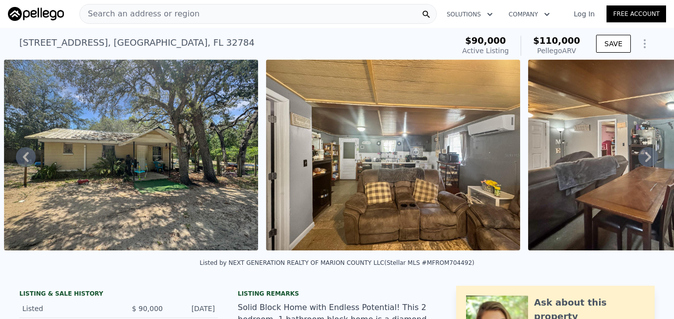
click at [638, 165] on icon at bounding box center [648, 157] width 20 height 20
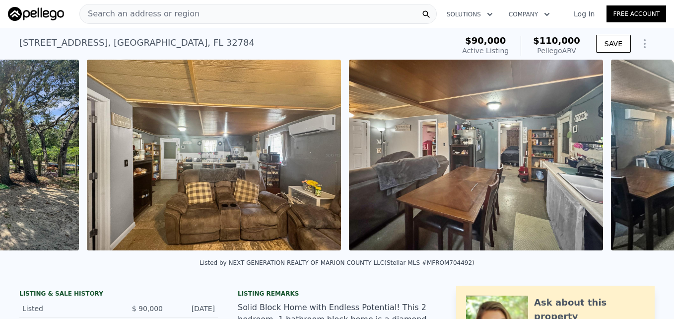
scroll to position [0, 978]
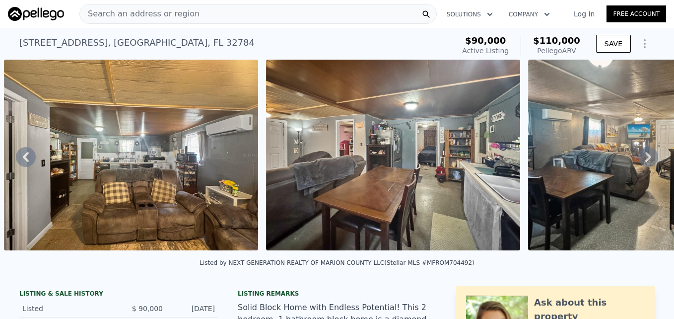
click at [638, 165] on icon at bounding box center [648, 157] width 20 height 20
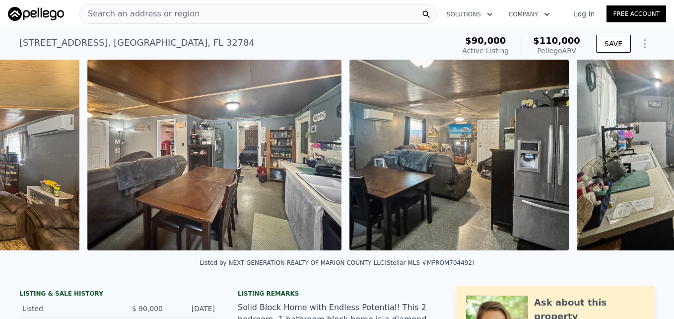
scroll to position [0, 1240]
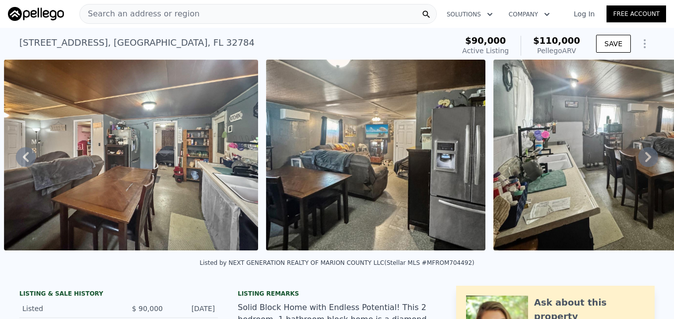
click at [638, 165] on icon at bounding box center [648, 157] width 20 height 20
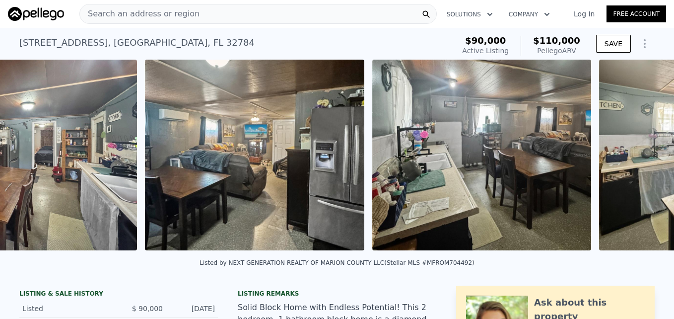
scroll to position [0, 1502]
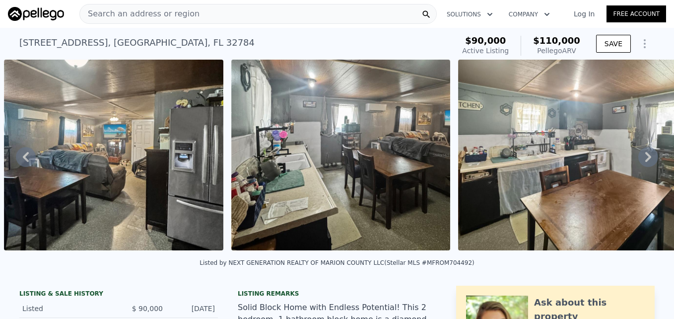
click at [638, 165] on icon at bounding box center [648, 157] width 20 height 20
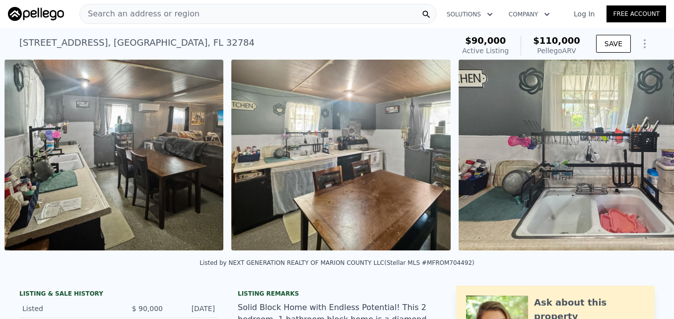
scroll to position [0, 1730]
click at [638, 165] on icon at bounding box center [648, 157] width 20 height 20
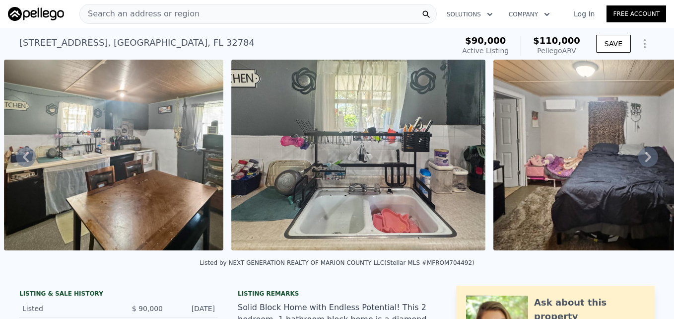
click at [638, 165] on icon at bounding box center [648, 157] width 20 height 20
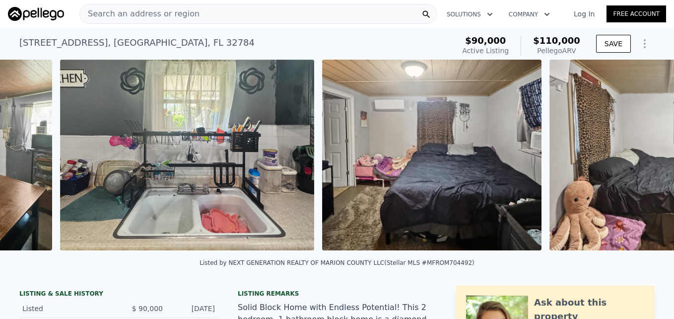
scroll to position [0, 2184]
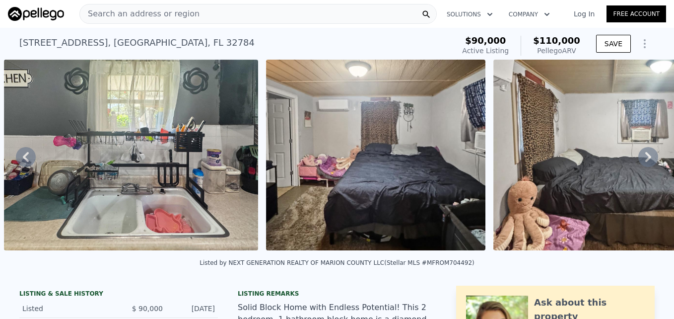
click at [638, 165] on icon at bounding box center [648, 157] width 20 height 20
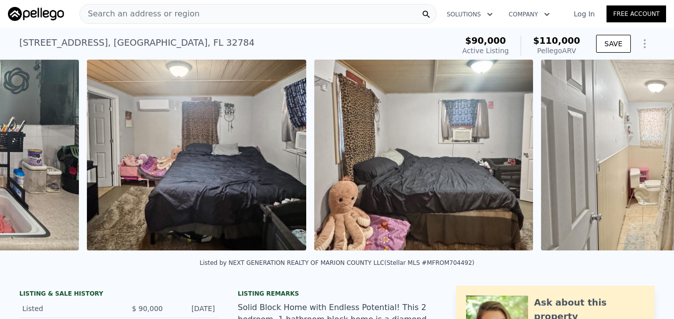
scroll to position [0, 2446]
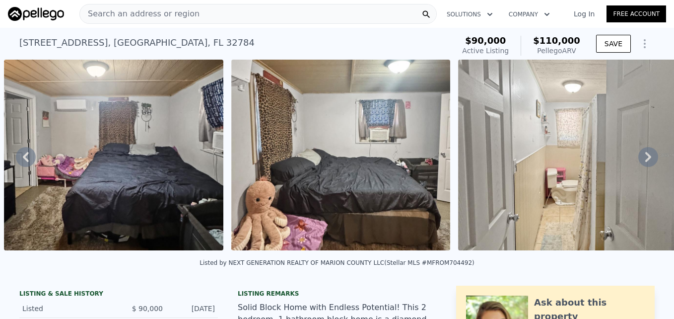
click at [638, 165] on icon at bounding box center [648, 157] width 20 height 20
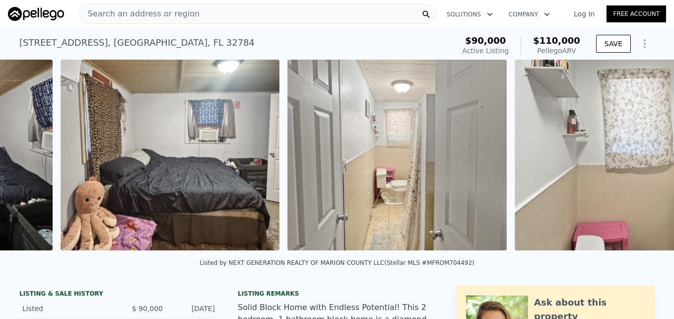
scroll to position [0, 2673]
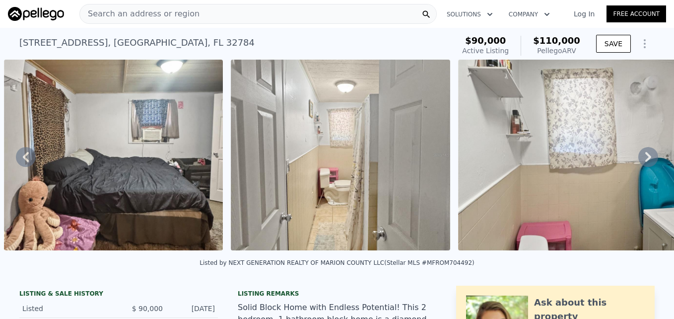
click at [638, 165] on icon at bounding box center [648, 157] width 20 height 20
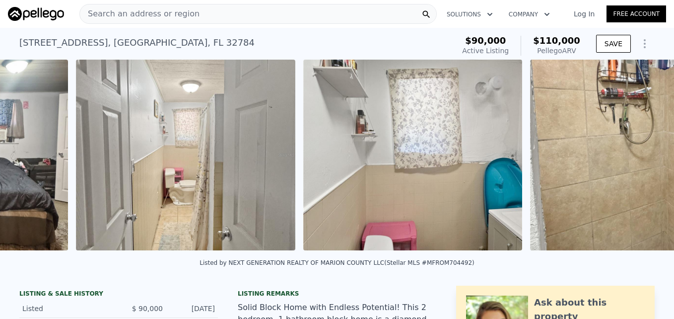
scroll to position [0, 2900]
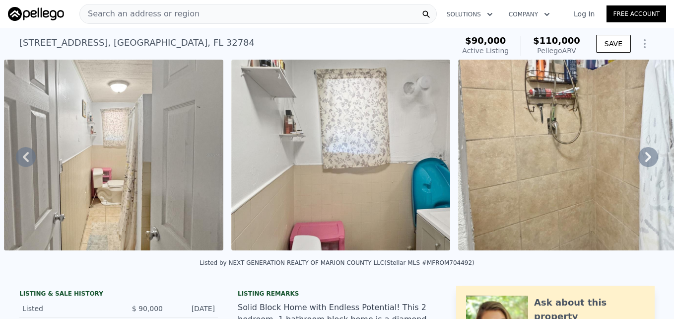
click at [638, 165] on icon at bounding box center [648, 157] width 20 height 20
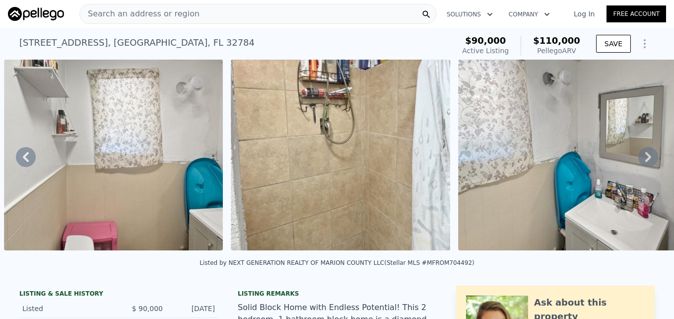
click at [638, 165] on icon at bounding box center [648, 157] width 20 height 20
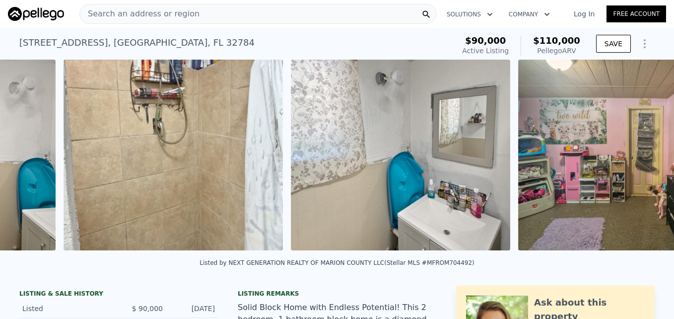
scroll to position [0, 3354]
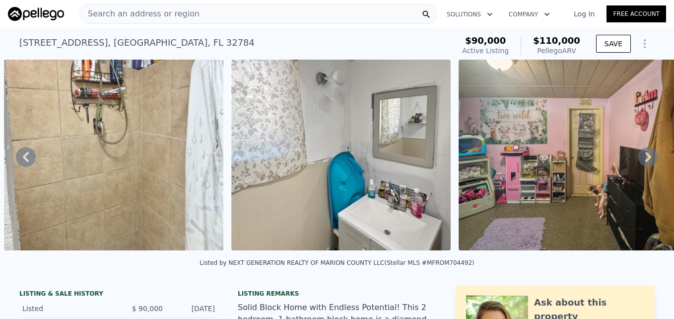
click at [638, 165] on icon at bounding box center [648, 157] width 20 height 20
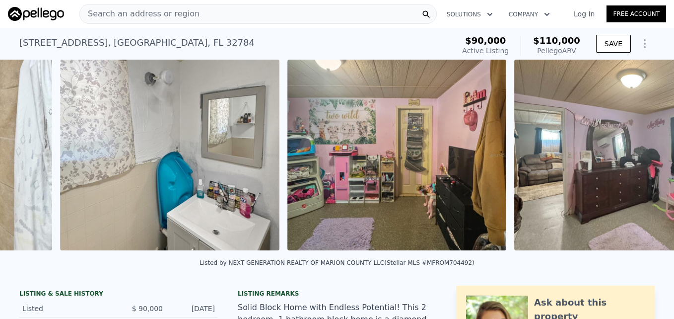
scroll to position [0, 3582]
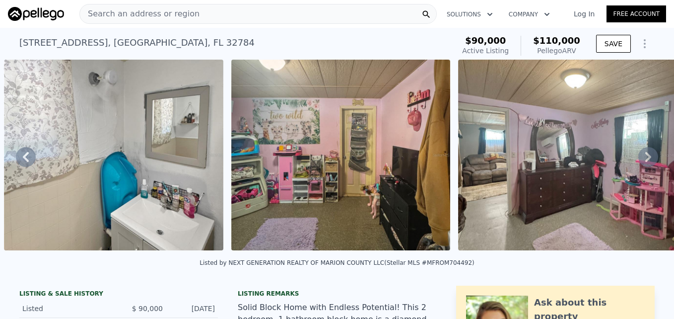
click at [638, 165] on icon at bounding box center [648, 157] width 20 height 20
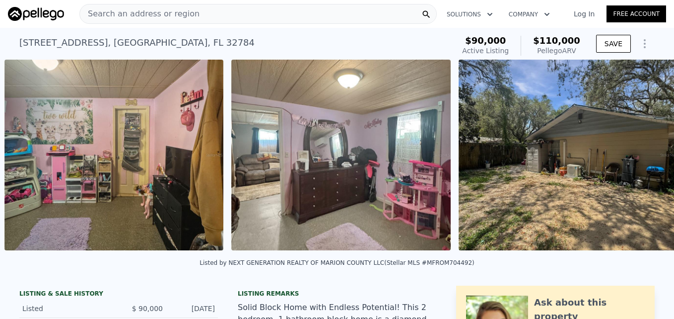
scroll to position [0, 3809]
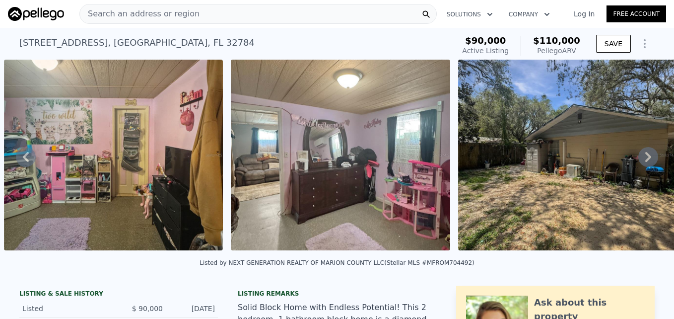
click at [638, 165] on icon at bounding box center [648, 157] width 20 height 20
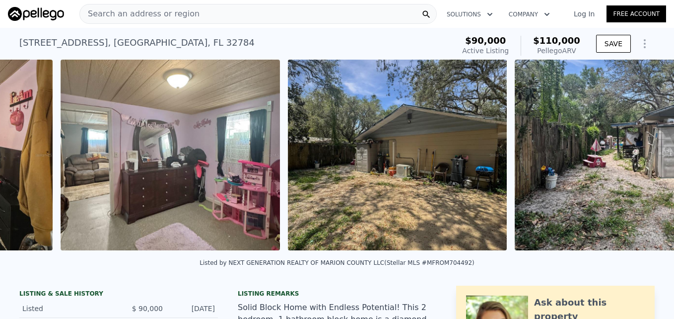
scroll to position [0, 4036]
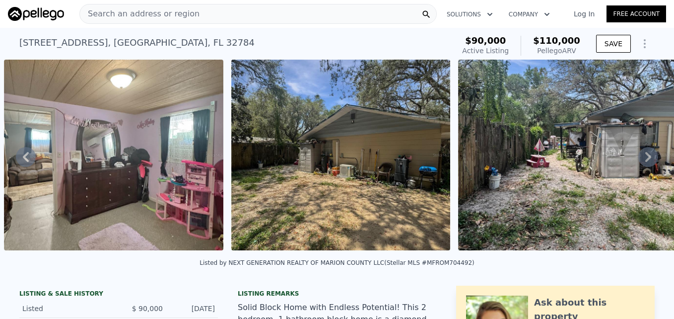
click at [638, 165] on icon at bounding box center [648, 157] width 20 height 20
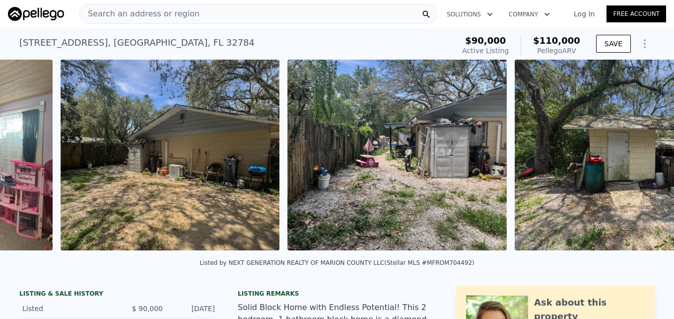
scroll to position [0, 4263]
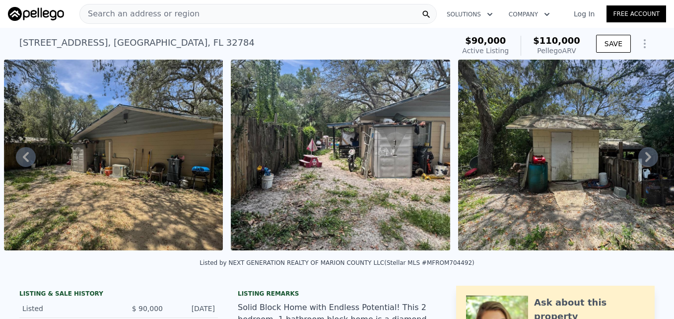
click at [638, 165] on icon at bounding box center [648, 157] width 20 height 20
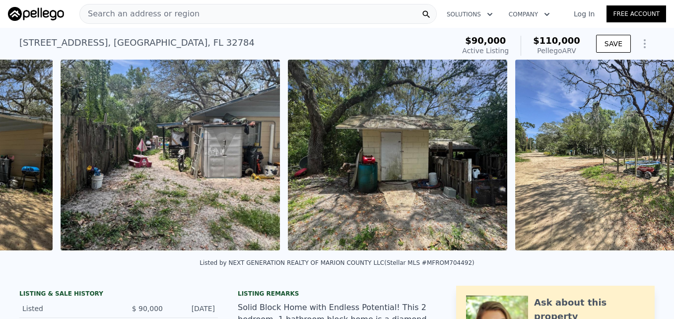
scroll to position [0, 4490]
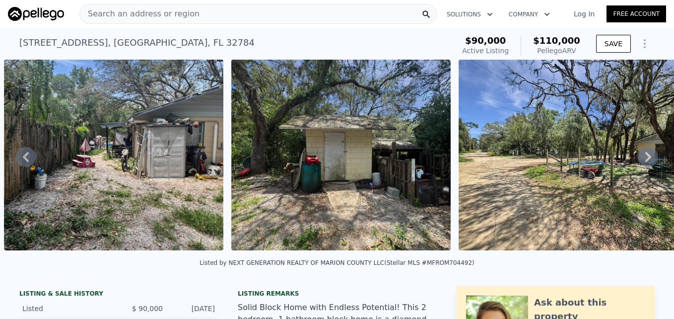
click at [638, 165] on icon at bounding box center [648, 157] width 20 height 20
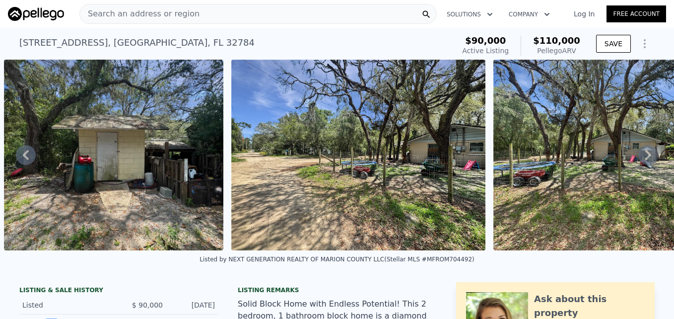
click at [638, 165] on icon at bounding box center [648, 155] width 20 height 20
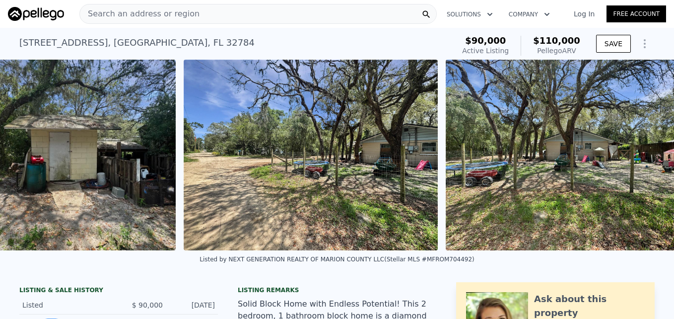
scroll to position [0, 4802]
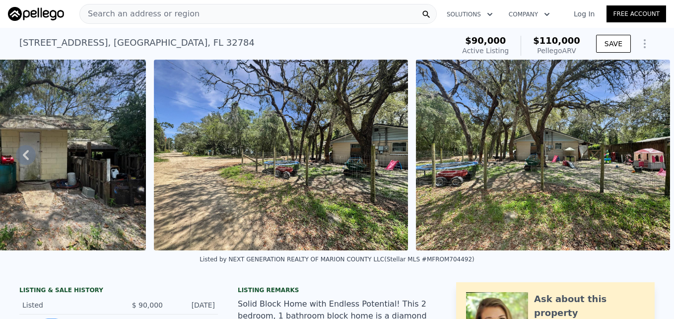
click at [637, 165] on img at bounding box center [543, 155] width 254 height 191
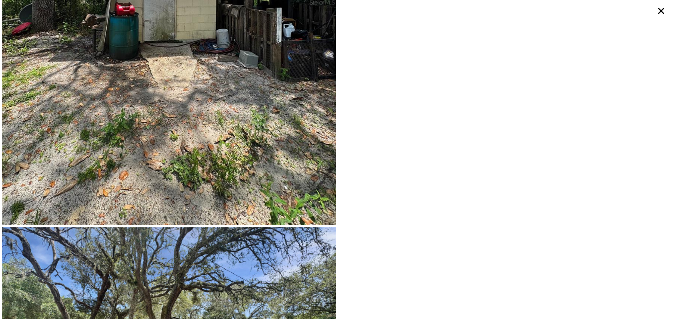
scroll to position [3968, 0]
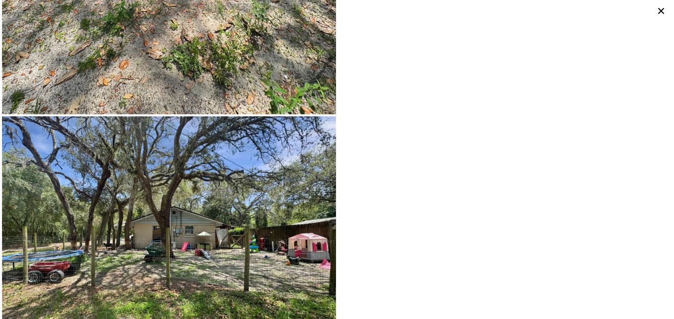
click at [657, 13] on icon at bounding box center [661, 11] width 14 height 14
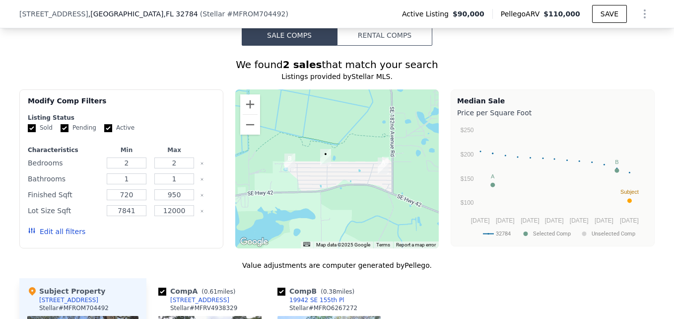
scroll to position [826, 0]
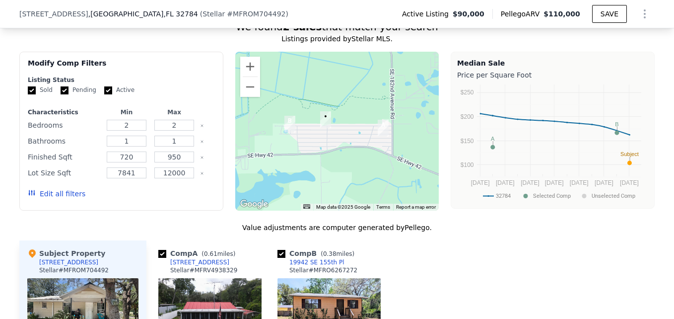
click at [345, 149] on div at bounding box center [337, 131] width 204 height 159
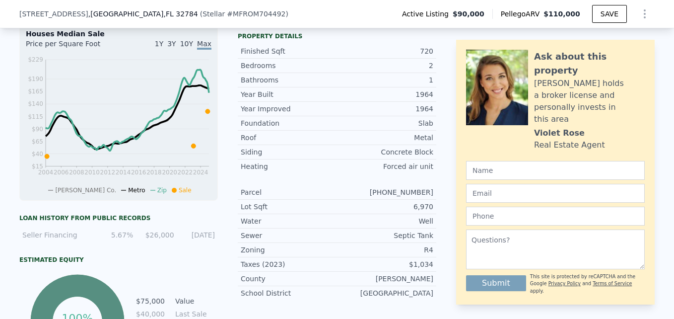
scroll to position [350, 0]
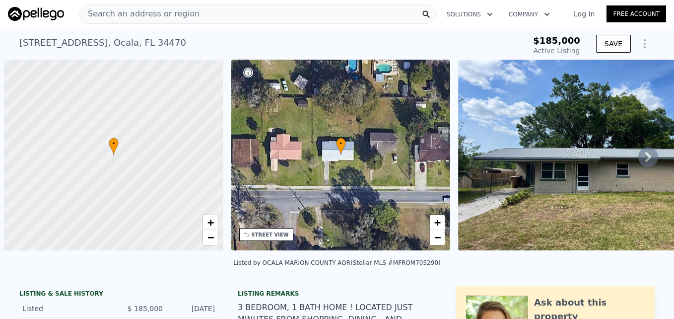
scroll to position [0, 4]
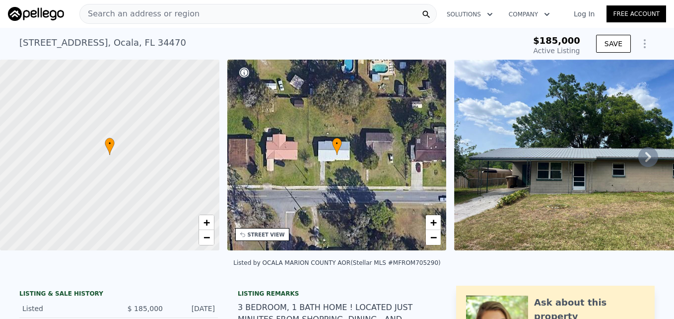
click at [649, 163] on icon at bounding box center [648, 157] width 20 height 20
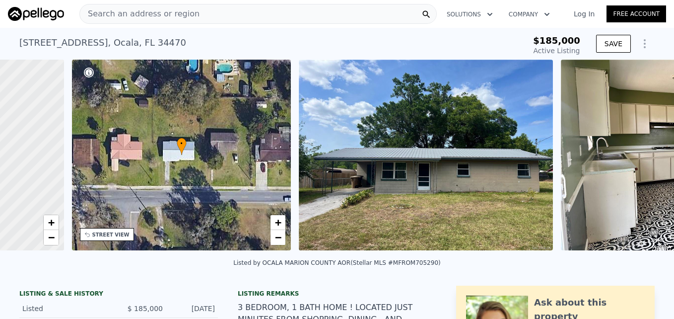
scroll to position [0, 231]
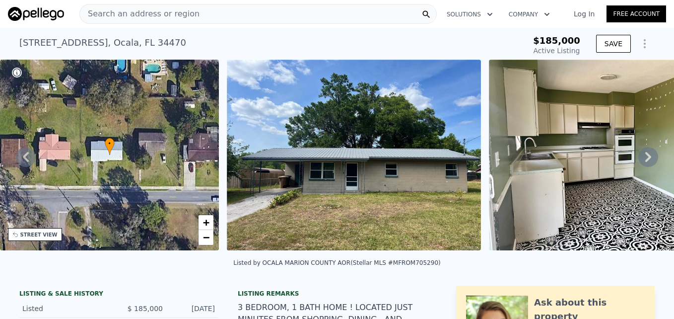
click at [638, 157] on icon at bounding box center [648, 157] width 20 height 20
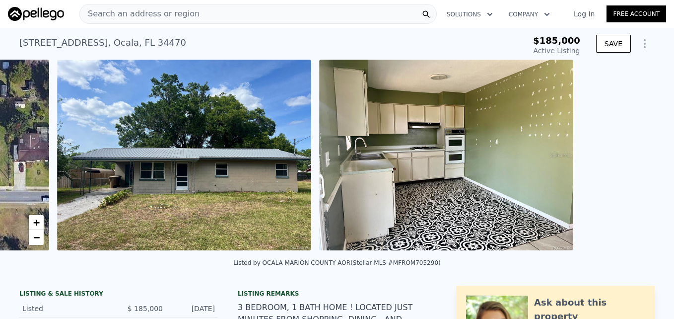
scroll to position [0, 454]
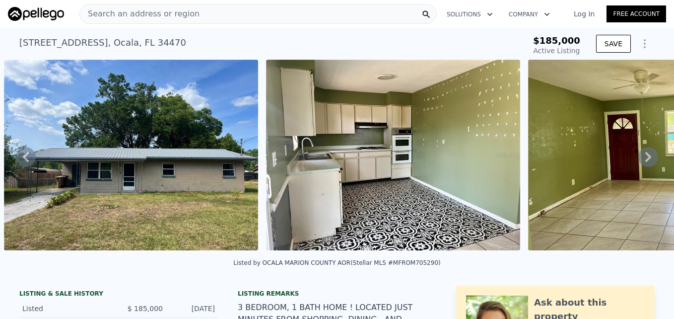
click at [638, 157] on icon at bounding box center [648, 157] width 20 height 20
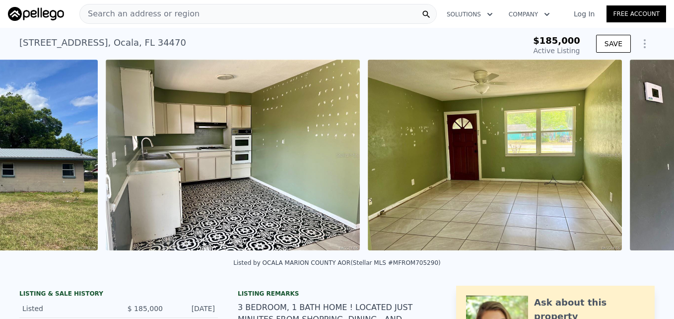
scroll to position [0, 716]
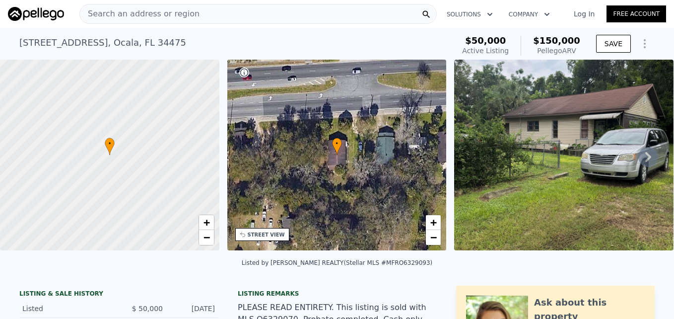
click at [658, 140] on img at bounding box center [563, 155] width 219 height 191
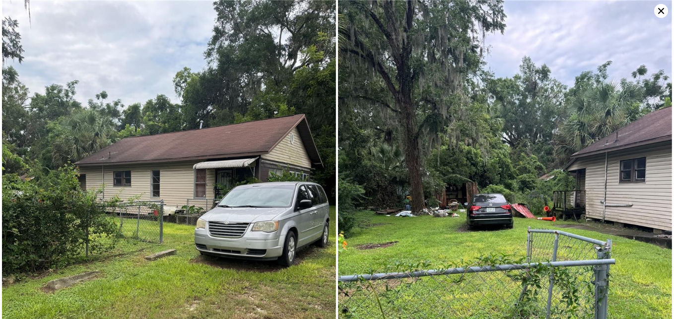
scroll to position [9, 0]
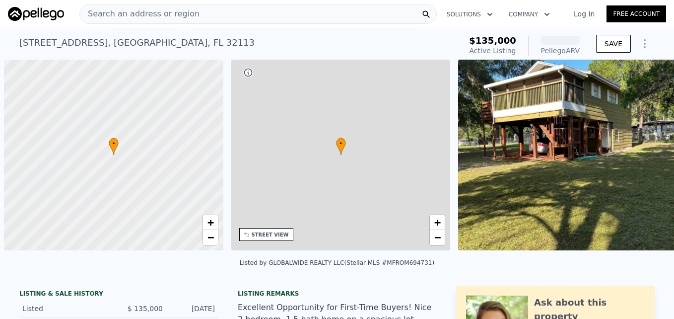
scroll to position [0, 4]
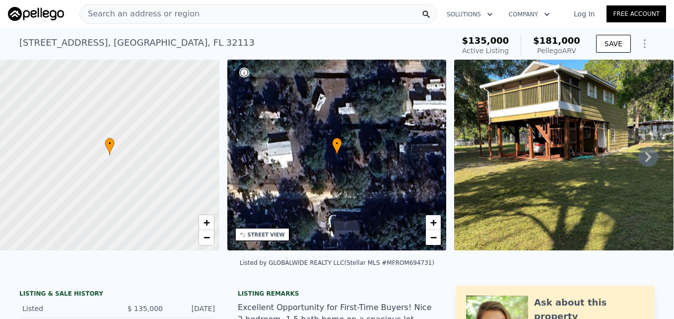
click at [638, 161] on icon at bounding box center [648, 157] width 20 height 20
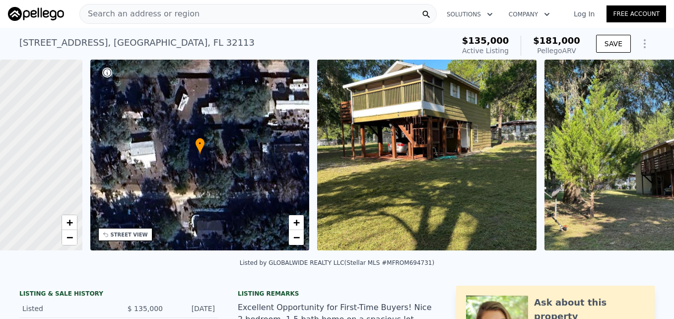
scroll to position [0, 231]
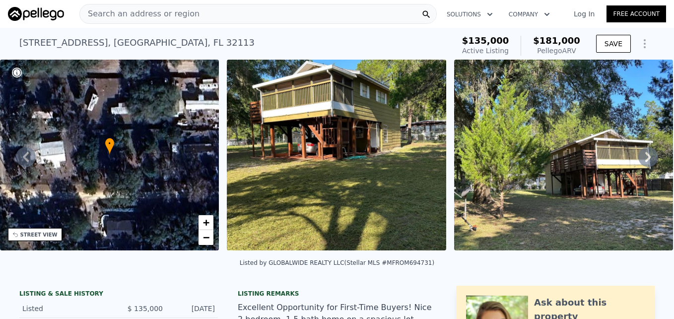
click at [638, 161] on icon at bounding box center [648, 157] width 20 height 20
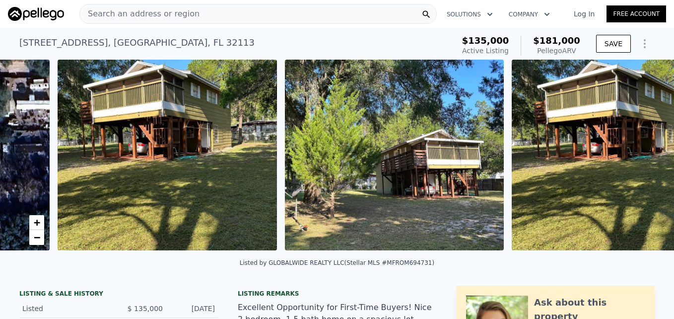
scroll to position [0, 454]
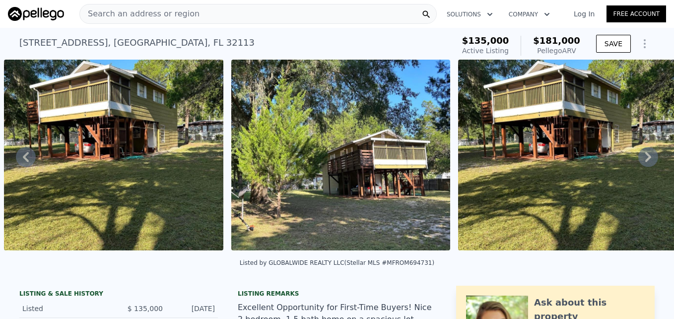
click at [638, 161] on icon at bounding box center [648, 157] width 20 height 20
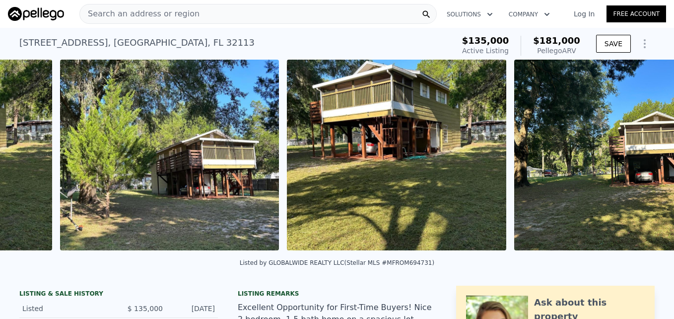
scroll to position [0, 681]
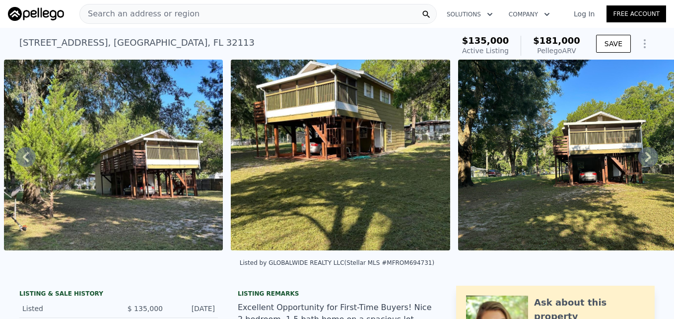
click at [638, 161] on icon at bounding box center [648, 157] width 20 height 20
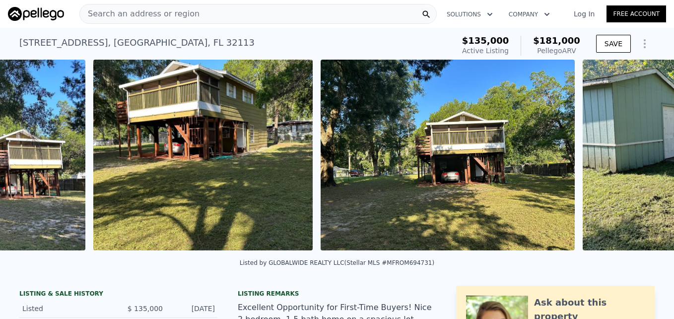
scroll to position [0, 908]
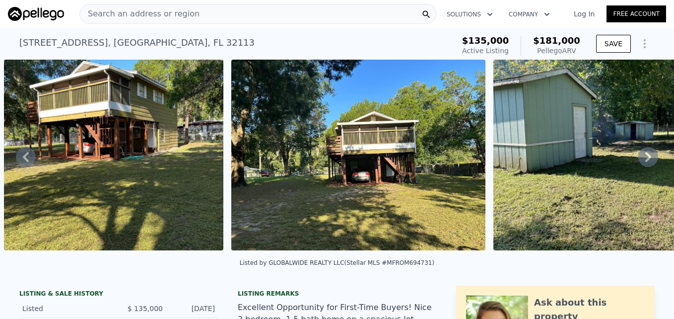
click at [638, 161] on icon at bounding box center [648, 157] width 20 height 20
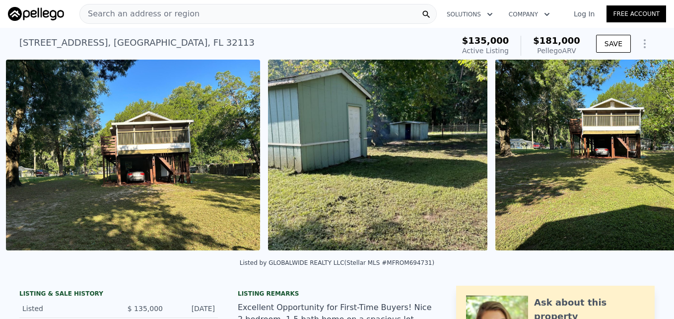
scroll to position [0, 1136]
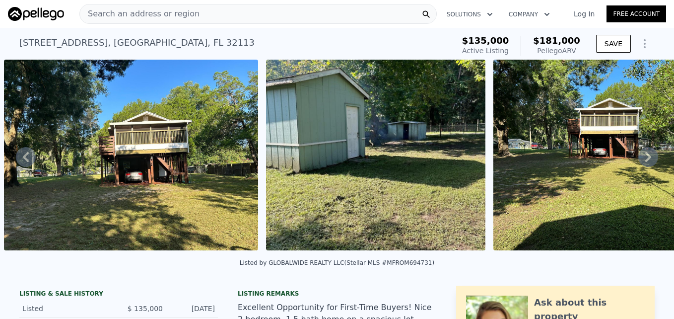
click at [638, 161] on icon at bounding box center [648, 157] width 20 height 20
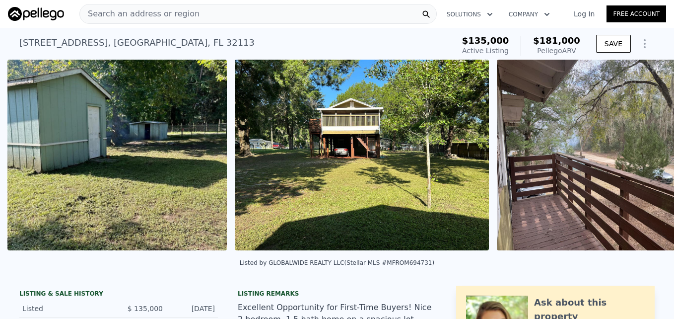
scroll to position [0, 1398]
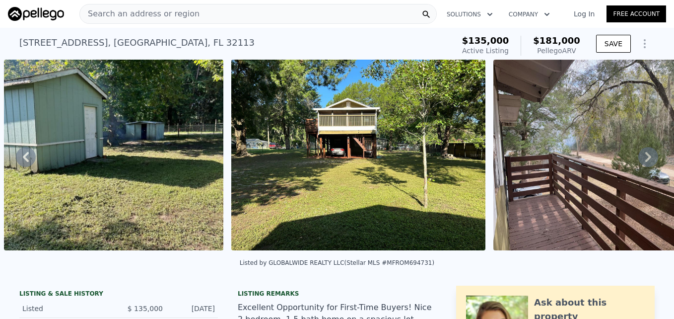
click at [645, 162] on icon at bounding box center [648, 157] width 6 height 10
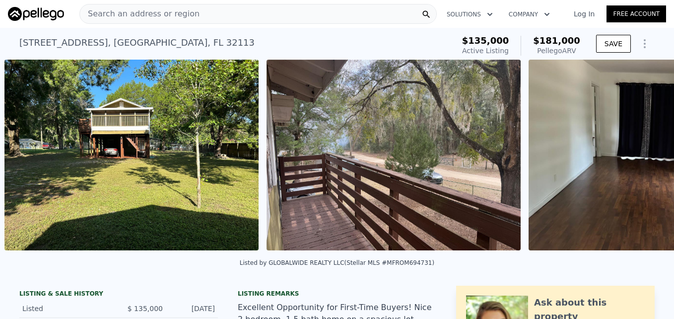
scroll to position [0, 1625]
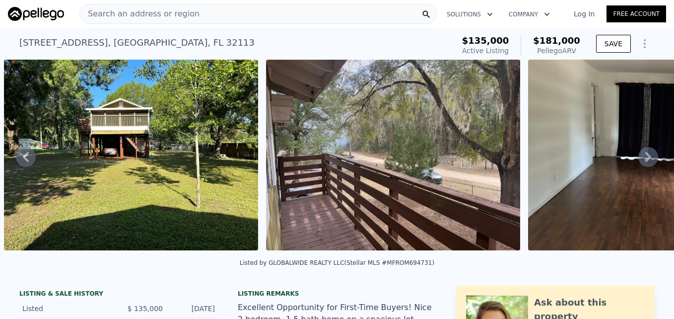
click at [645, 162] on icon at bounding box center [648, 157] width 6 height 10
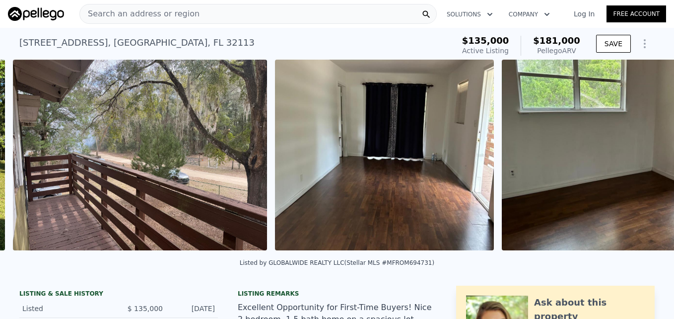
scroll to position [0, 1887]
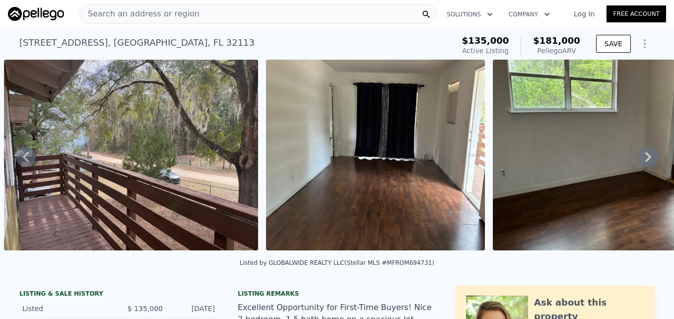
click at [645, 162] on icon at bounding box center [648, 157] width 6 height 10
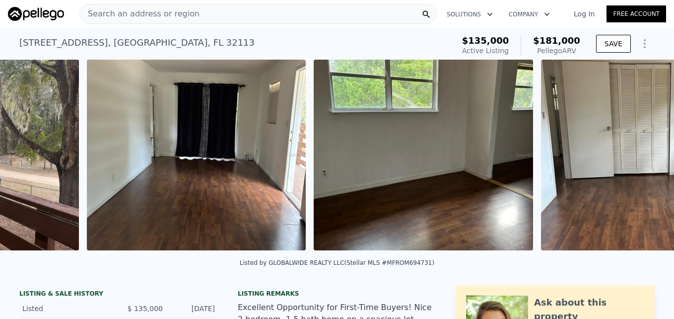
scroll to position [0, 2149]
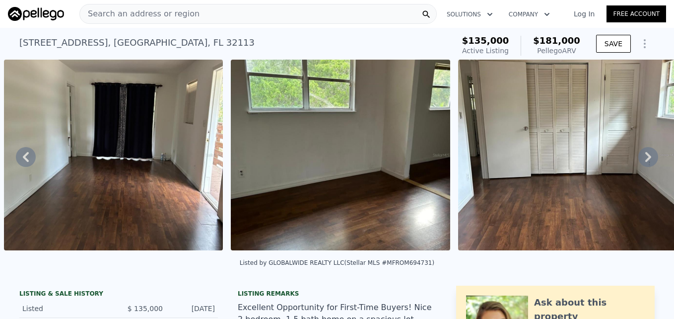
click at [645, 162] on icon at bounding box center [648, 157] width 6 height 10
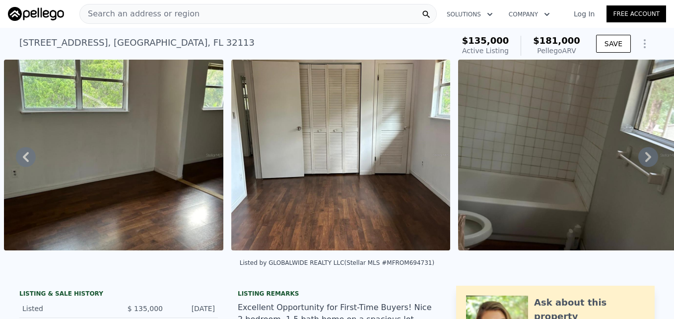
click at [645, 162] on icon at bounding box center [648, 157] width 6 height 10
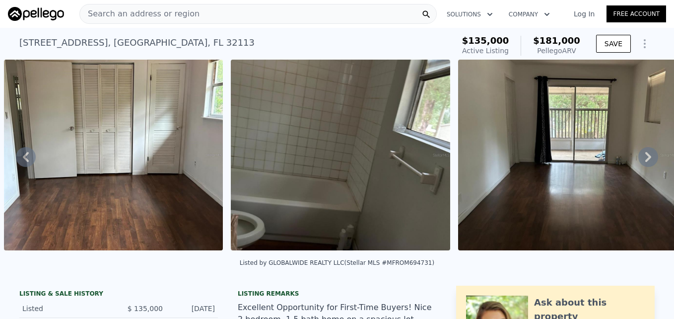
click at [645, 162] on icon at bounding box center [648, 157] width 6 height 10
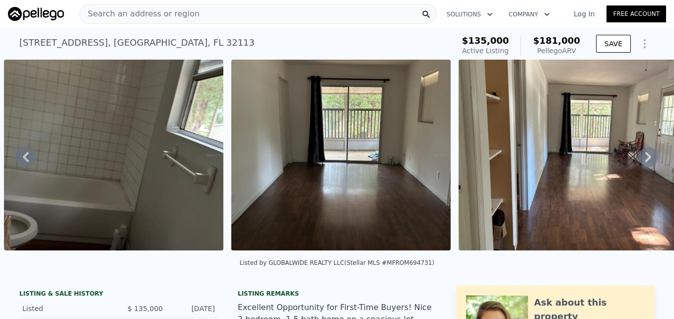
click at [645, 162] on icon at bounding box center [648, 157] width 6 height 10
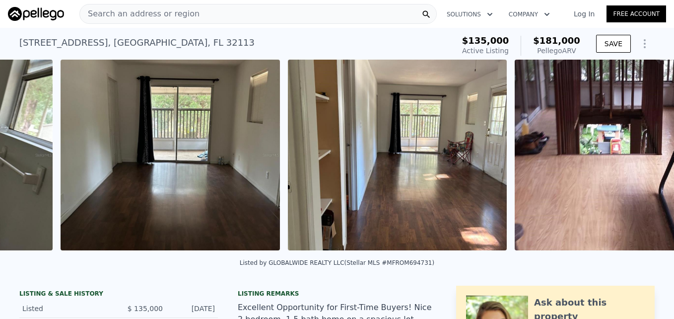
scroll to position [0, 3058]
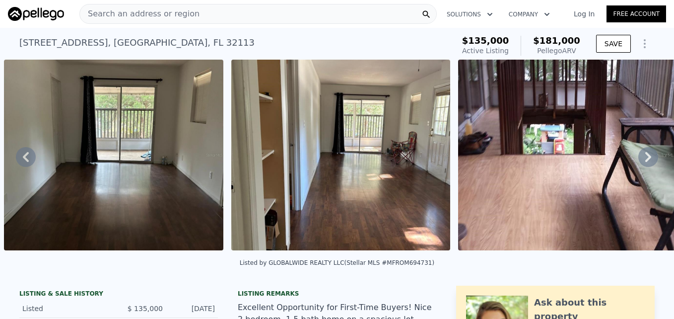
click at [645, 162] on icon at bounding box center [648, 157] width 6 height 10
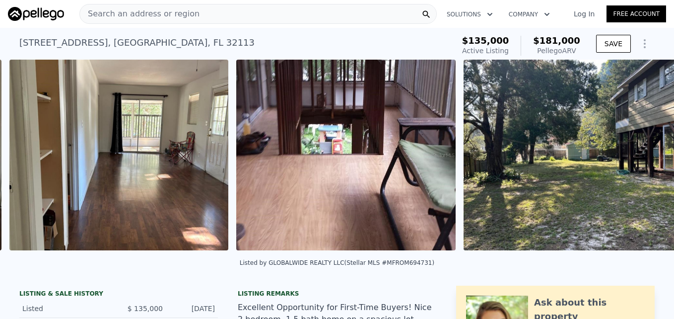
scroll to position [0, 3285]
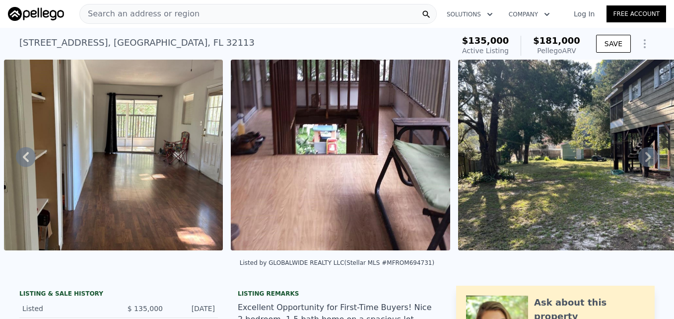
click at [645, 162] on icon at bounding box center [648, 157] width 6 height 10
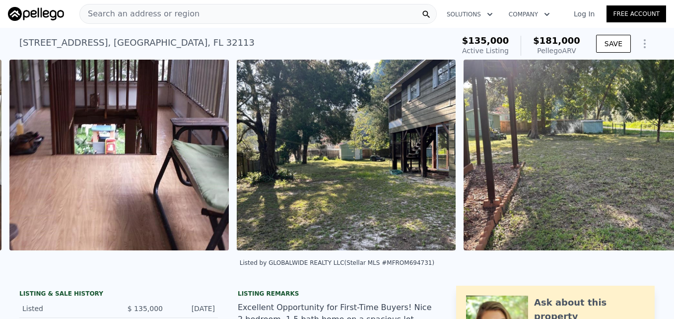
scroll to position [0, 3512]
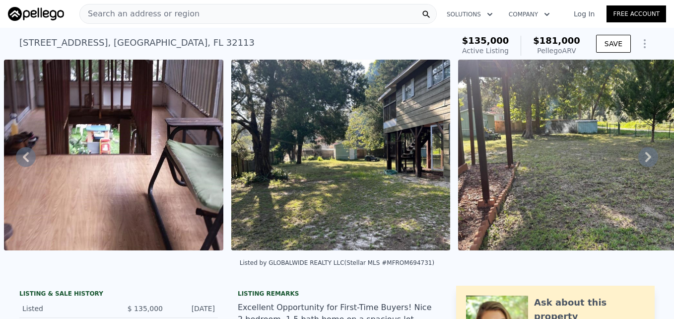
click at [645, 162] on icon at bounding box center [648, 157] width 6 height 10
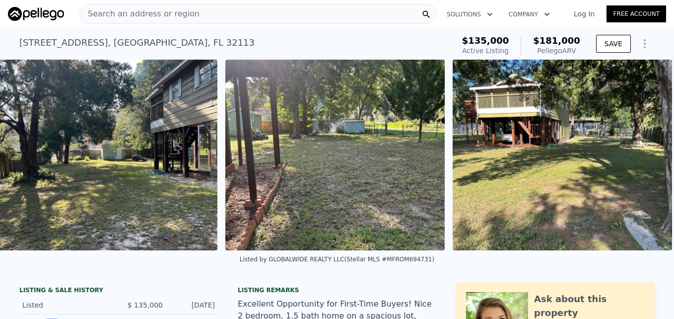
scroll to position [0, 3754]
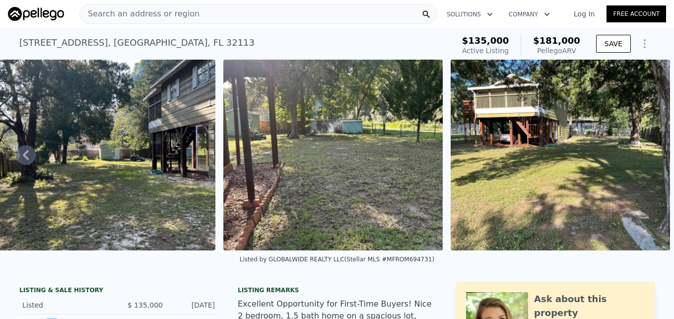
click at [640, 162] on img at bounding box center [560, 155] width 219 height 191
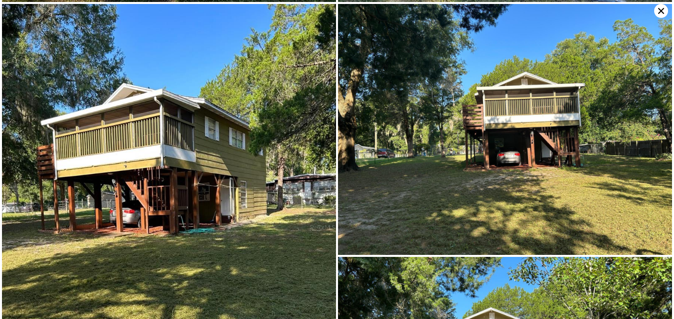
scroll to position [442, 0]
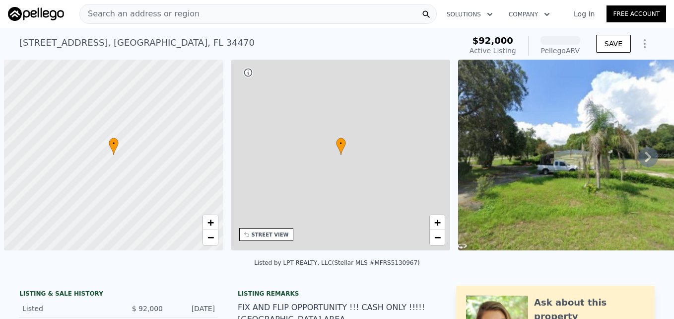
scroll to position [0, 4]
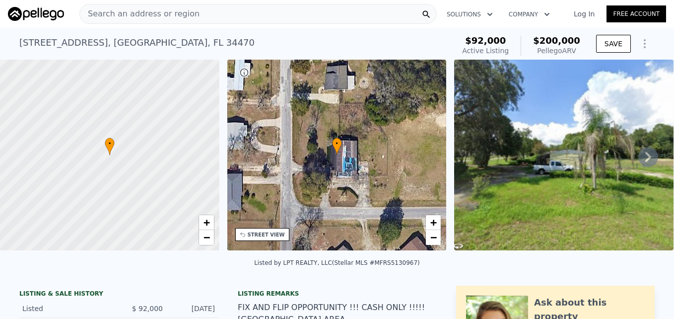
click at [645, 161] on icon at bounding box center [648, 157] width 6 height 10
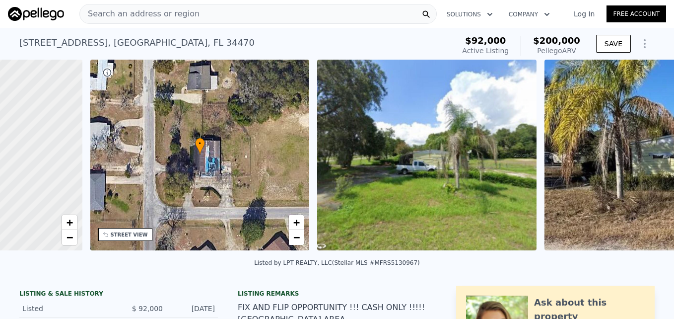
scroll to position [0, 231]
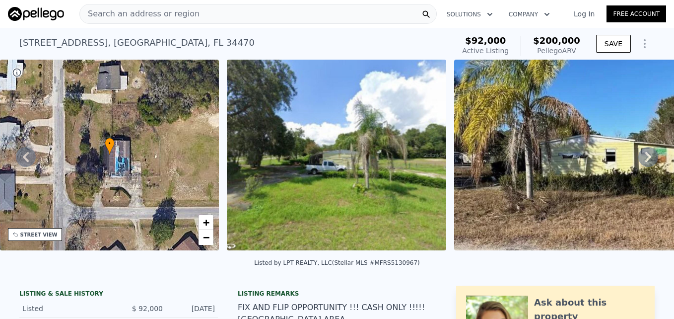
click at [645, 161] on icon at bounding box center [648, 157] width 6 height 10
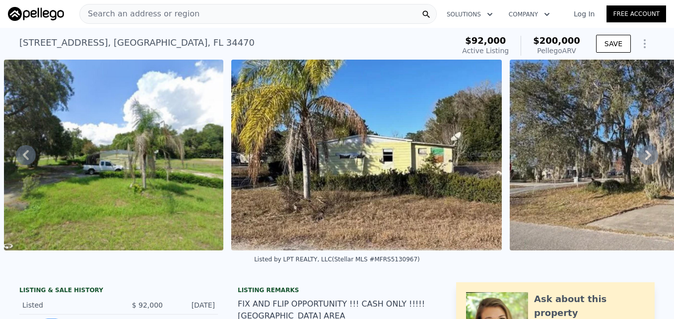
click at [645, 160] on icon at bounding box center [648, 155] width 6 height 10
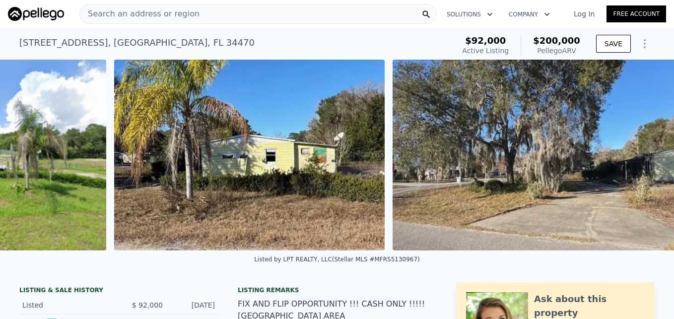
scroll to position [0, 597]
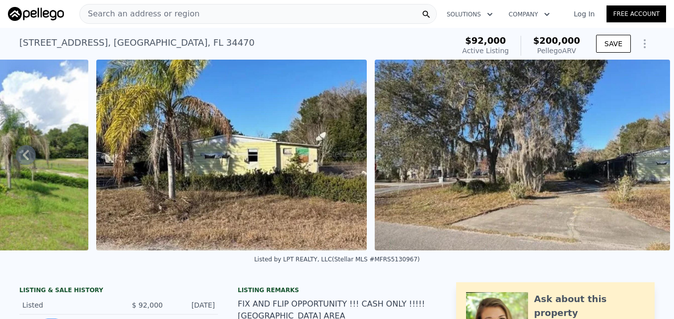
click at [640, 161] on img at bounding box center [522, 155] width 295 height 191
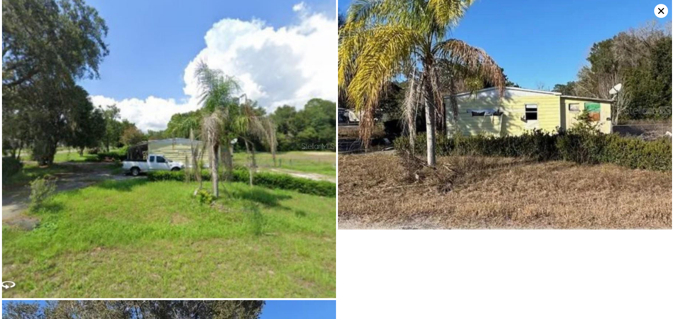
scroll to position [0, 0]
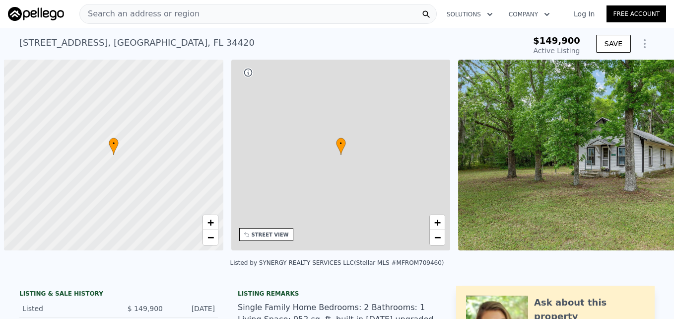
scroll to position [0, 4]
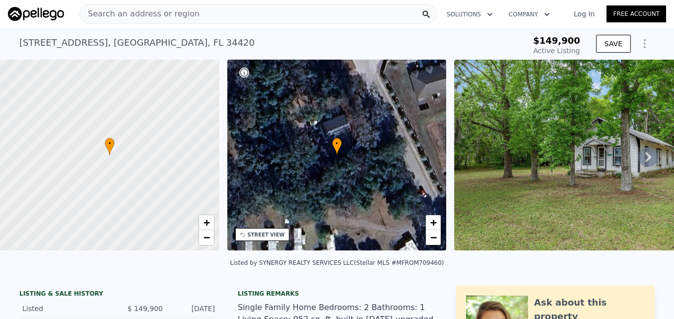
click at [593, 168] on img at bounding box center [597, 155] width 286 height 191
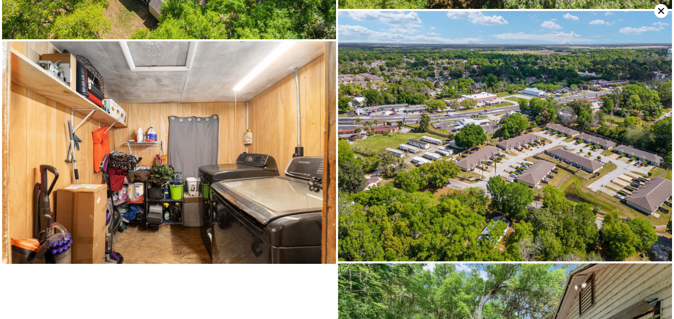
scroll to position [3785, 0]
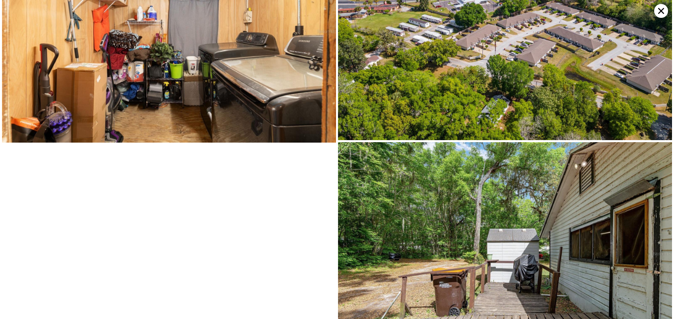
click at [658, 6] on icon at bounding box center [661, 11] width 14 height 14
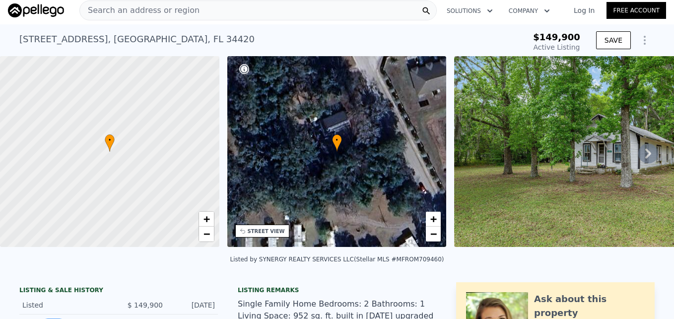
scroll to position [0, 0]
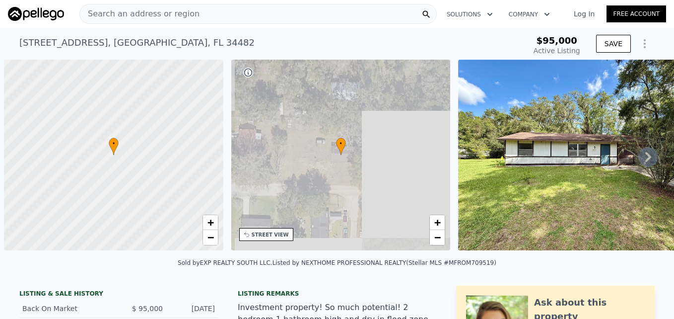
scroll to position [0, 4]
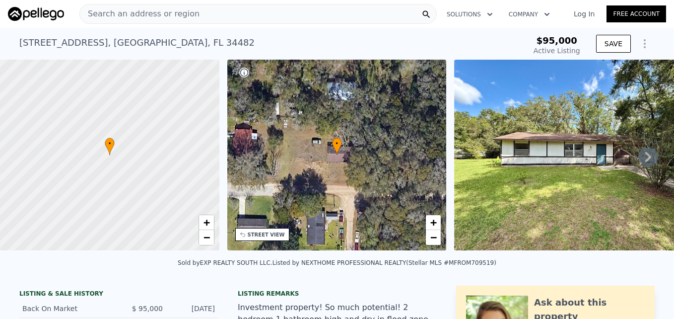
click at [638, 159] on icon at bounding box center [648, 157] width 20 height 20
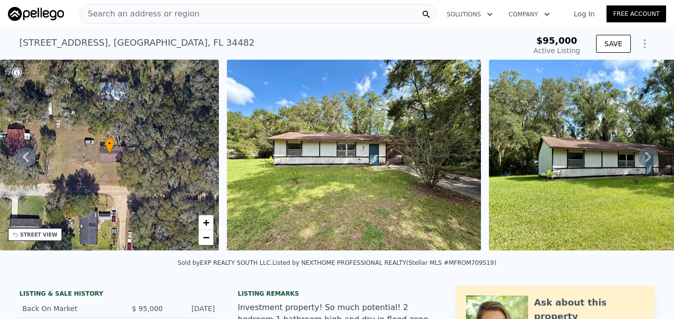
click at [638, 159] on icon at bounding box center [648, 157] width 20 height 20
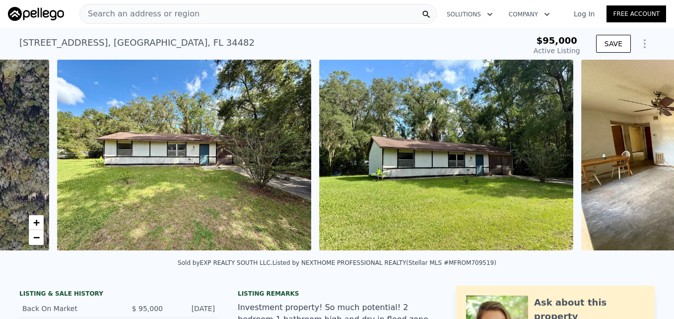
scroll to position [0, 454]
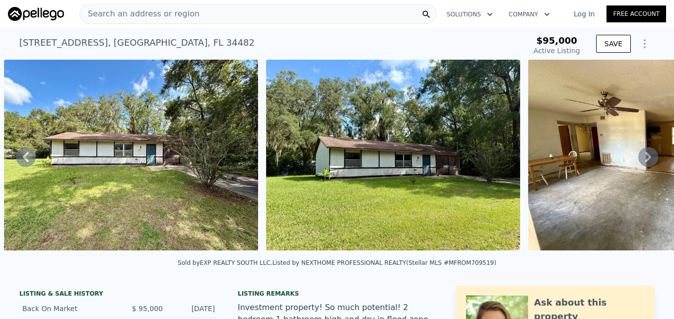
click at [638, 159] on icon at bounding box center [648, 157] width 20 height 20
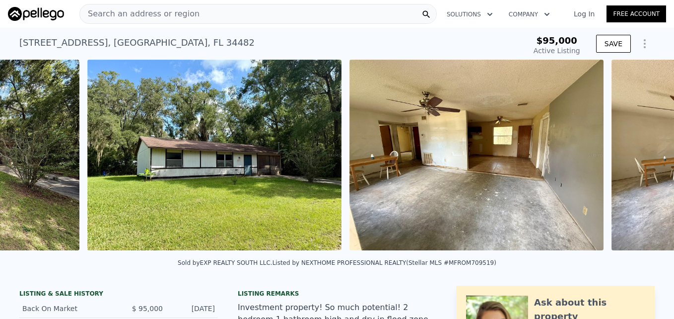
scroll to position [0, 716]
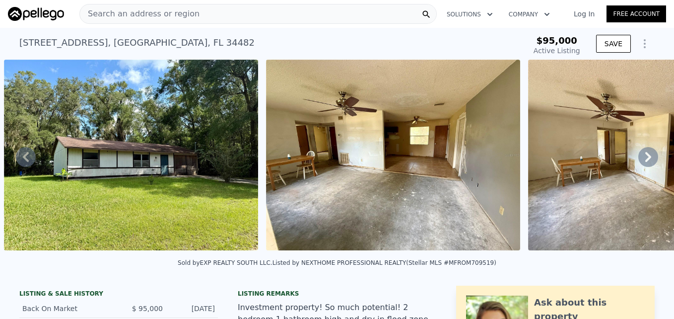
click at [638, 159] on icon at bounding box center [648, 157] width 20 height 20
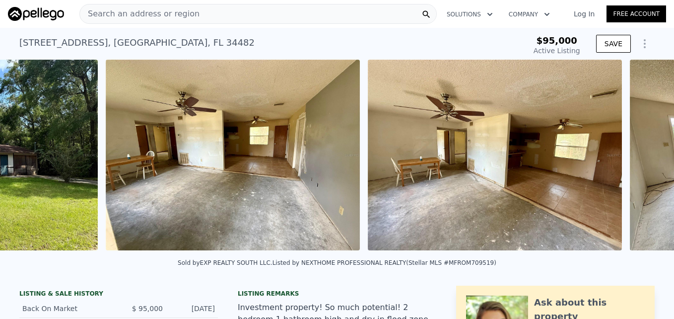
scroll to position [0, 978]
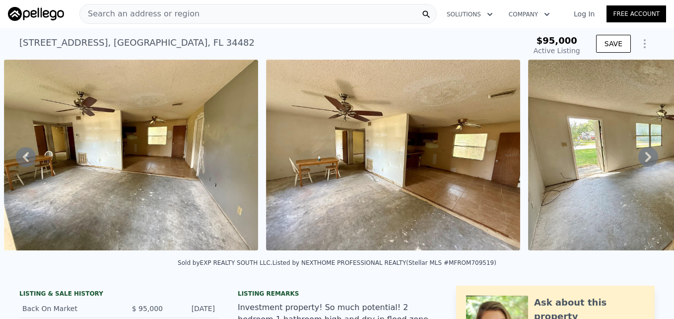
click at [638, 159] on icon at bounding box center [648, 157] width 20 height 20
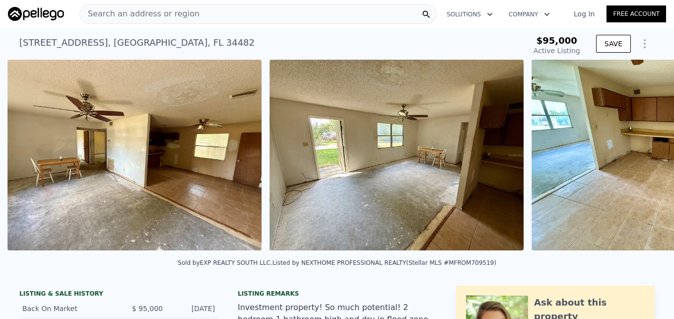
scroll to position [0, 1240]
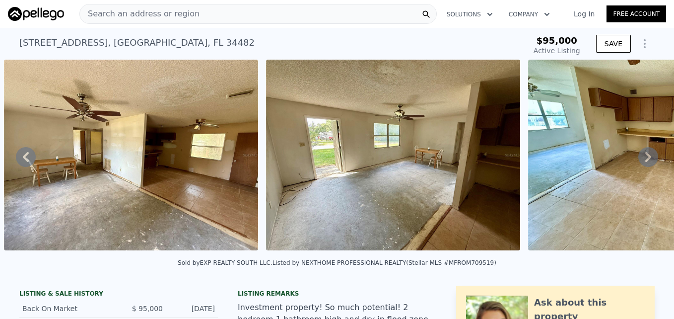
click at [638, 159] on icon at bounding box center [648, 157] width 20 height 20
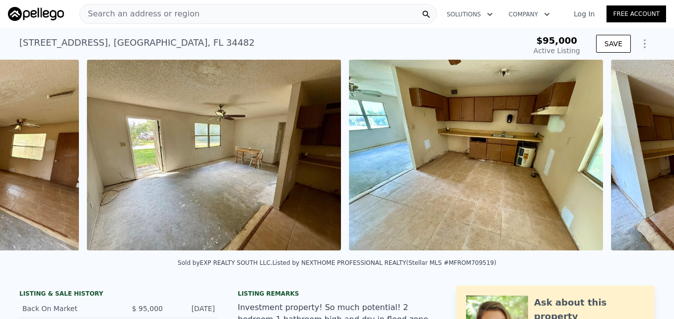
scroll to position [0, 1502]
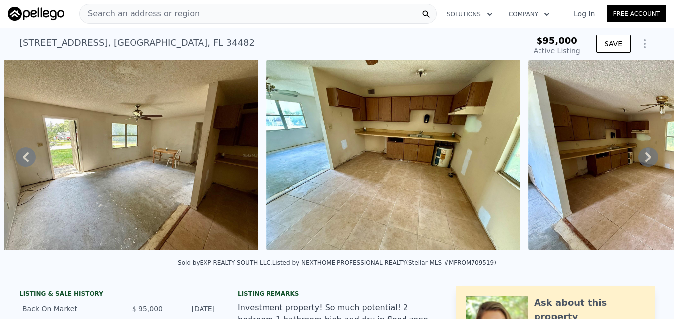
click at [645, 162] on icon at bounding box center [648, 157] width 6 height 10
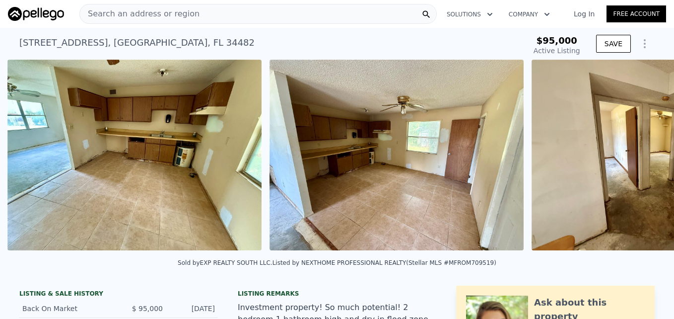
scroll to position [0, 1765]
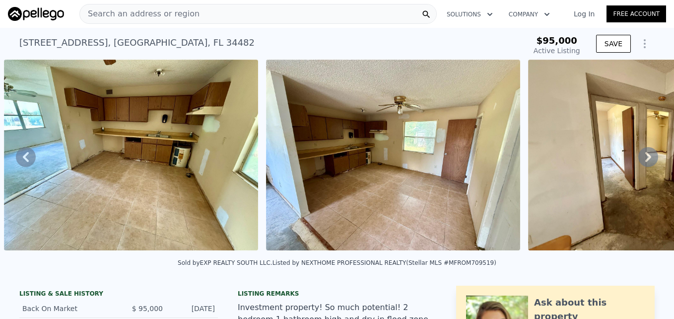
click at [645, 162] on icon at bounding box center [648, 157] width 6 height 10
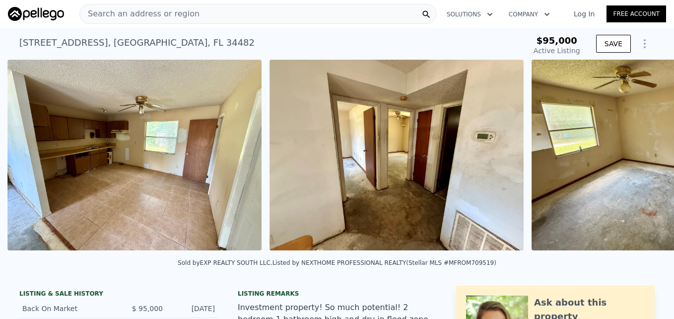
scroll to position [0, 2027]
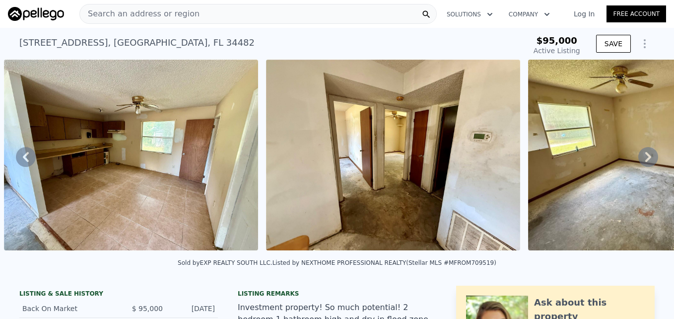
click at [645, 162] on icon at bounding box center [648, 157] width 6 height 10
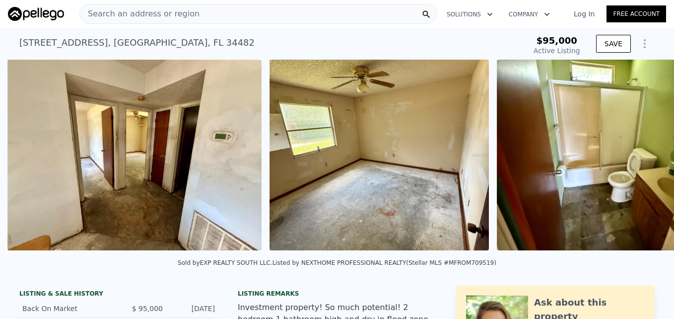
scroll to position [0, 2289]
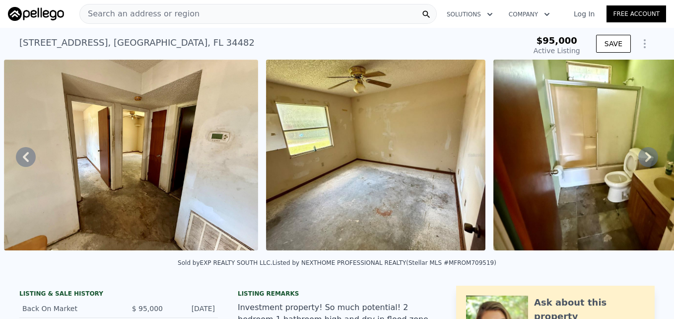
click at [645, 162] on icon at bounding box center [648, 157] width 6 height 10
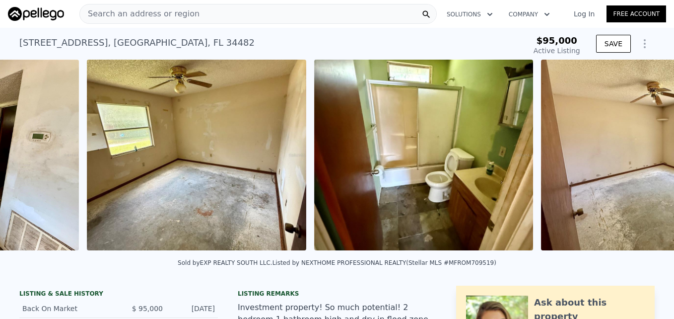
scroll to position [0, 2551]
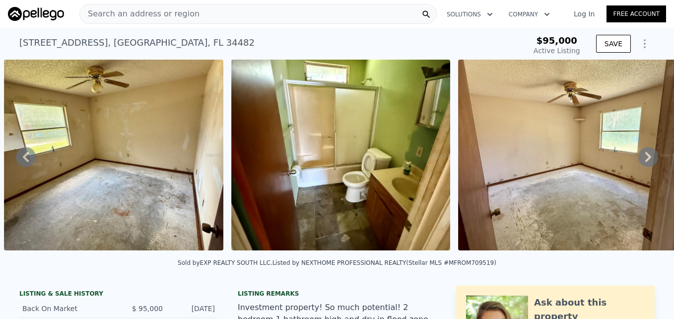
click at [645, 162] on icon at bounding box center [648, 157] width 6 height 10
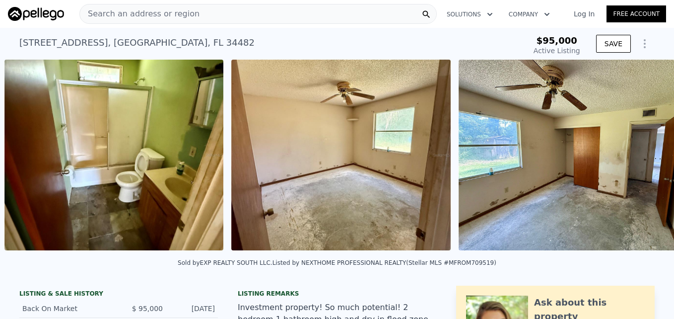
scroll to position [0, 2778]
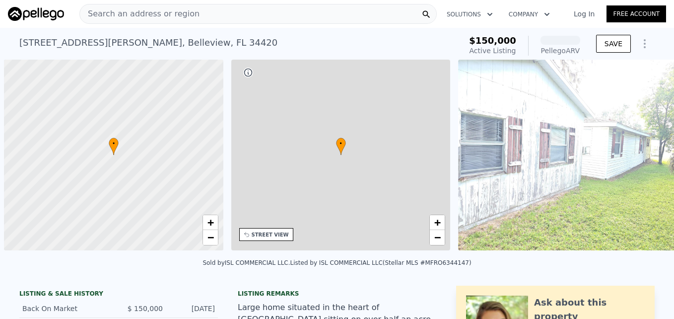
scroll to position [0, 4]
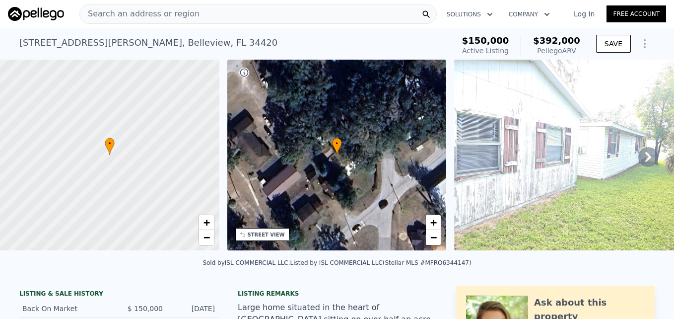
click at [639, 161] on icon at bounding box center [648, 157] width 20 height 20
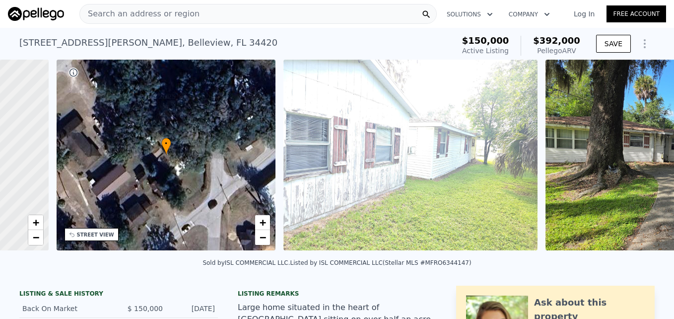
scroll to position [0, 231]
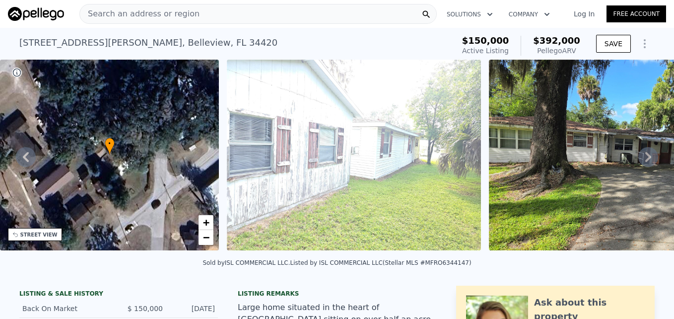
click at [639, 161] on icon at bounding box center [648, 157] width 20 height 20
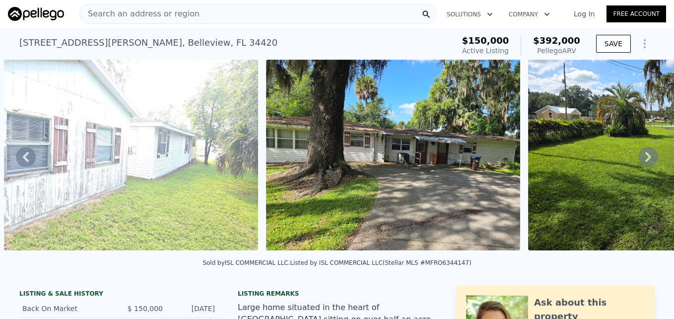
click at [639, 161] on icon at bounding box center [648, 157] width 20 height 20
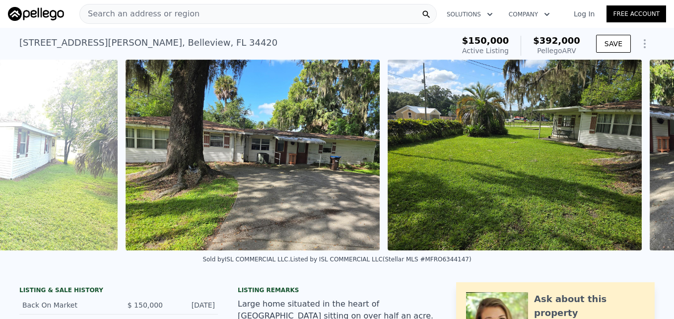
scroll to position [0, 716]
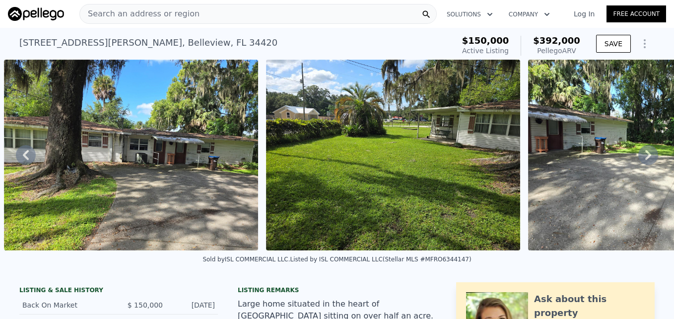
click at [645, 160] on icon at bounding box center [648, 155] width 6 height 10
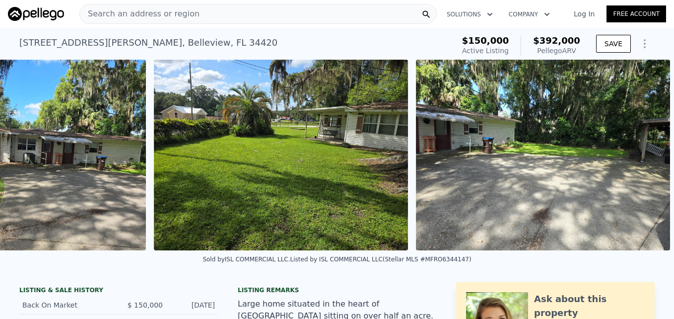
scroll to position [0, 836]
click at [639, 161] on img at bounding box center [543, 155] width 254 height 191
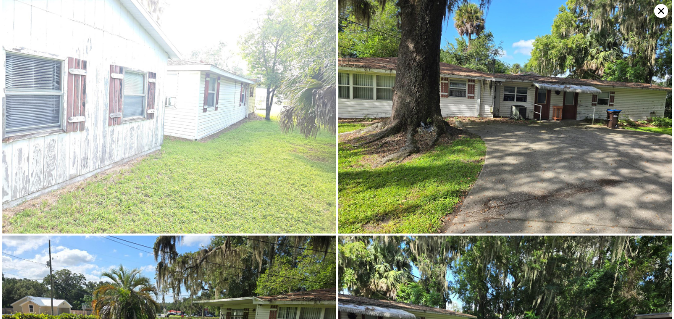
scroll to position [0, 0]
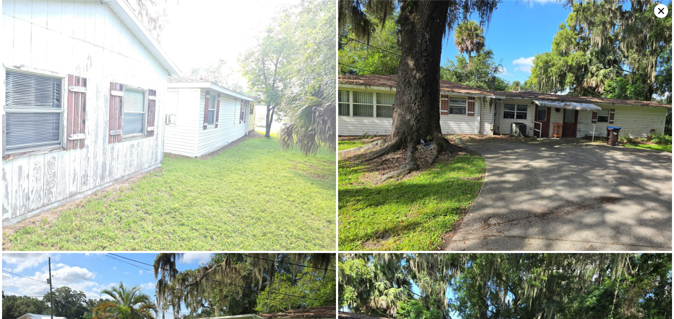
click at [655, 10] on icon at bounding box center [661, 11] width 14 height 14
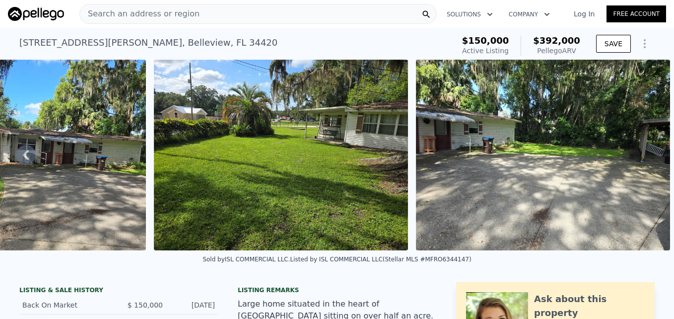
click at [369, 162] on img at bounding box center [281, 155] width 254 height 191
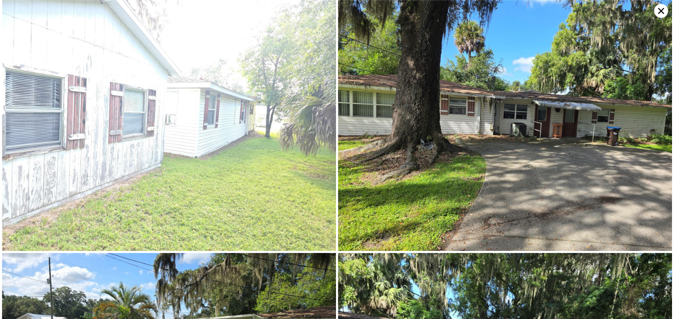
scroll to position [179, 0]
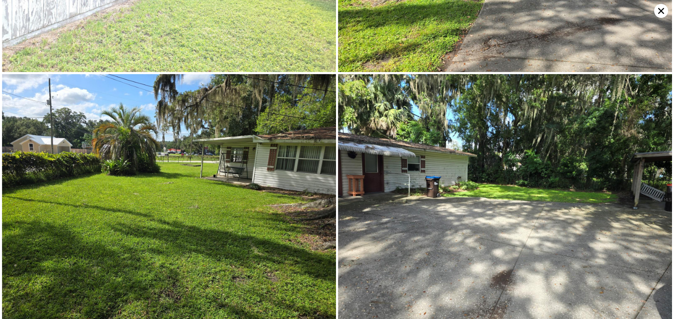
click at [272, 203] on img at bounding box center [169, 199] width 334 height 251
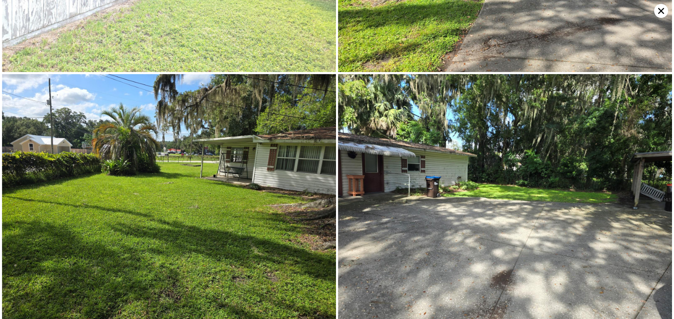
scroll to position [0, 0]
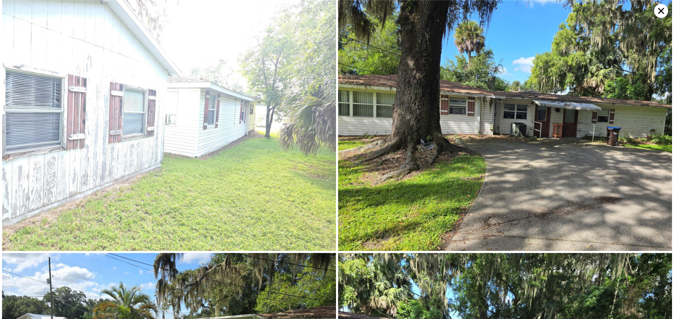
click at [640, 234] on img at bounding box center [505, 125] width 334 height 251
click at [423, 125] on img at bounding box center [505, 125] width 334 height 251
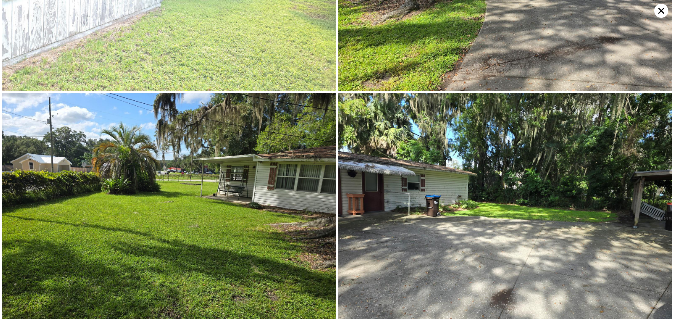
scroll to position [179, 0]
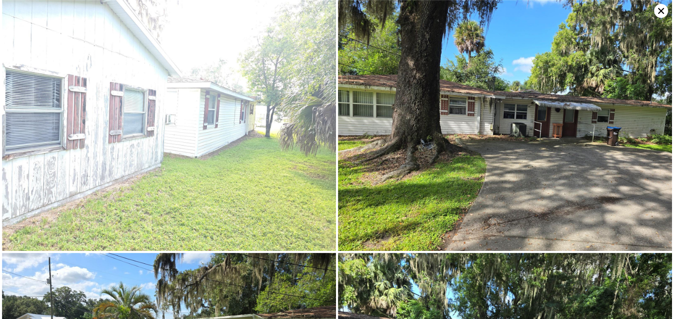
click at [214, 153] on img at bounding box center [169, 125] width 334 height 251
click at [402, 155] on img at bounding box center [505, 125] width 334 height 251
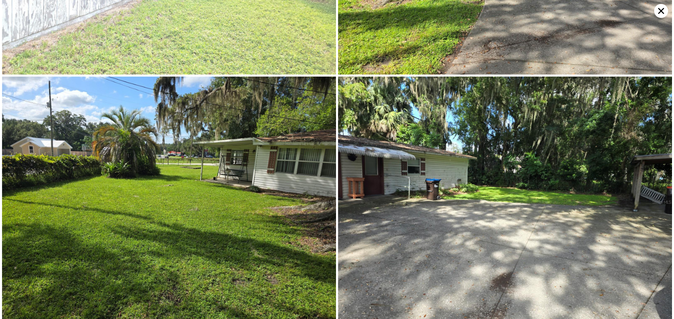
scroll to position [179, 0]
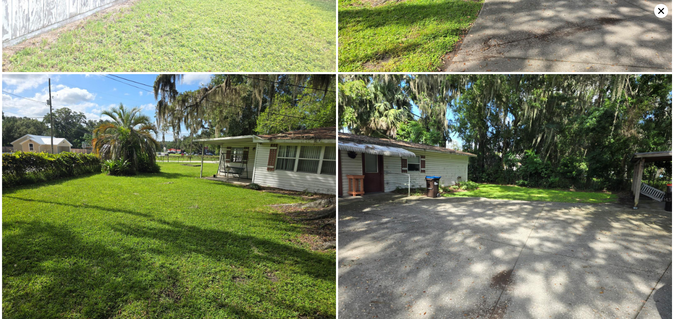
click at [206, 197] on img at bounding box center [169, 199] width 334 height 251
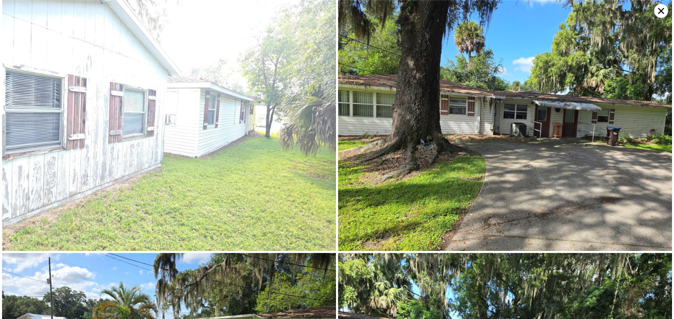
click at [395, 55] on img at bounding box center [505, 125] width 334 height 251
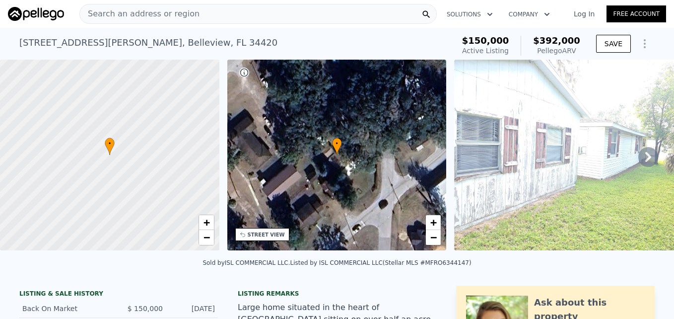
click at [643, 165] on icon at bounding box center [648, 157] width 20 height 20
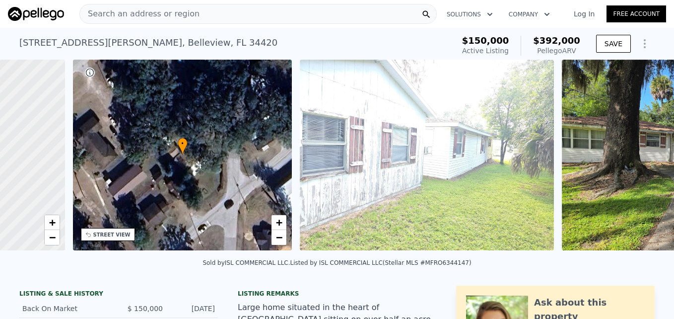
scroll to position [0, 231]
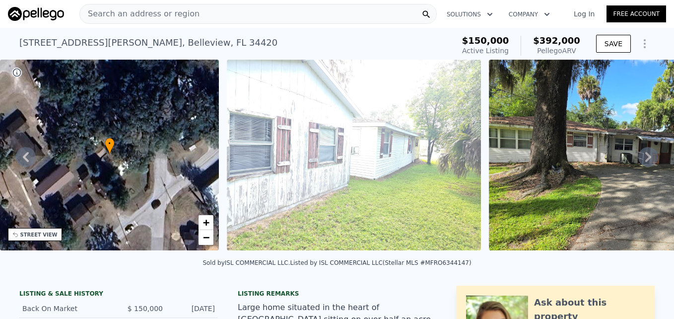
click at [643, 165] on icon at bounding box center [648, 157] width 20 height 20
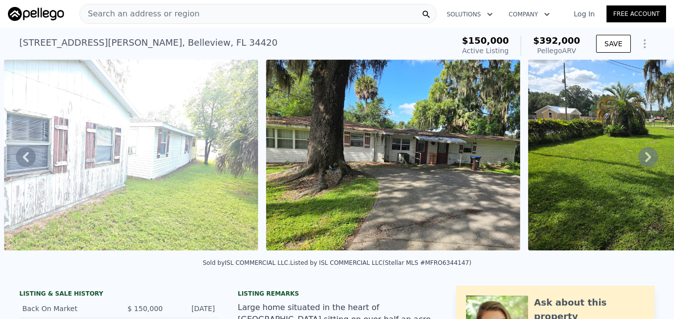
click at [643, 165] on icon at bounding box center [648, 157] width 20 height 20
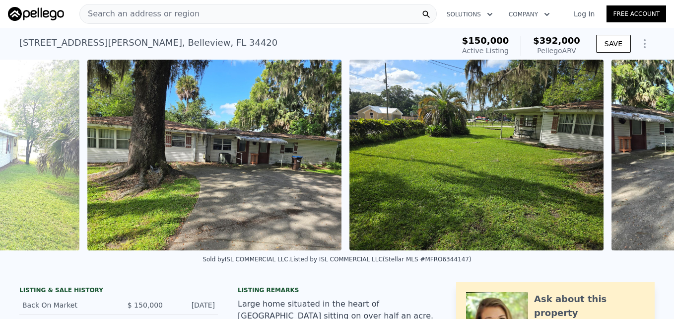
scroll to position [0, 716]
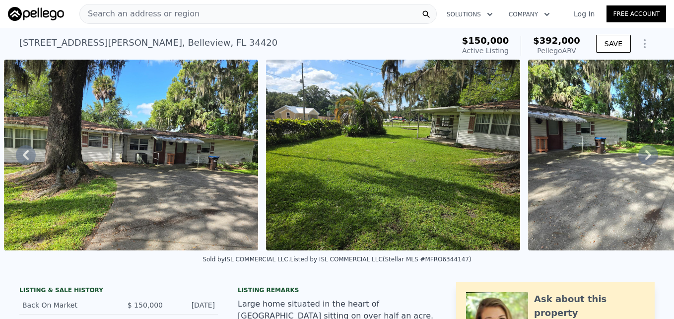
click at [643, 165] on icon at bounding box center [648, 155] width 20 height 20
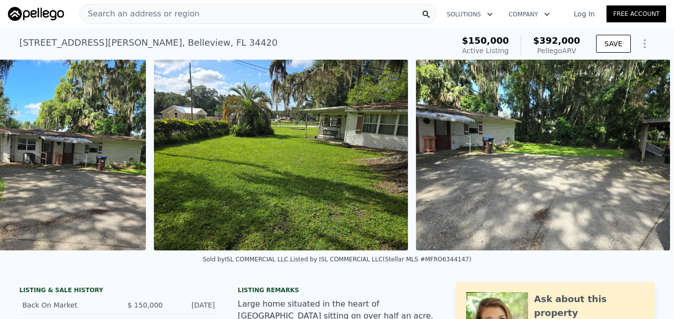
scroll to position [0, 836]
click at [643, 165] on img at bounding box center [543, 155] width 254 height 191
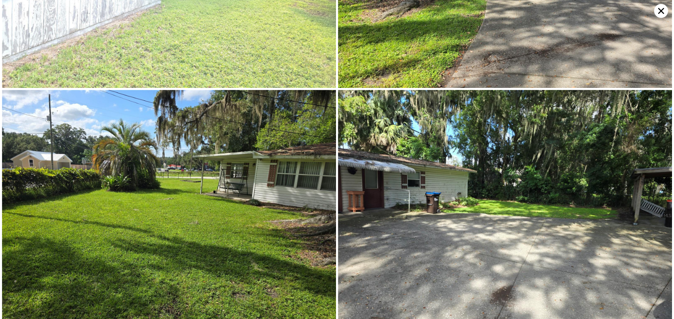
scroll to position [179, 0]
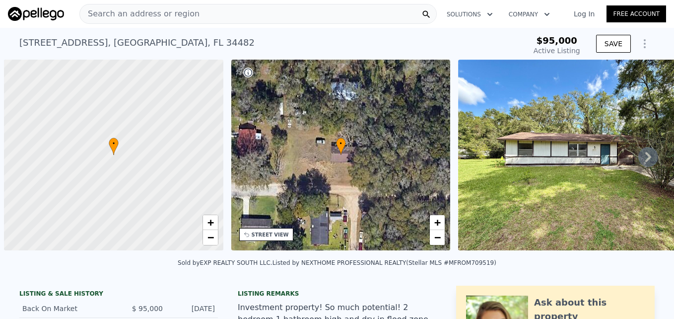
scroll to position [0, 4]
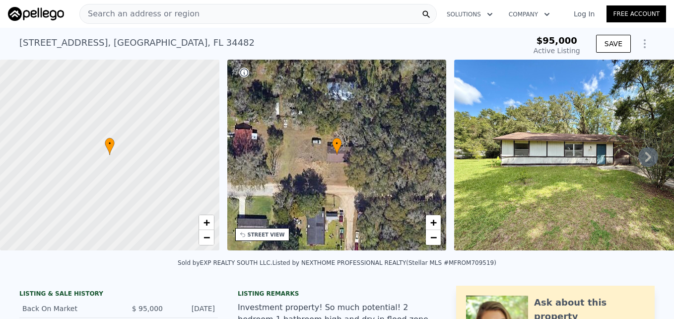
click at [645, 160] on icon at bounding box center [648, 157] width 6 height 10
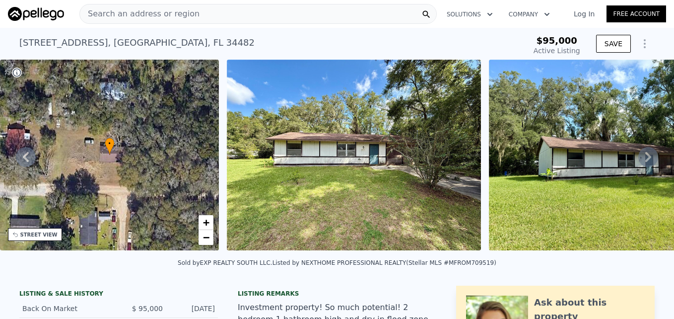
click at [645, 160] on icon at bounding box center [648, 157] width 6 height 10
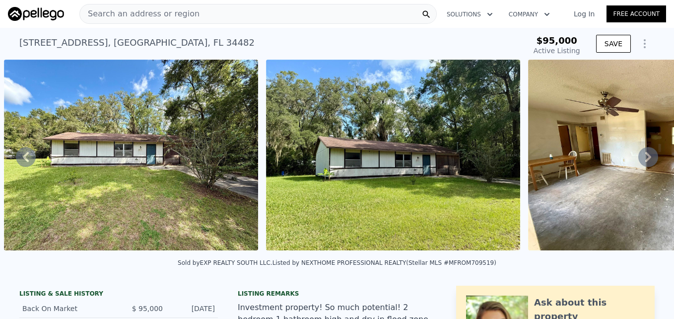
click at [645, 160] on icon at bounding box center [648, 157] width 6 height 10
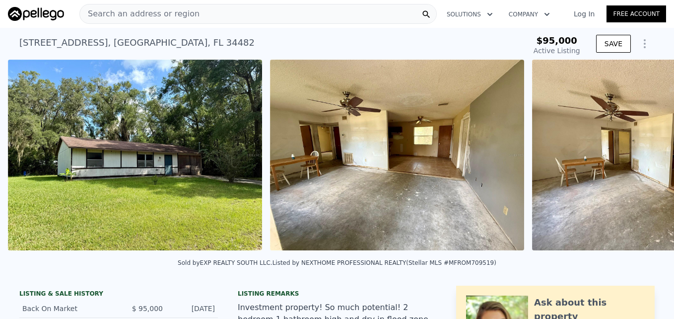
scroll to position [0, 716]
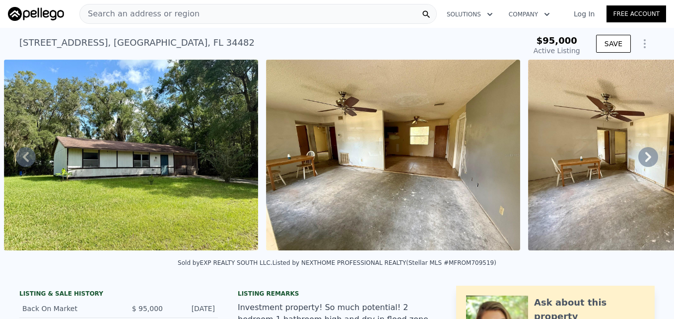
click at [641, 160] on div "• + − • + − STREET VIEW Loading... SATELLITE VIEW" at bounding box center [337, 157] width 674 height 194
click at [645, 160] on icon at bounding box center [648, 157] width 6 height 10
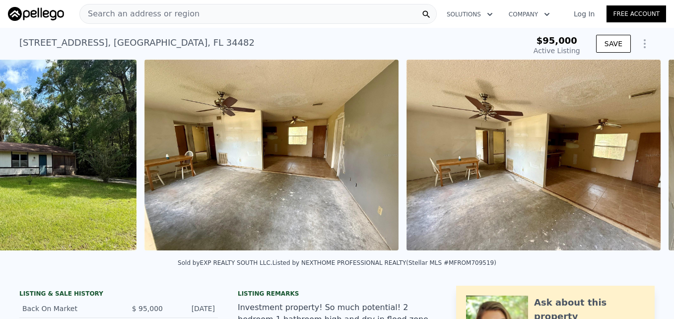
scroll to position [0, 978]
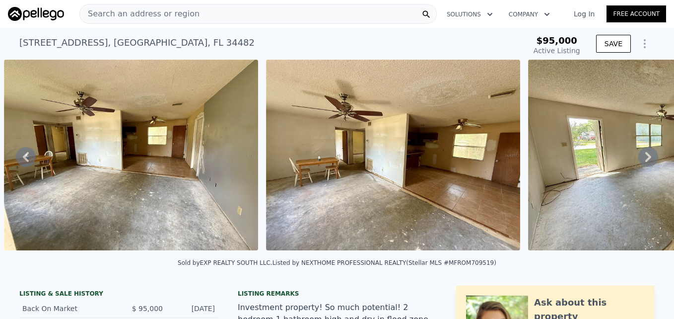
click at [641, 160] on div "• + − • + − STREET VIEW Loading... SATELLITE VIEW" at bounding box center [337, 157] width 674 height 194
click at [645, 160] on icon at bounding box center [648, 157] width 6 height 10
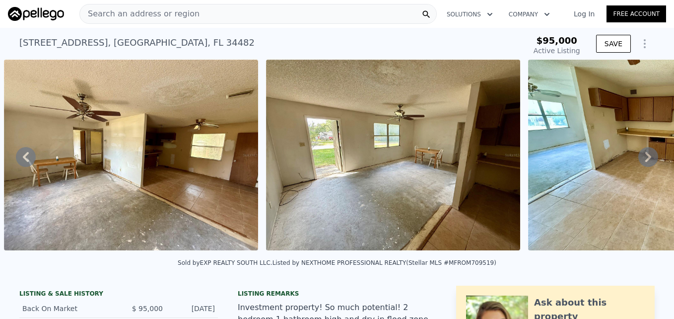
click at [645, 160] on icon at bounding box center [648, 157] width 6 height 10
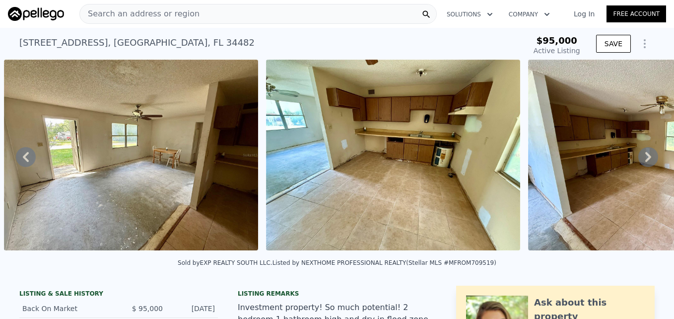
click at [645, 160] on icon at bounding box center [648, 157] width 6 height 10
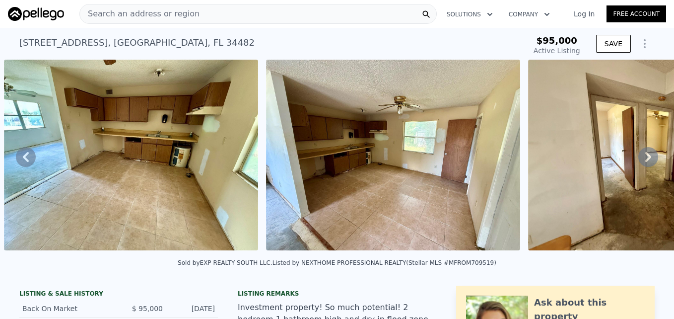
click at [645, 160] on icon at bounding box center [648, 157] width 6 height 10
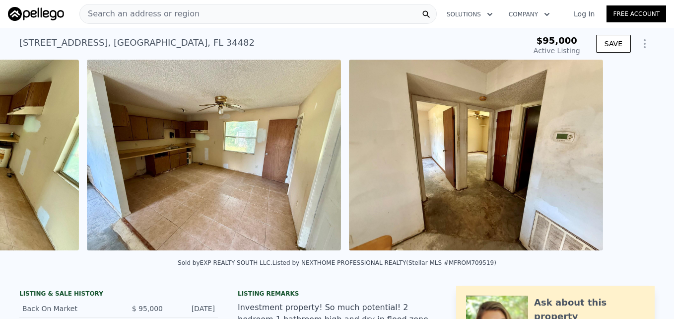
scroll to position [0, 2027]
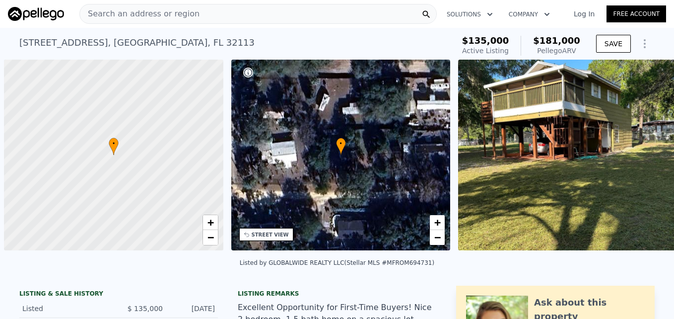
scroll to position [0, 4]
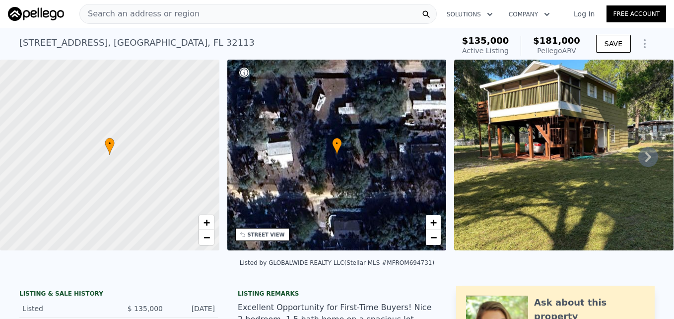
click at [576, 149] on img at bounding box center [563, 155] width 219 height 191
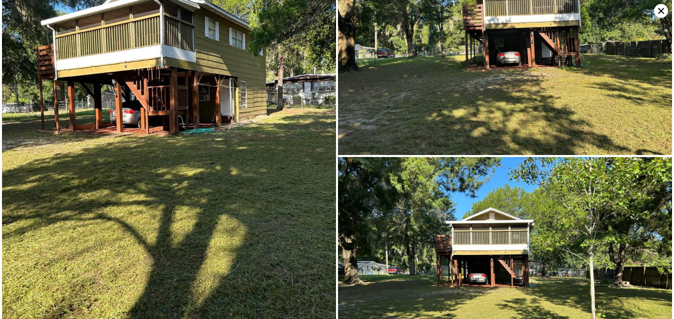
scroll to position [564, 0]
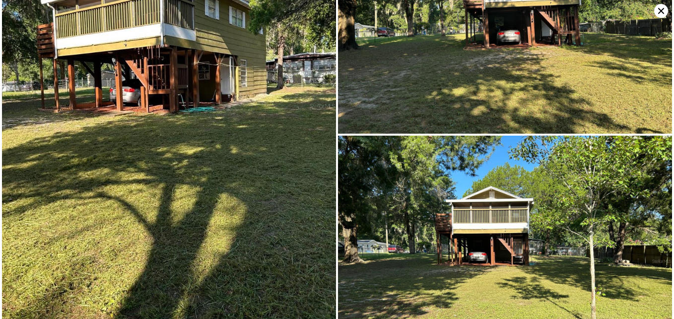
click at [660, 7] on icon at bounding box center [661, 11] width 14 height 14
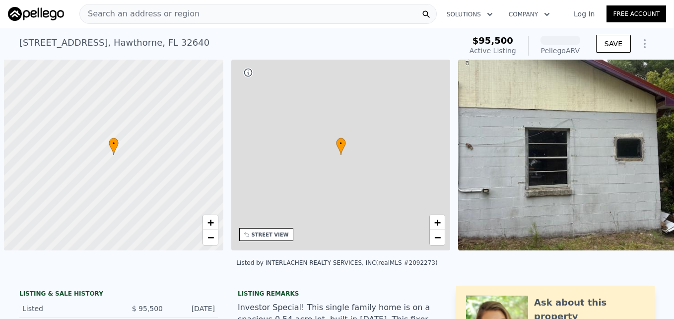
scroll to position [0, 4]
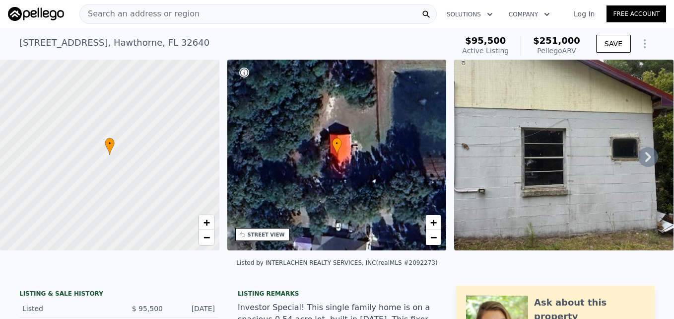
click at [644, 164] on icon at bounding box center [648, 157] width 20 height 20
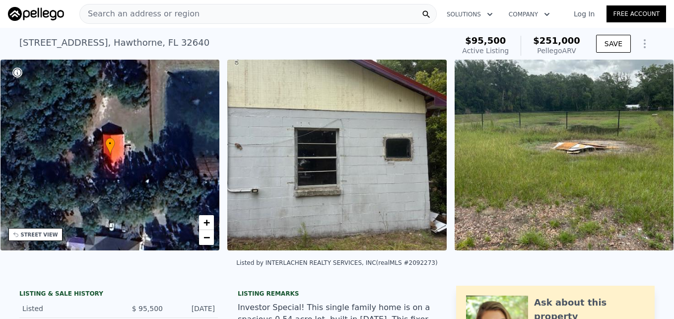
scroll to position [0, 231]
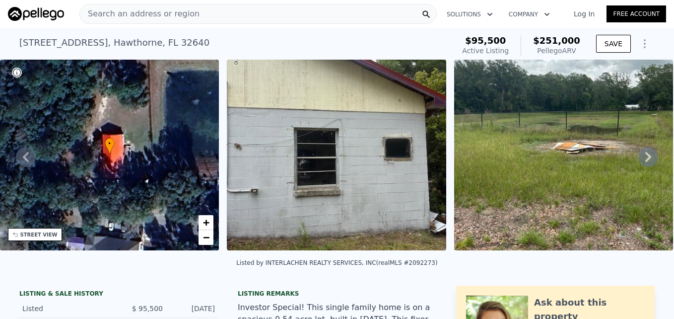
click at [644, 164] on icon at bounding box center [648, 157] width 20 height 20
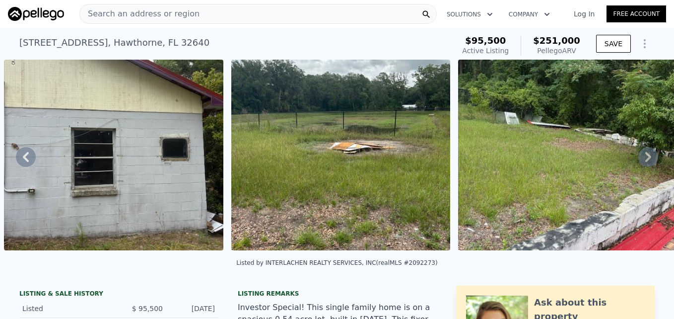
click at [644, 164] on icon at bounding box center [648, 157] width 20 height 20
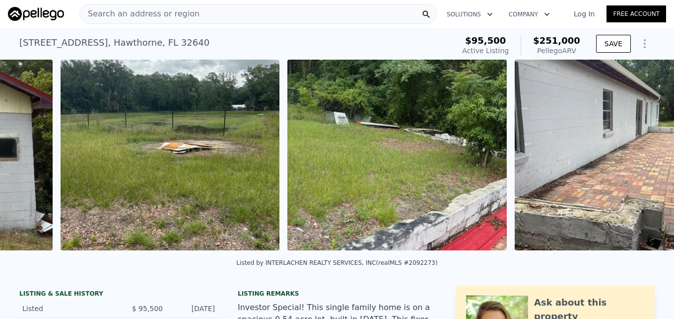
scroll to position [0, 681]
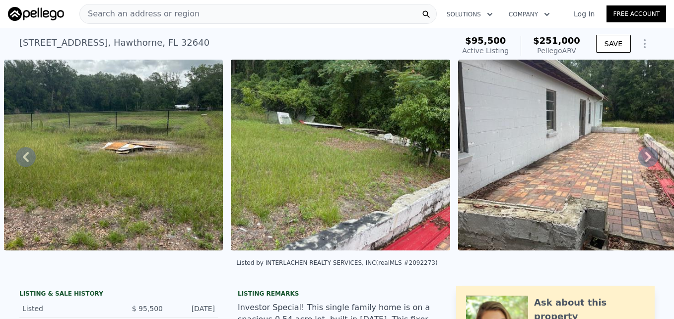
click at [644, 164] on icon at bounding box center [648, 157] width 20 height 20
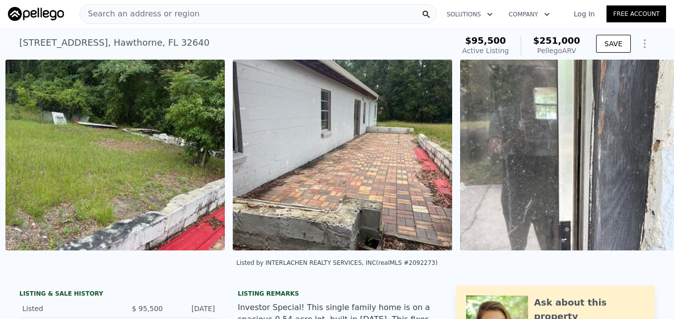
scroll to position [0, 908]
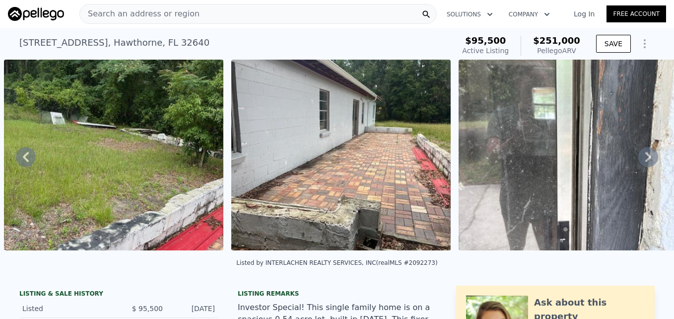
click at [644, 164] on icon at bounding box center [648, 157] width 20 height 20
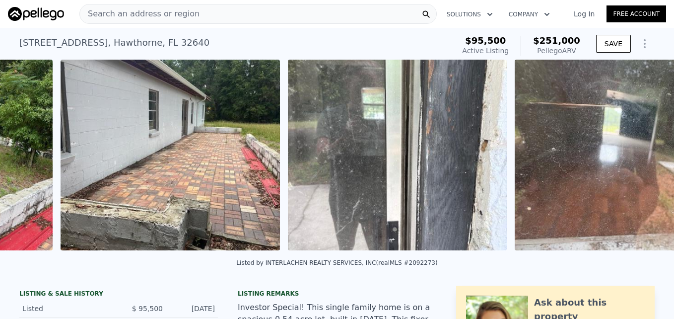
scroll to position [0, 1136]
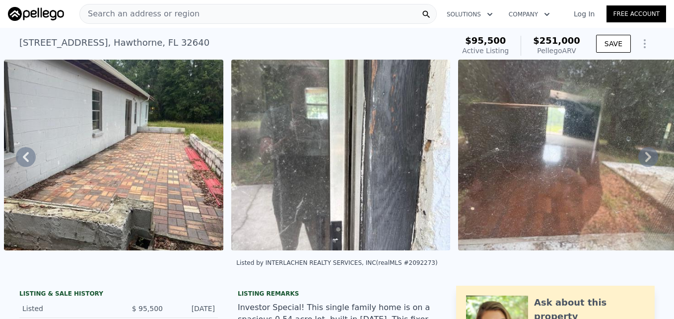
click at [644, 164] on icon at bounding box center [648, 157] width 20 height 20
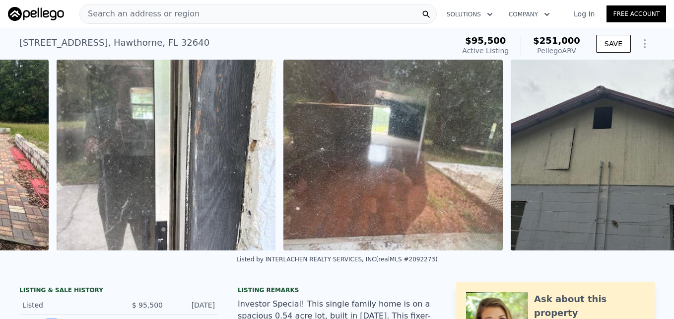
scroll to position [0, 1377]
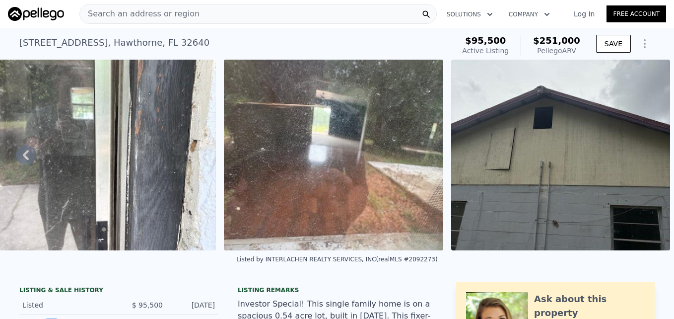
click at [644, 164] on img at bounding box center [560, 155] width 219 height 191
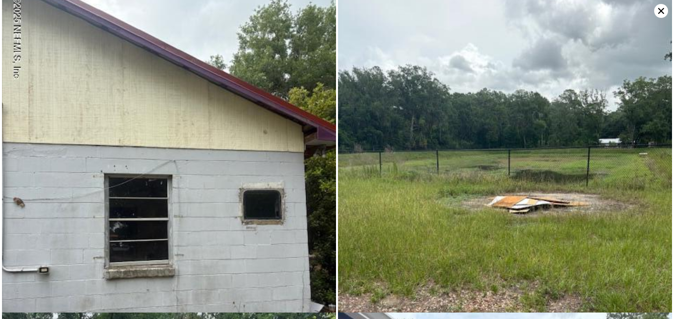
scroll to position [0, 0]
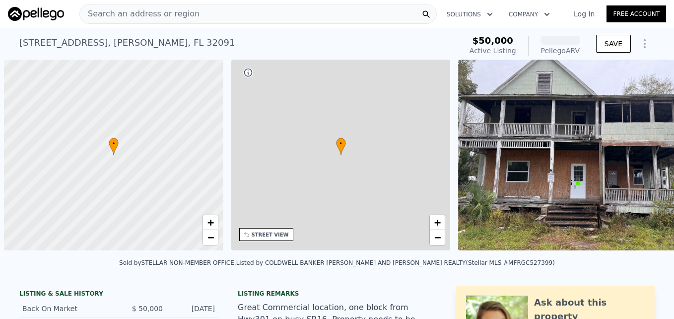
scroll to position [0, 4]
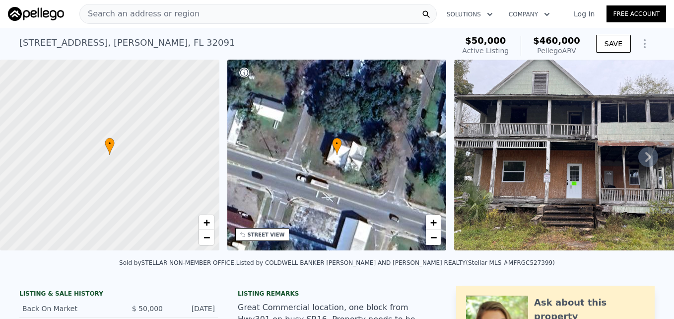
click at [643, 155] on icon at bounding box center [648, 157] width 20 height 20
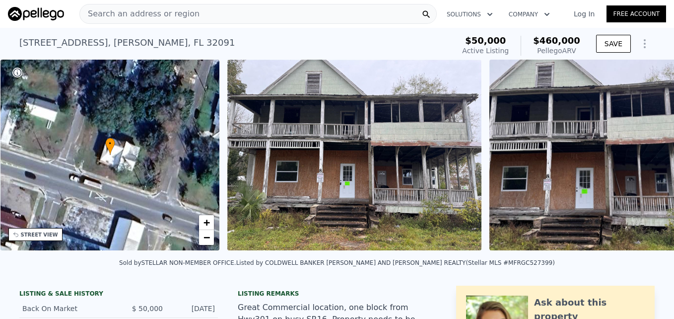
scroll to position [0, 231]
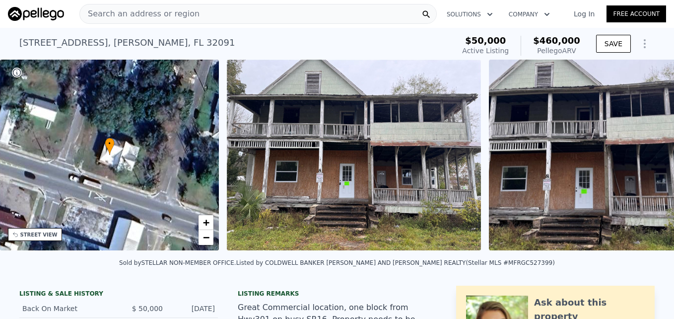
click at [643, 155] on div "• + − • + − STREET VIEW Loading... SATELLITE VIEW" at bounding box center [337, 157] width 674 height 194
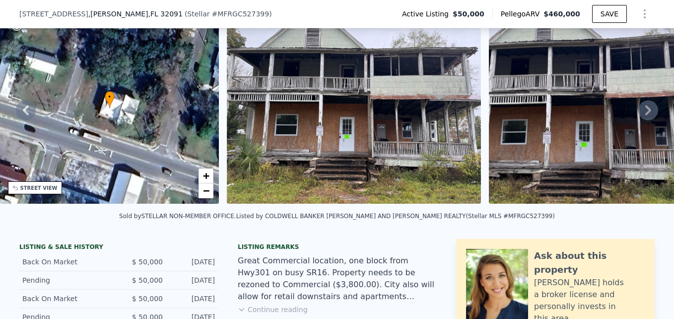
scroll to position [230, 0]
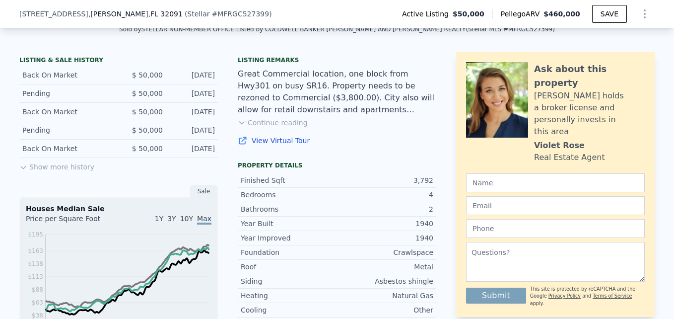
click at [264, 128] on button "Continue reading" at bounding box center [273, 123] width 70 height 10
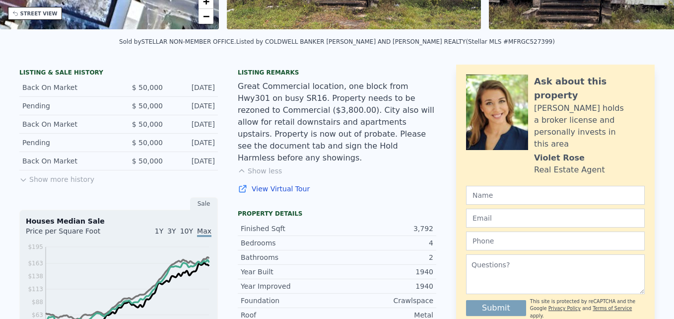
scroll to position [3, 0]
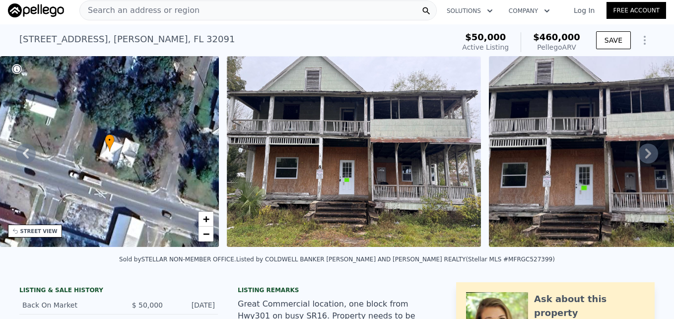
click at [645, 158] on icon at bounding box center [648, 153] width 6 height 10
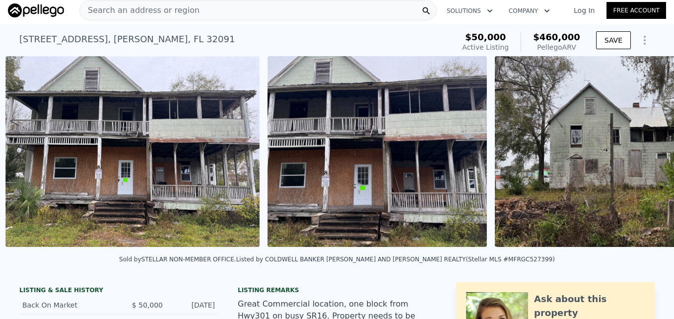
scroll to position [0, 454]
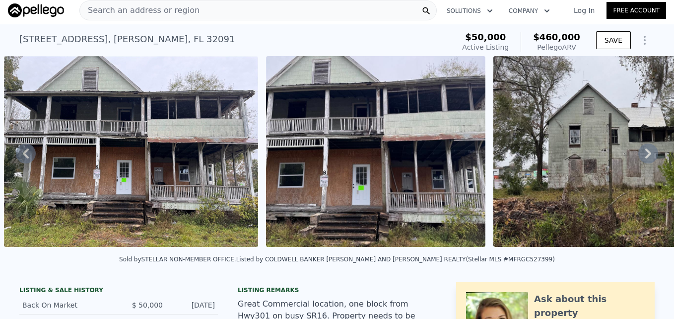
click at [645, 158] on icon at bounding box center [648, 153] width 6 height 10
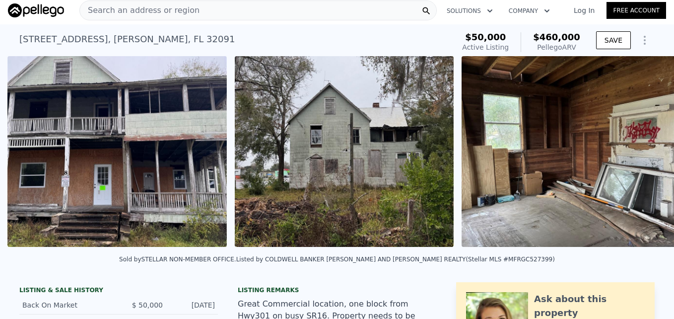
scroll to position [0, 716]
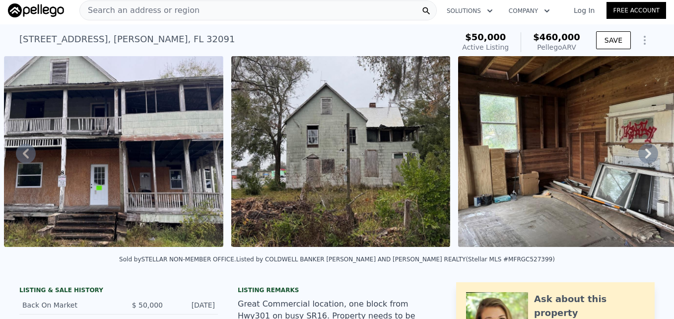
click at [645, 158] on icon at bounding box center [648, 153] width 6 height 10
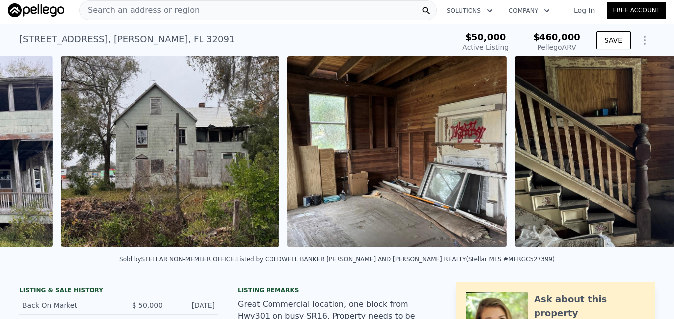
scroll to position [0, 944]
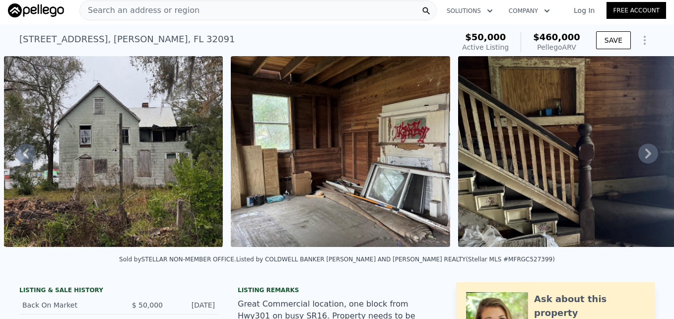
click at [645, 158] on icon at bounding box center [648, 153] width 6 height 10
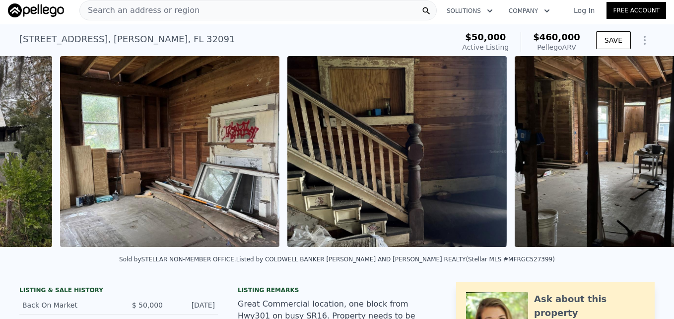
scroll to position [0, 1170]
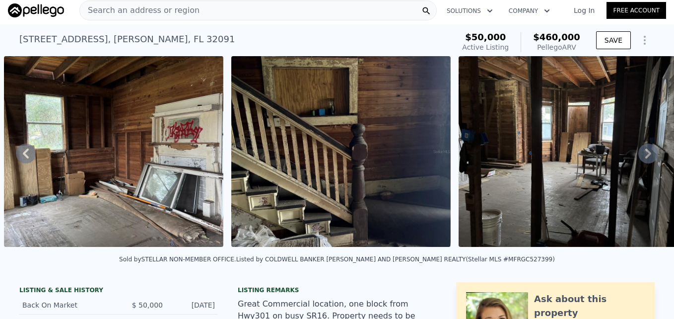
click at [645, 158] on icon at bounding box center [648, 153] width 6 height 10
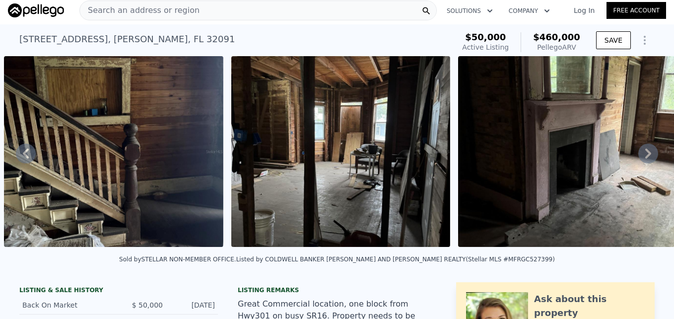
click at [645, 158] on icon at bounding box center [648, 153] width 6 height 10
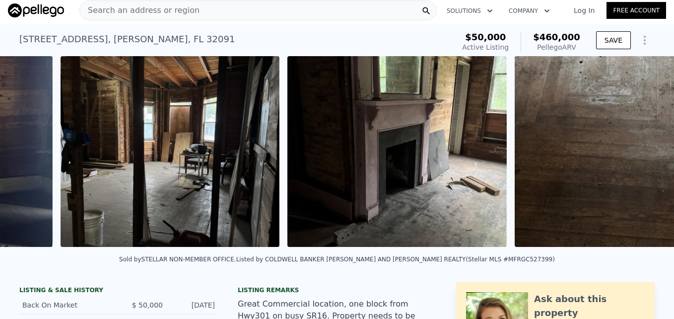
scroll to position [0, 1625]
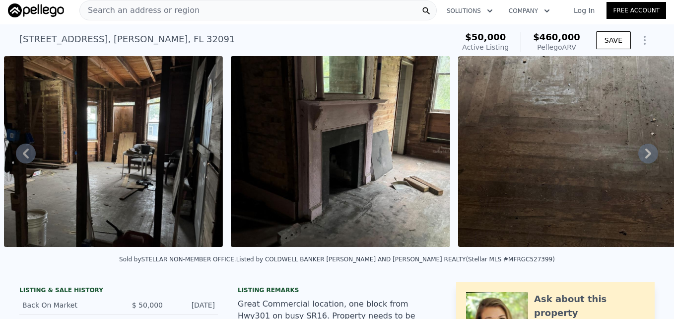
click at [645, 158] on icon at bounding box center [648, 153] width 6 height 10
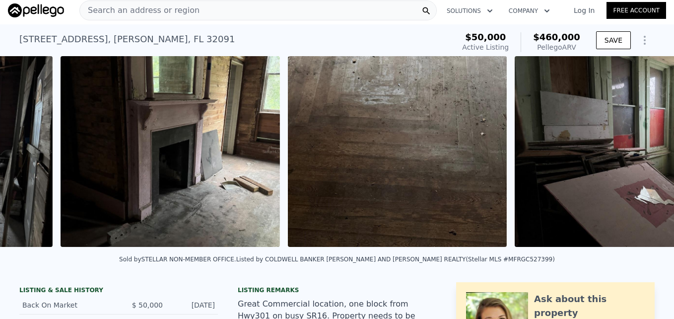
scroll to position [0, 1852]
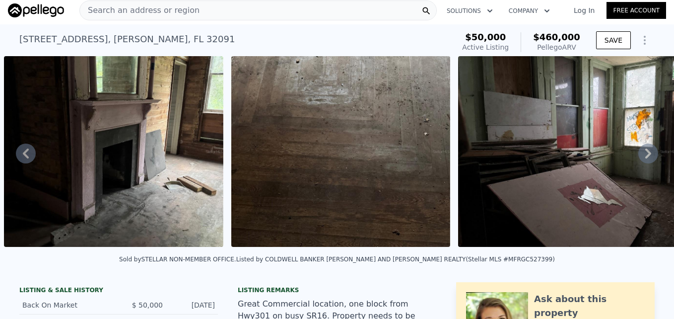
click at [645, 158] on icon at bounding box center [648, 153] width 6 height 10
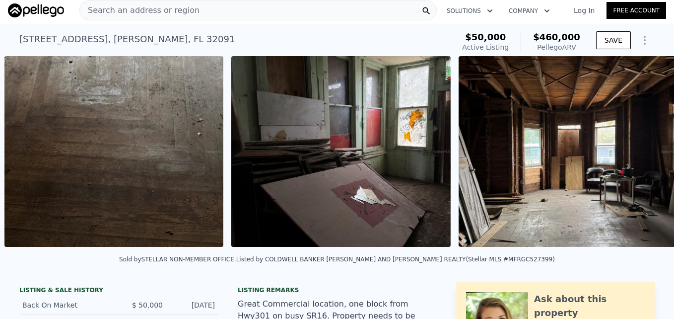
scroll to position [0, 2079]
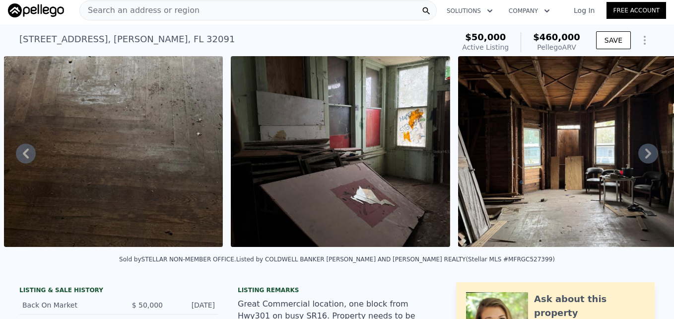
click at [645, 158] on icon at bounding box center [648, 153] width 6 height 10
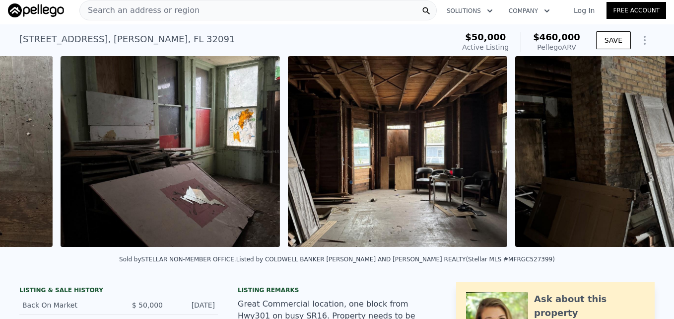
scroll to position [0, 2306]
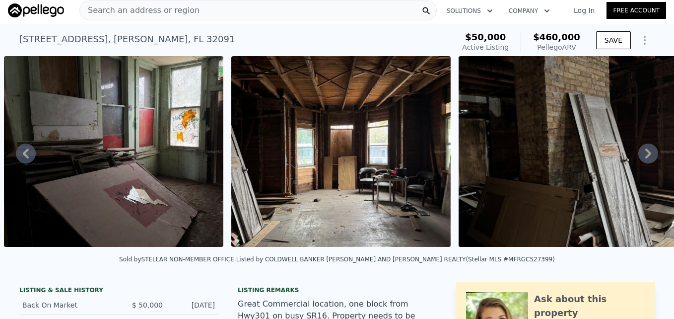
click at [645, 158] on icon at bounding box center [648, 153] width 6 height 10
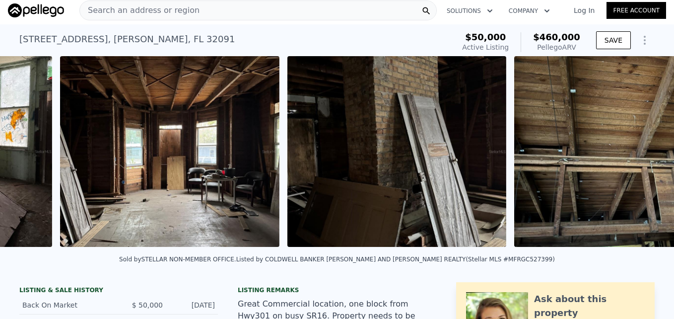
scroll to position [0, 2533]
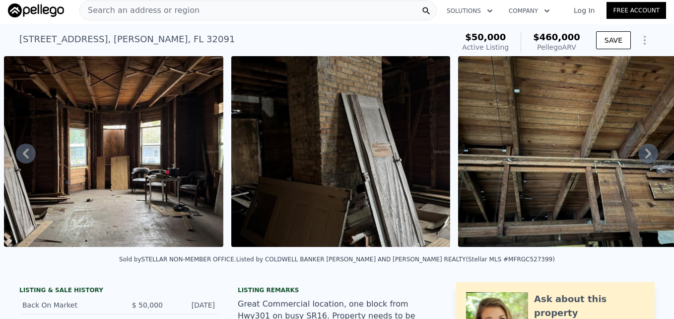
click at [645, 158] on icon at bounding box center [648, 153] width 6 height 10
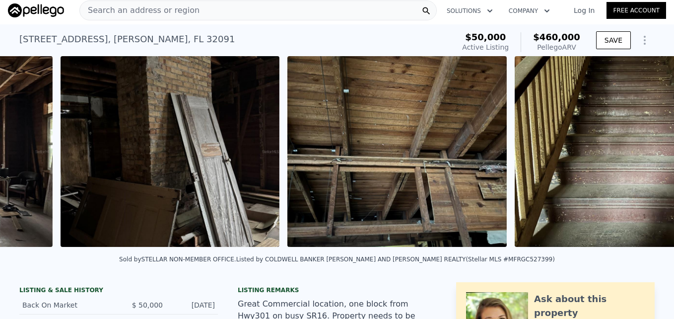
scroll to position [0, 2761]
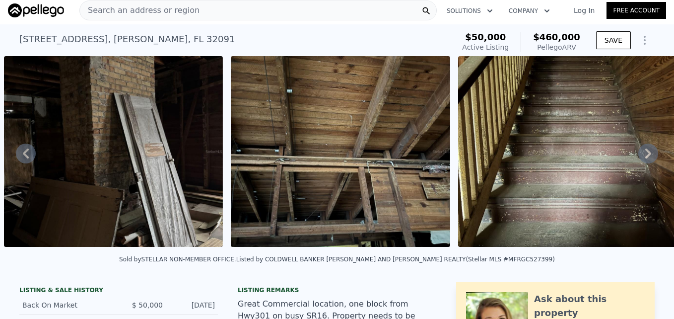
click at [645, 158] on icon at bounding box center [648, 153] width 6 height 10
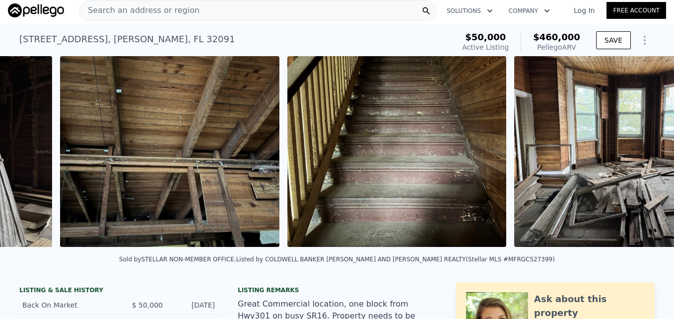
scroll to position [0, 2988]
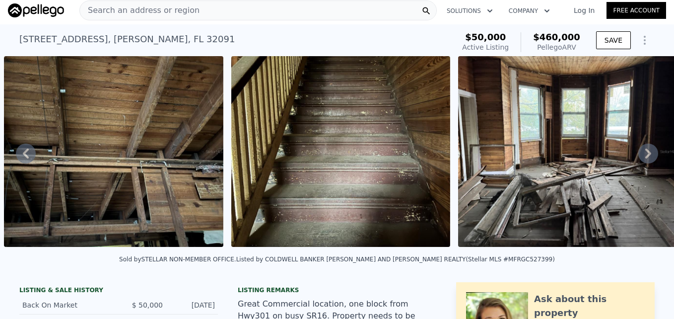
click at [645, 158] on icon at bounding box center [648, 153] width 6 height 10
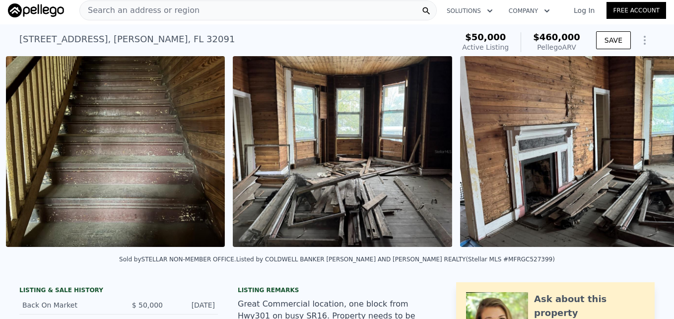
scroll to position [0, 3215]
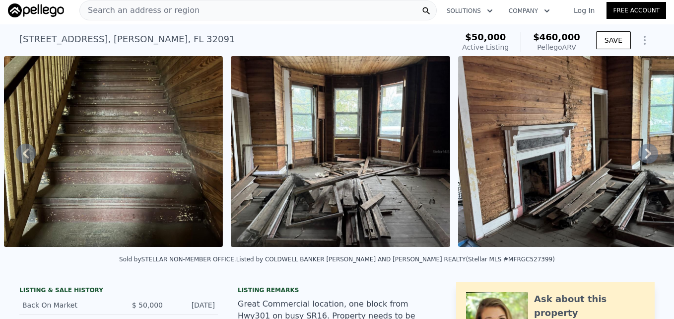
click at [645, 158] on icon at bounding box center [648, 153] width 6 height 10
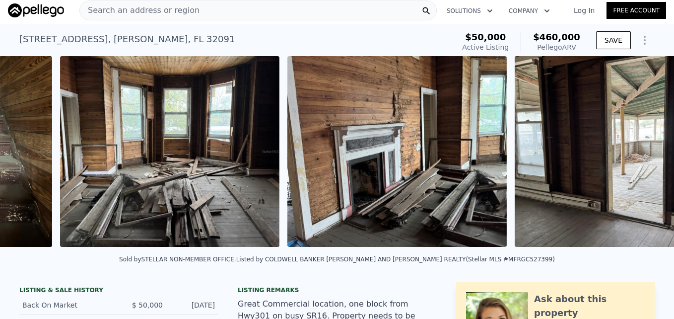
scroll to position [0, 3442]
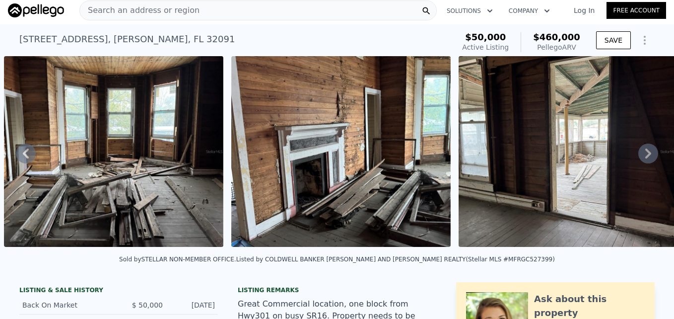
click at [645, 158] on icon at bounding box center [648, 153] width 6 height 10
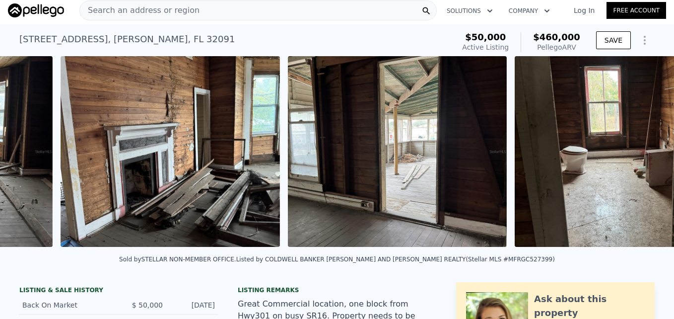
scroll to position [0, 3669]
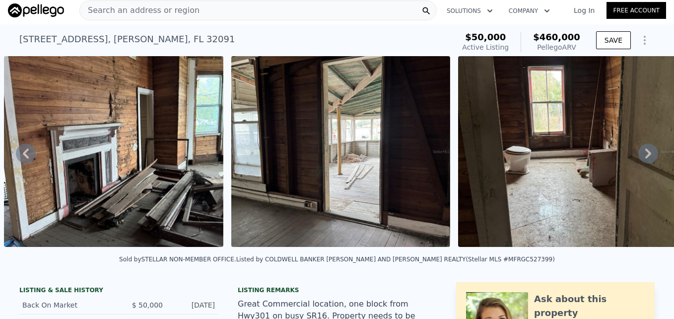
click at [645, 158] on icon at bounding box center [648, 153] width 6 height 10
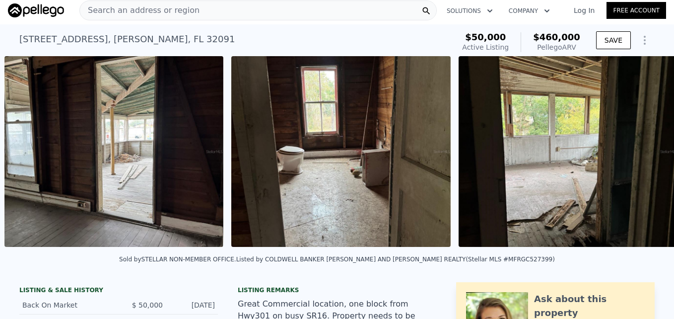
scroll to position [0, 3896]
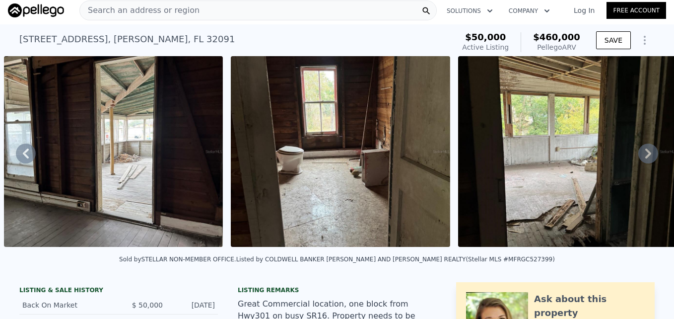
click at [645, 158] on icon at bounding box center [648, 153] width 6 height 10
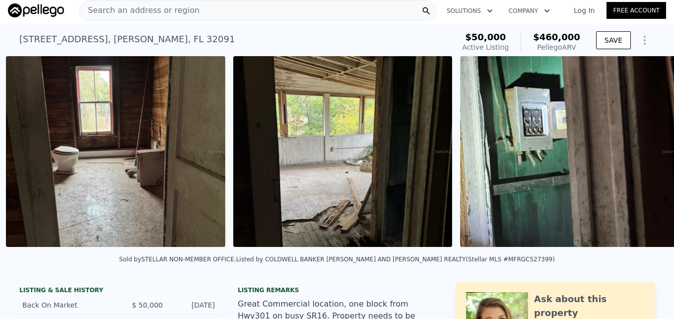
scroll to position [0, 4123]
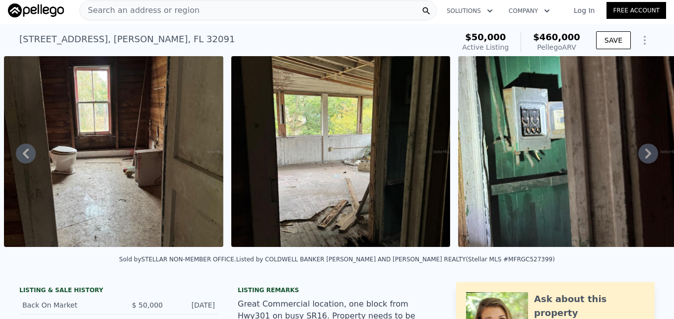
click at [645, 158] on icon at bounding box center [648, 153] width 6 height 10
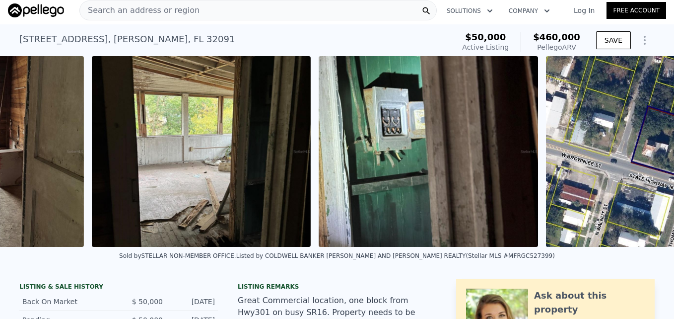
scroll to position [0, 4365]
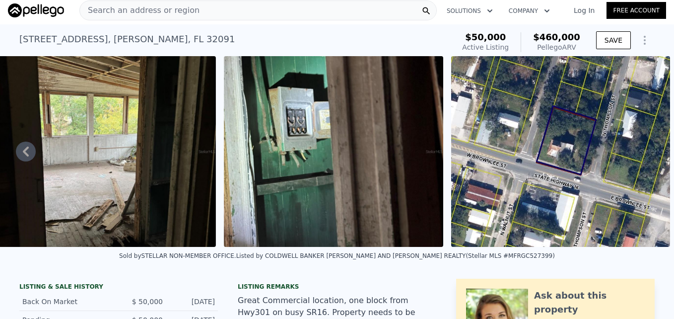
click at [640, 159] on img at bounding box center [560, 151] width 219 height 191
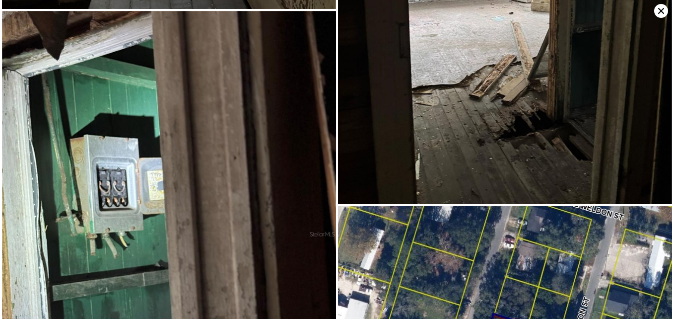
scroll to position [3982, 0]
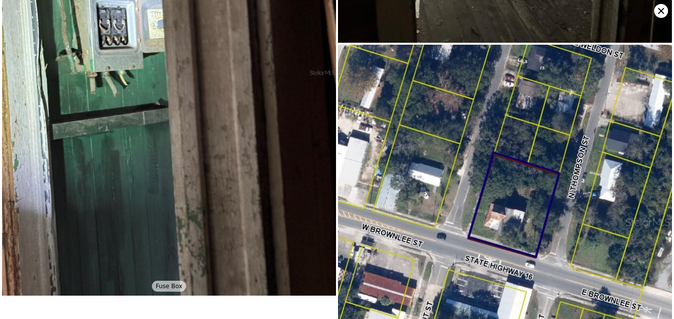
click at [662, 10] on icon at bounding box center [661, 11] width 6 height 6
